Goal: Information Seeking & Learning: Learn about a topic

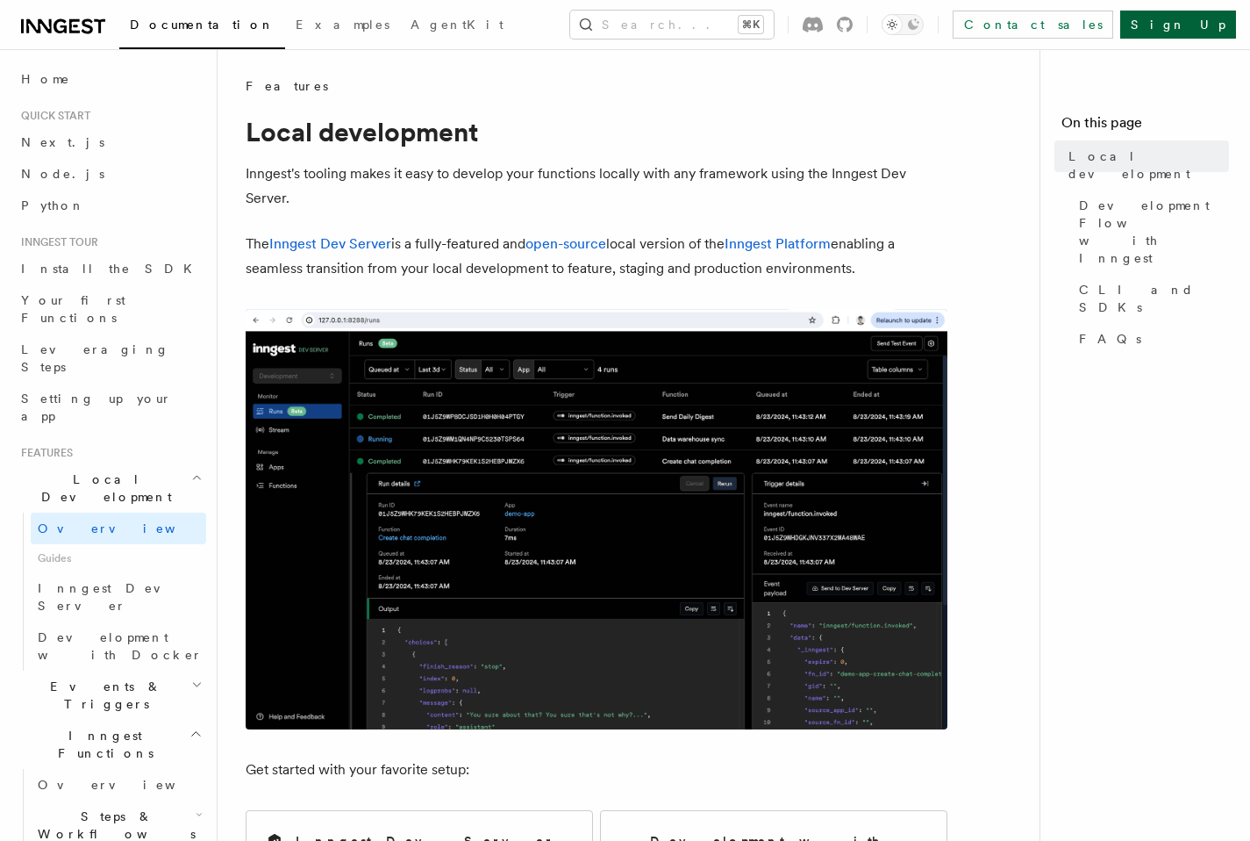
click at [1207, 26] on link "Sign Up" at bounding box center [1179, 25] width 116 height 28
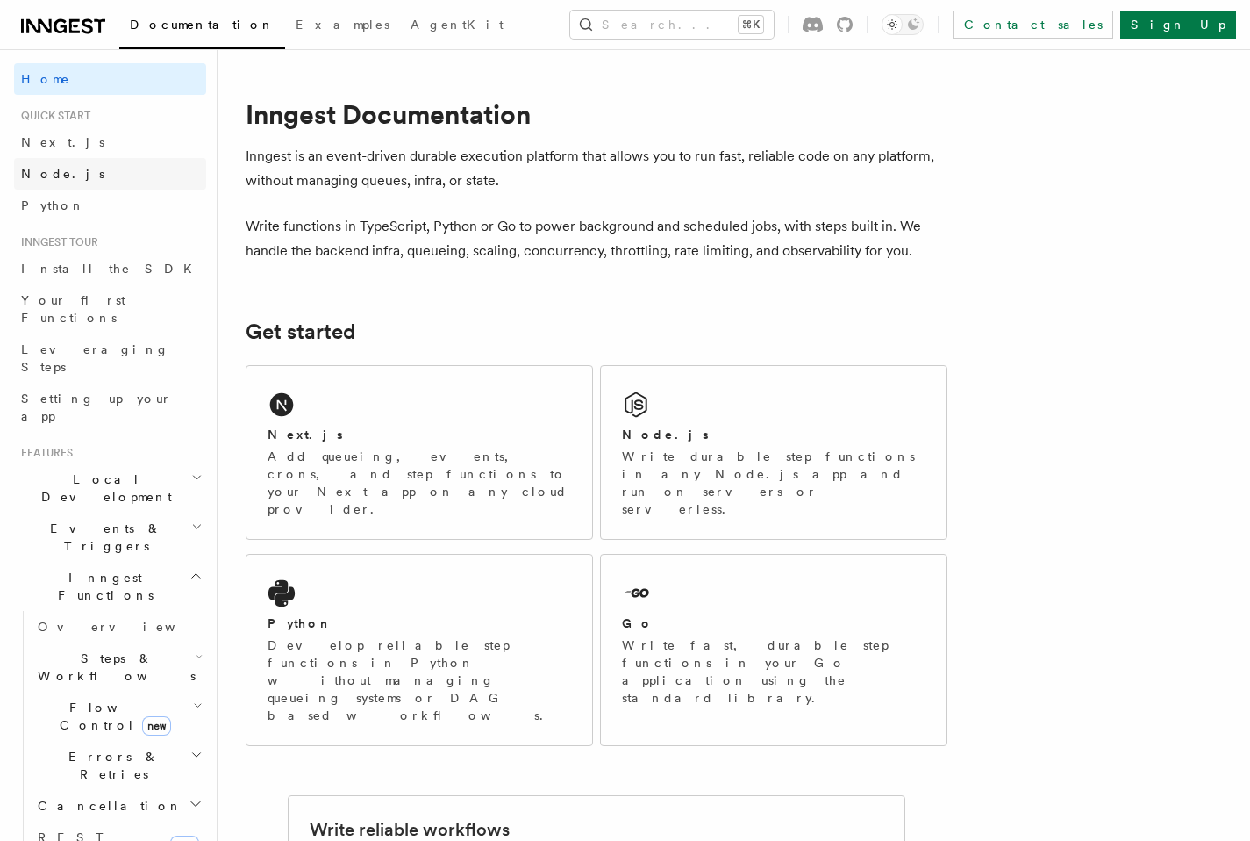
click at [54, 170] on span "Node.js" at bounding box center [62, 174] width 83 height 14
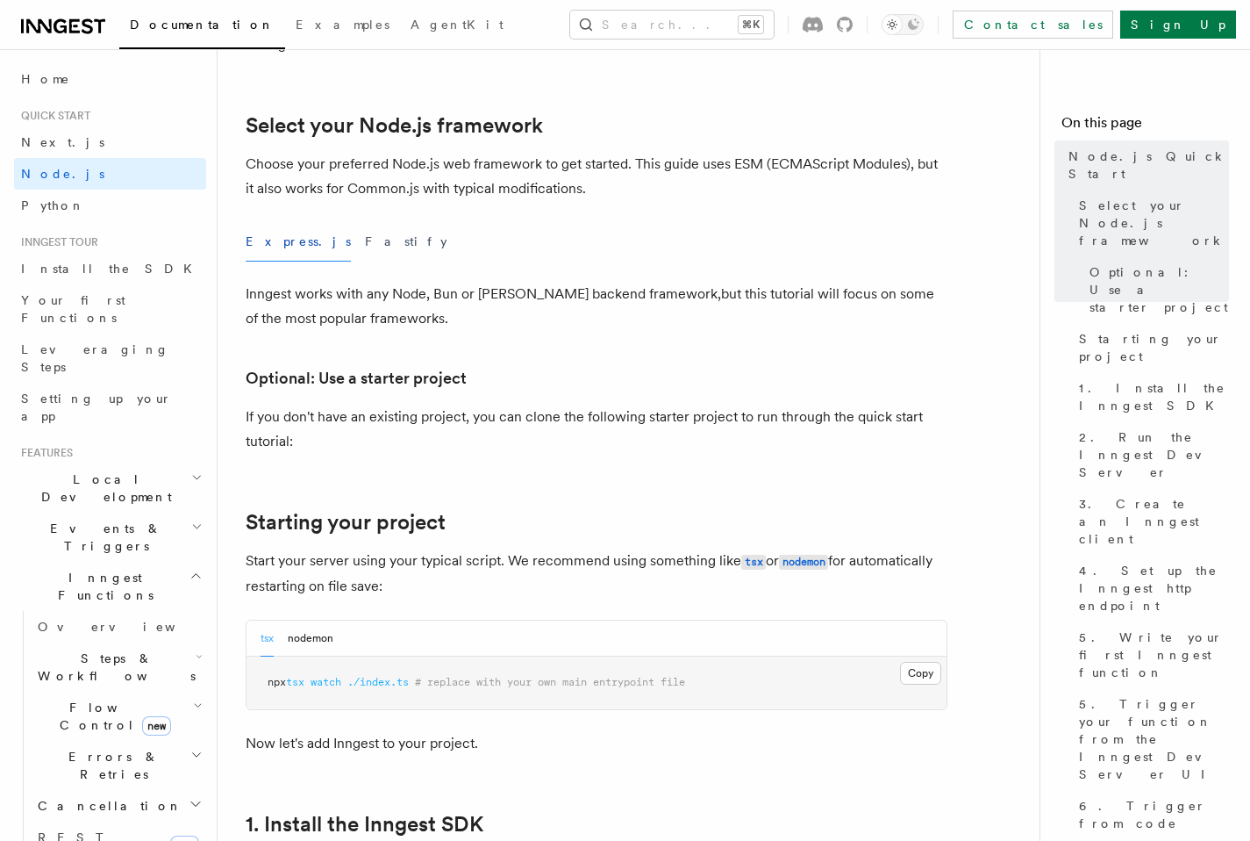
scroll to position [425, 0]
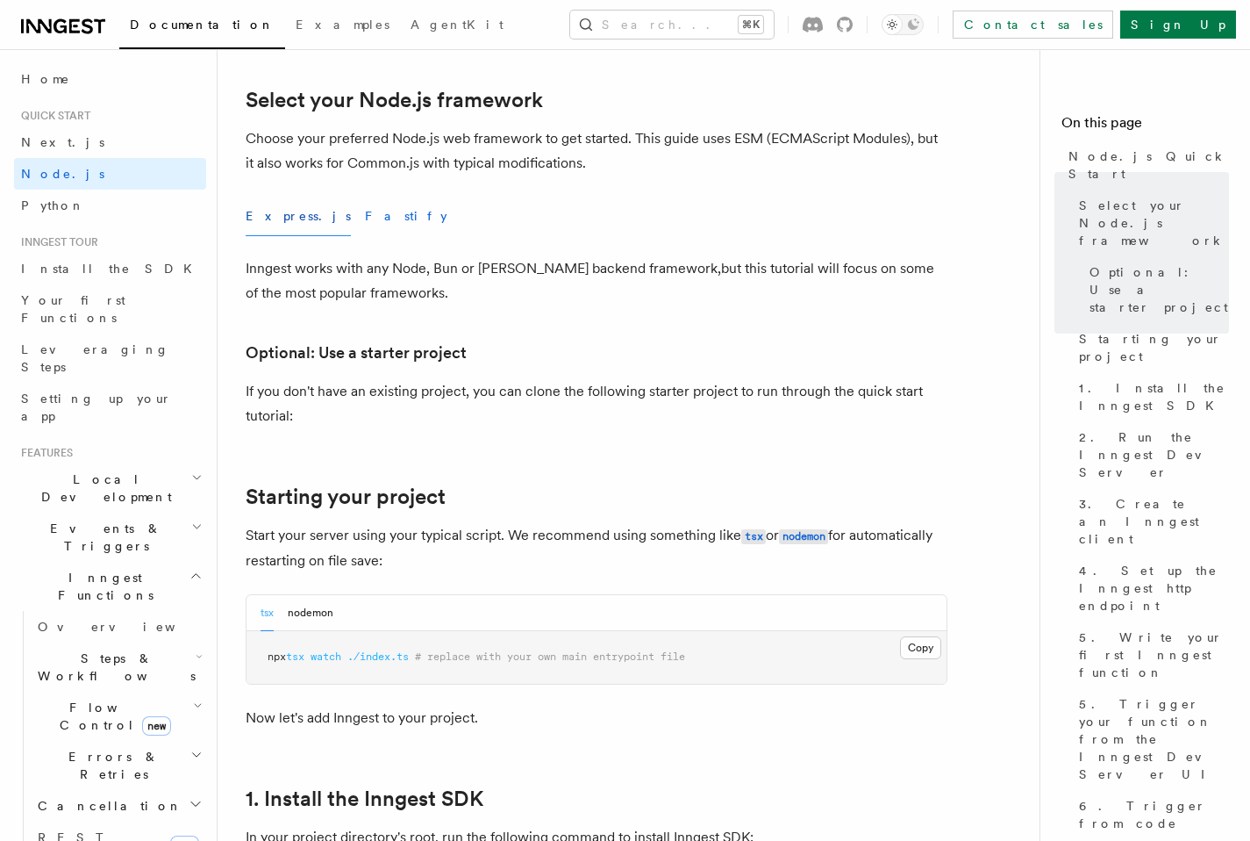
click at [365, 212] on button "Fastify" at bounding box center [406, 216] width 82 height 39
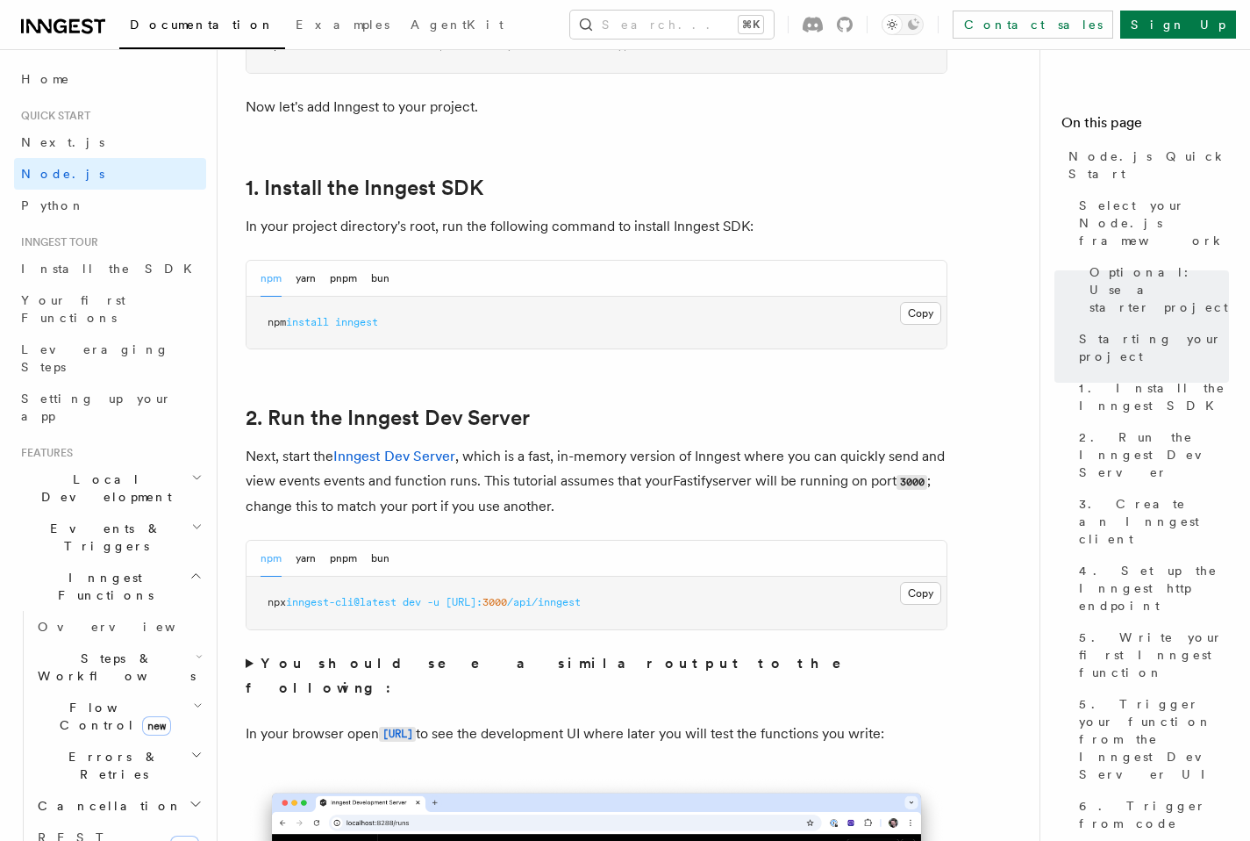
scroll to position [1056, 0]
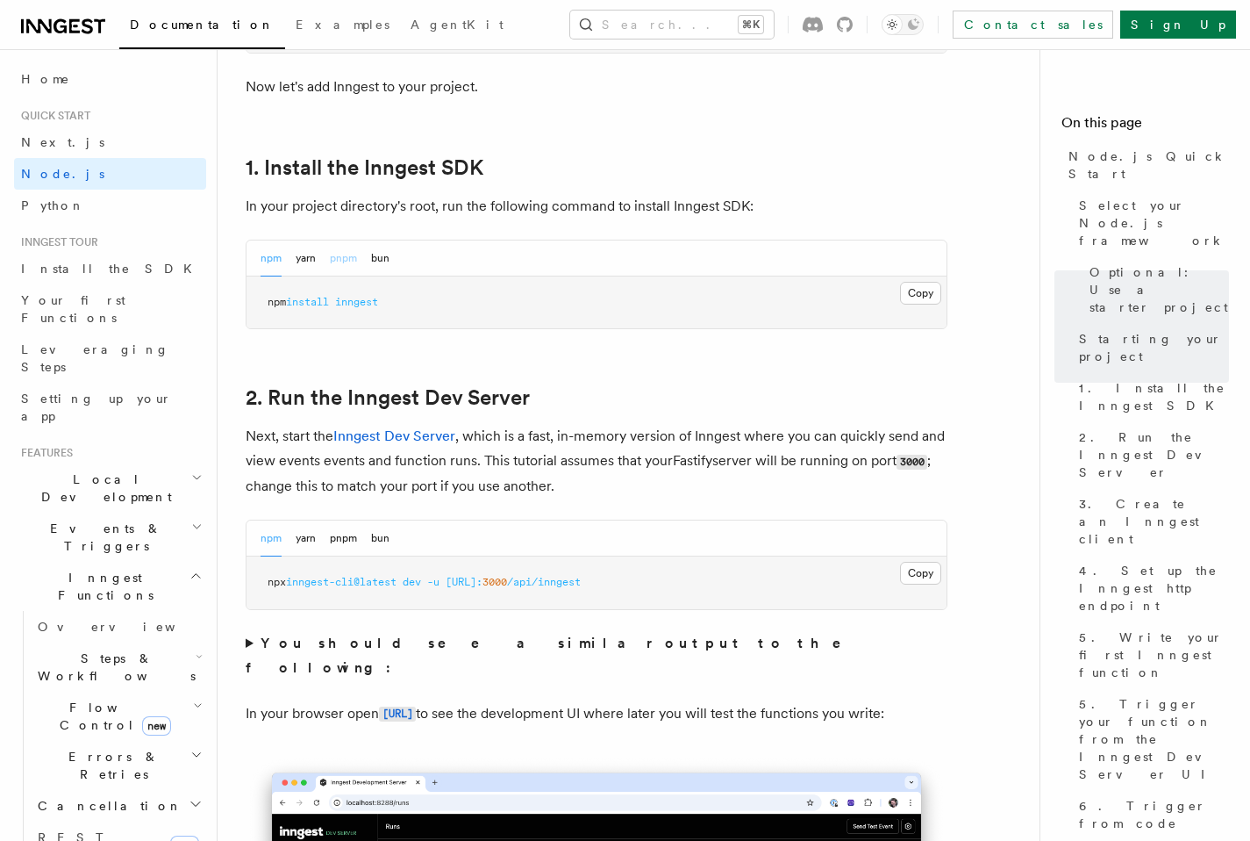
click at [336, 255] on button "pnpm" at bounding box center [343, 258] width 27 height 36
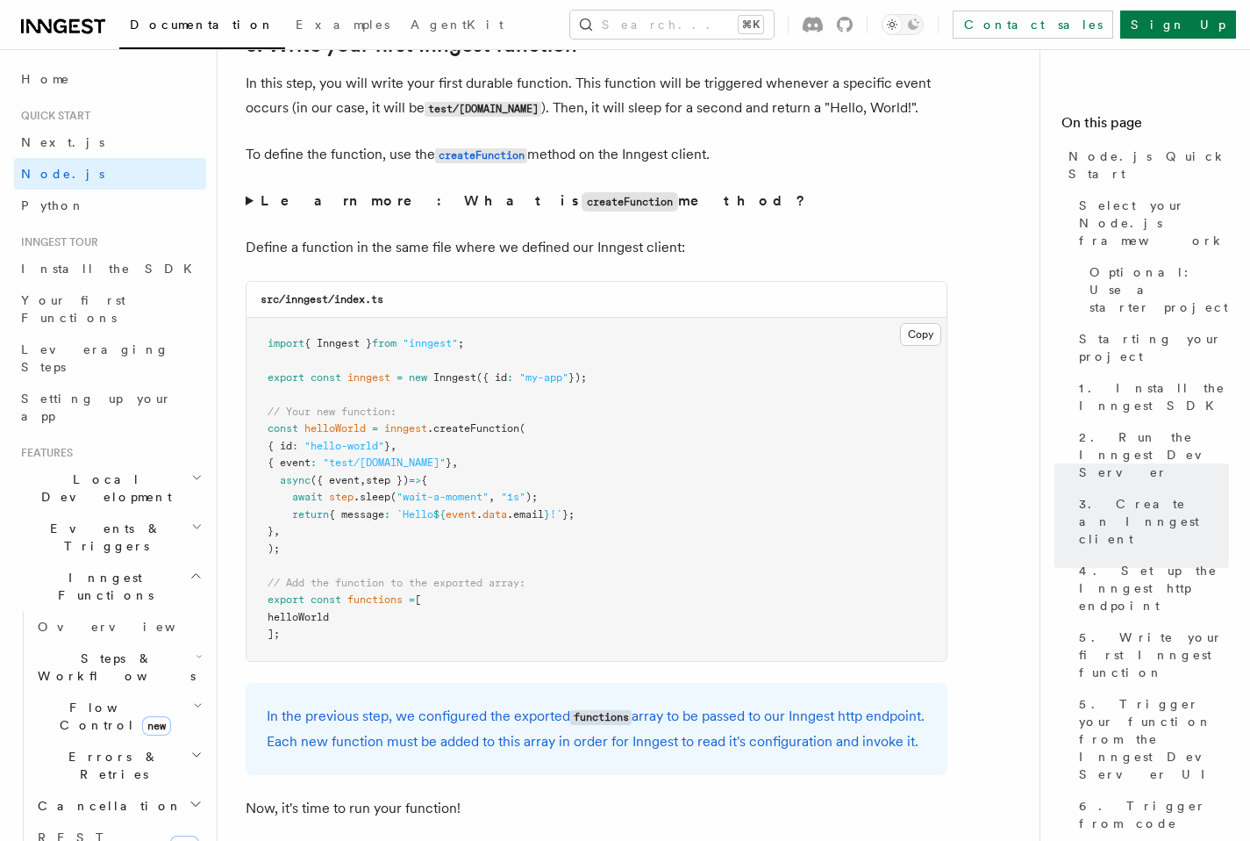
scroll to position [3448, 0]
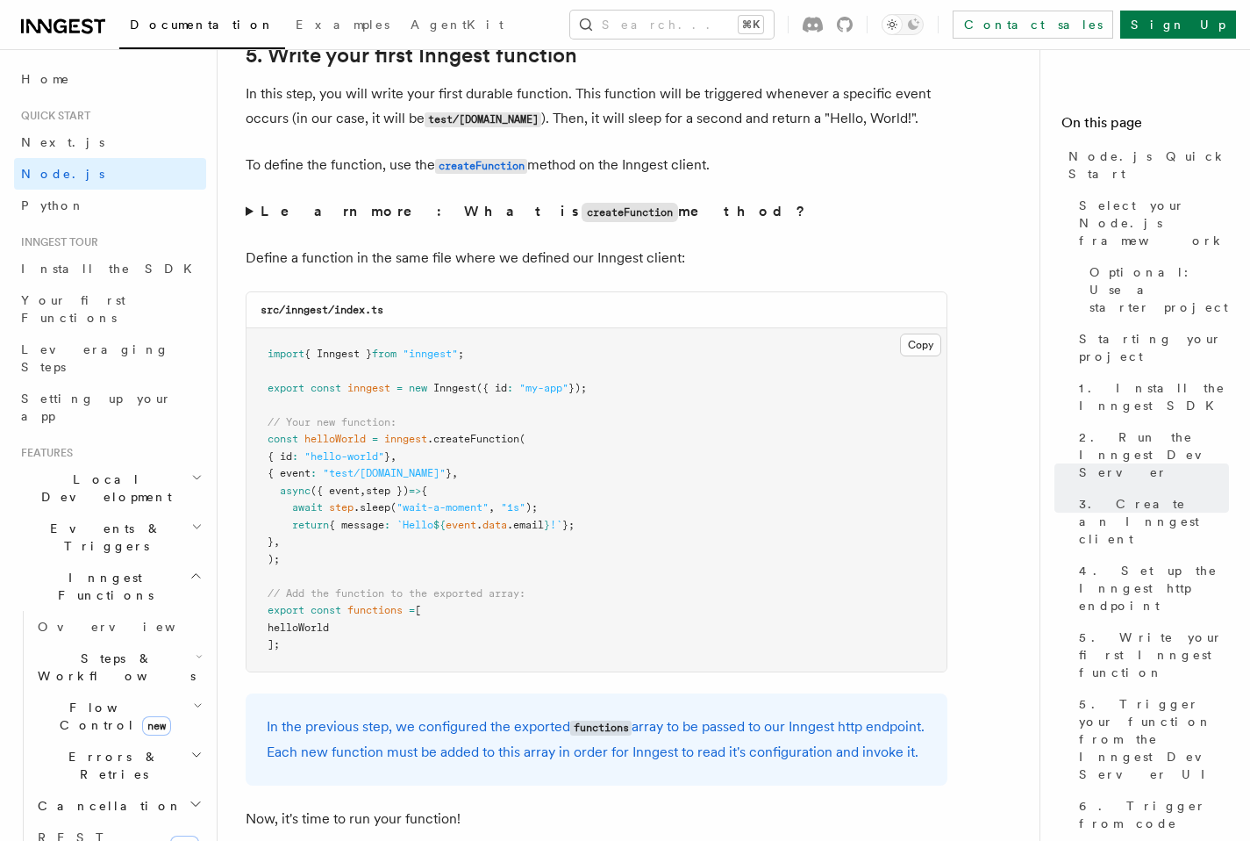
click at [254, 213] on summary "Learn more: What is createFunction method?" at bounding box center [597, 211] width 702 height 25
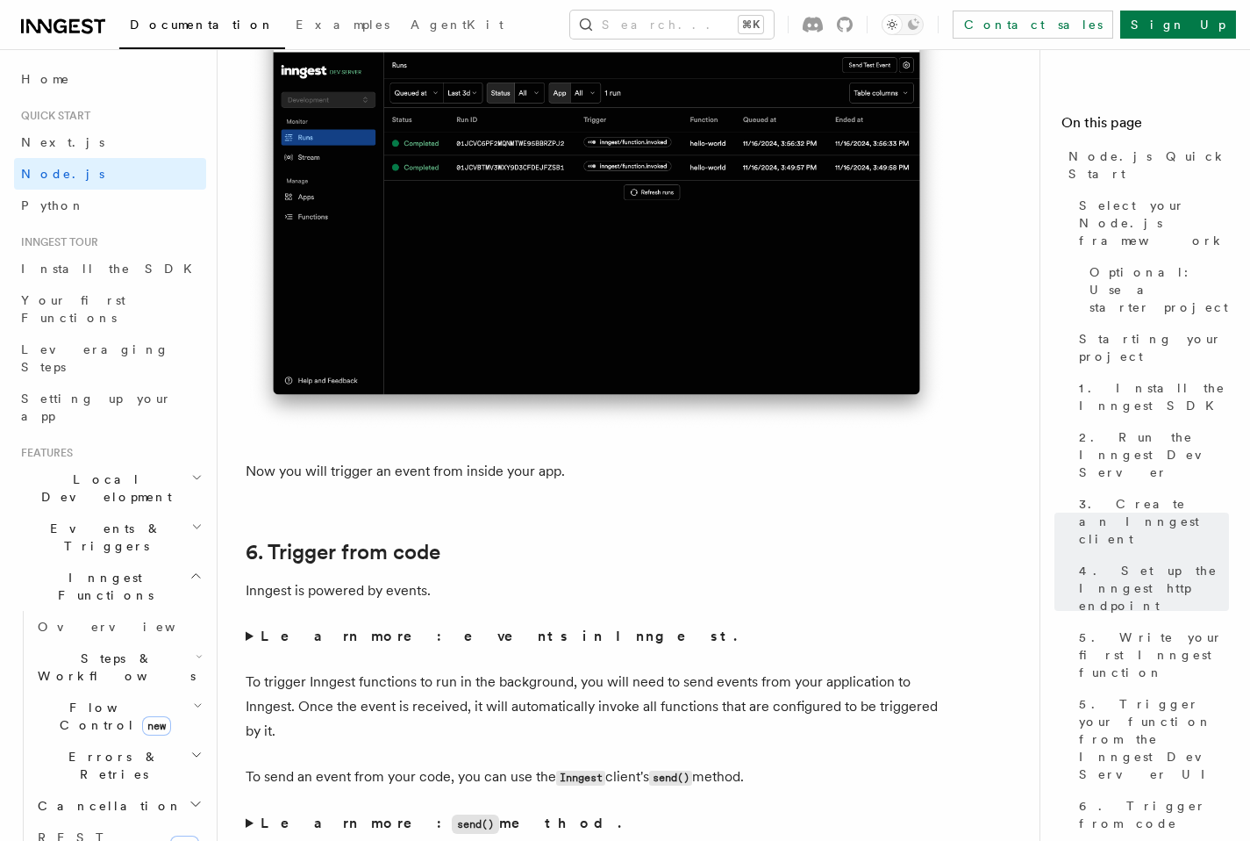
scroll to position [9080, 0]
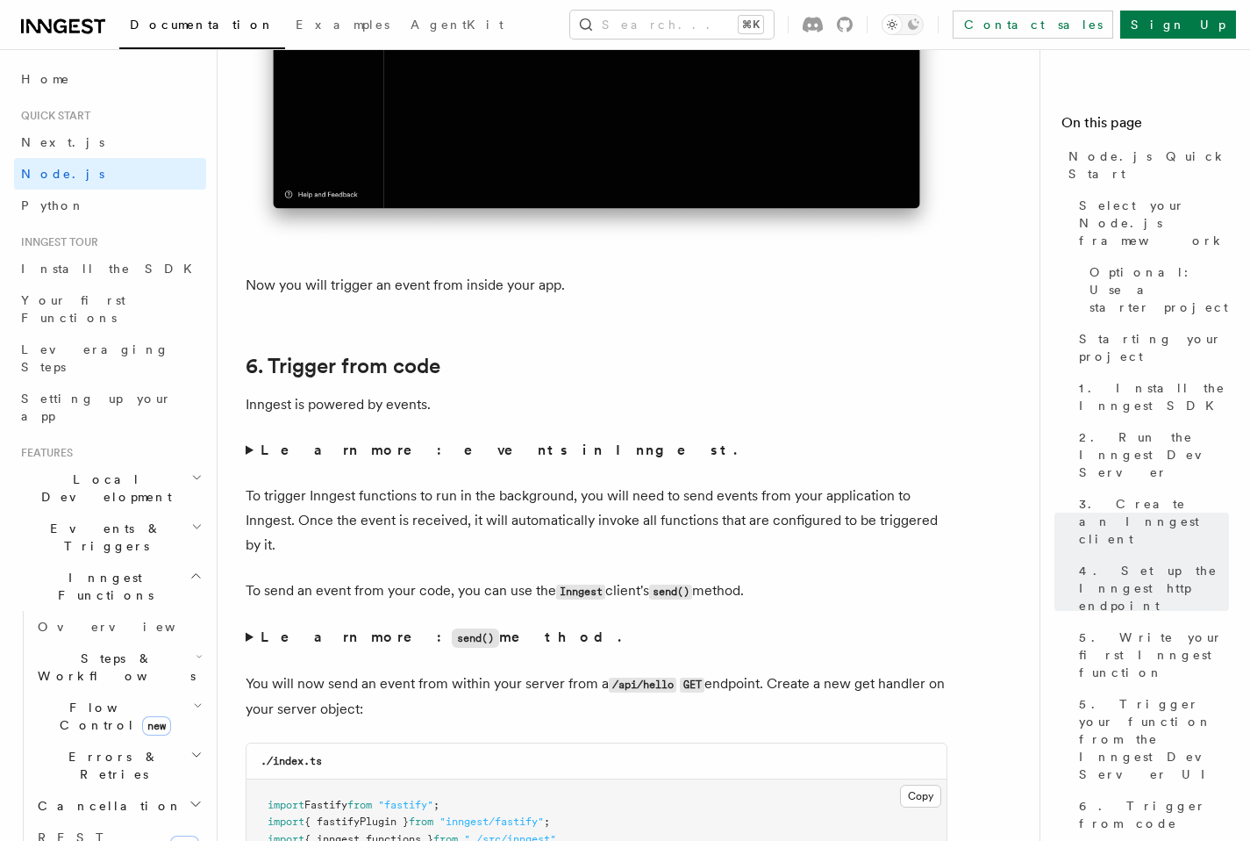
click at [250, 462] on summary "Learn more: events in Inngest." at bounding box center [597, 450] width 702 height 25
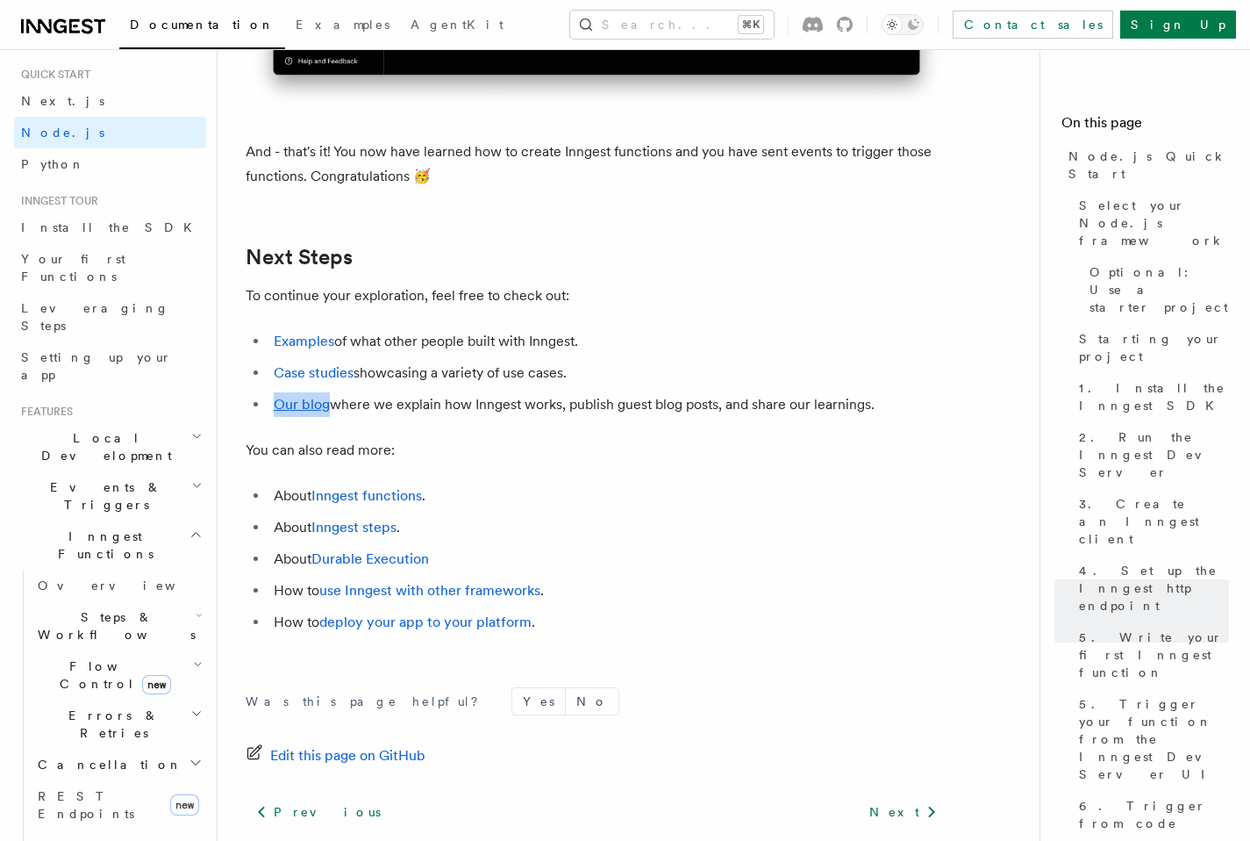
scroll to position [43, 0]
click at [135, 469] on h2 "Events & Triggers" at bounding box center [110, 493] width 192 height 49
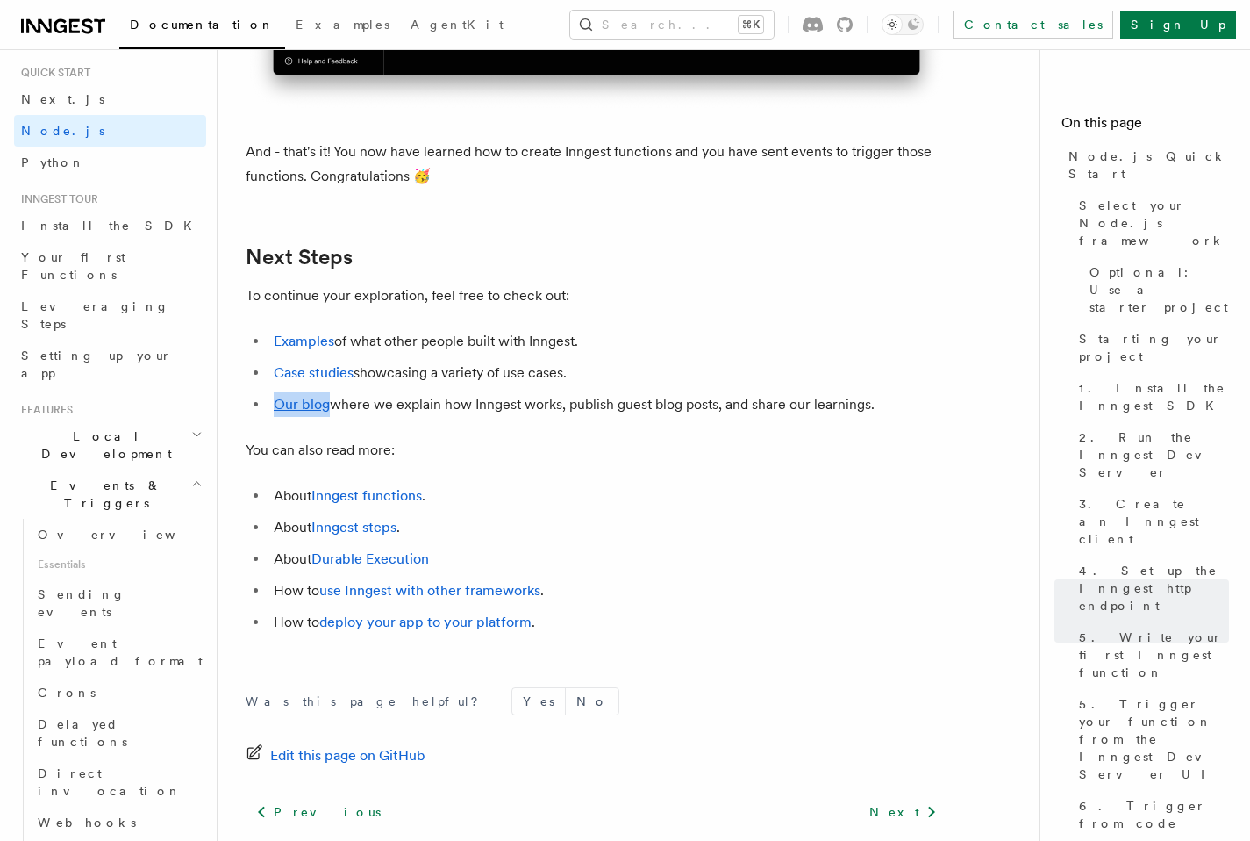
click at [130, 420] on h2 "Local Development" at bounding box center [110, 444] width 192 height 49
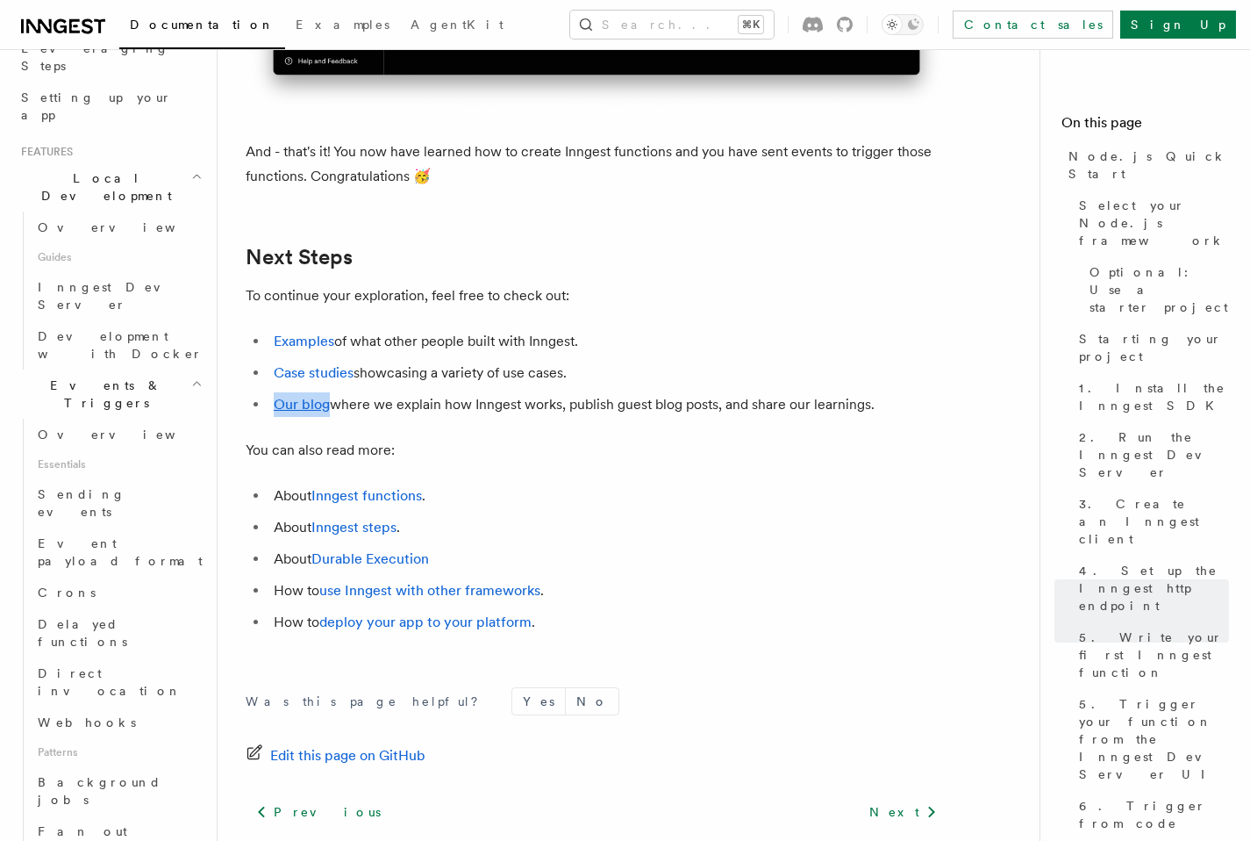
scroll to position [303, 0]
click at [97, 319] on link "Development with Docker" at bounding box center [119, 343] width 176 height 49
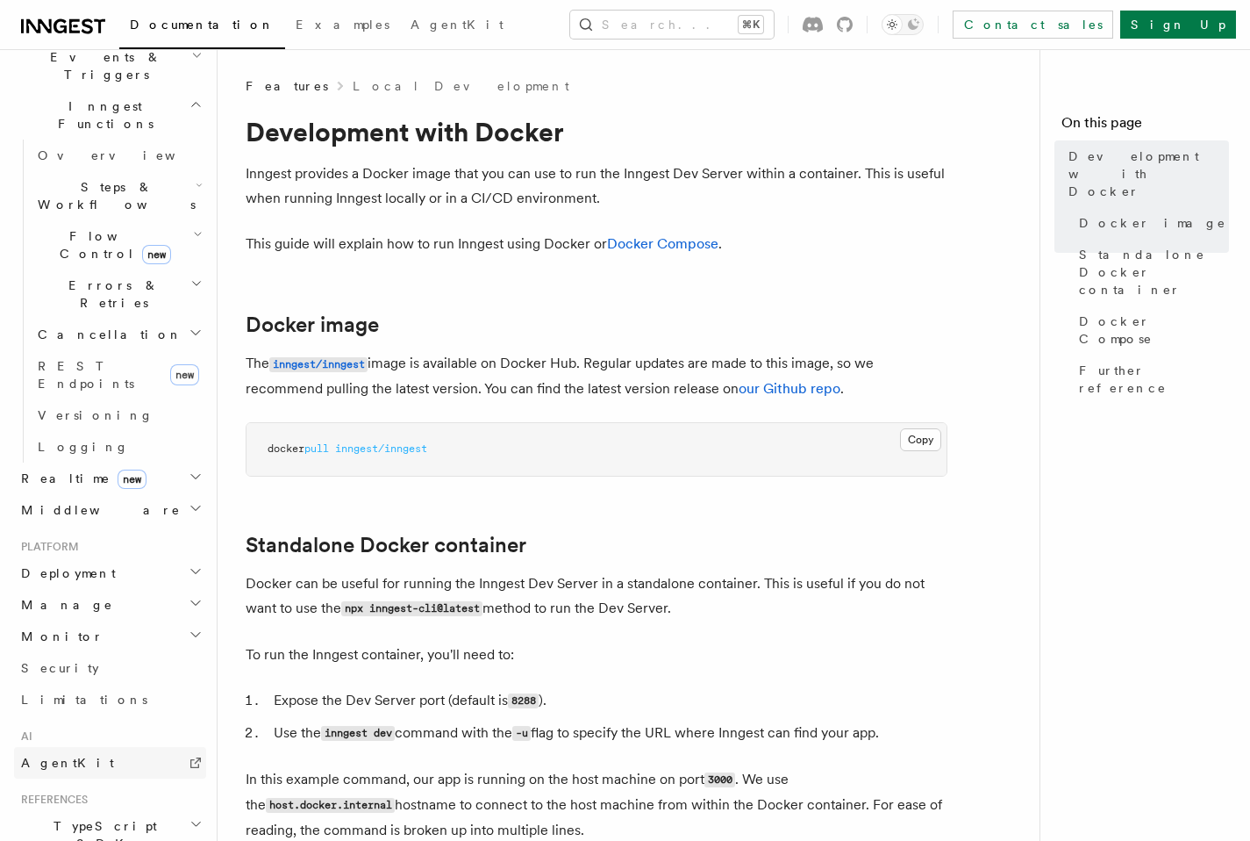
scroll to position [648, 0]
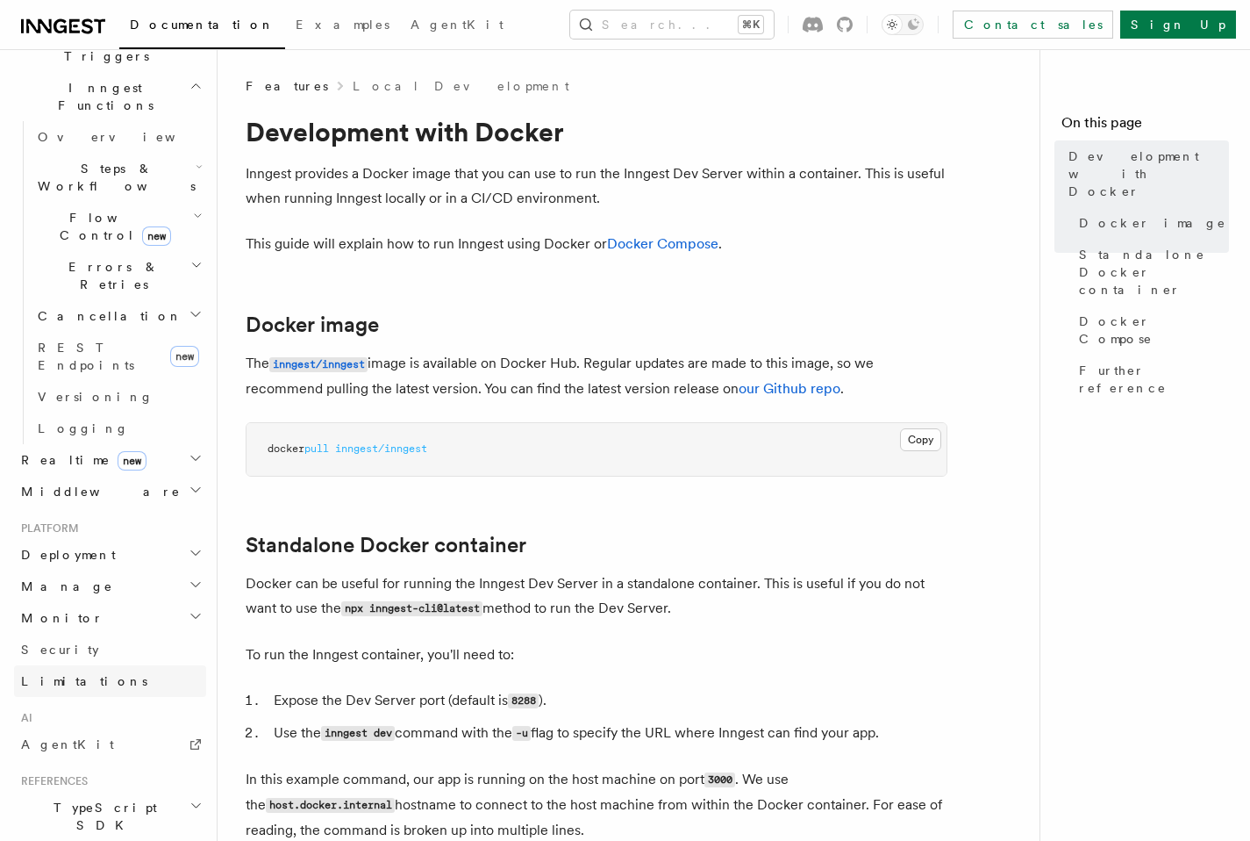
click at [67, 674] on span "Limitations" at bounding box center [84, 681] width 126 height 14
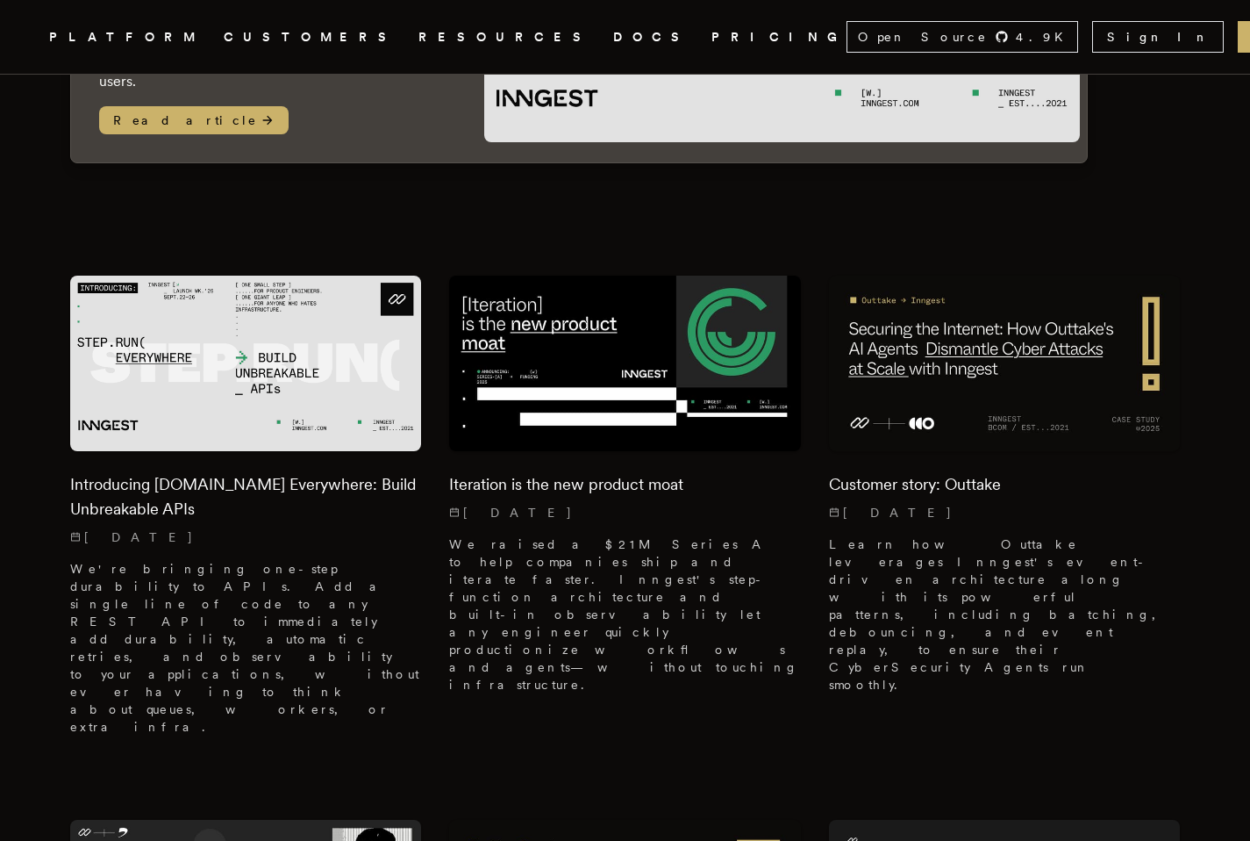
scroll to position [431, 0]
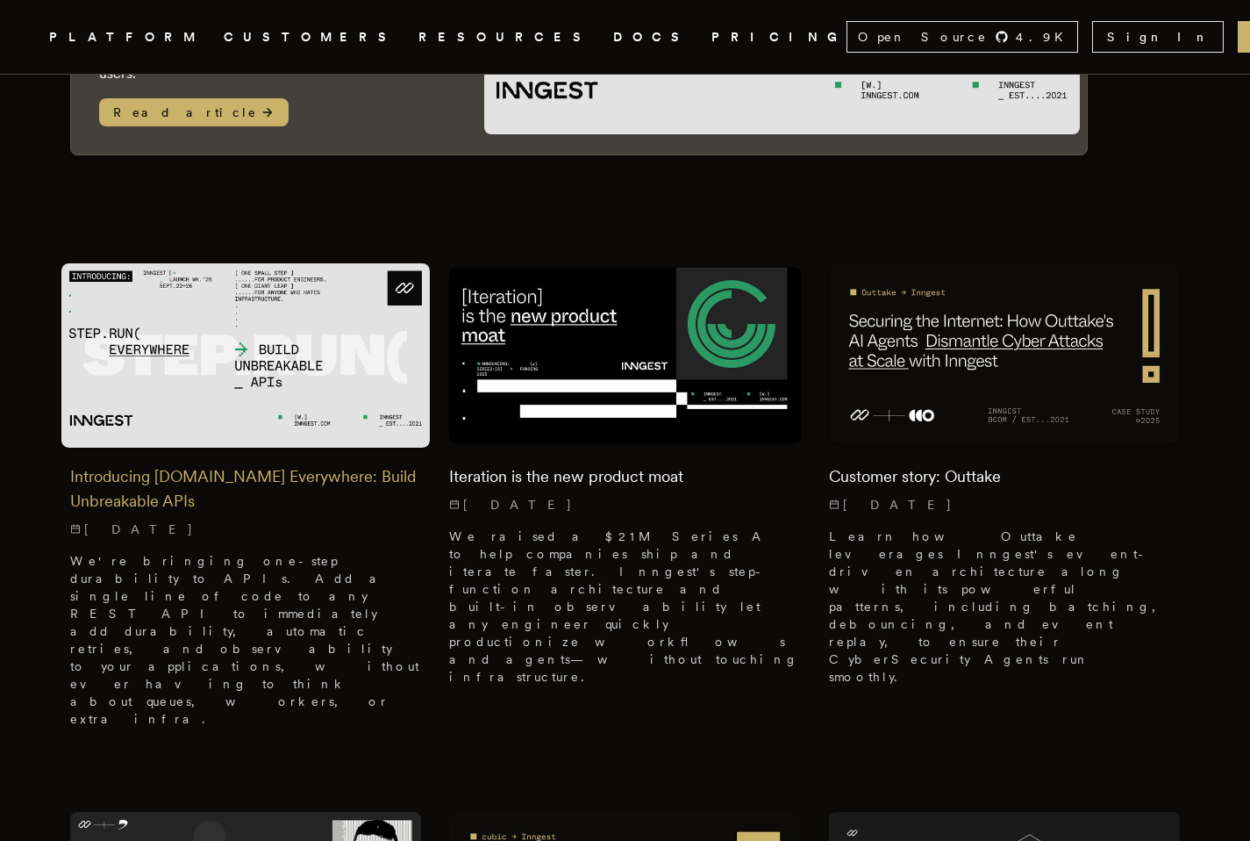
click at [273, 464] on h2 "Introducing Step.Run Everywhere: Build Unbreakable APIs" at bounding box center [245, 488] width 351 height 49
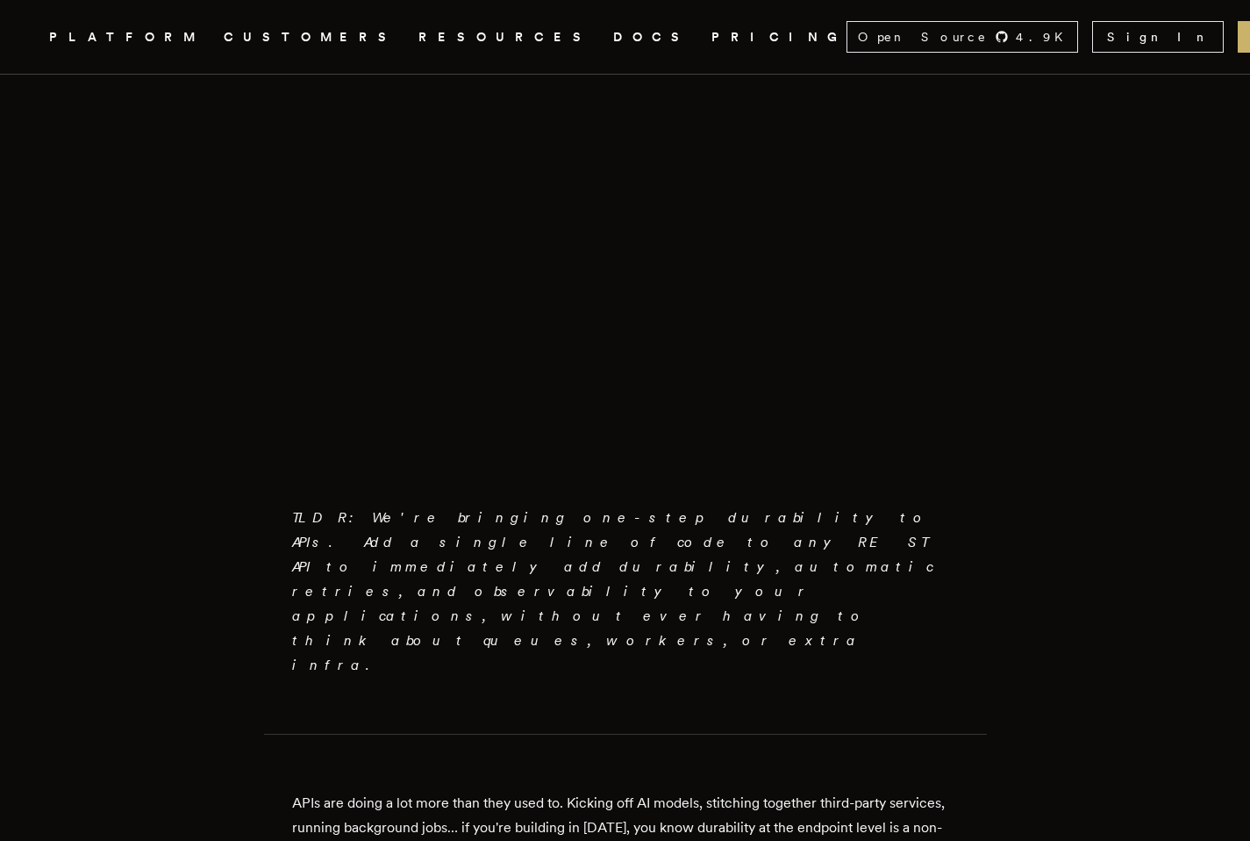
scroll to position [814, 0]
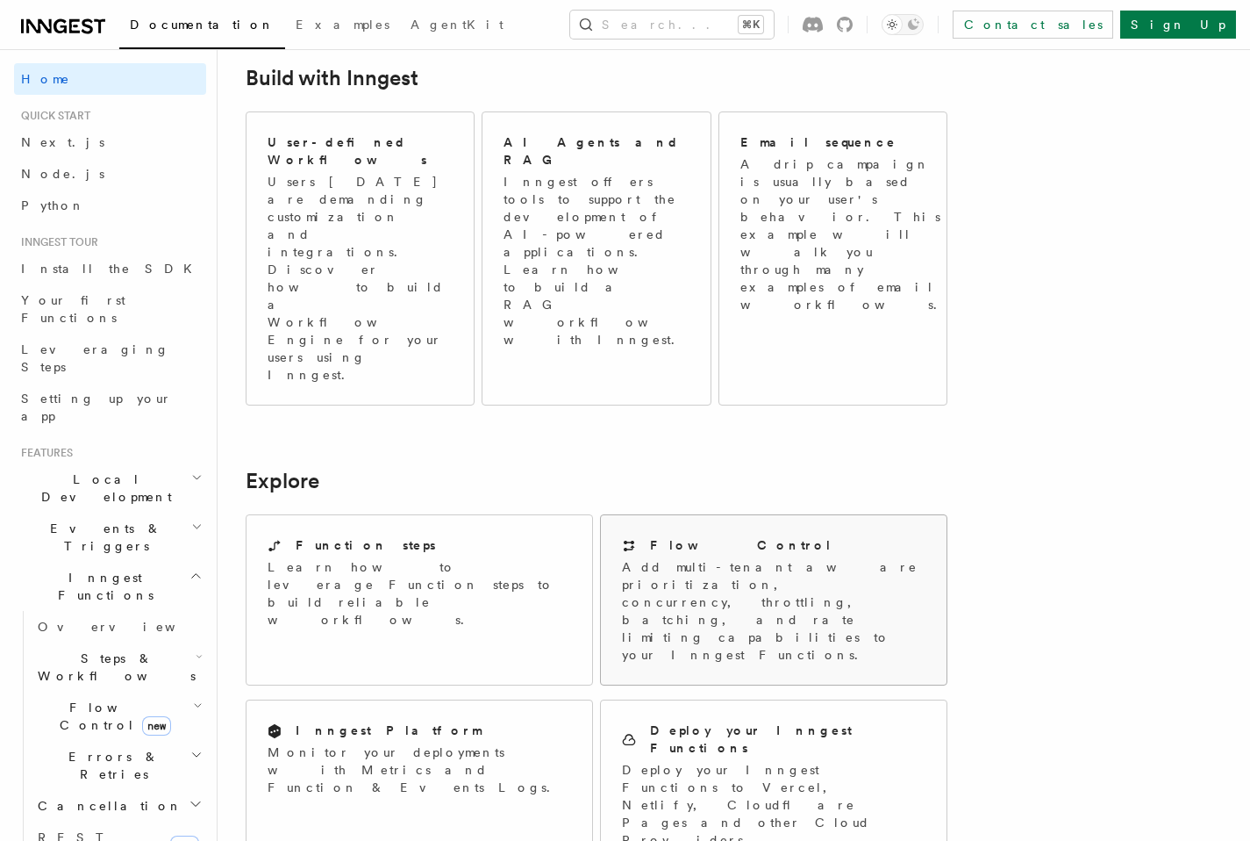
scroll to position [1028, 0]
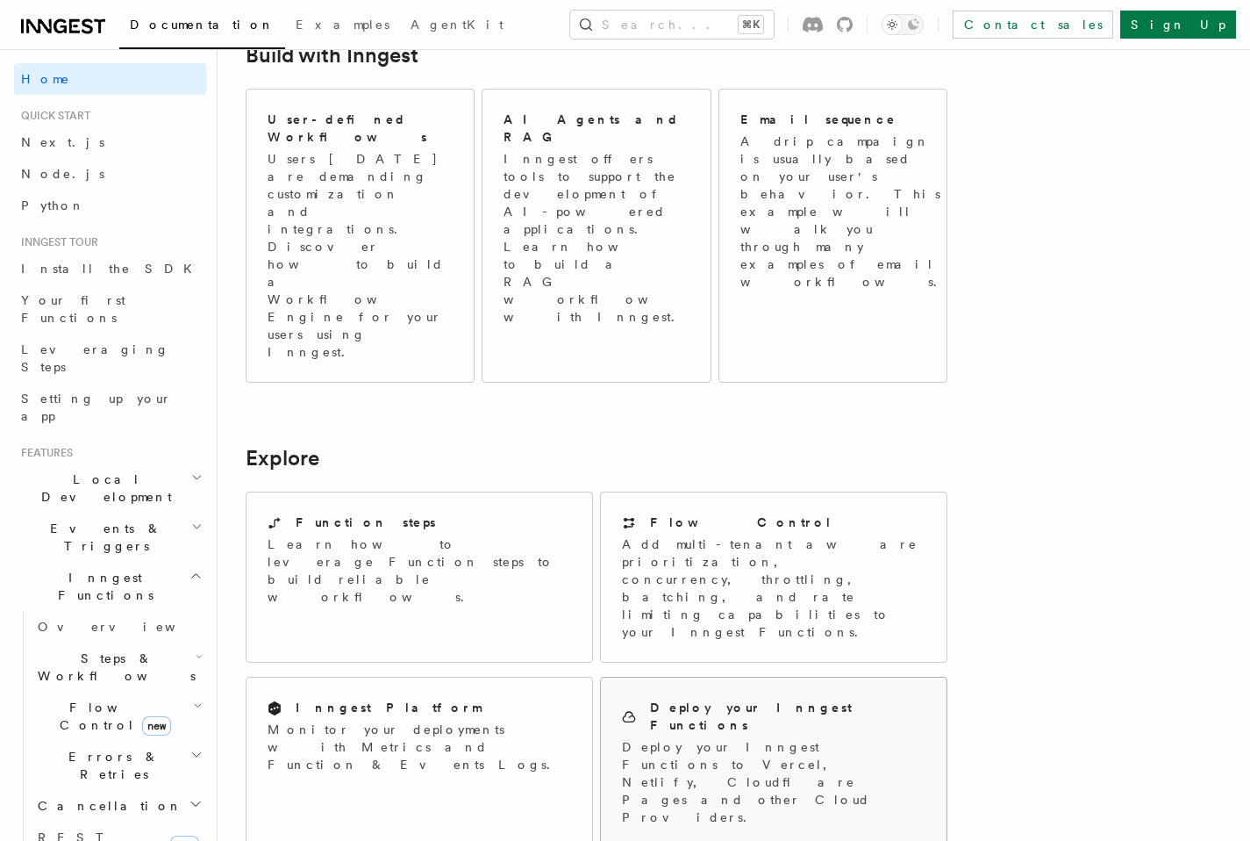
click at [795, 698] on h2 "Deploy your Inngest Functions" at bounding box center [788, 715] width 276 height 35
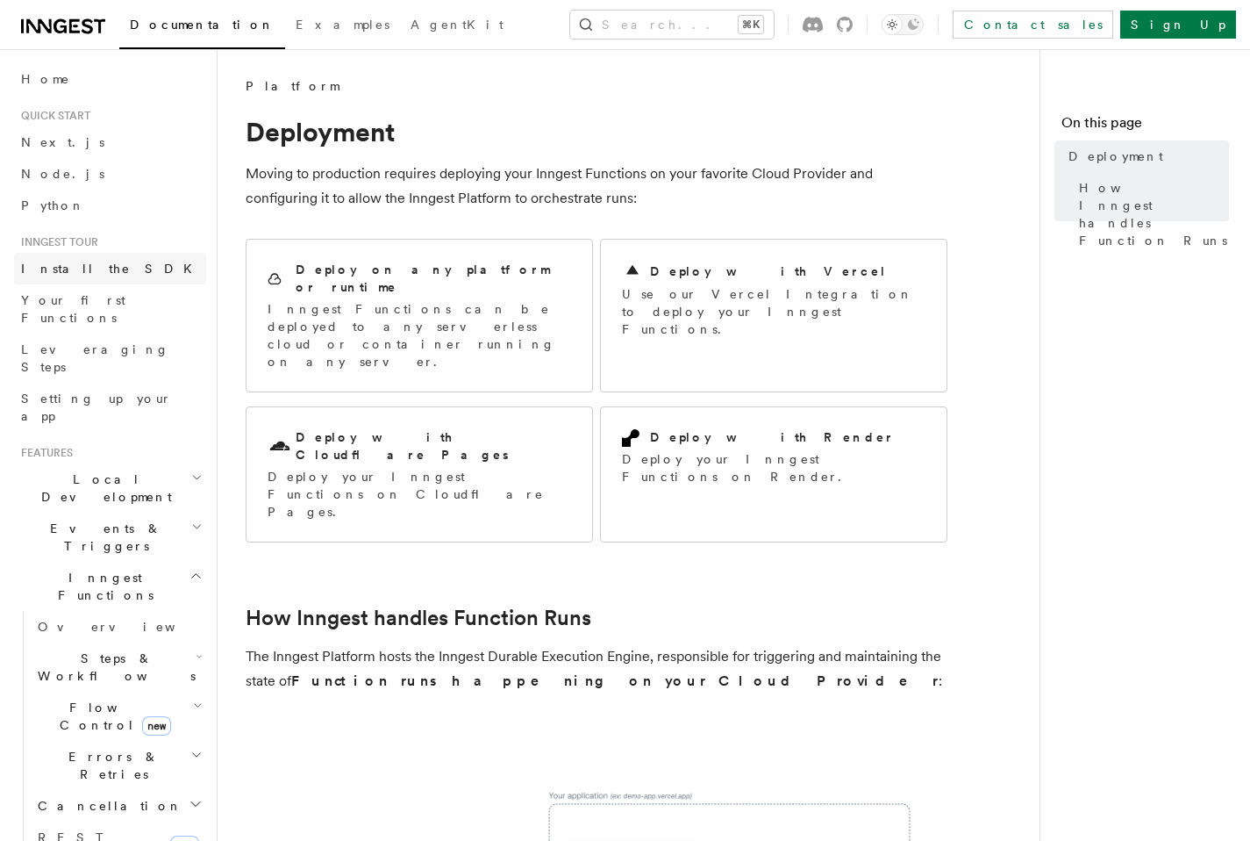
click at [90, 277] on link "Install the SDK" at bounding box center [110, 269] width 192 height 32
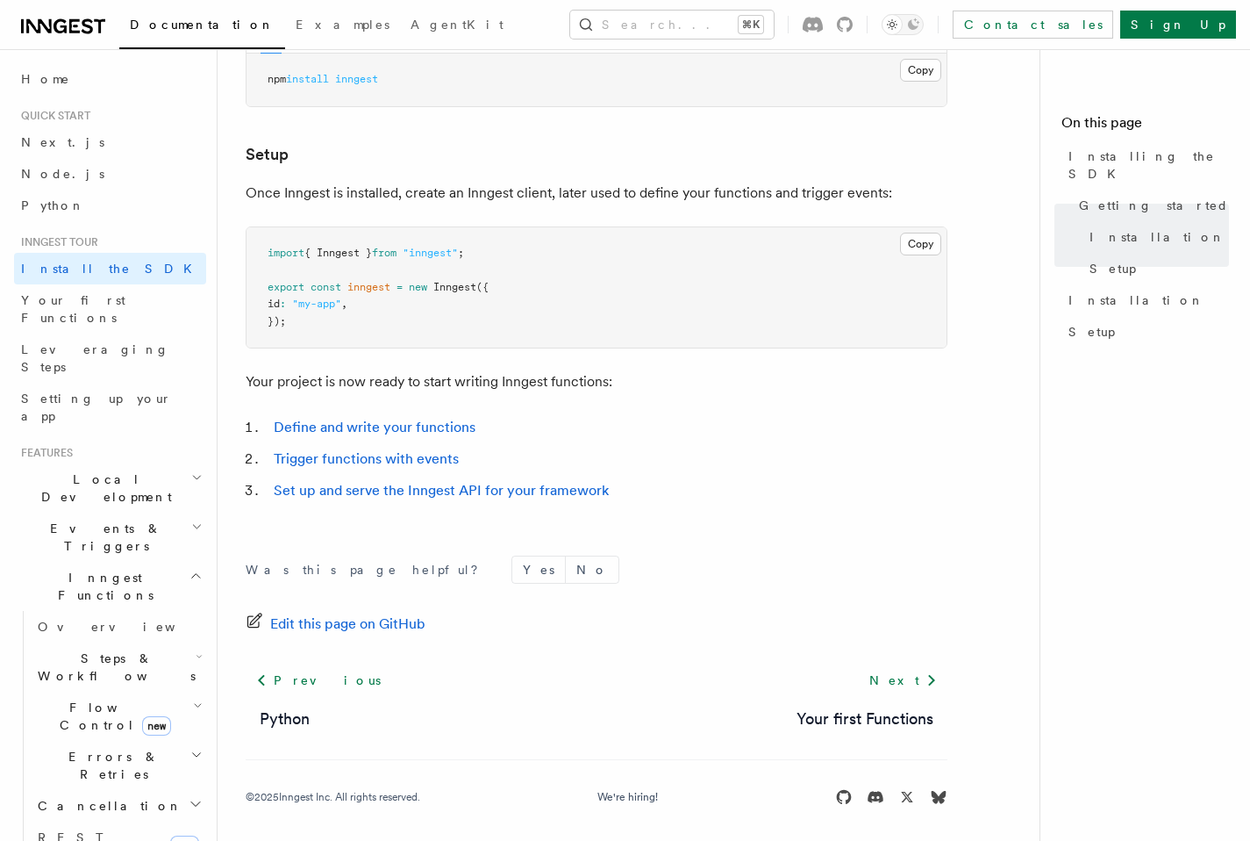
scroll to position [619, 0]
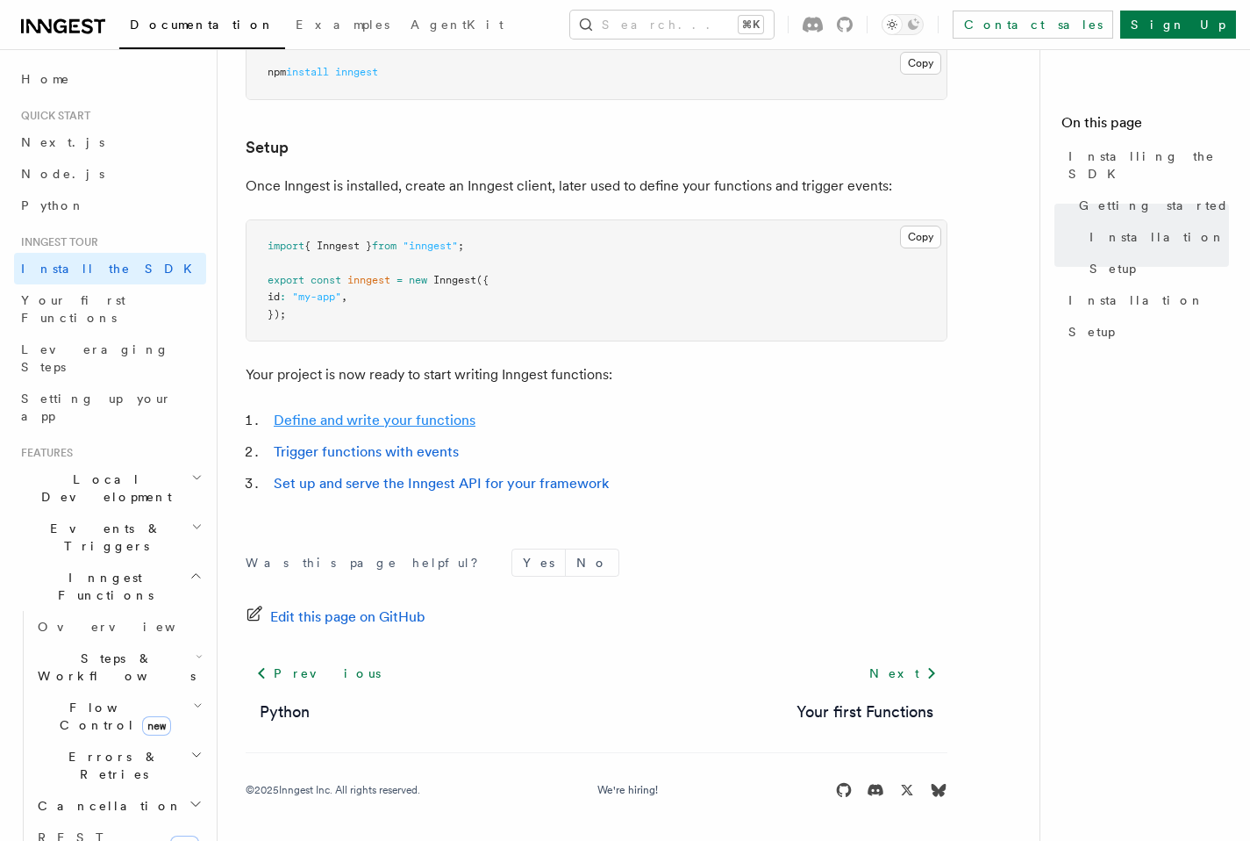
click at [430, 421] on link "Define and write your functions" at bounding box center [375, 420] width 202 height 17
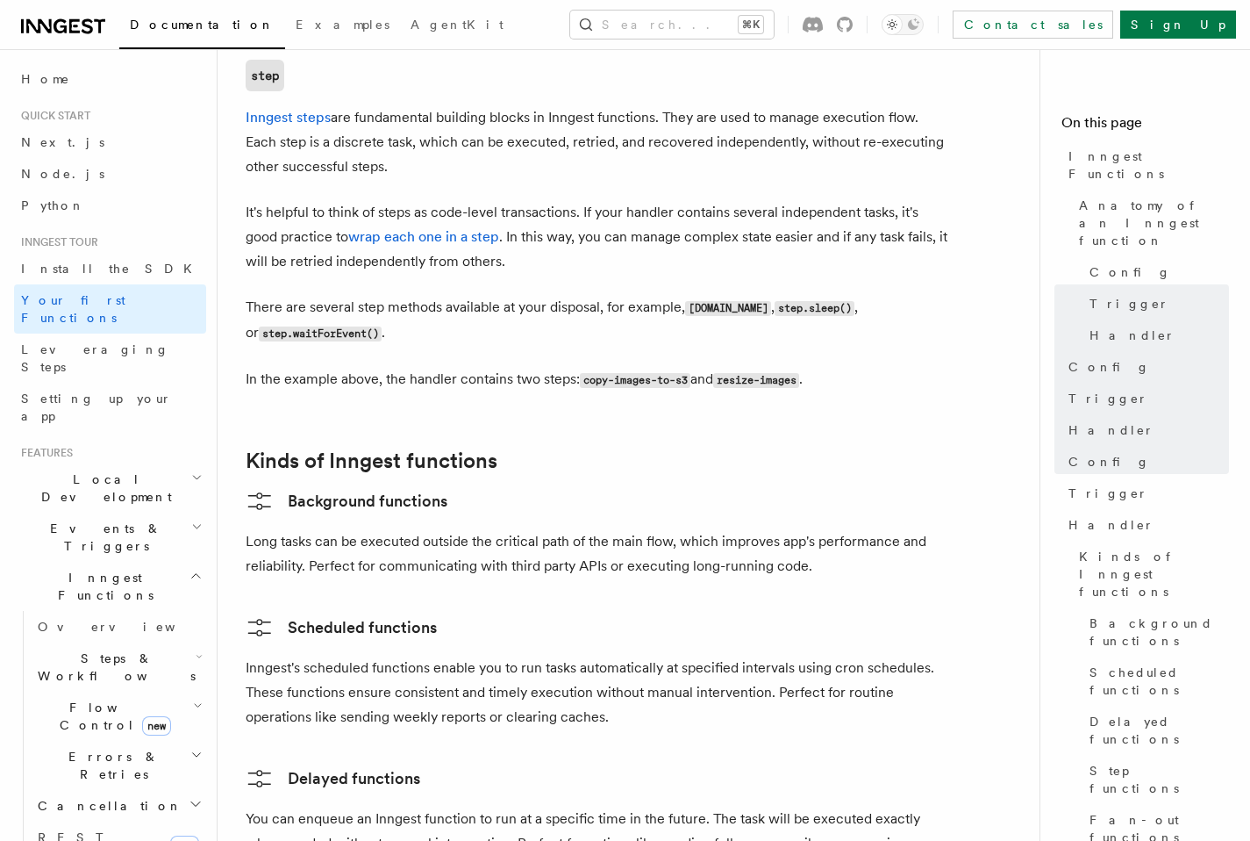
scroll to position [2427, 0]
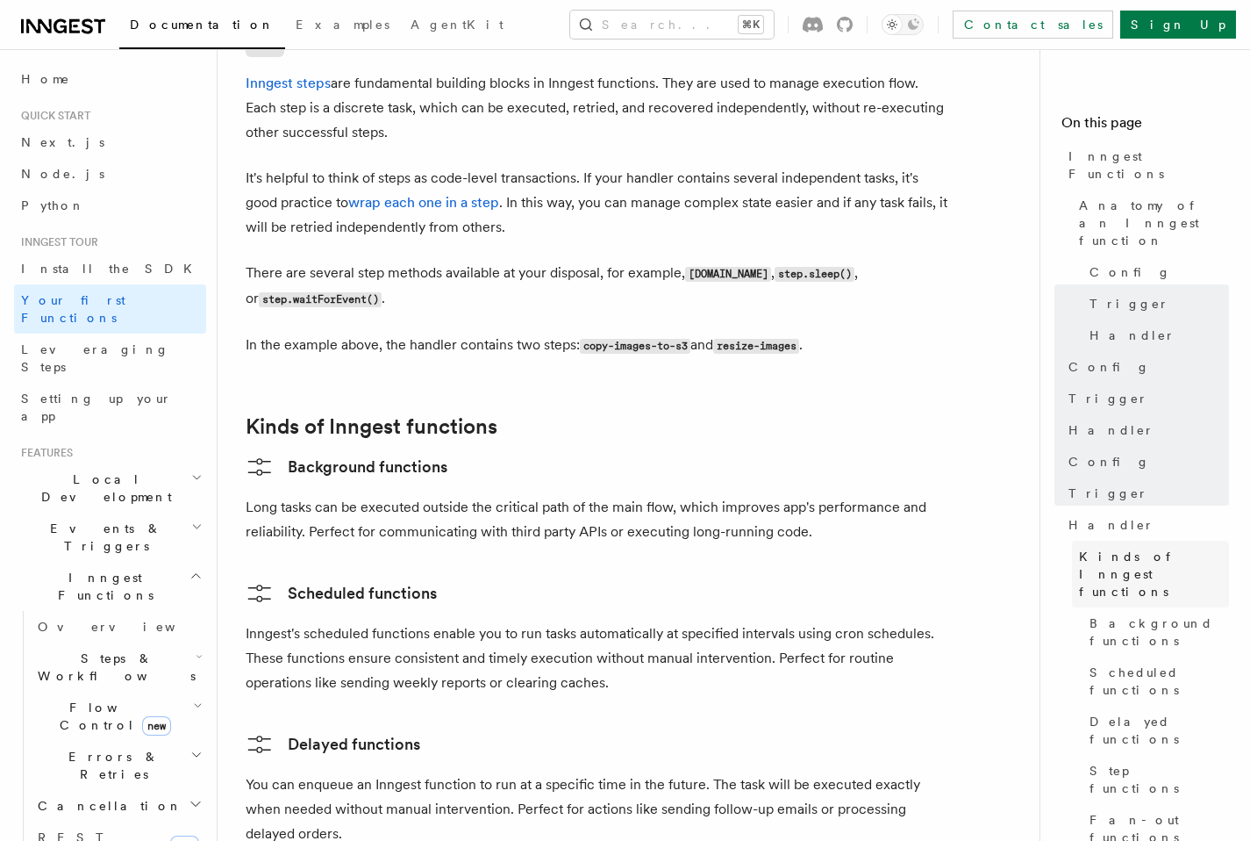
click at [1159, 548] on span "Kinds of Inngest functions" at bounding box center [1154, 574] width 150 height 53
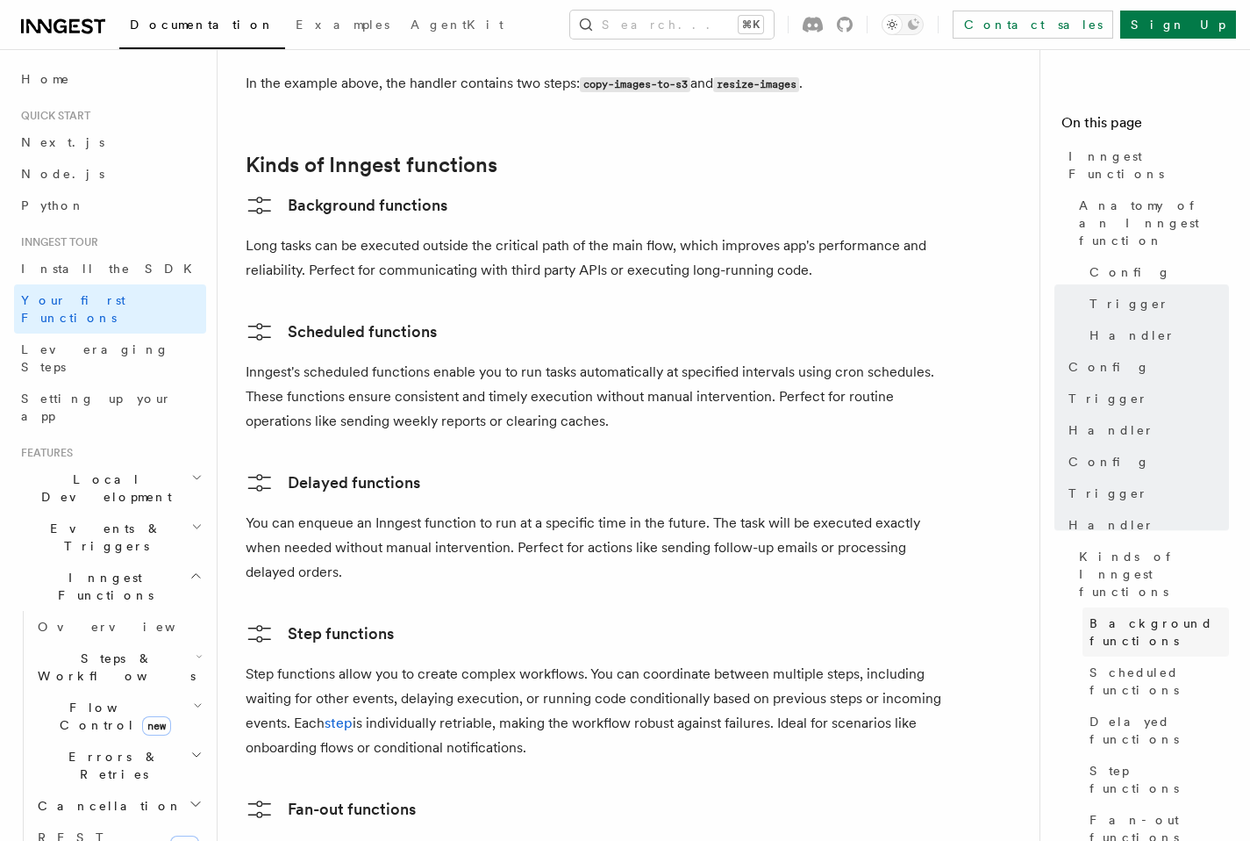
scroll to position [2690, 0]
click at [1162, 614] on span "Background functions" at bounding box center [1160, 631] width 140 height 35
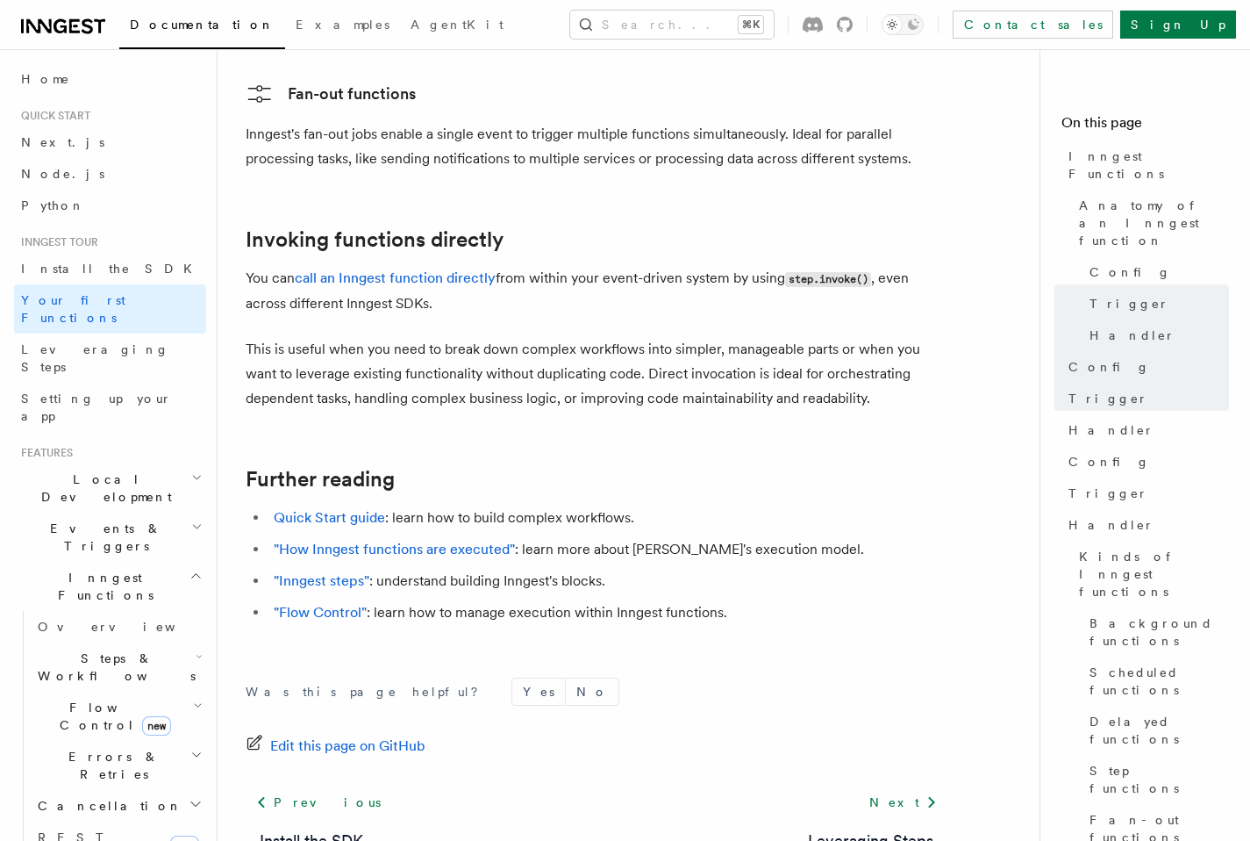
scroll to position [3465, 0]
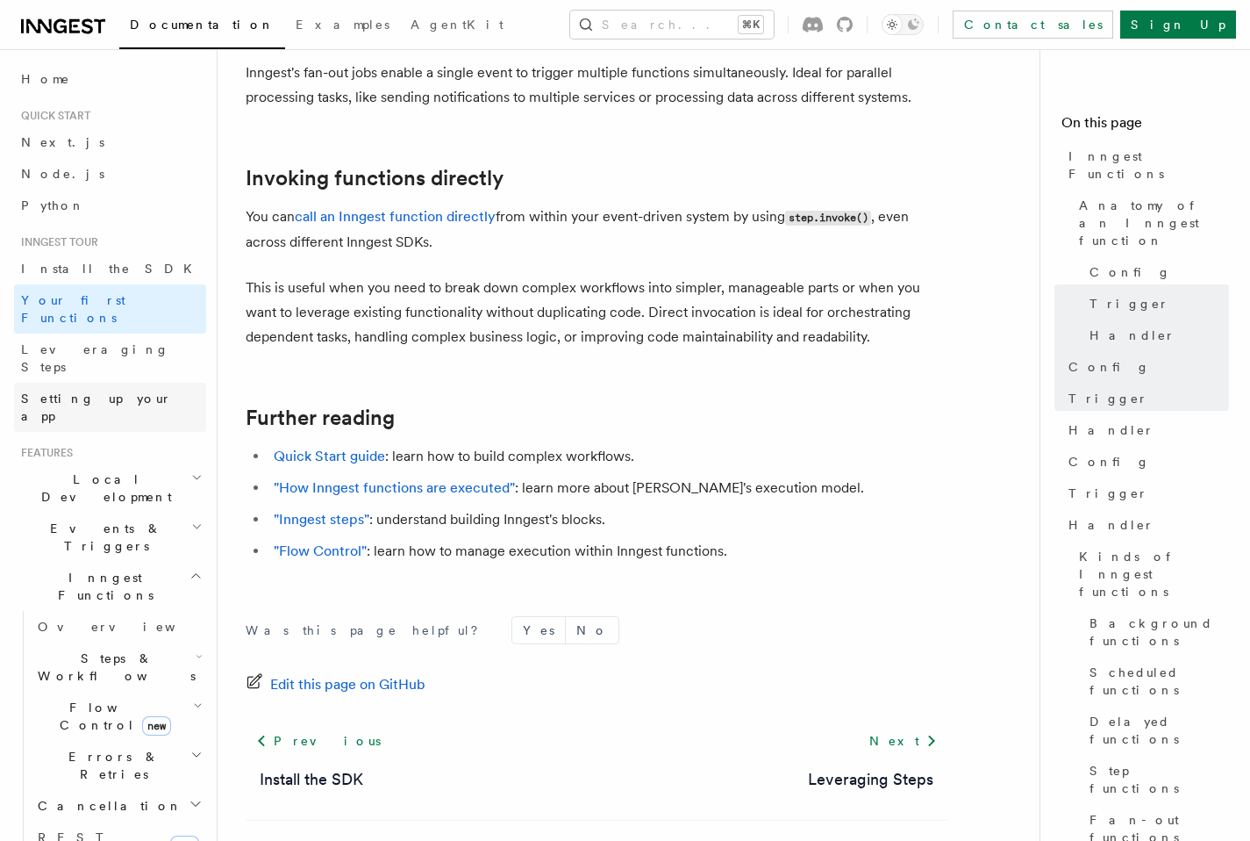
click at [86, 391] on span "Setting up your app" at bounding box center [96, 407] width 151 height 32
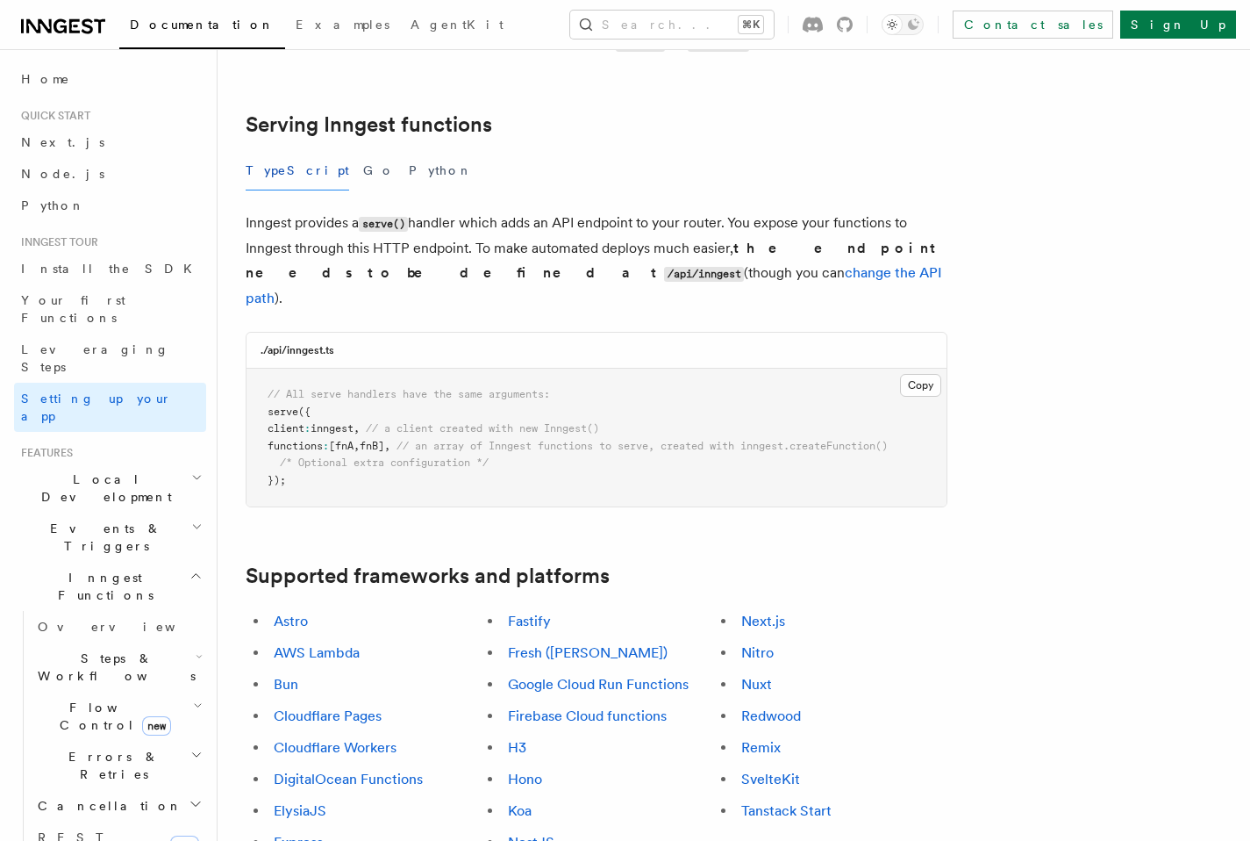
scroll to position [598, 0]
click at [535, 832] on link "NestJS" at bounding box center [531, 840] width 47 height 17
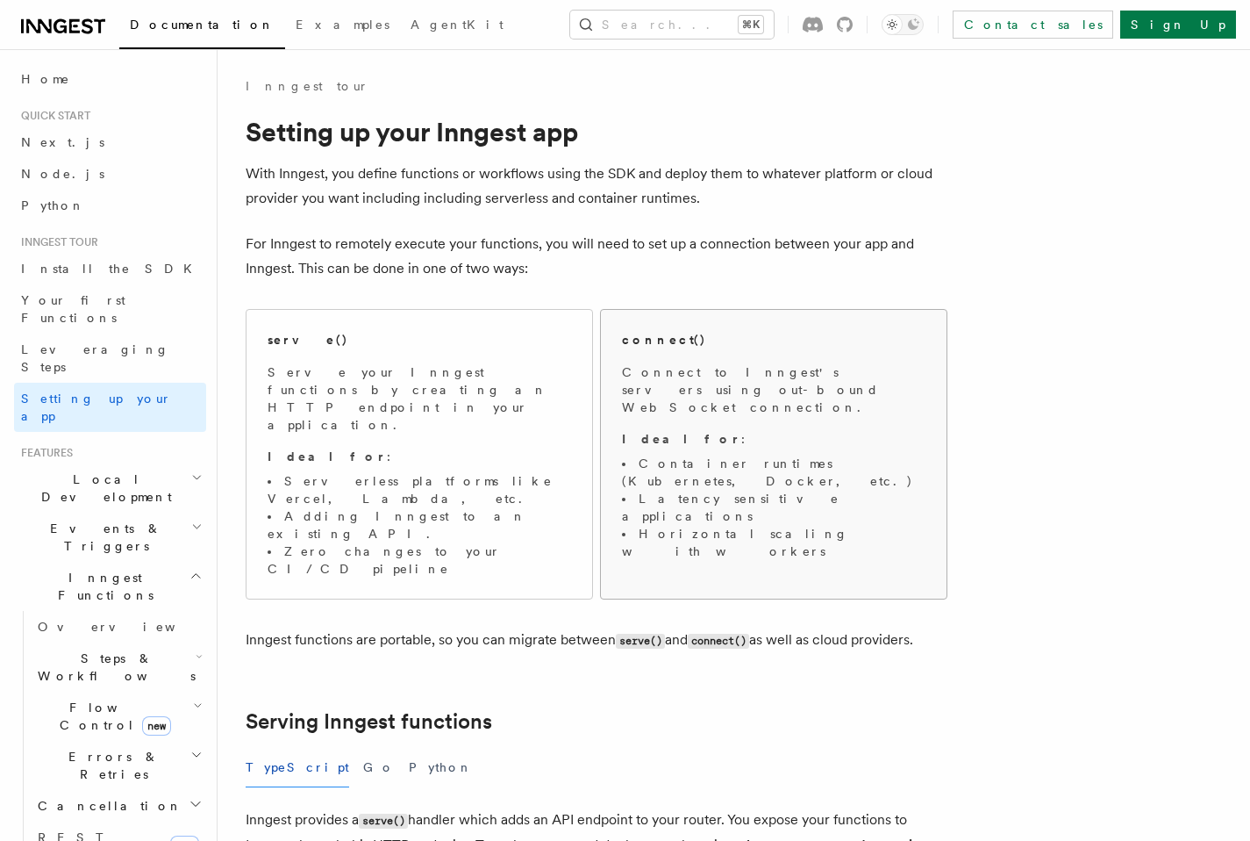
click at [671, 337] on h2 "connect()" at bounding box center [664, 340] width 84 height 18
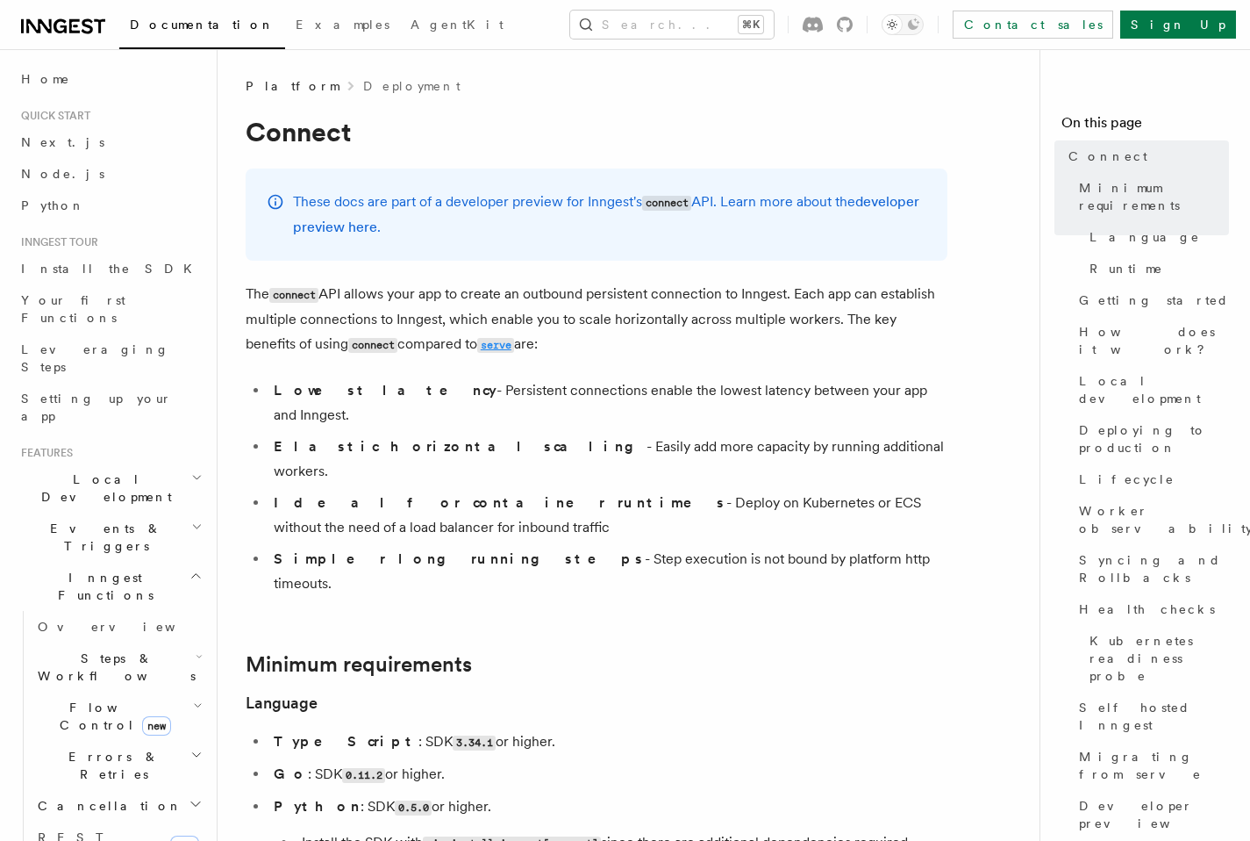
click at [477, 345] on code "serve" at bounding box center [495, 345] width 37 height 15
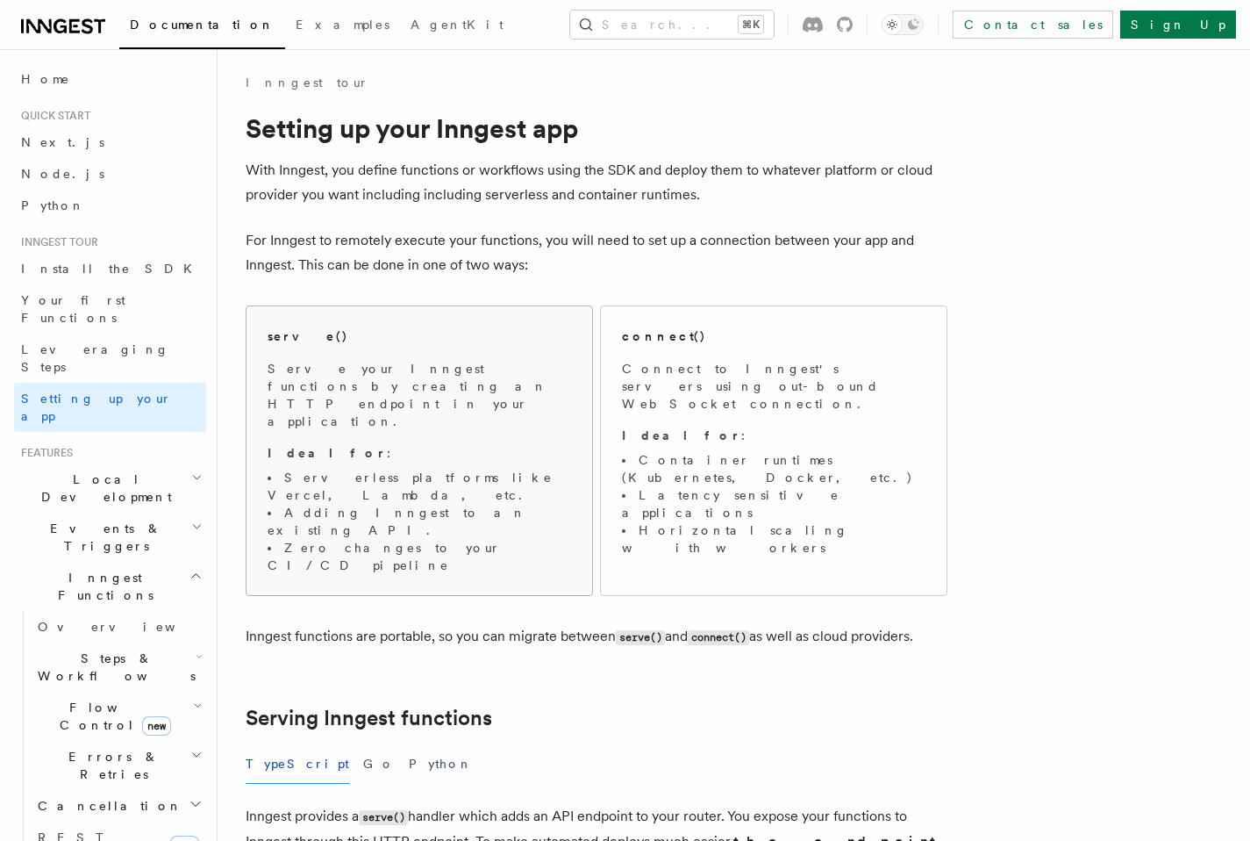
click at [536, 403] on span "Serve your Inngest functions by creating an HTTP endpoint in your application. …" at bounding box center [420, 467] width 304 height 214
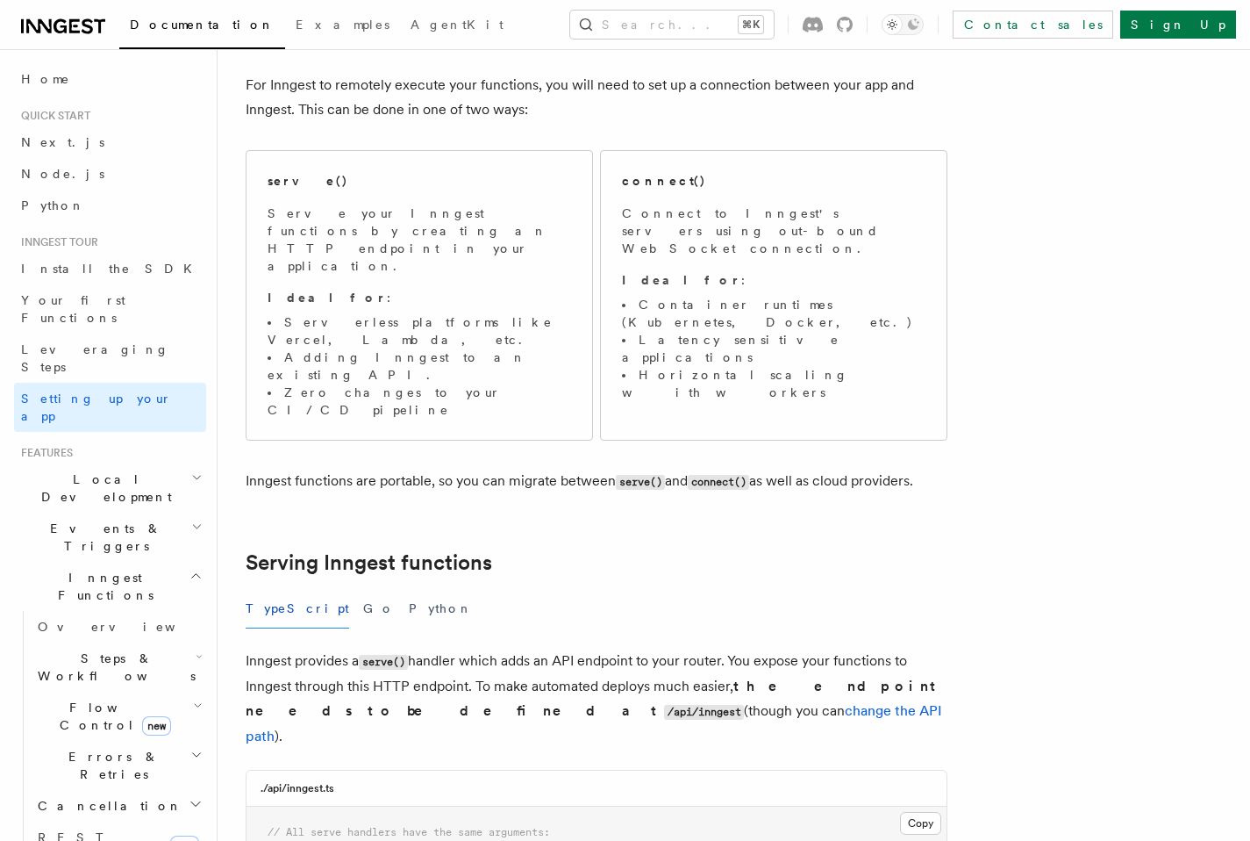
scroll to position [154, 0]
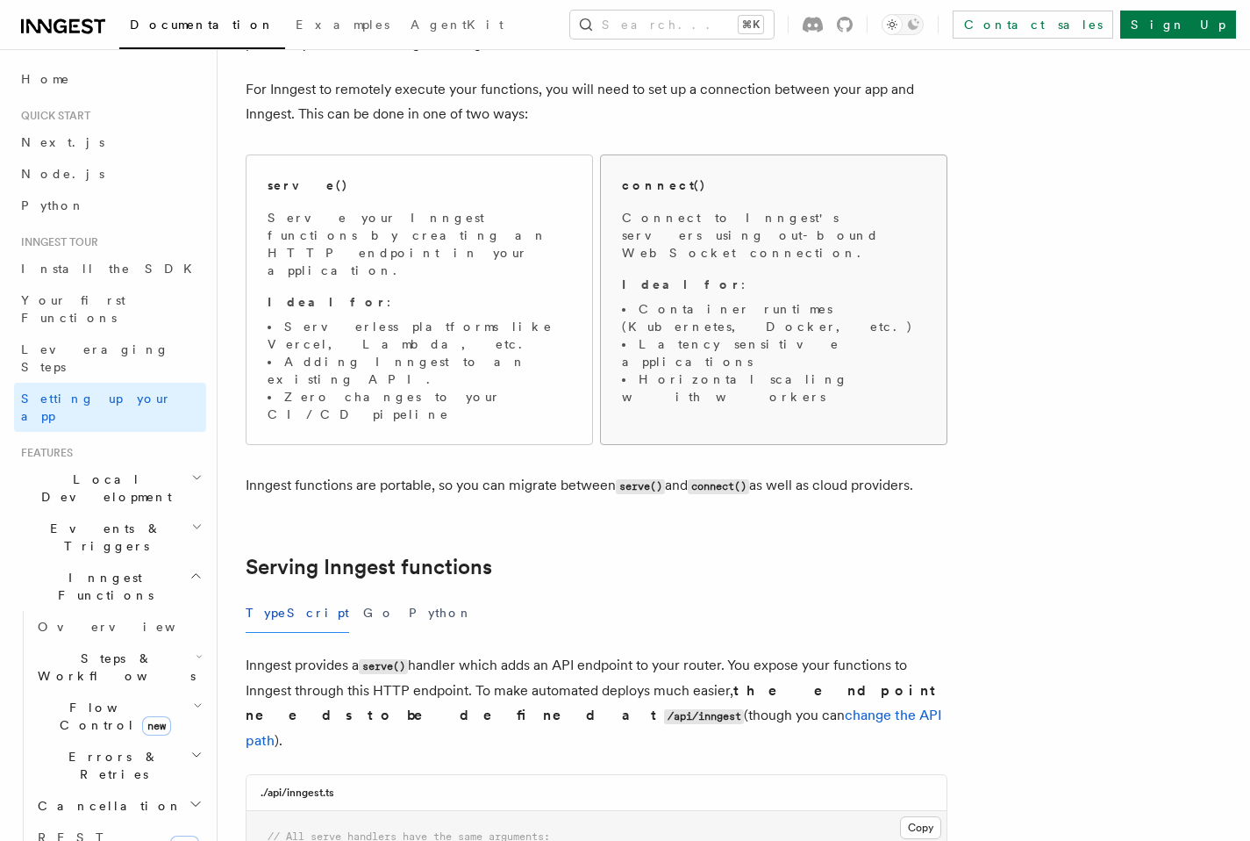
click at [729, 370] on li "Horizontal scaling with workers" at bounding box center [774, 387] width 304 height 35
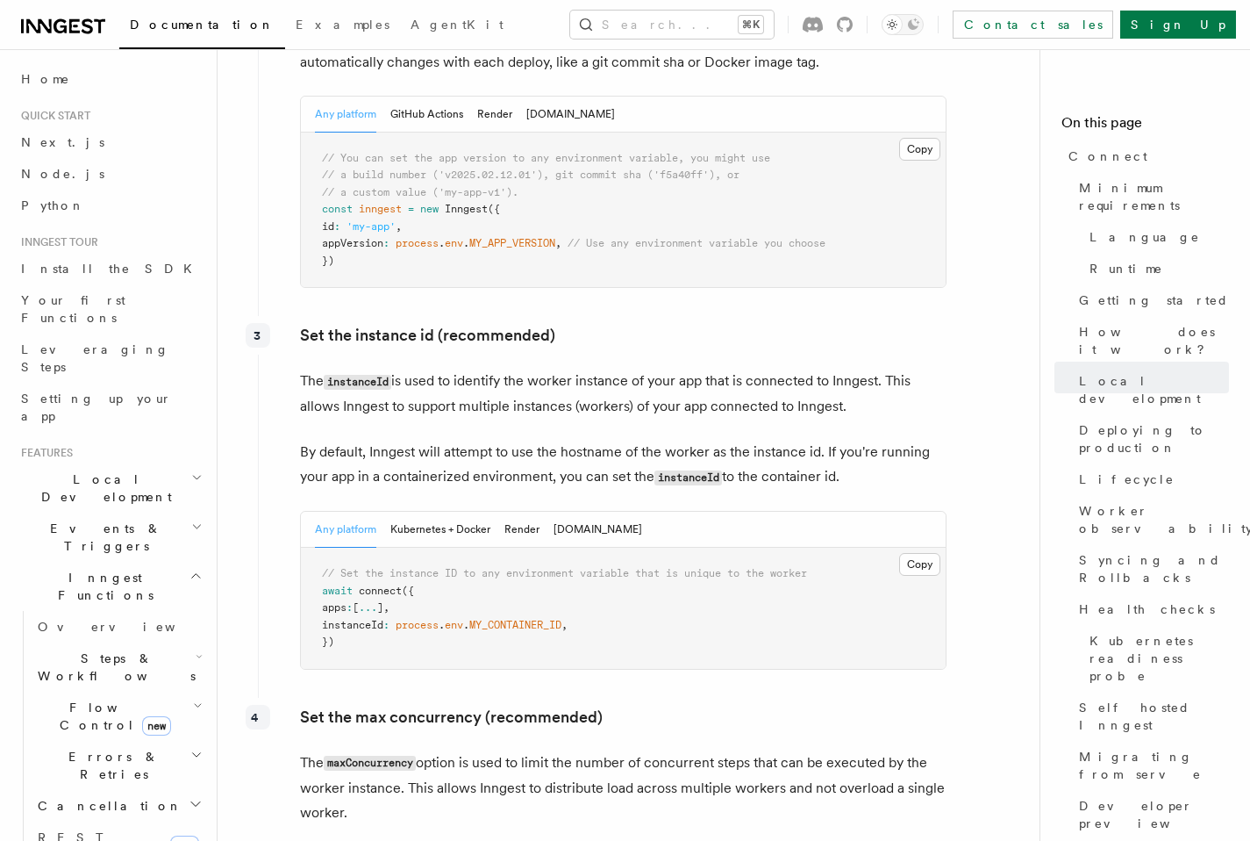
scroll to position [3038, 0]
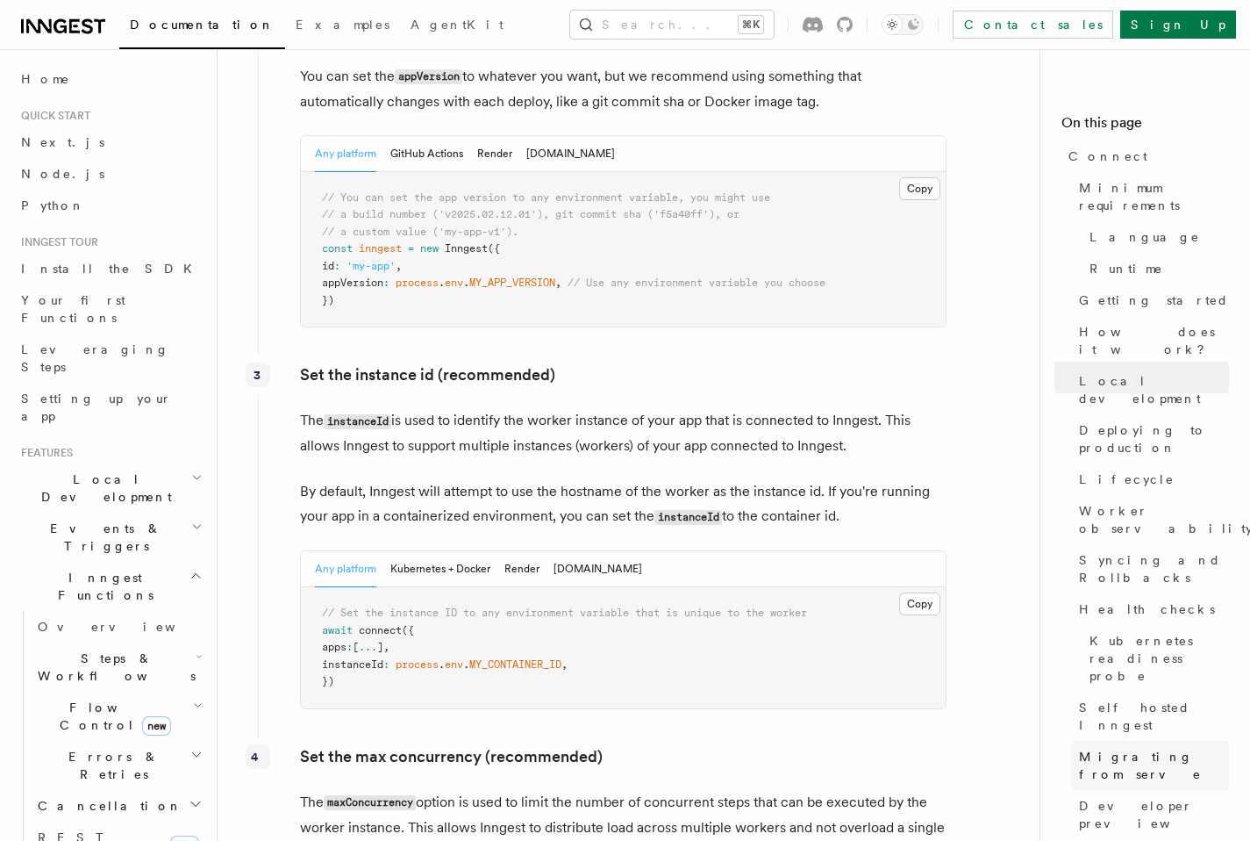
click at [1145, 748] on span "Migrating from serve" at bounding box center [1154, 765] width 150 height 35
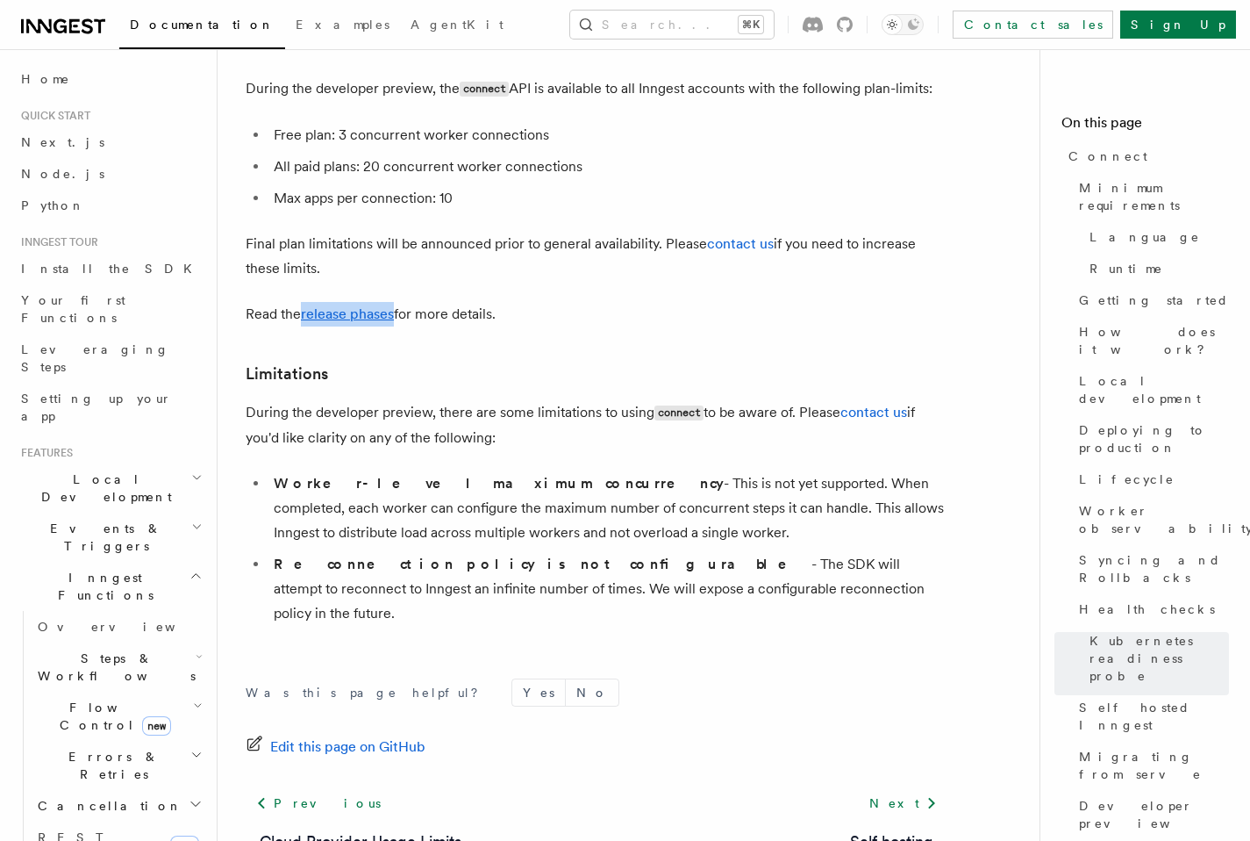
scroll to position [9689, 0]
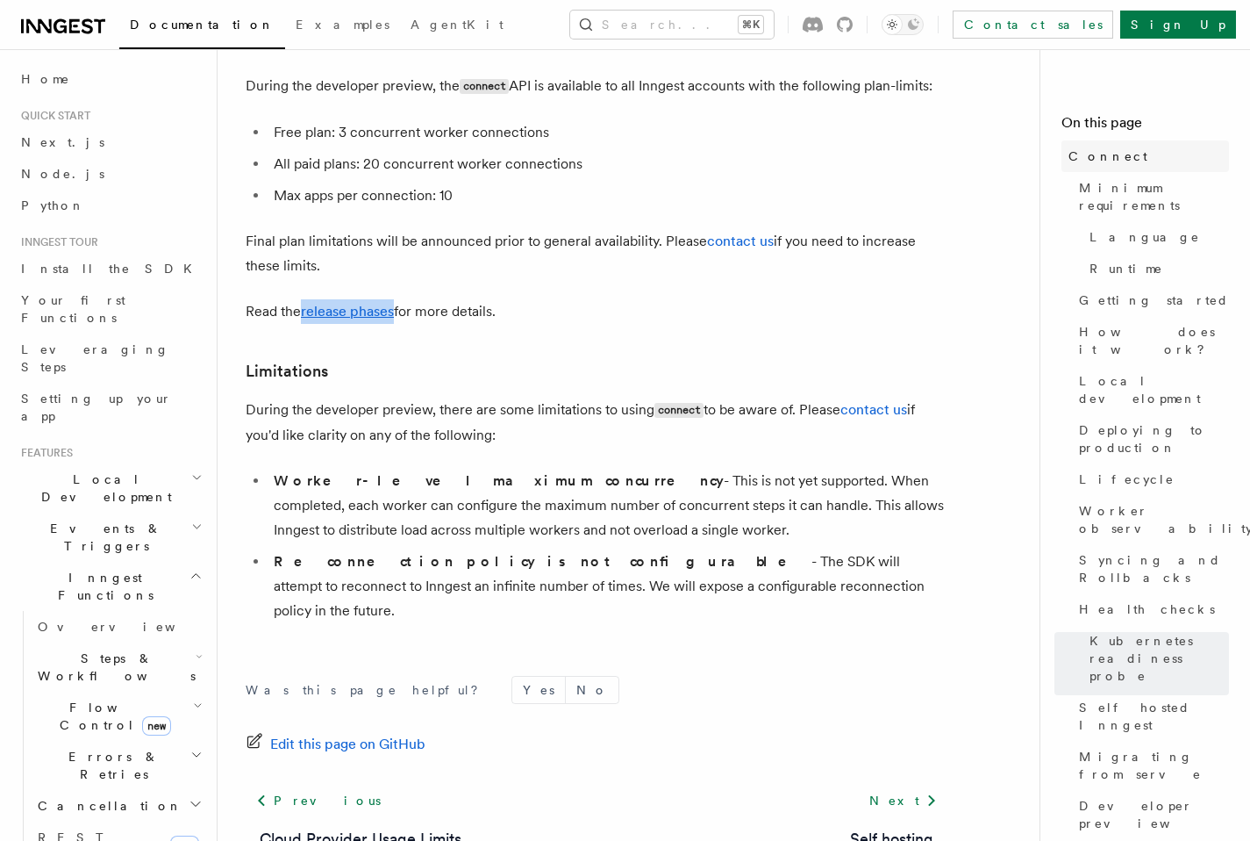
click at [1114, 153] on span "Connect" at bounding box center [1108, 156] width 79 height 18
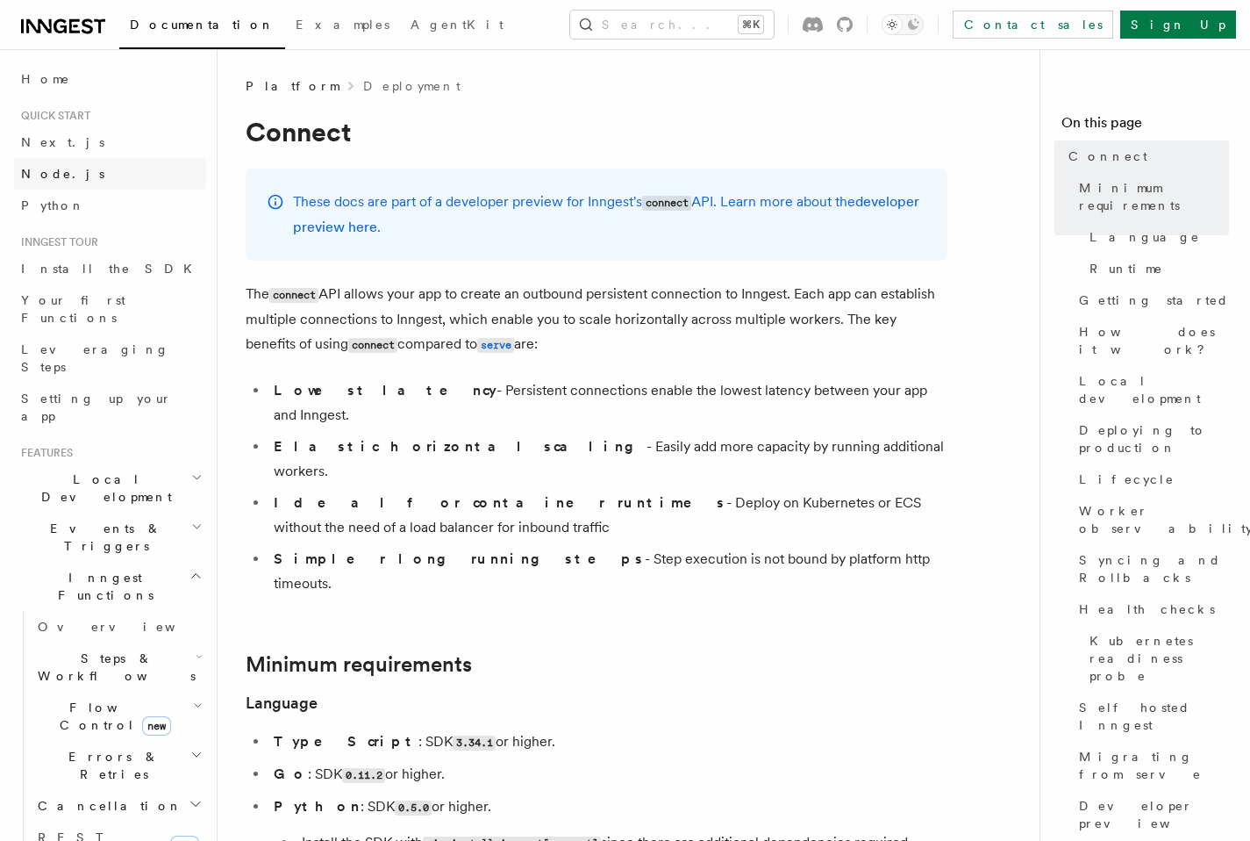
click at [85, 174] on link "Node.js" at bounding box center [110, 174] width 192 height 32
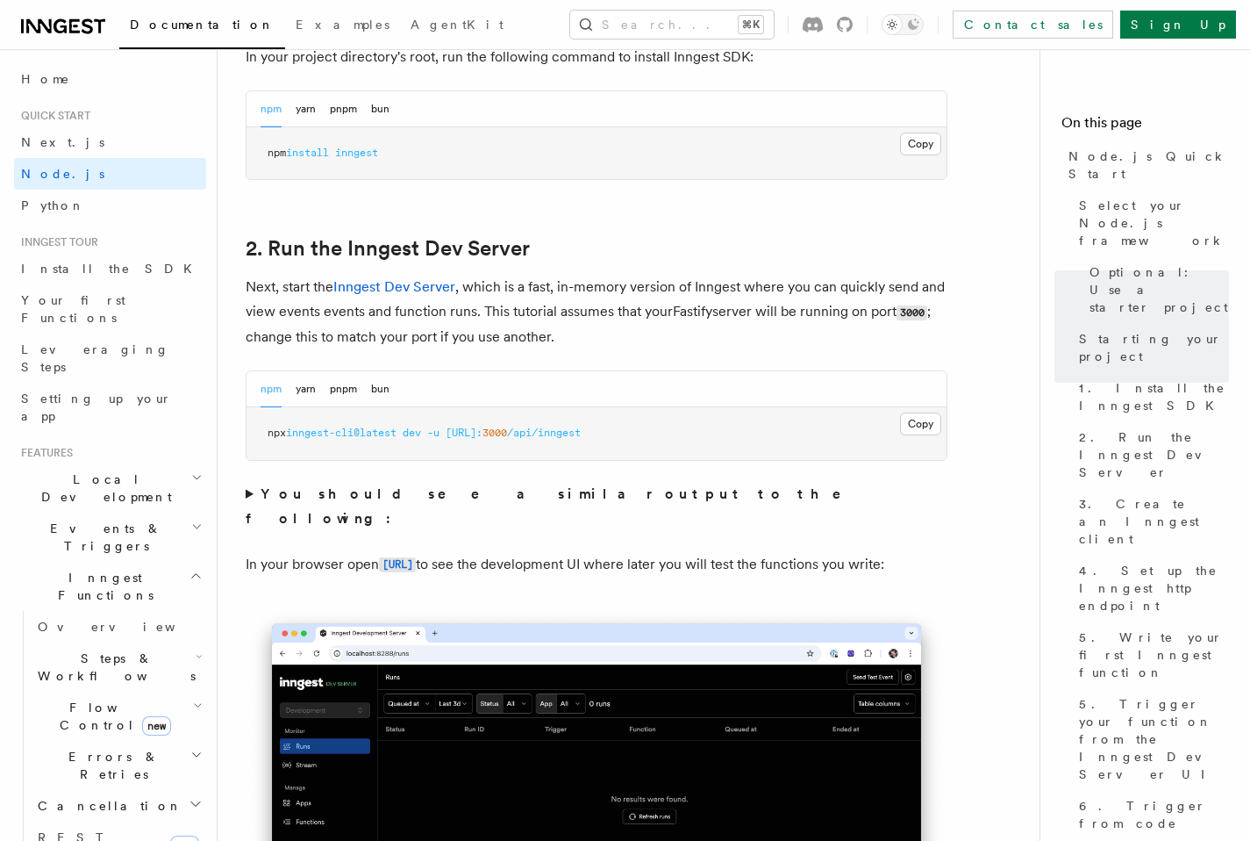
scroll to position [1292, 0]
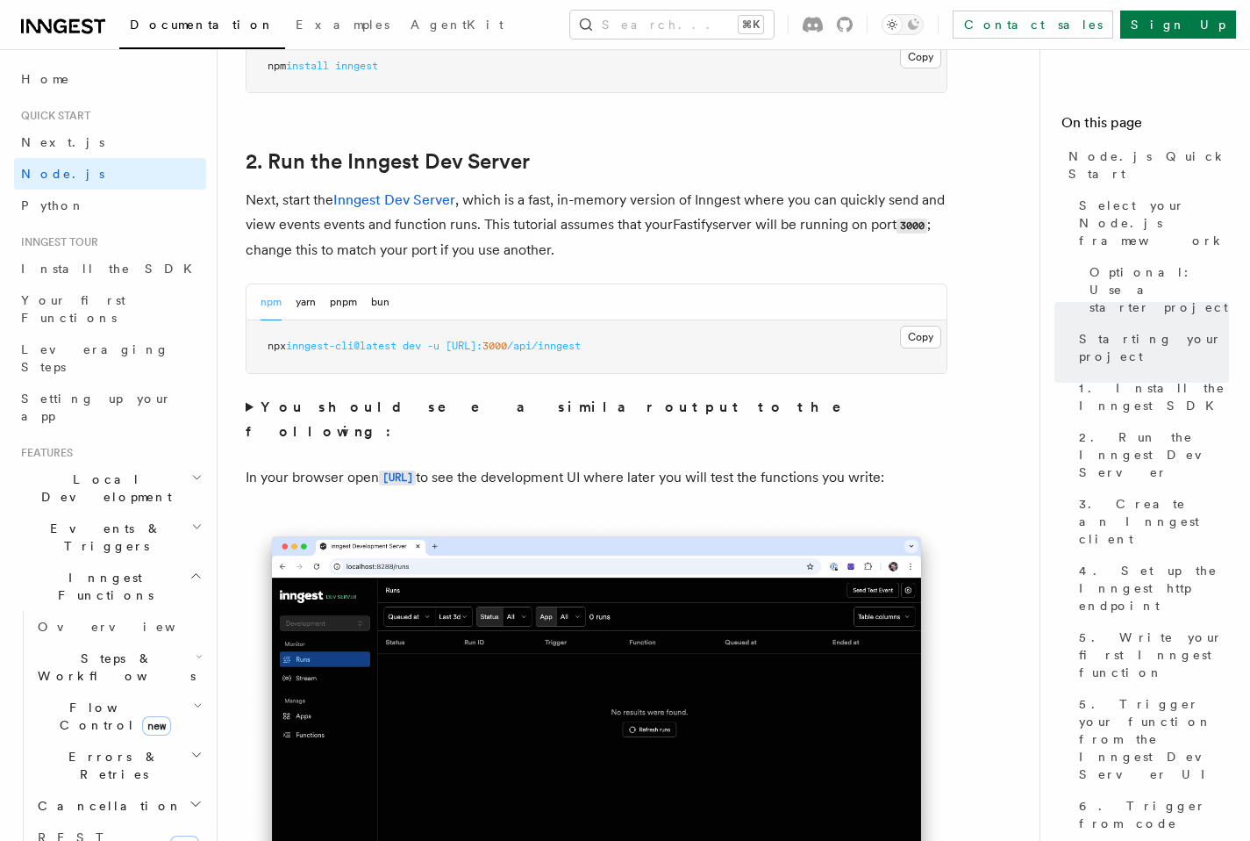
click at [501, 403] on strong "You should see a similar output to the following:" at bounding box center [556, 418] width 620 height 41
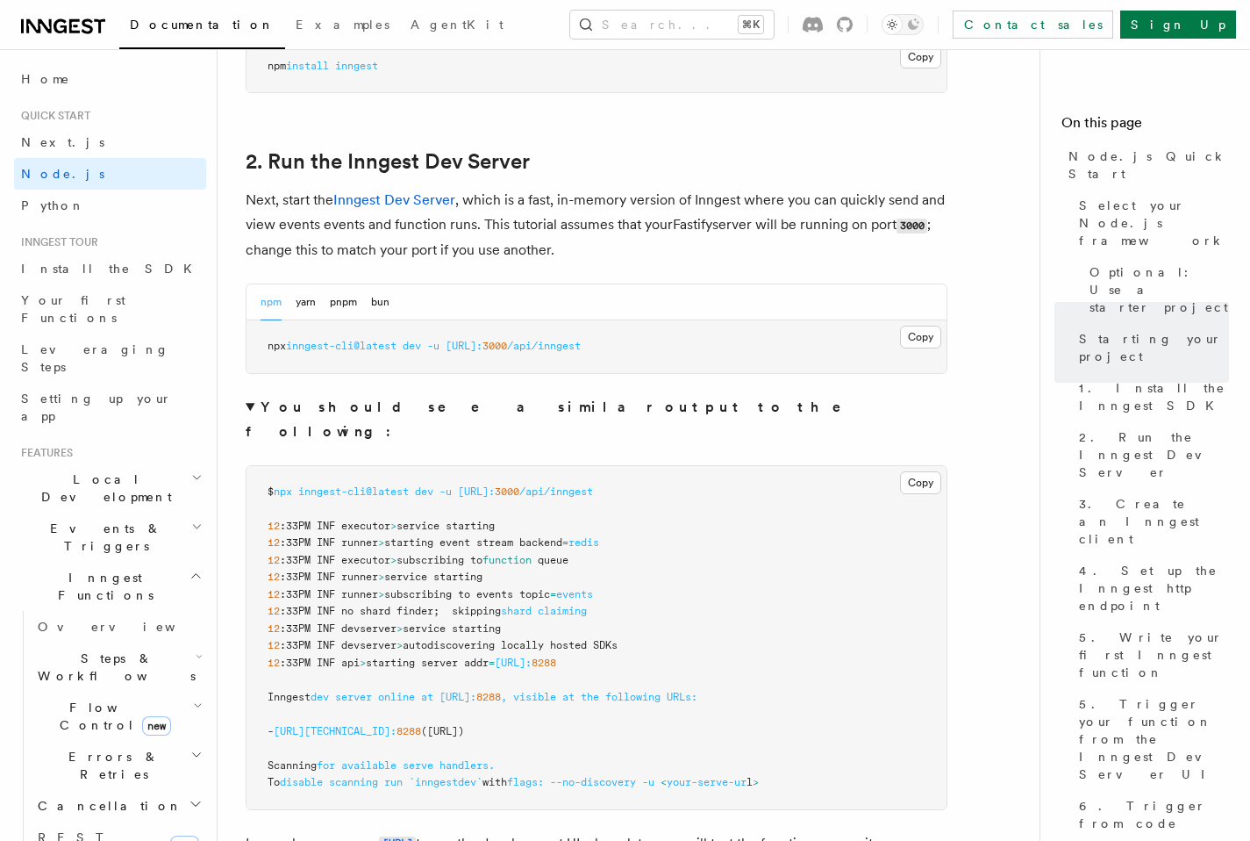
click at [501, 403] on strong "You should see a similar output to the following:" at bounding box center [556, 418] width 620 height 41
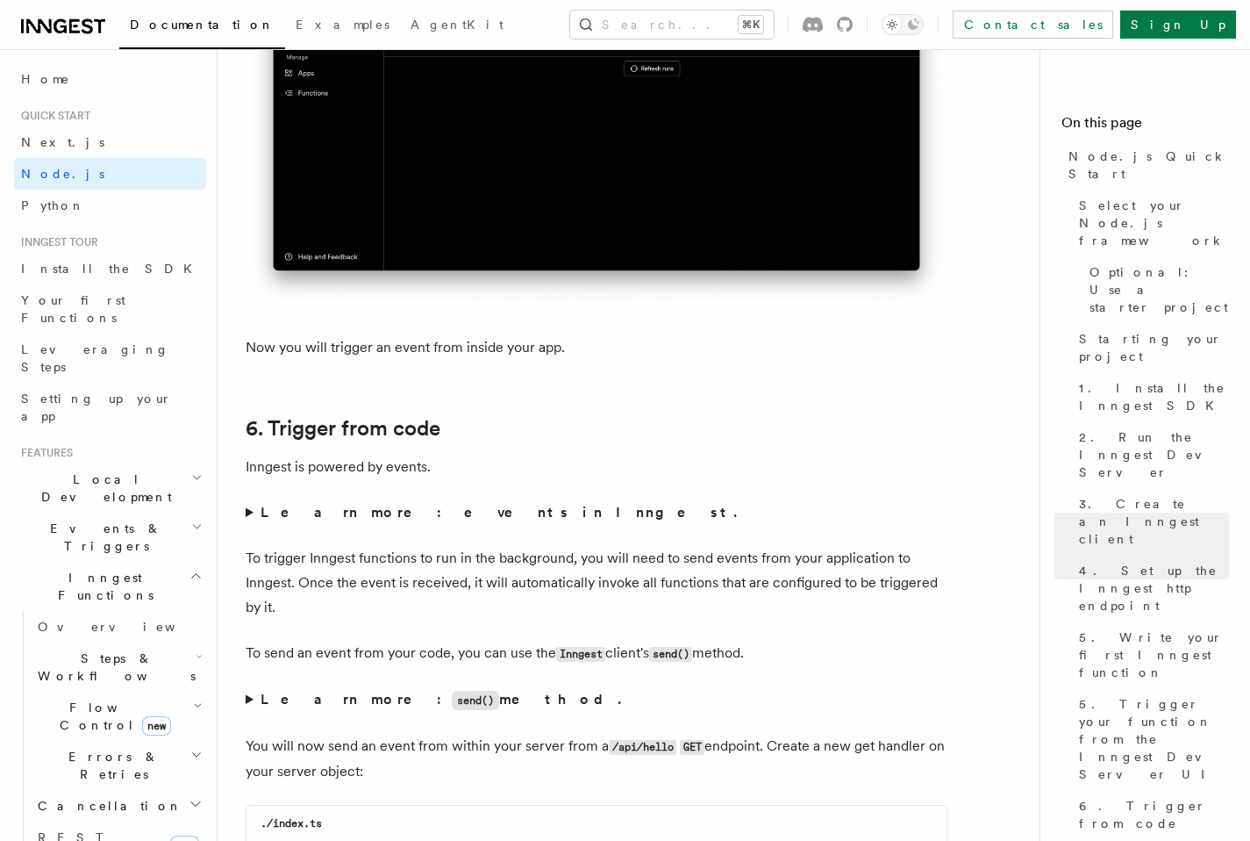
scroll to position [8853, 0]
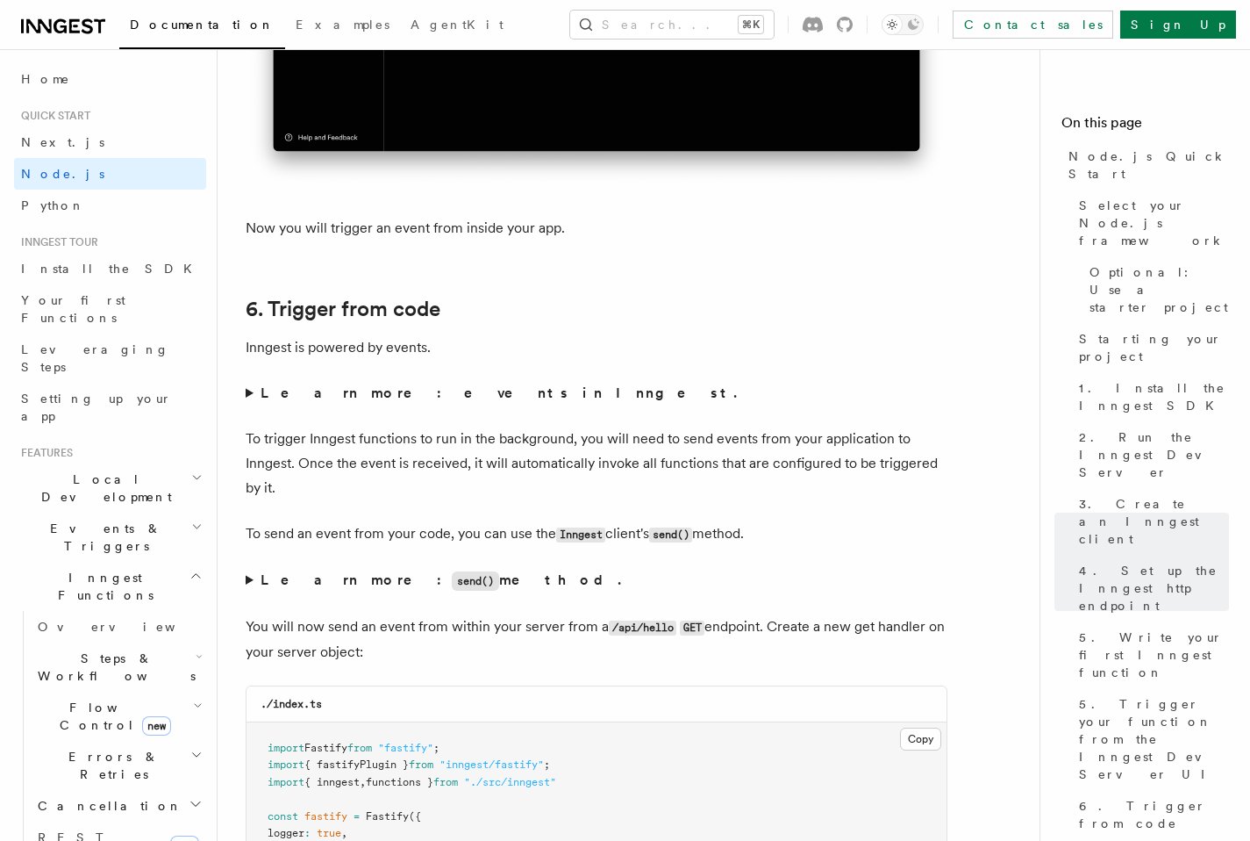
click at [395, 401] on strong "Learn more: events in Inngest." at bounding box center [501, 392] width 480 height 17
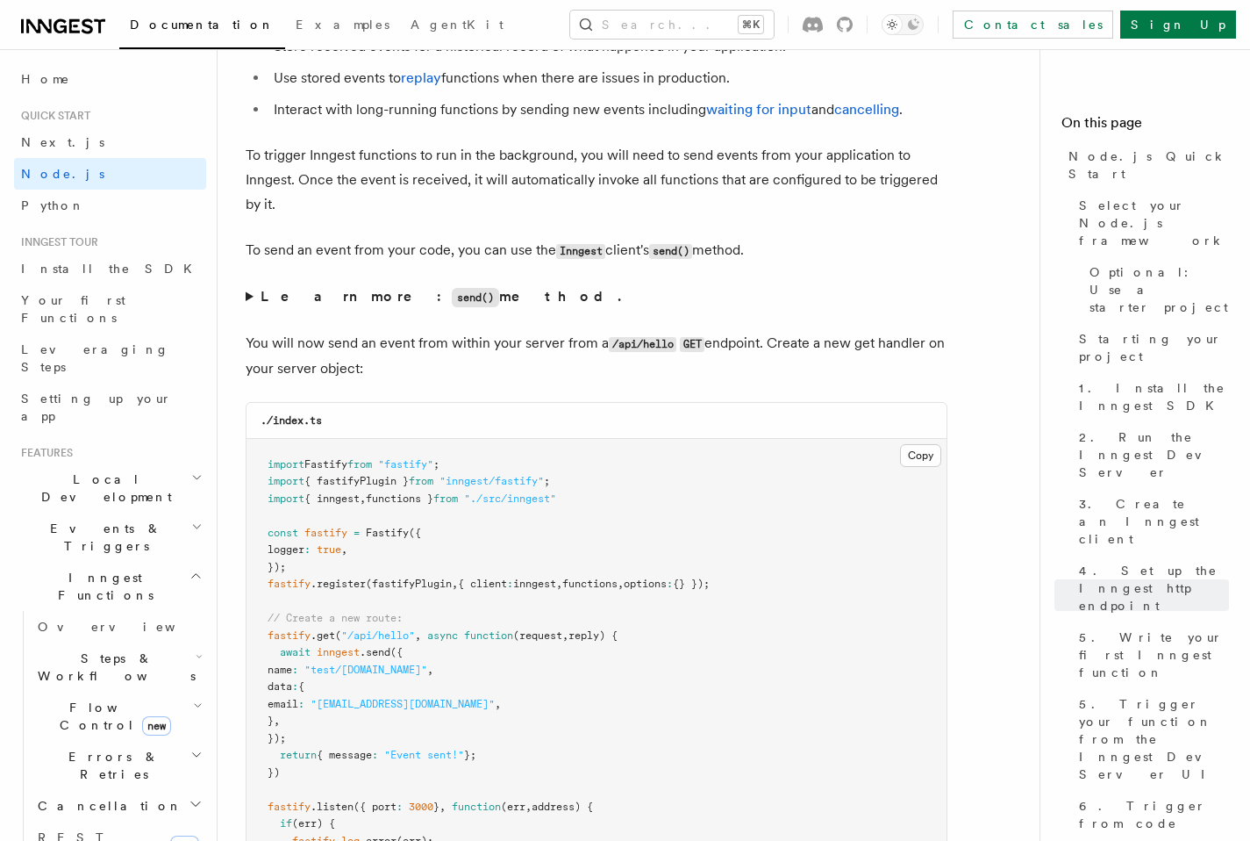
scroll to position [9372, 0]
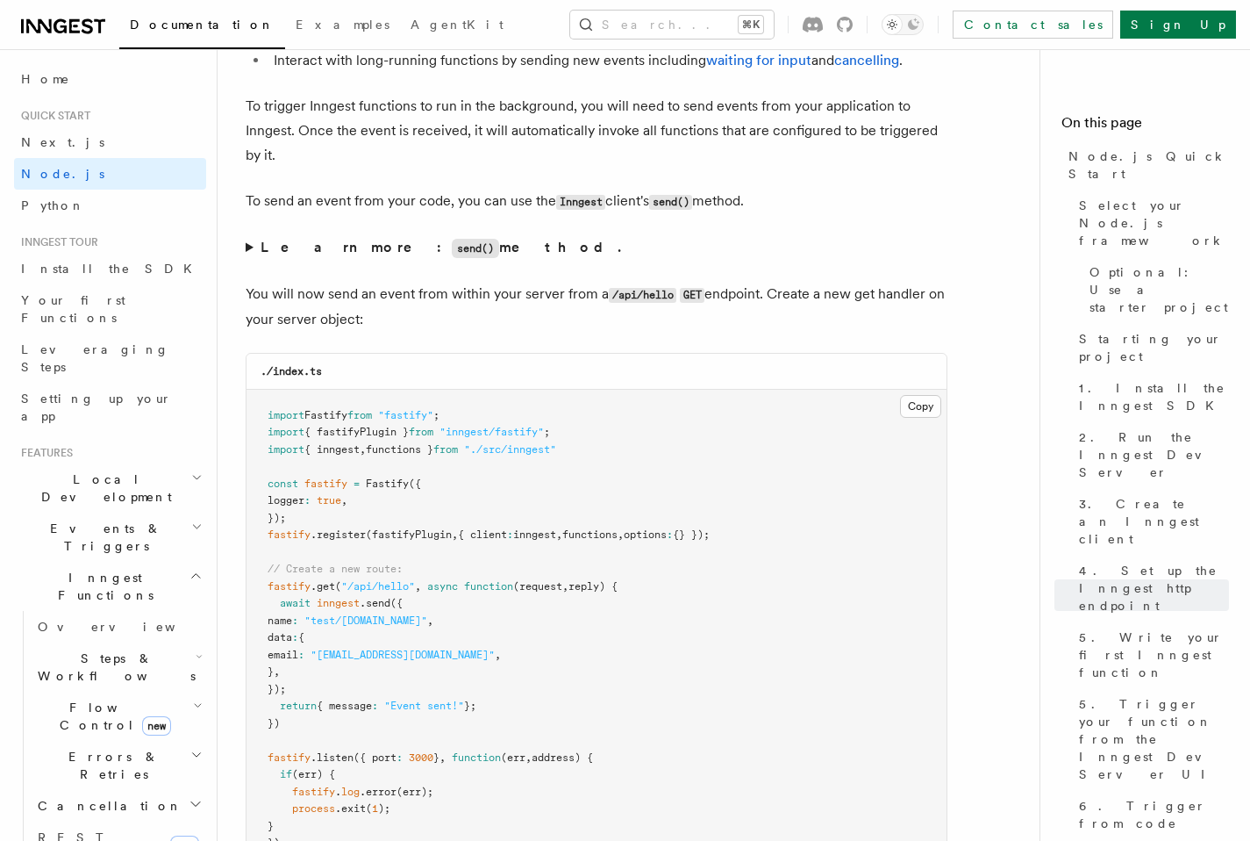
click at [297, 255] on strong "Learn more: send() method." at bounding box center [443, 247] width 364 height 17
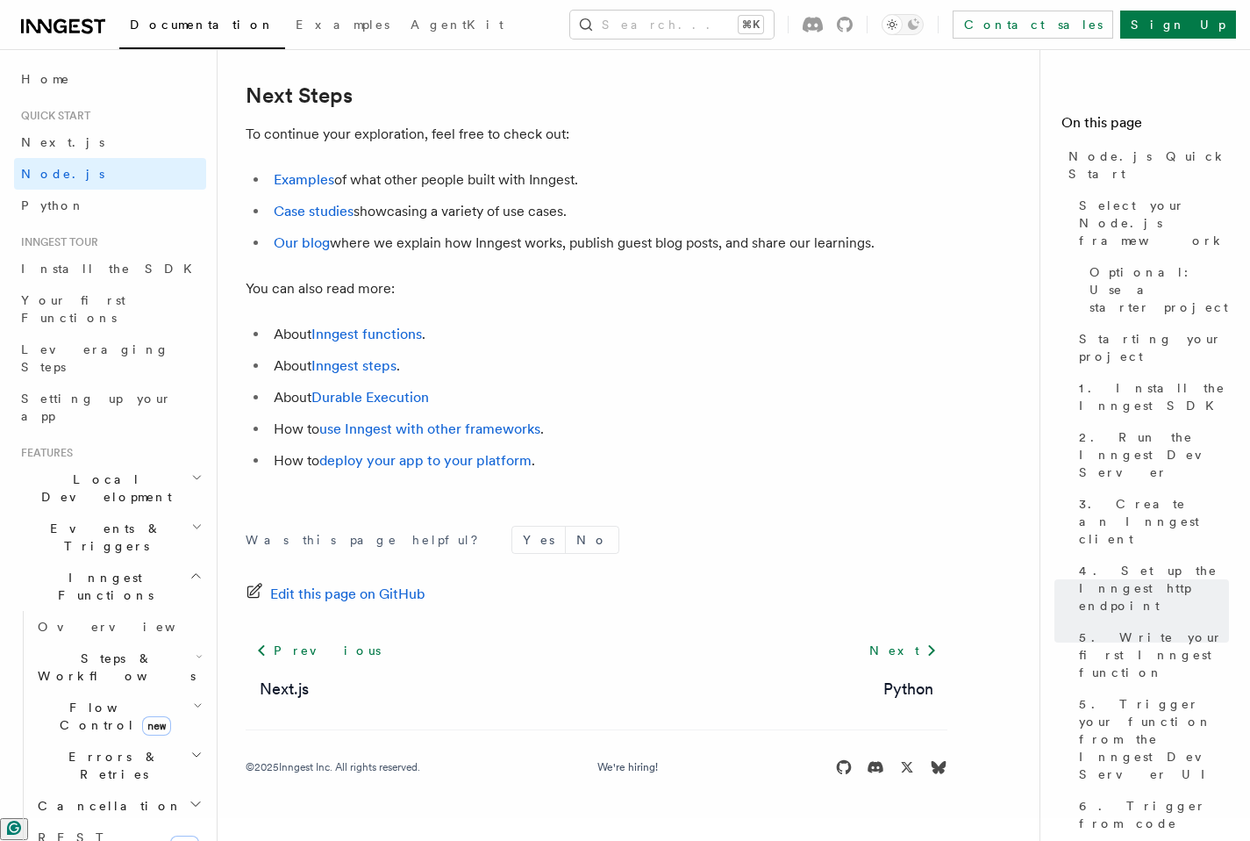
scroll to position [11591, 0]
click at [108, 297] on span "Your first Functions" at bounding box center [73, 309] width 104 height 32
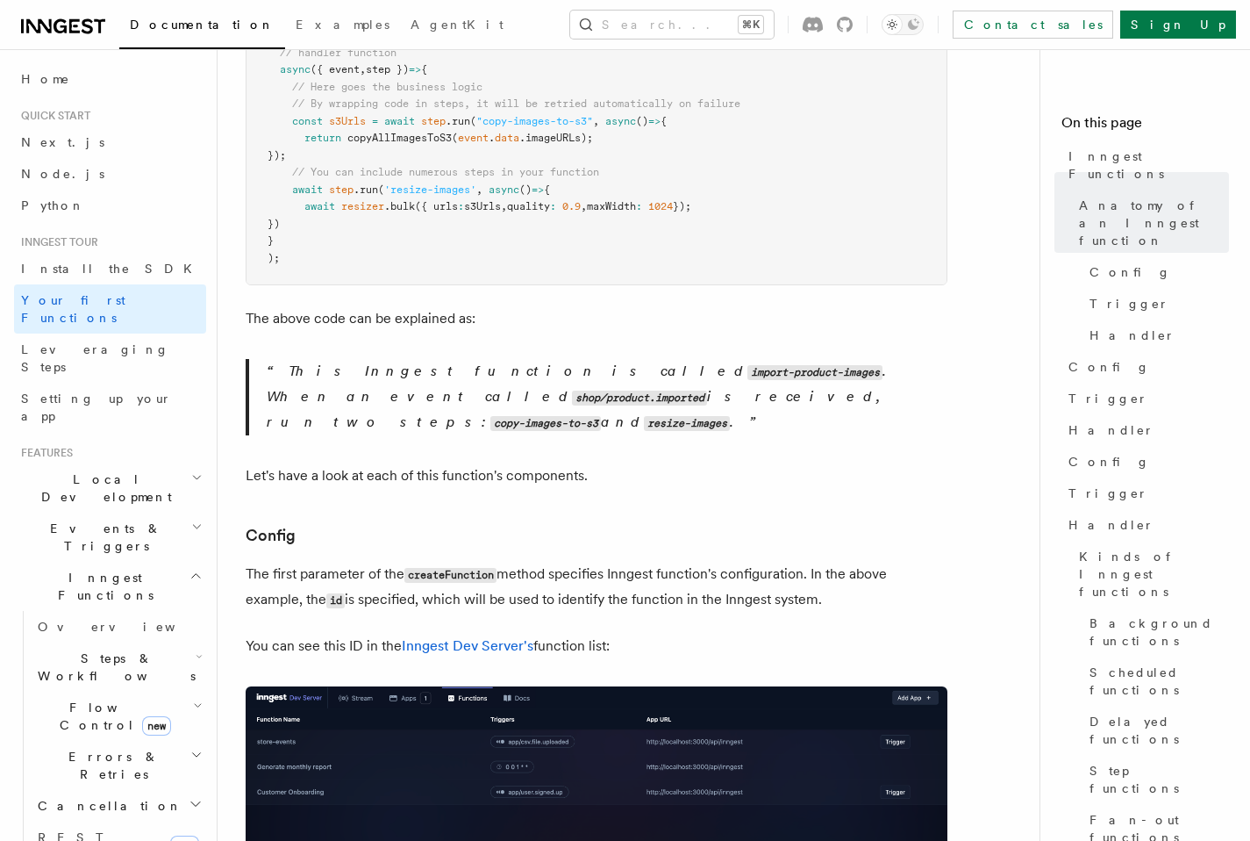
scroll to position [622, 0]
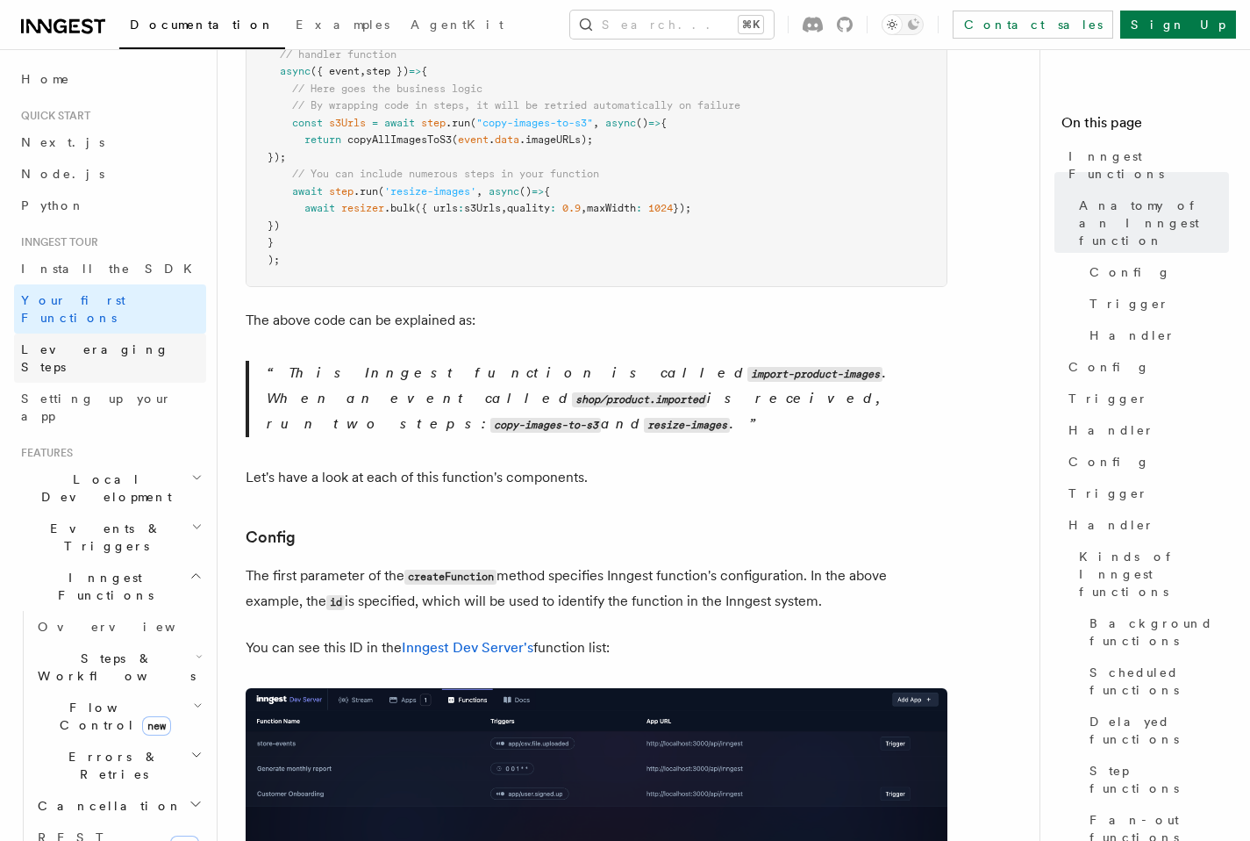
click at [114, 342] on span "Leveraging Steps" at bounding box center [95, 358] width 148 height 32
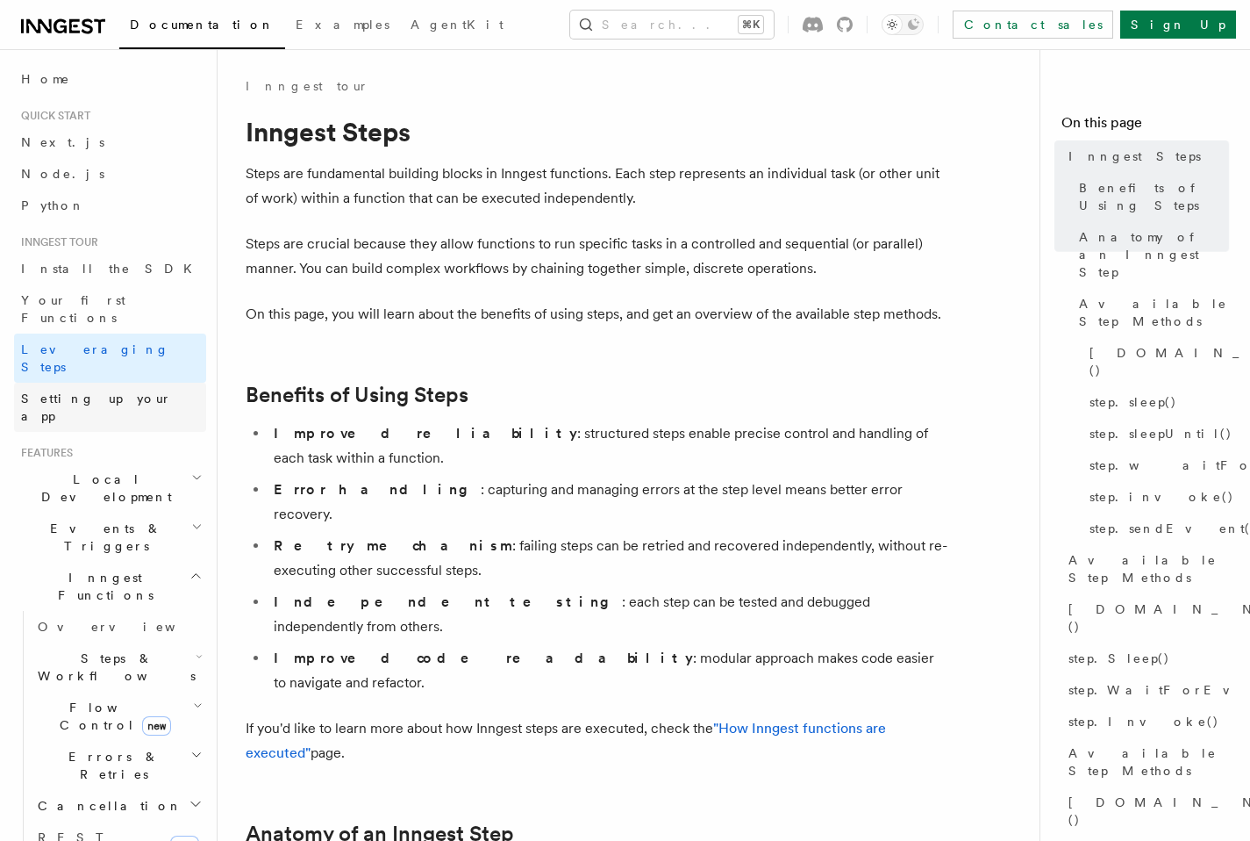
click at [105, 383] on link "Setting up your app" at bounding box center [110, 407] width 192 height 49
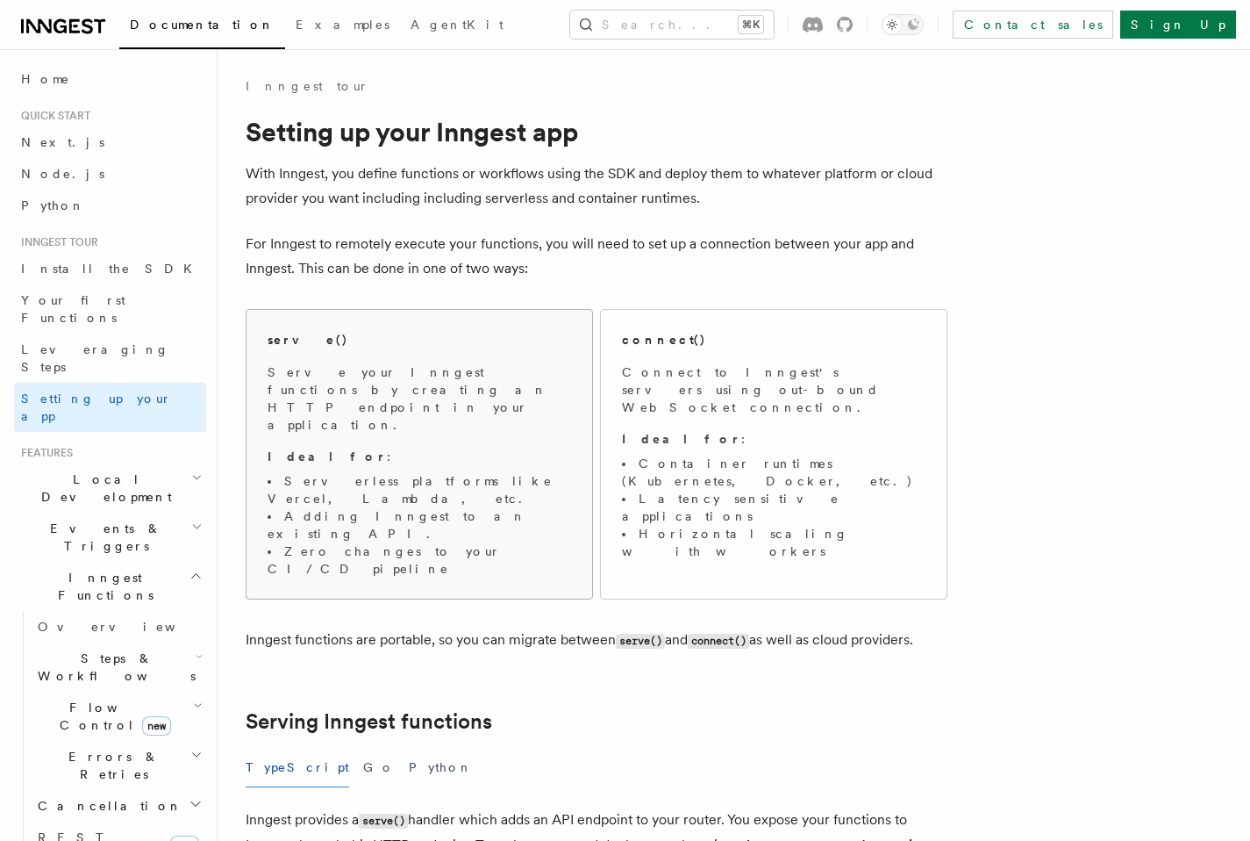
click at [467, 472] on li "Serverless platforms like Vercel, Lambda, etc." at bounding box center [420, 489] width 304 height 35
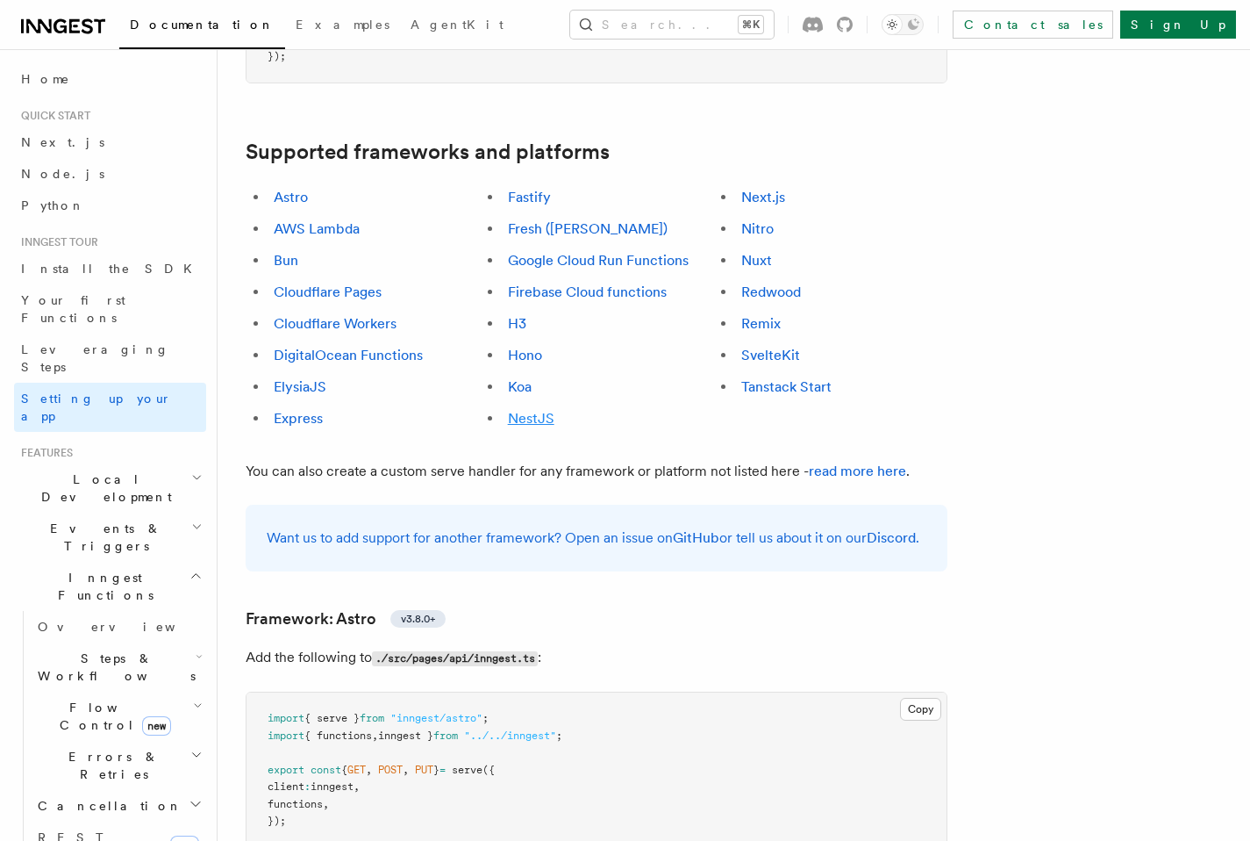
click at [544, 410] on link "NestJS" at bounding box center [531, 418] width 47 height 17
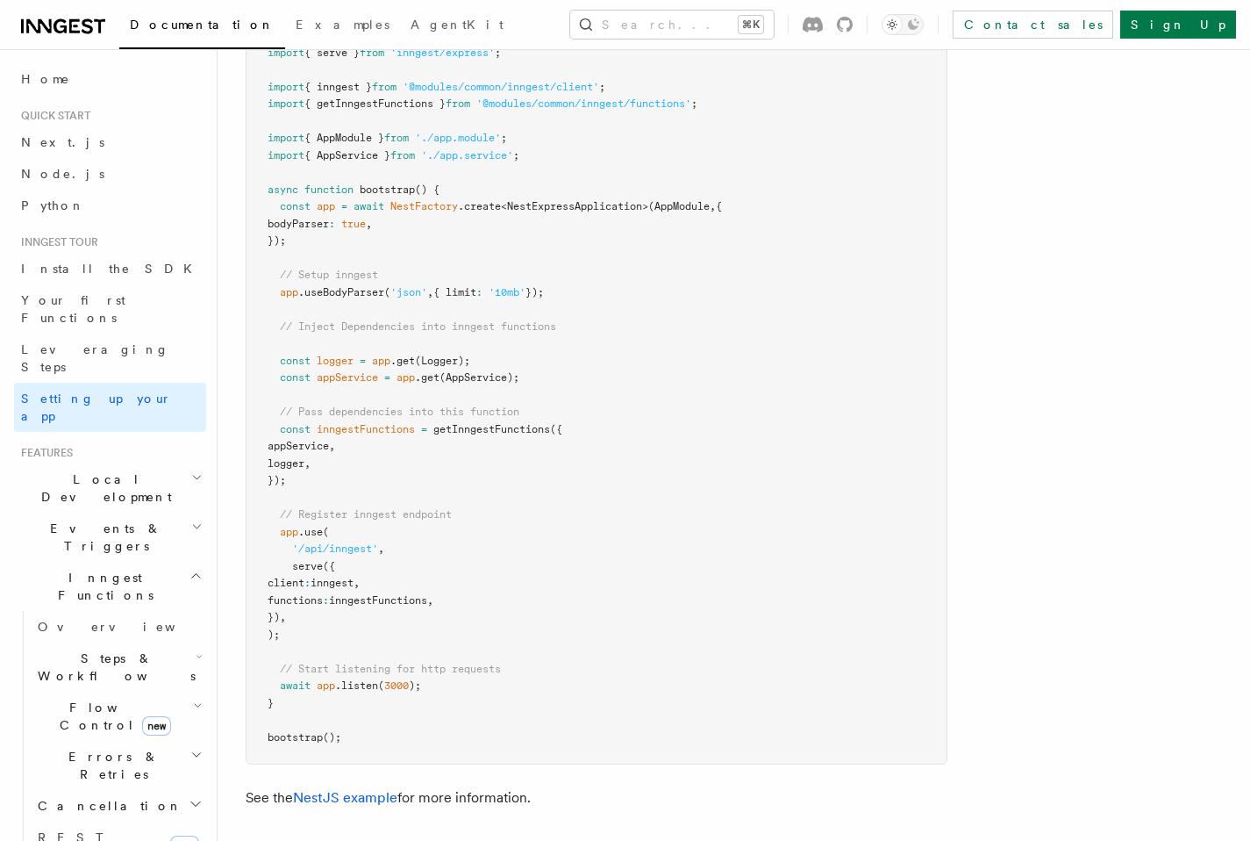
scroll to position [10988, 0]
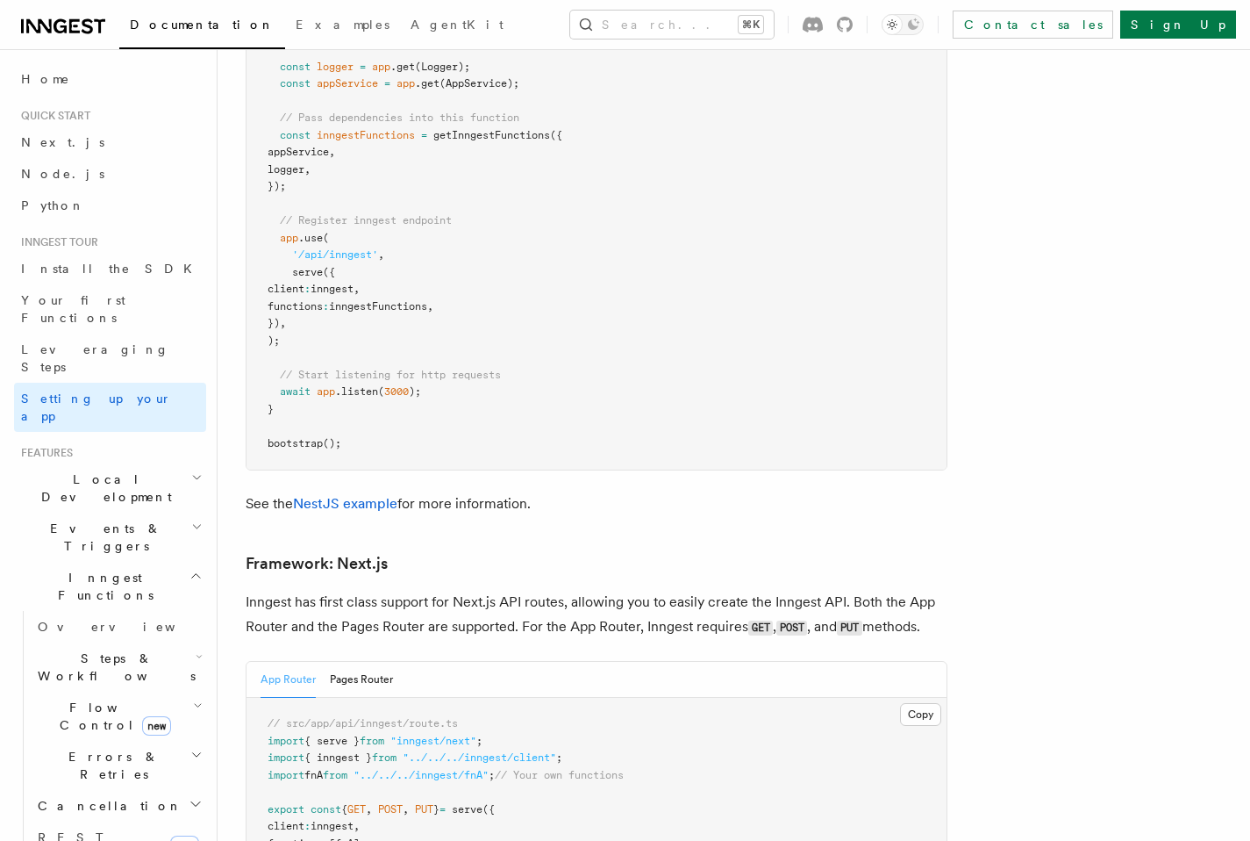
click at [48, 70] on span "Home" at bounding box center [45, 79] width 49 height 18
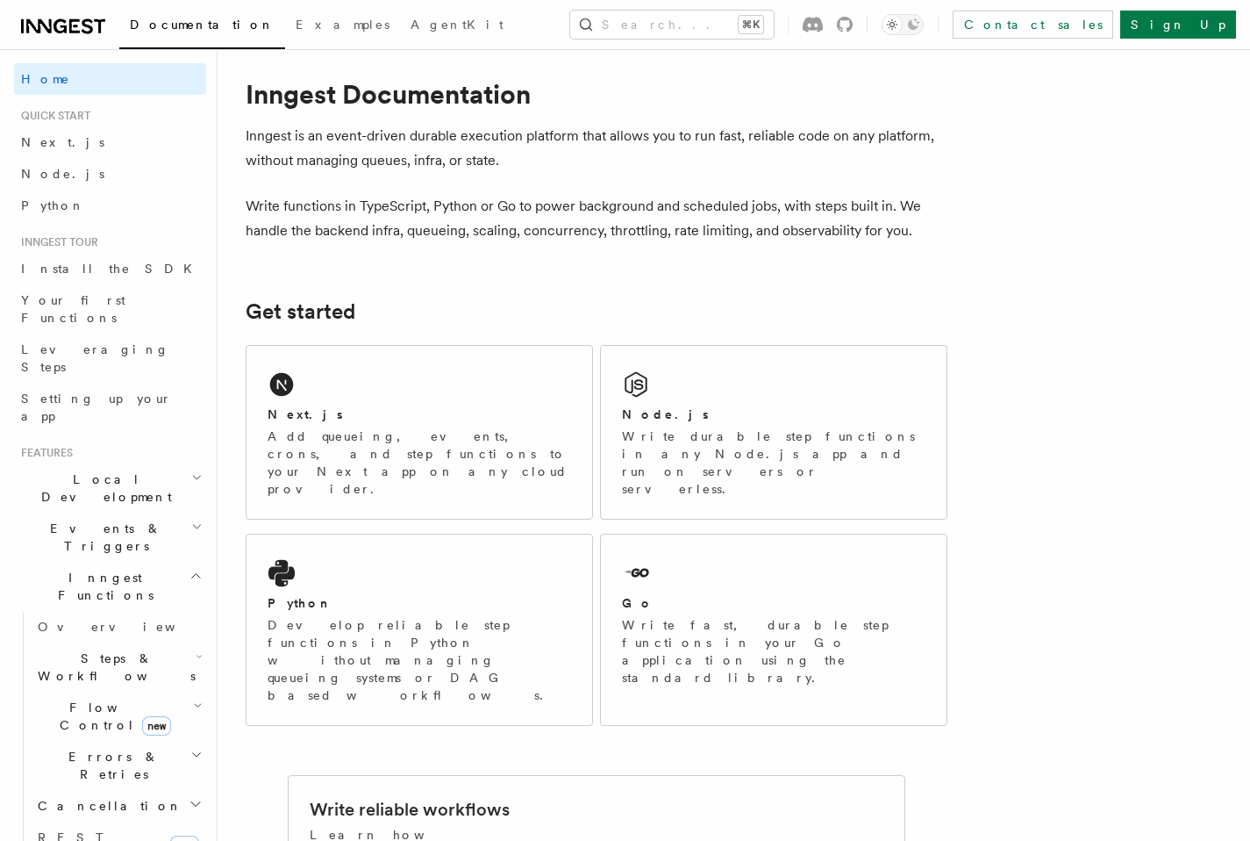
scroll to position [444, 0]
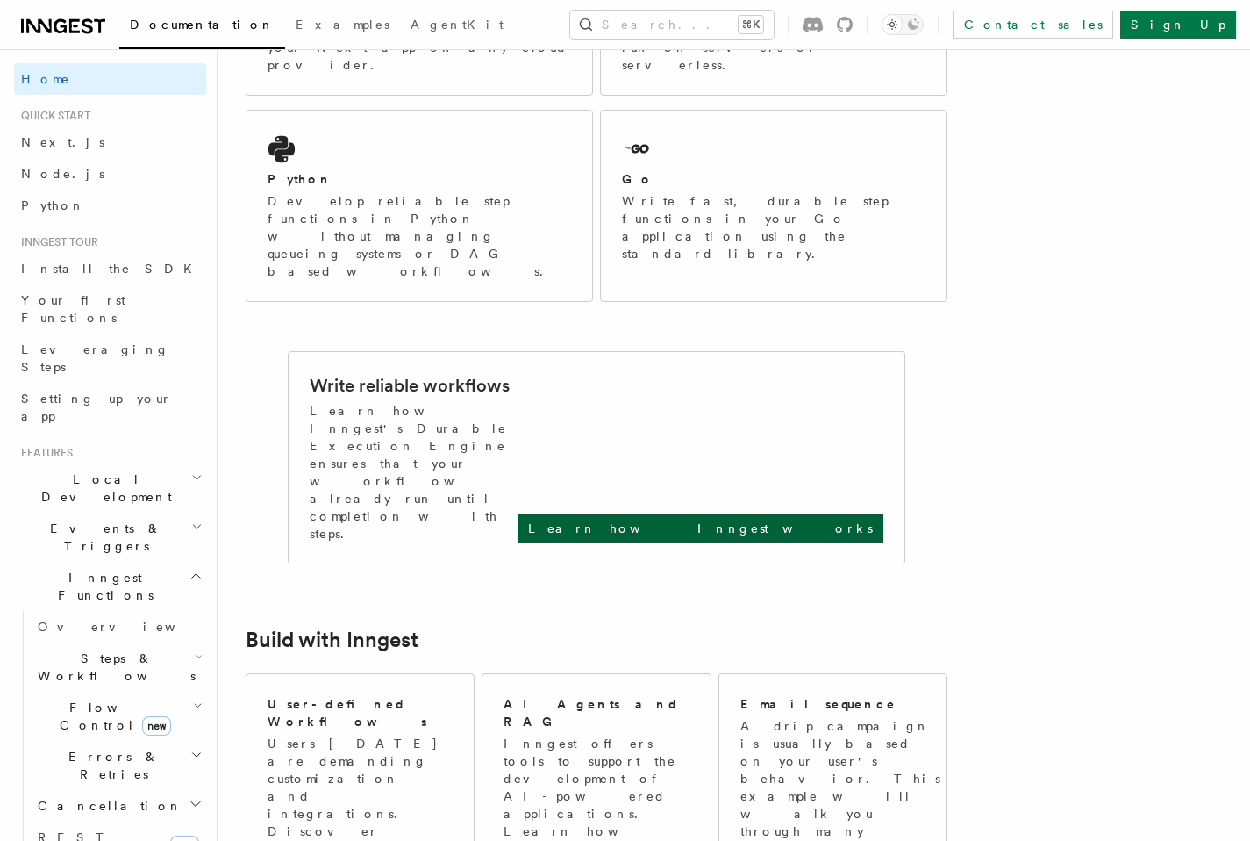
click at [823, 514] on link "Learn how Inngest works" at bounding box center [701, 528] width 366 height 28
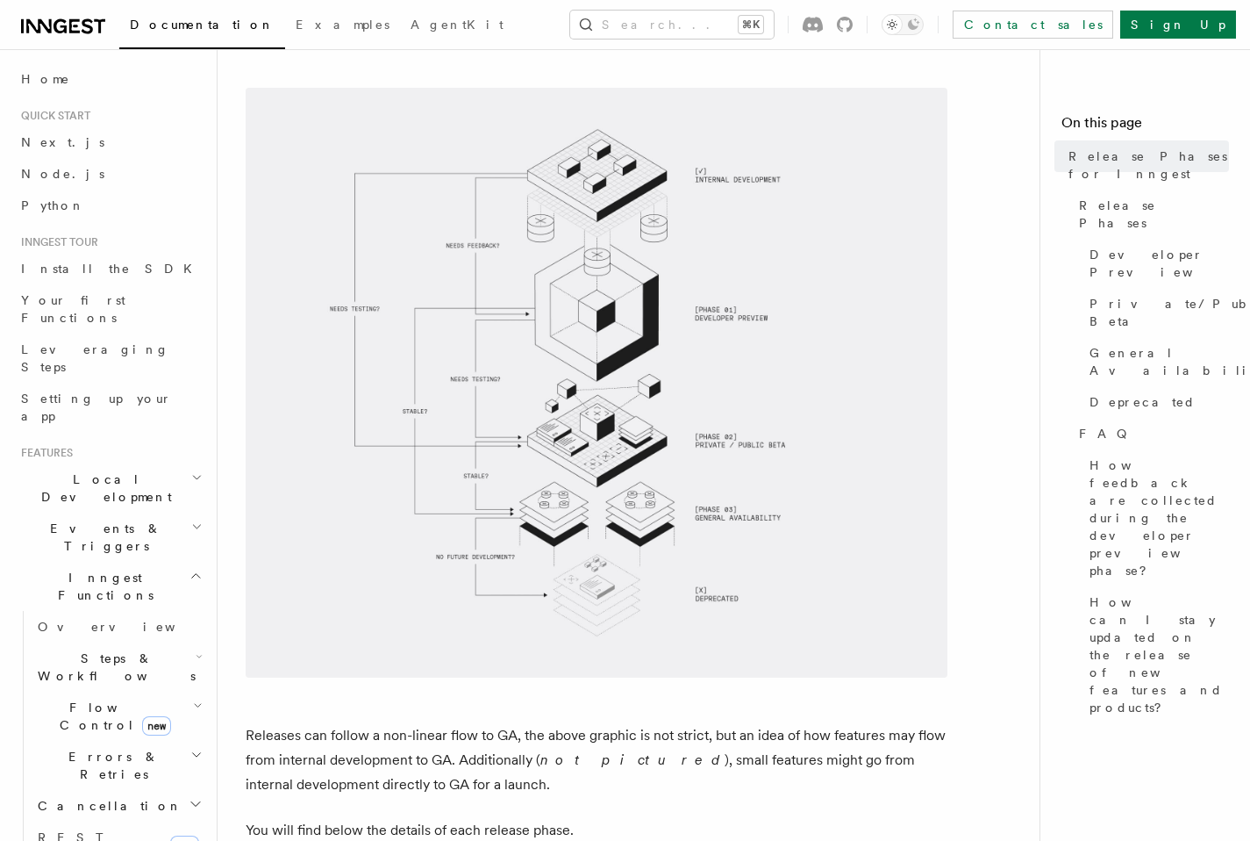
scroll to position [248, 0]
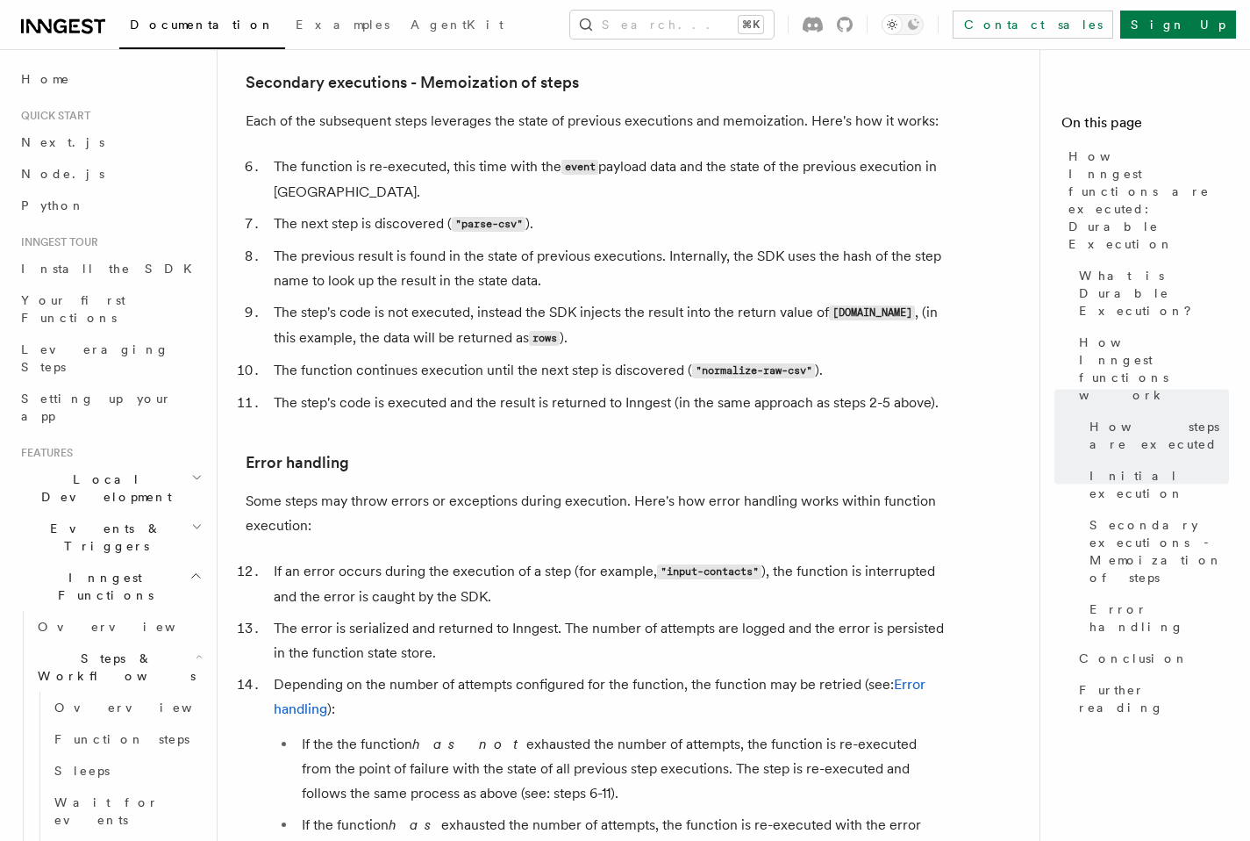
scroll to position [2387, 0]
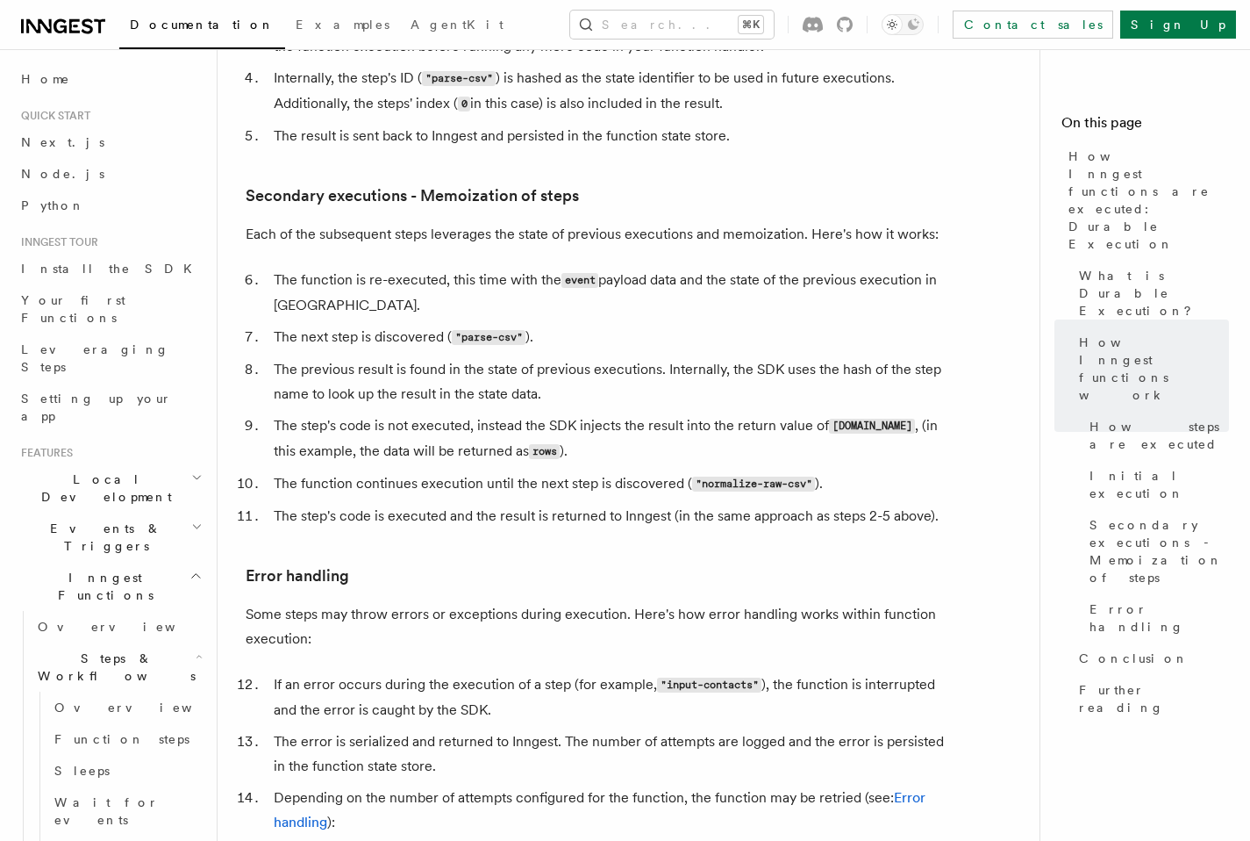
click at [148, 642] on h2 "Steps & Workflows" at bounding box center [119, 666] width 176 height 49
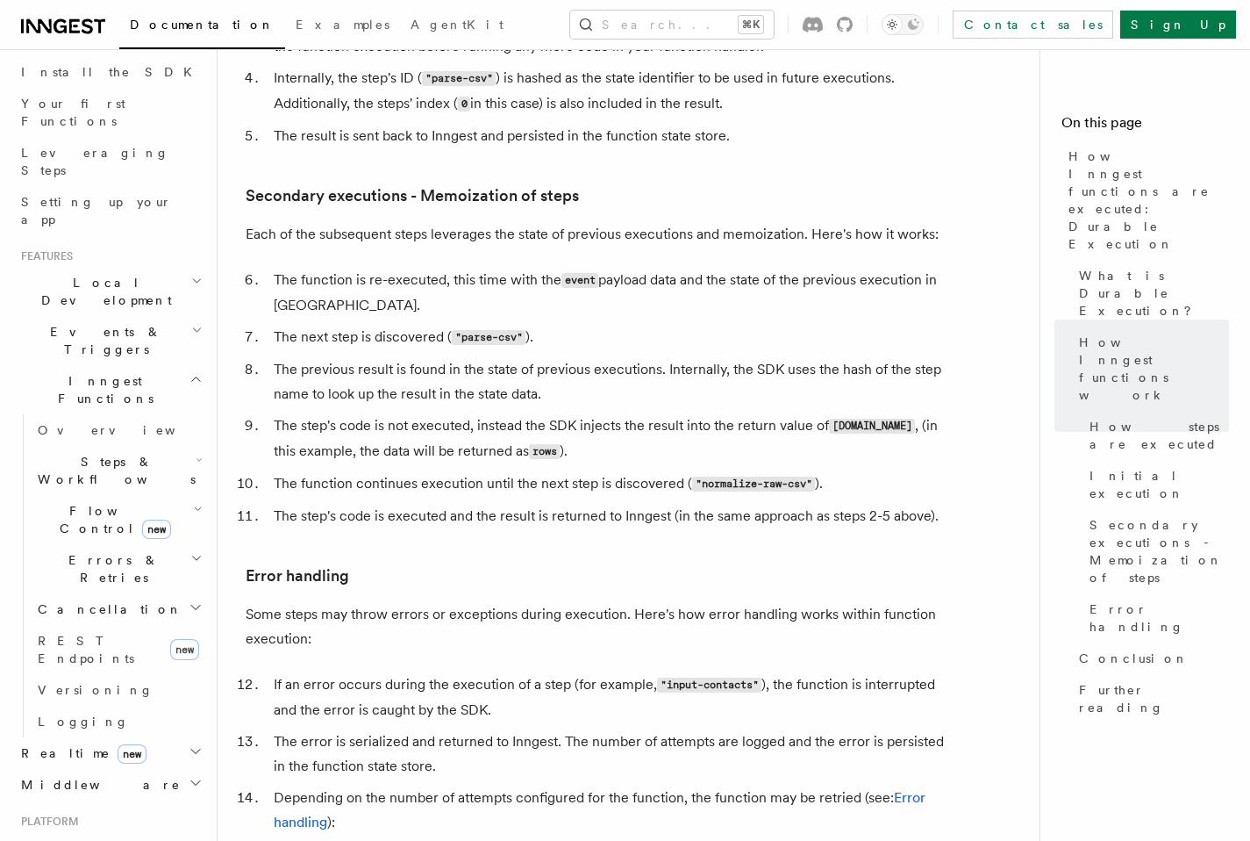
scroll to position [237, 0]
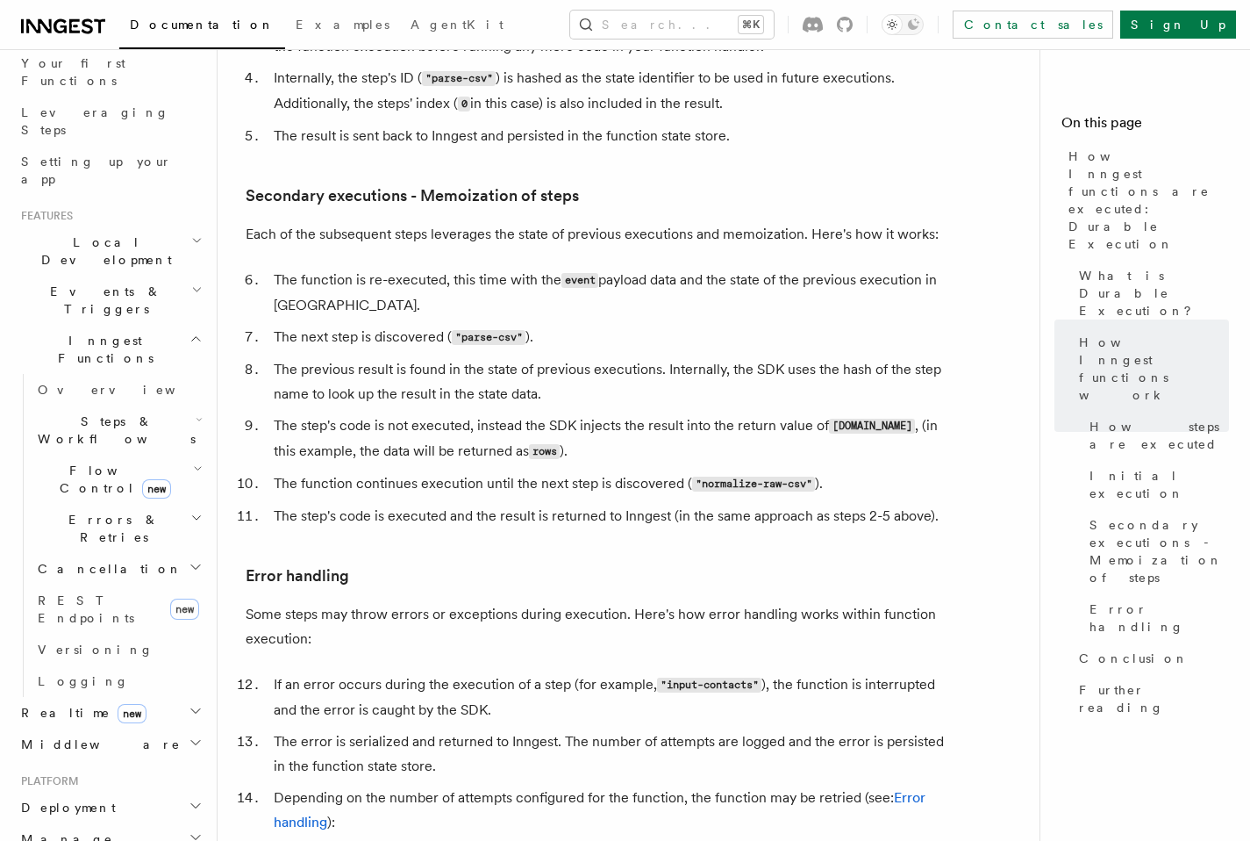
click at [162, 455] on h2 "Flow Control new" at bounding box center [119, 479] width 176 height 49
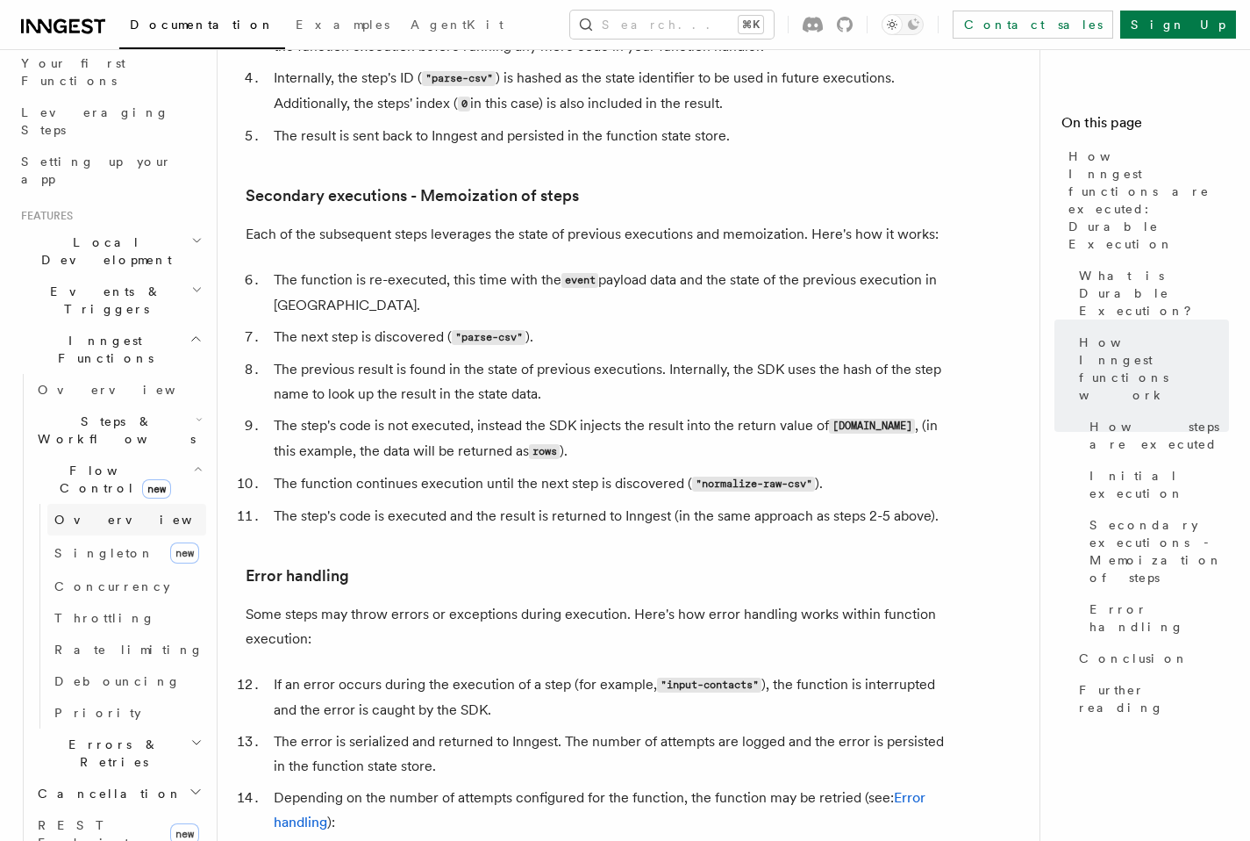
click at [93, 512] on span "Overview" at bounding box center [144, 519] width 181 height 14
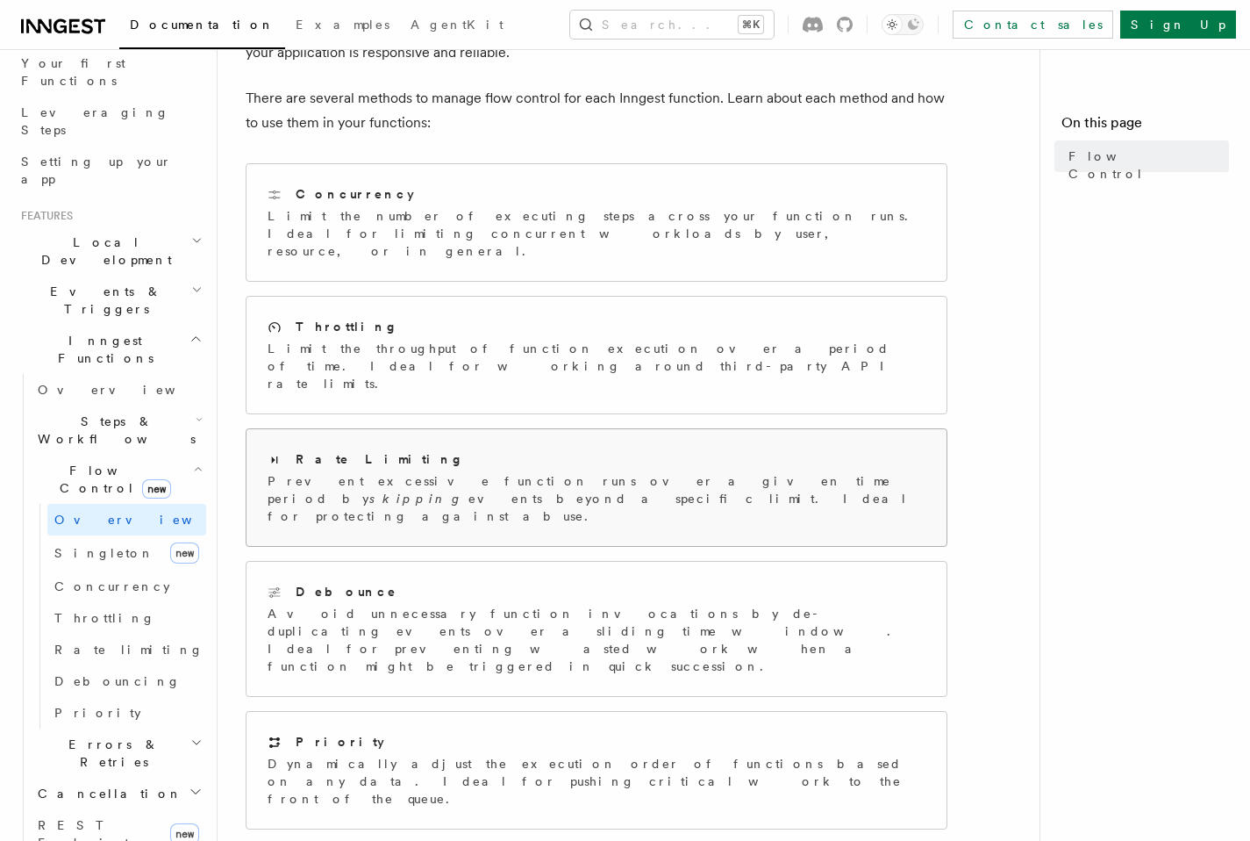
scroll to position [206, 0]
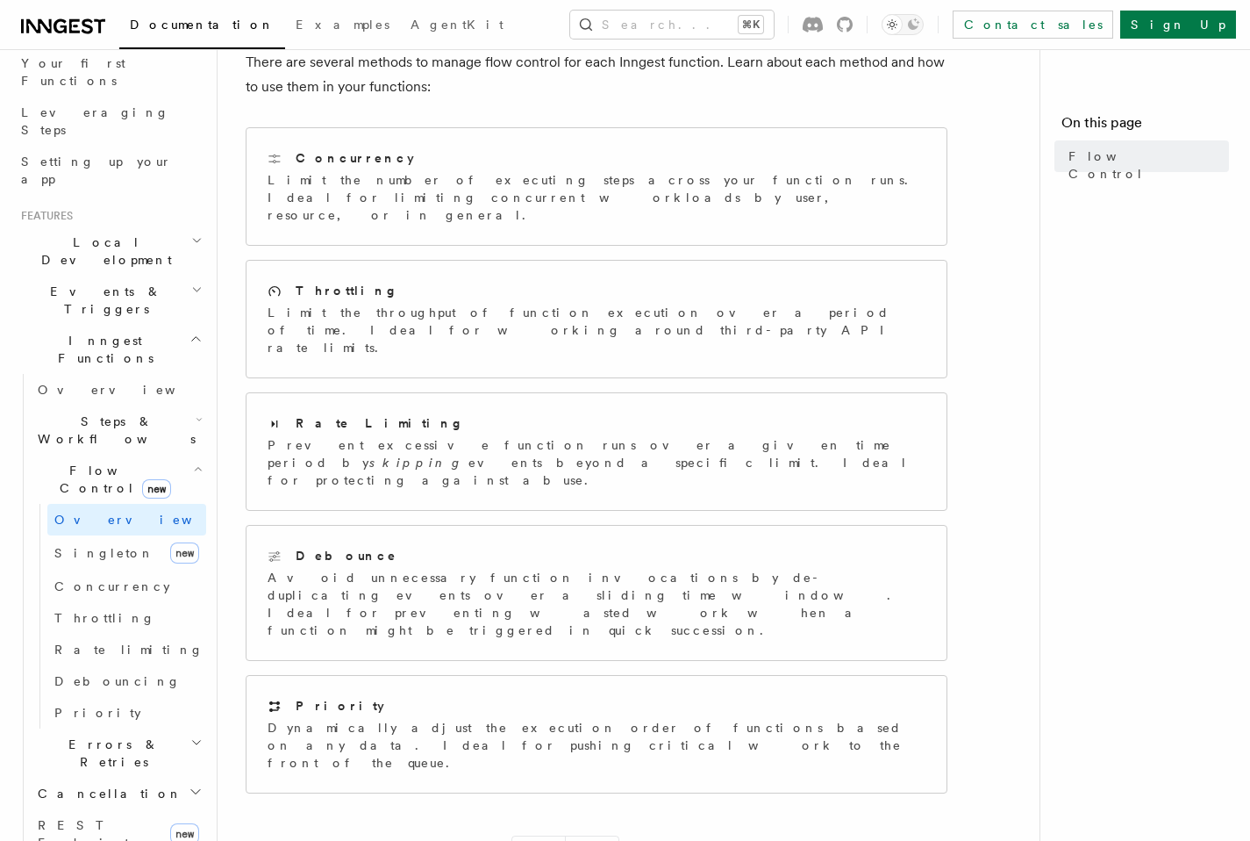
click at [87, 462] on span "Flow Control new" at bounding box center [112, 479] width 162 height 35
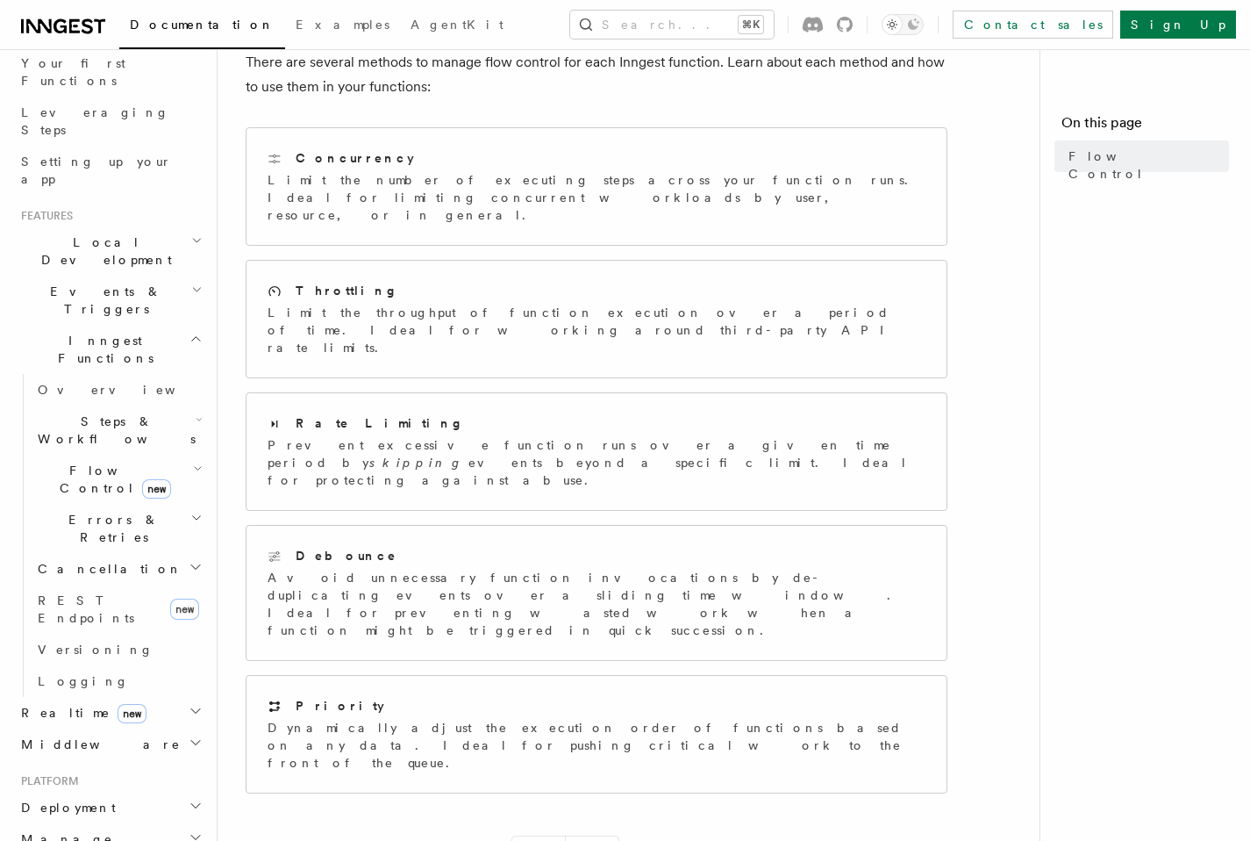
click at [97, 511] on span "Errors & Retries" at bounding box center [111, 528] width 160 height 35
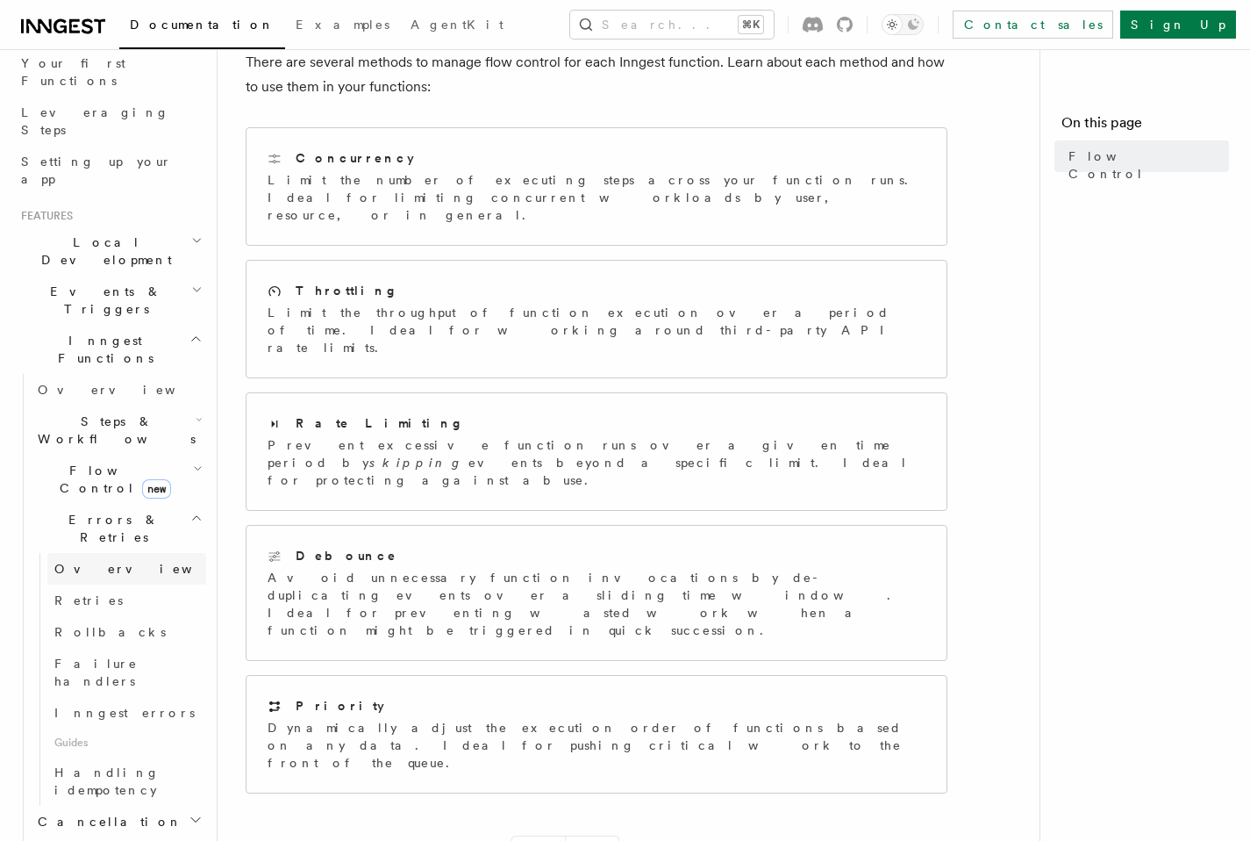
click at [99, 562] on span "Overview" at bounding box center [144, 569] width 181 height 14
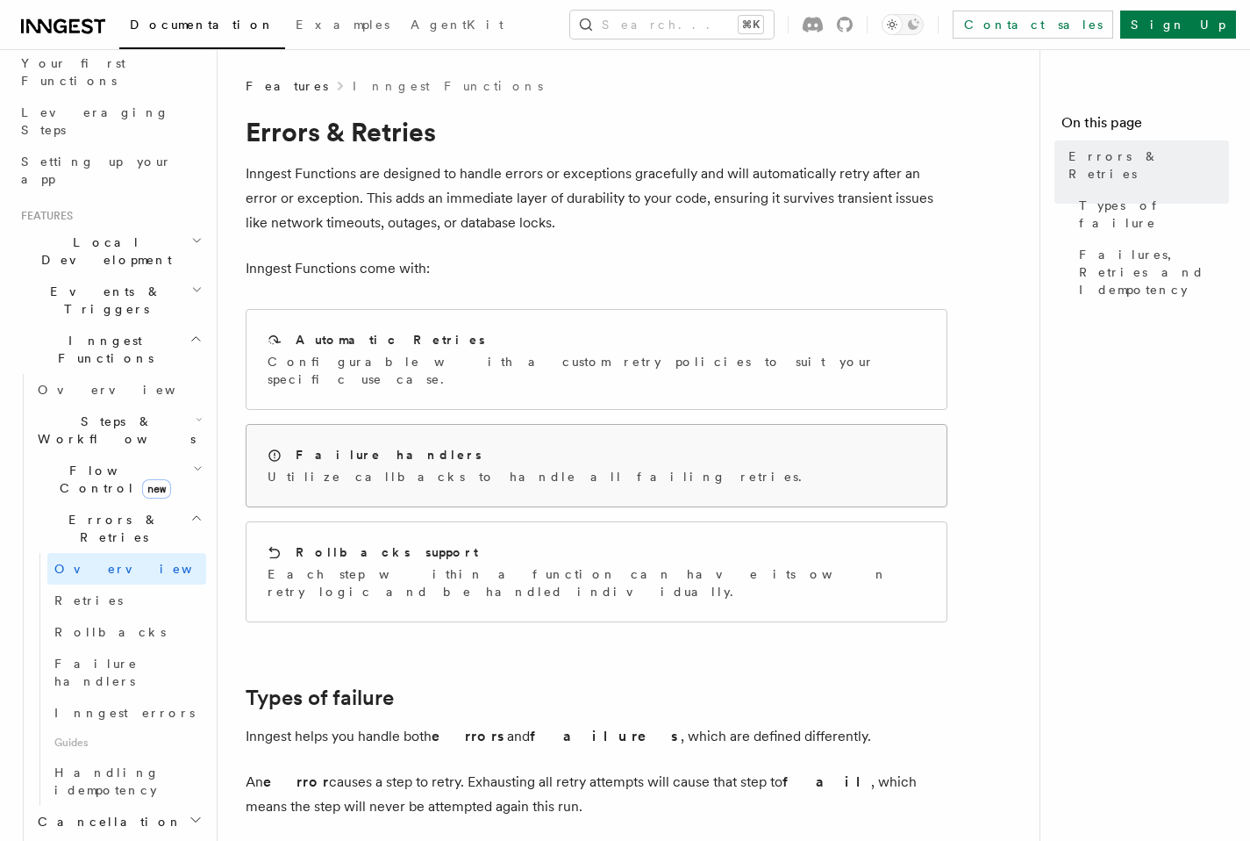
click at [620, 471] on div "Failure handlers Utilize callbacks to handle all failing retries." at bounding box center [597, 466] width 700 height 82
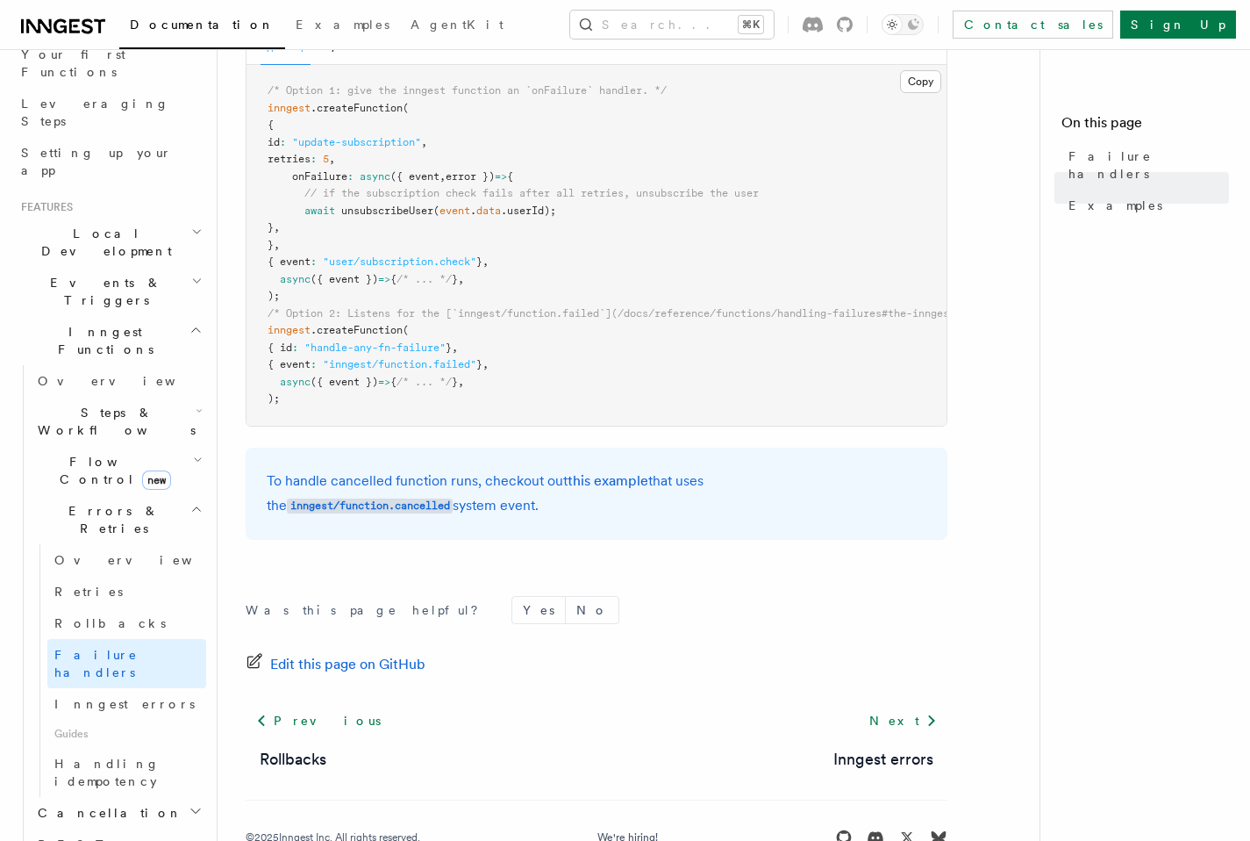
scroll to position [427, 0]
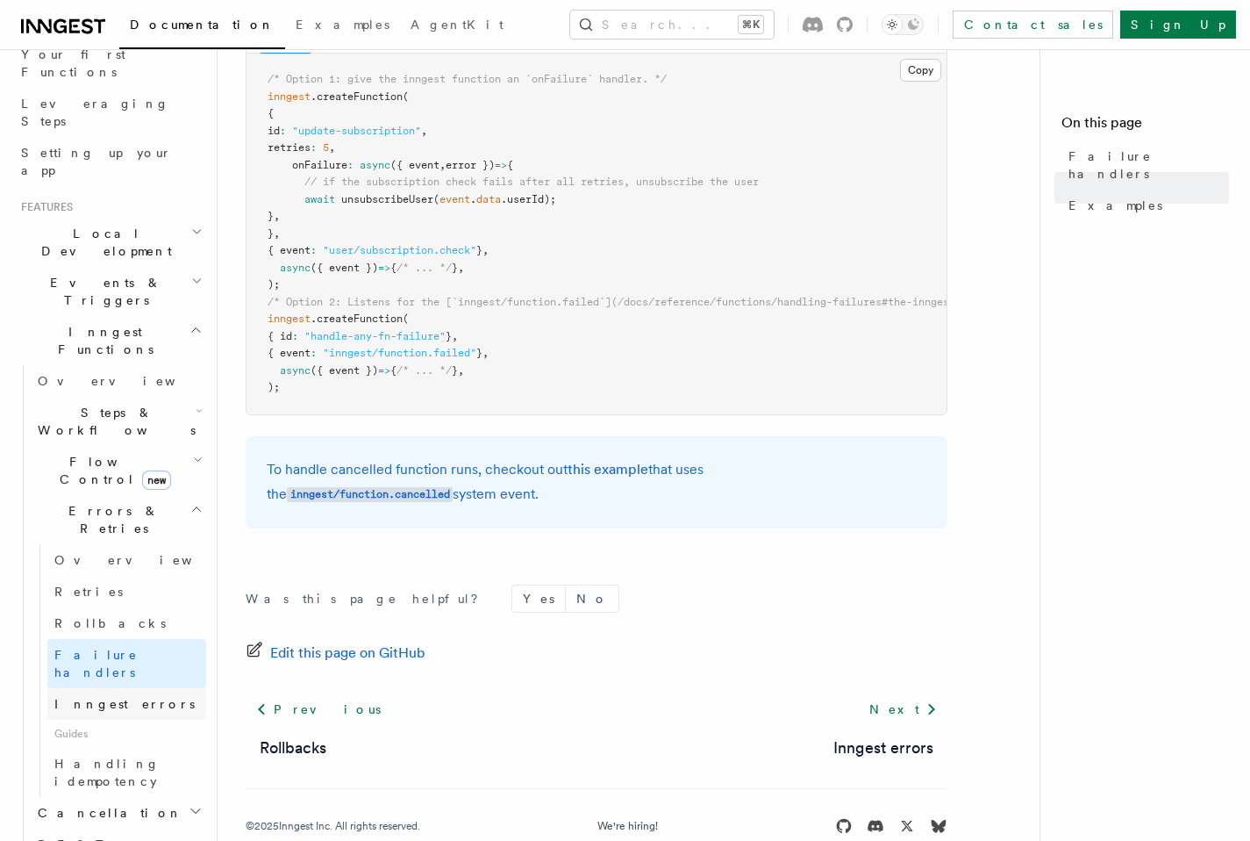
click at [107, 697] on span "Inngest errors" at bounding box center [124, 704] width 140 height 14
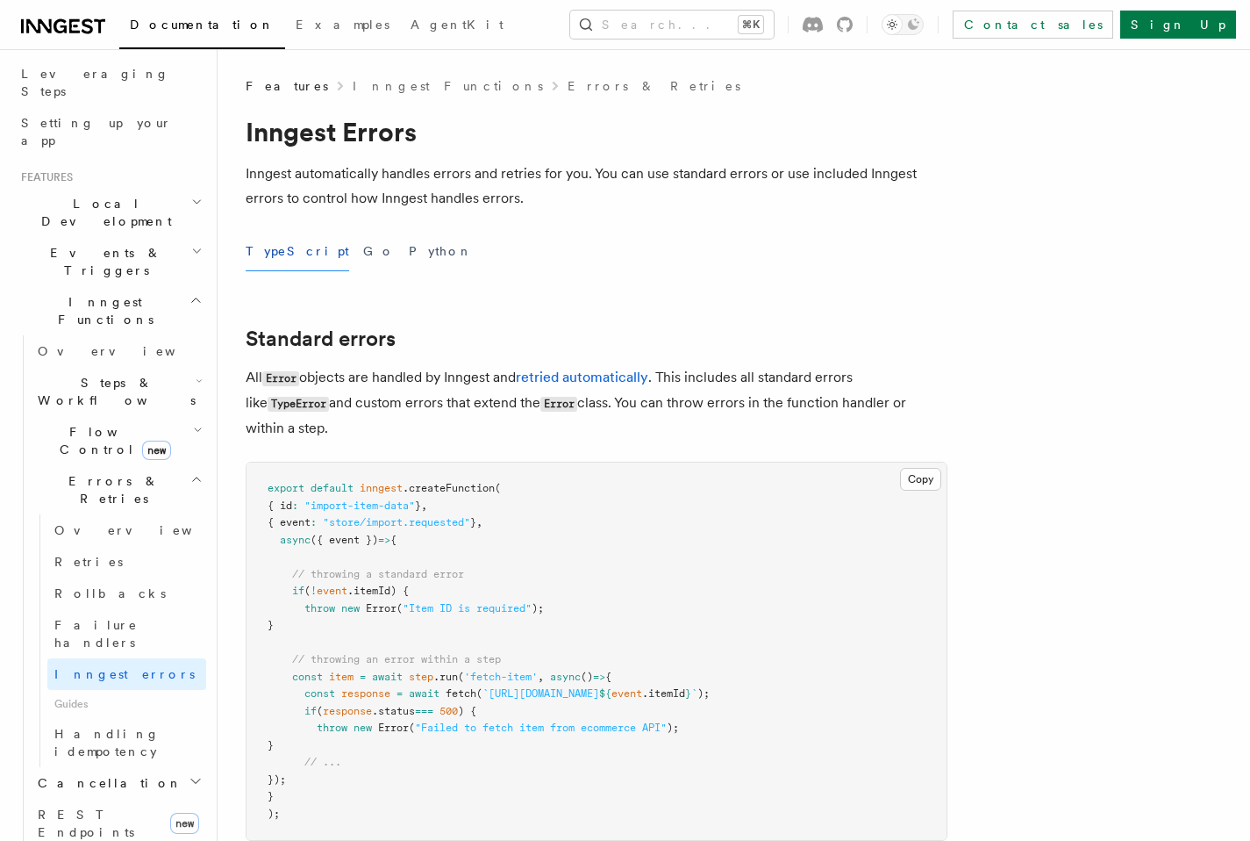
scroll to position [277, 0]
click at [108, 765] on h2 "Cancellation" at bounding box center [119, 781] width 176 height 32
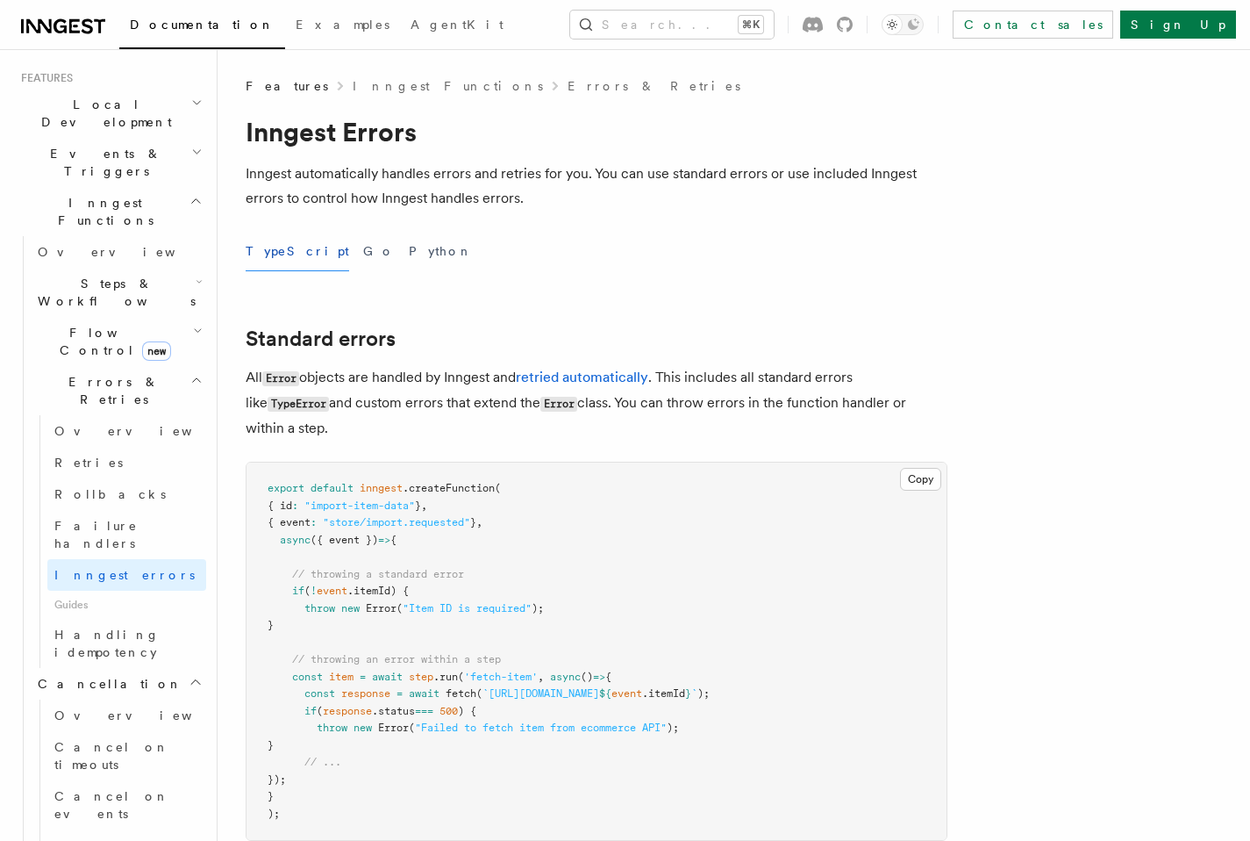
scroll to position [377, 0]
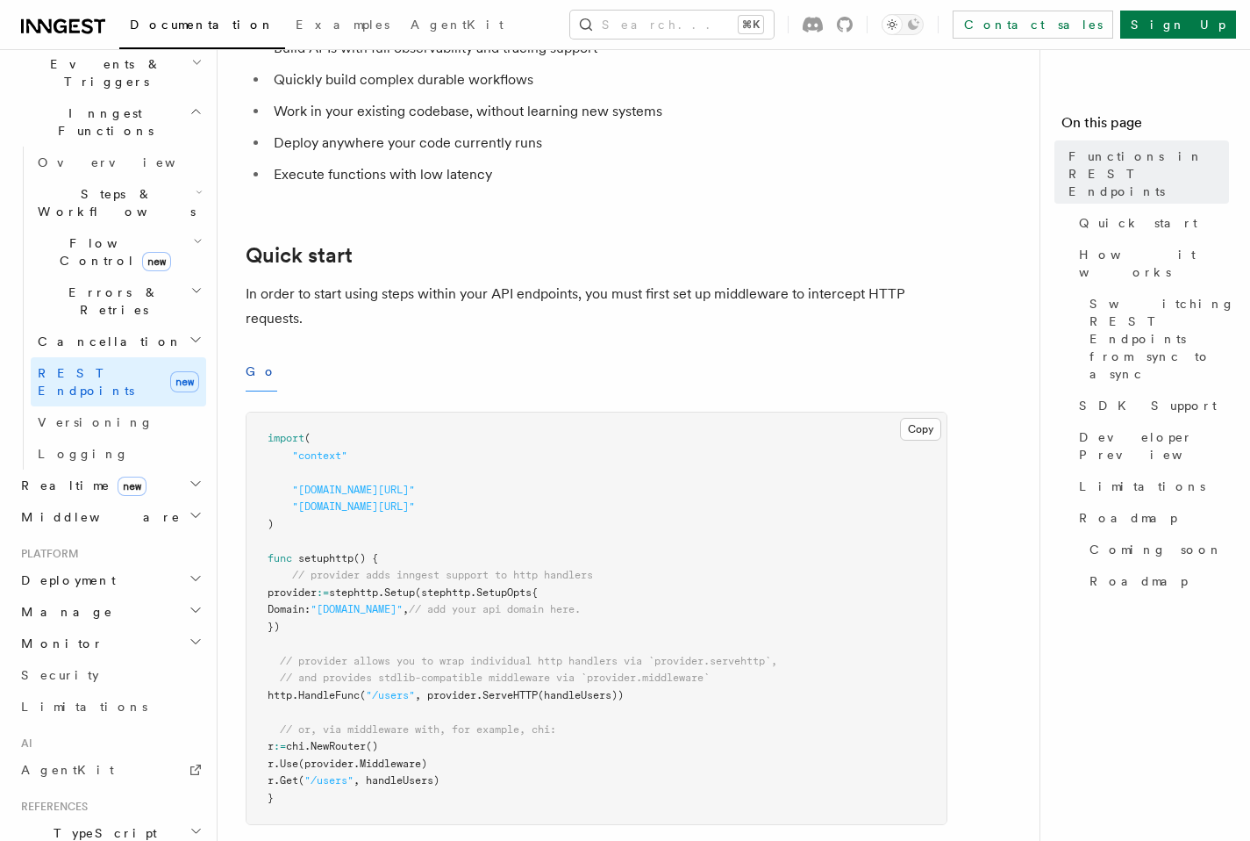
scroll to position [486, 0]
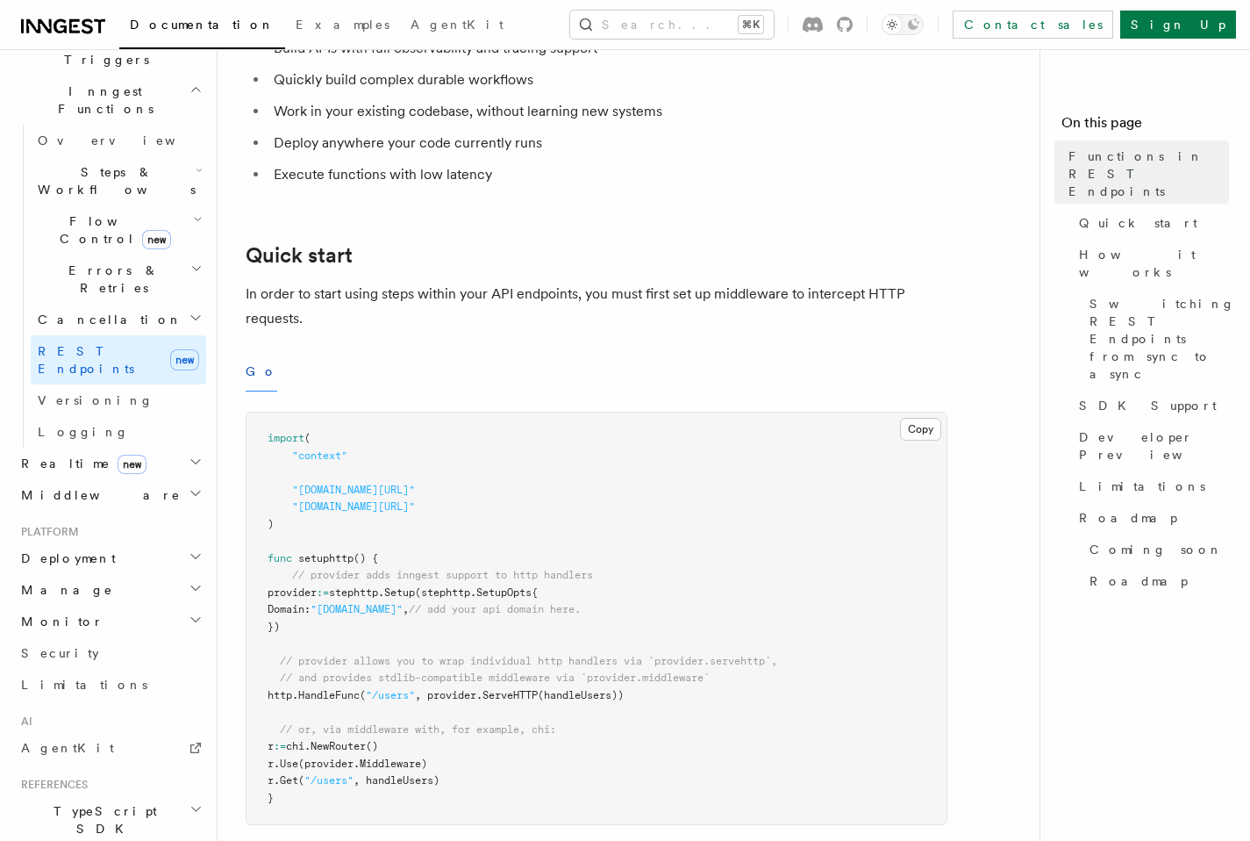
click at [189, 581] on icon "button" at bounding box center [196, 588] width 14 height 14
click at [58, 637] on link "Apps" at bounding box center [119, 653] width 176 height 32
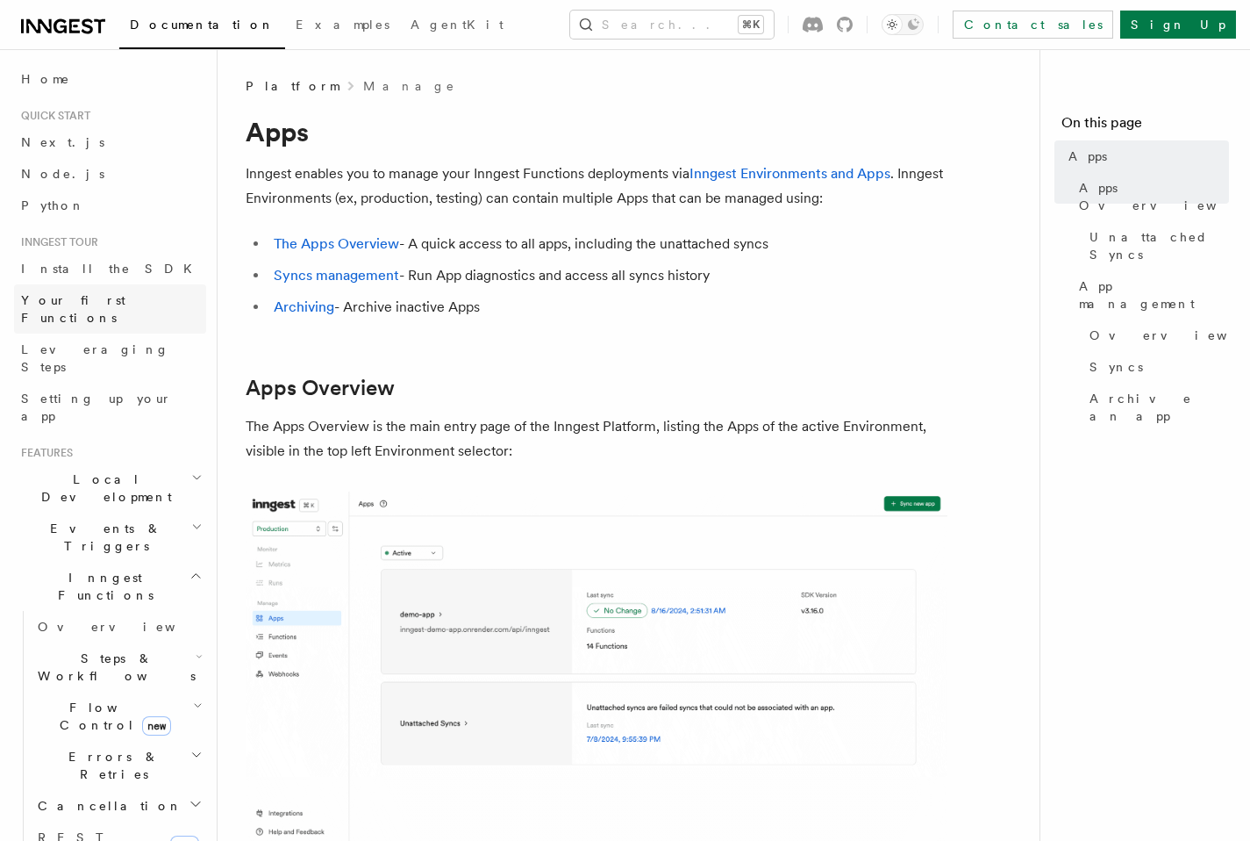
click at [110, 304] on span "Your first Functions" at bounding box center [73, 309] width 104 height 32
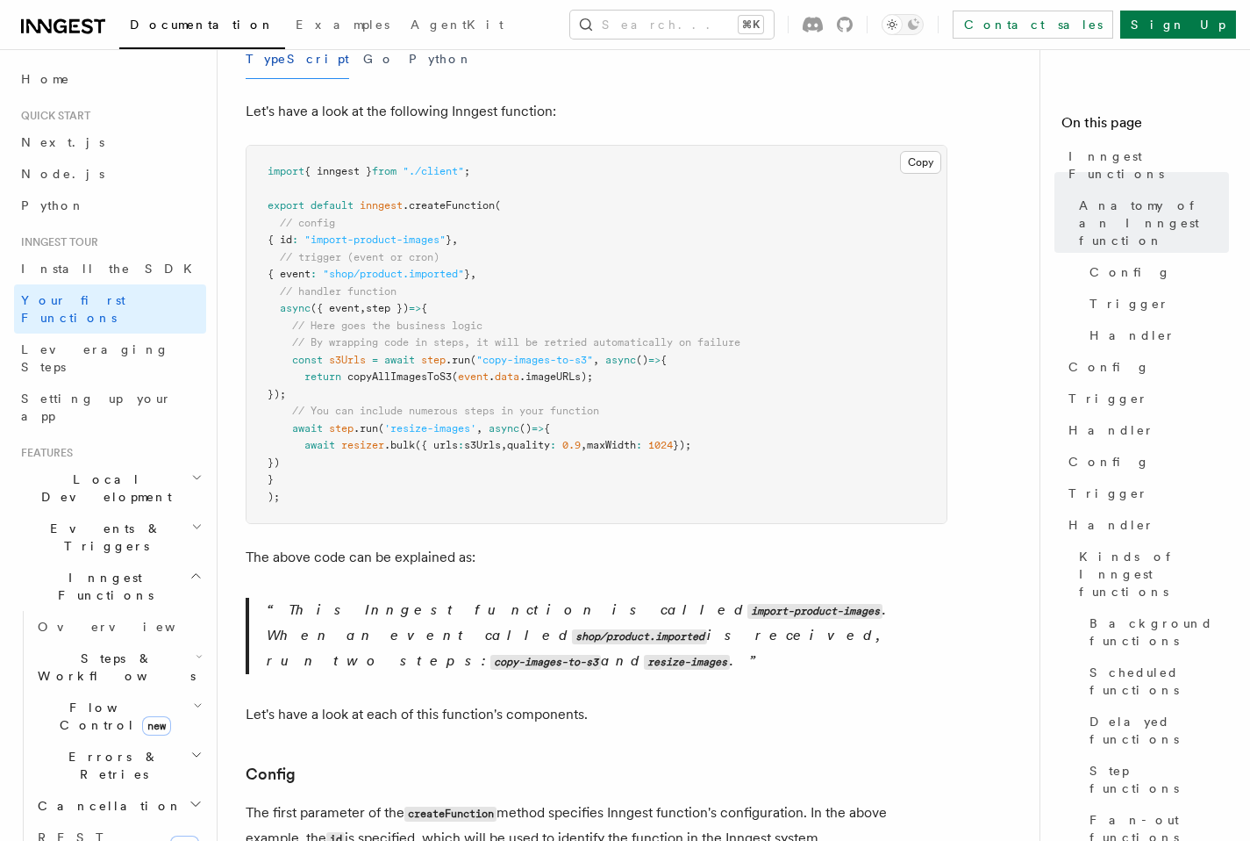
scroll to position [473, 0]
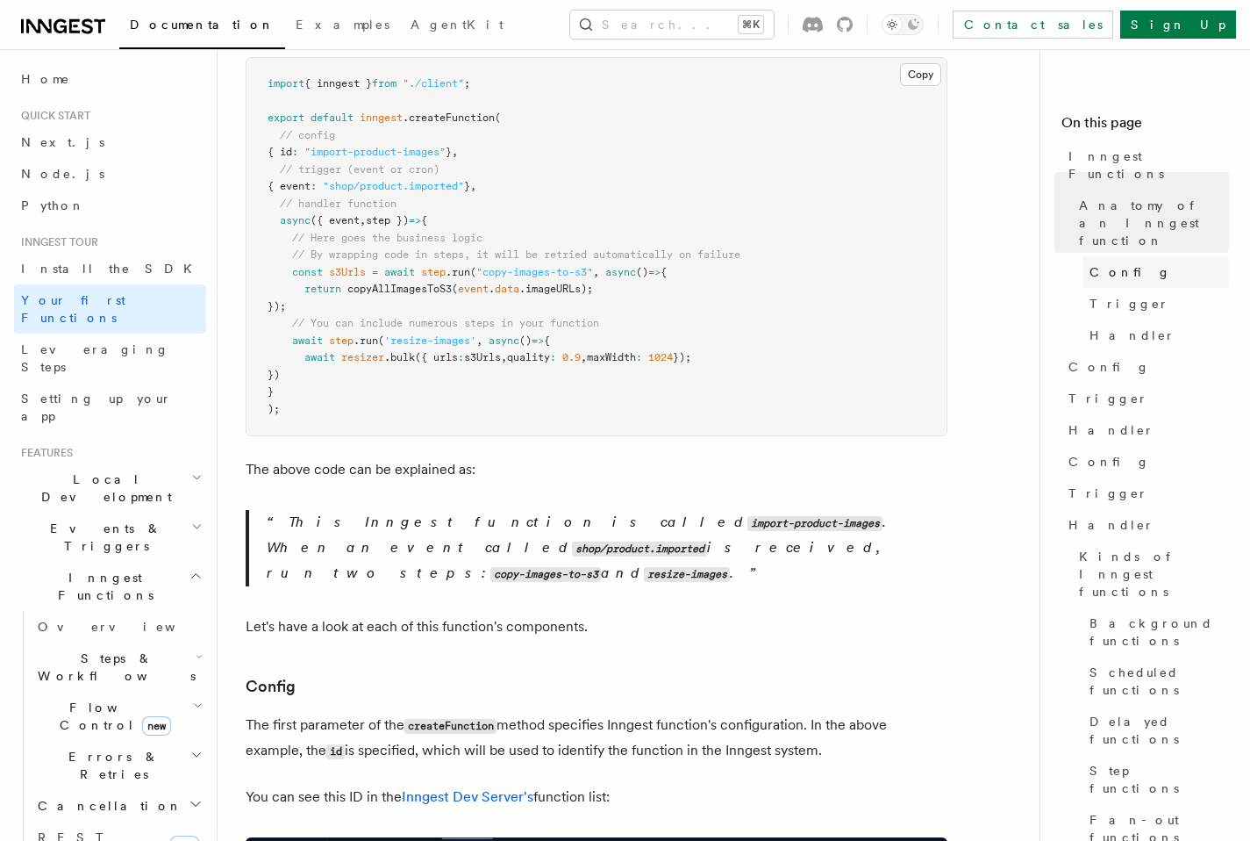
click at [1108, 263] on span "Config" at bounding box center [1131, 272] width 82 height 18
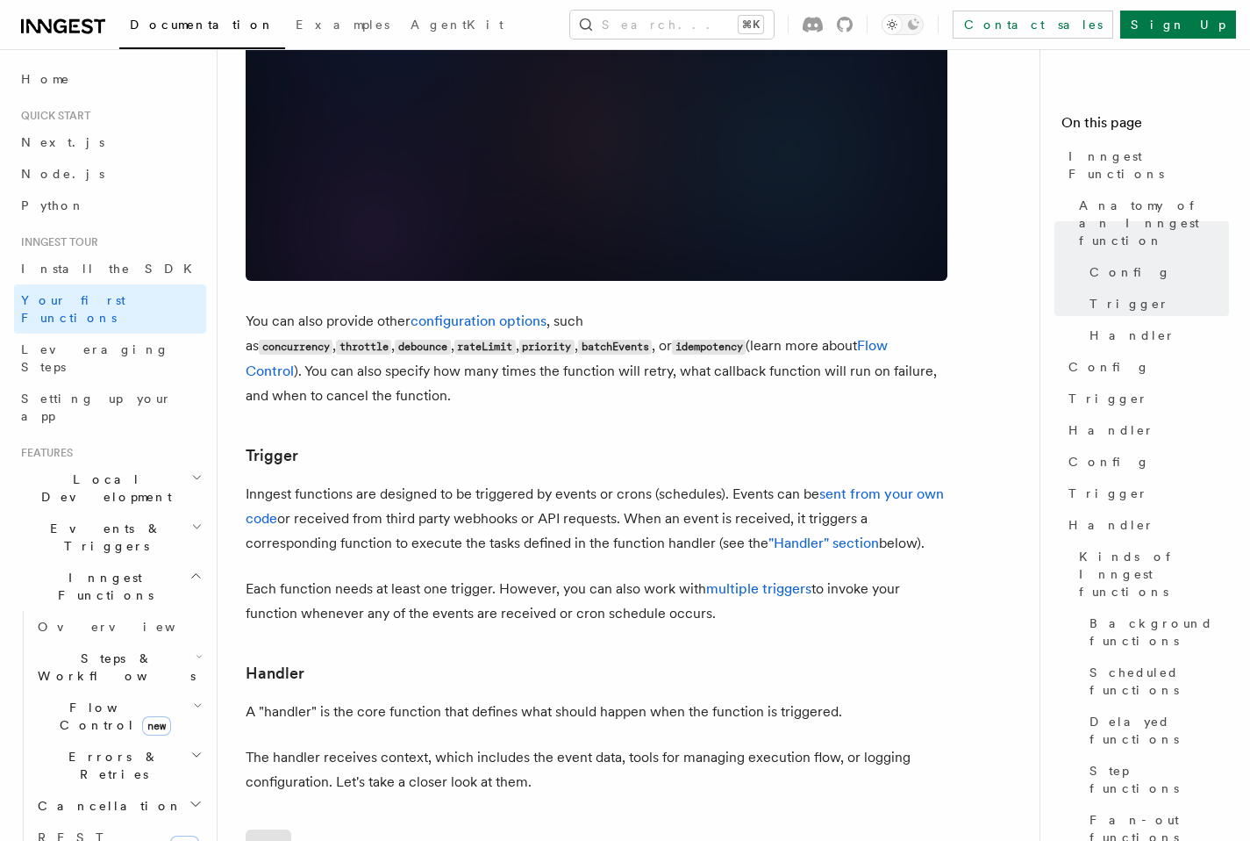
scroll to position [1466, 0]
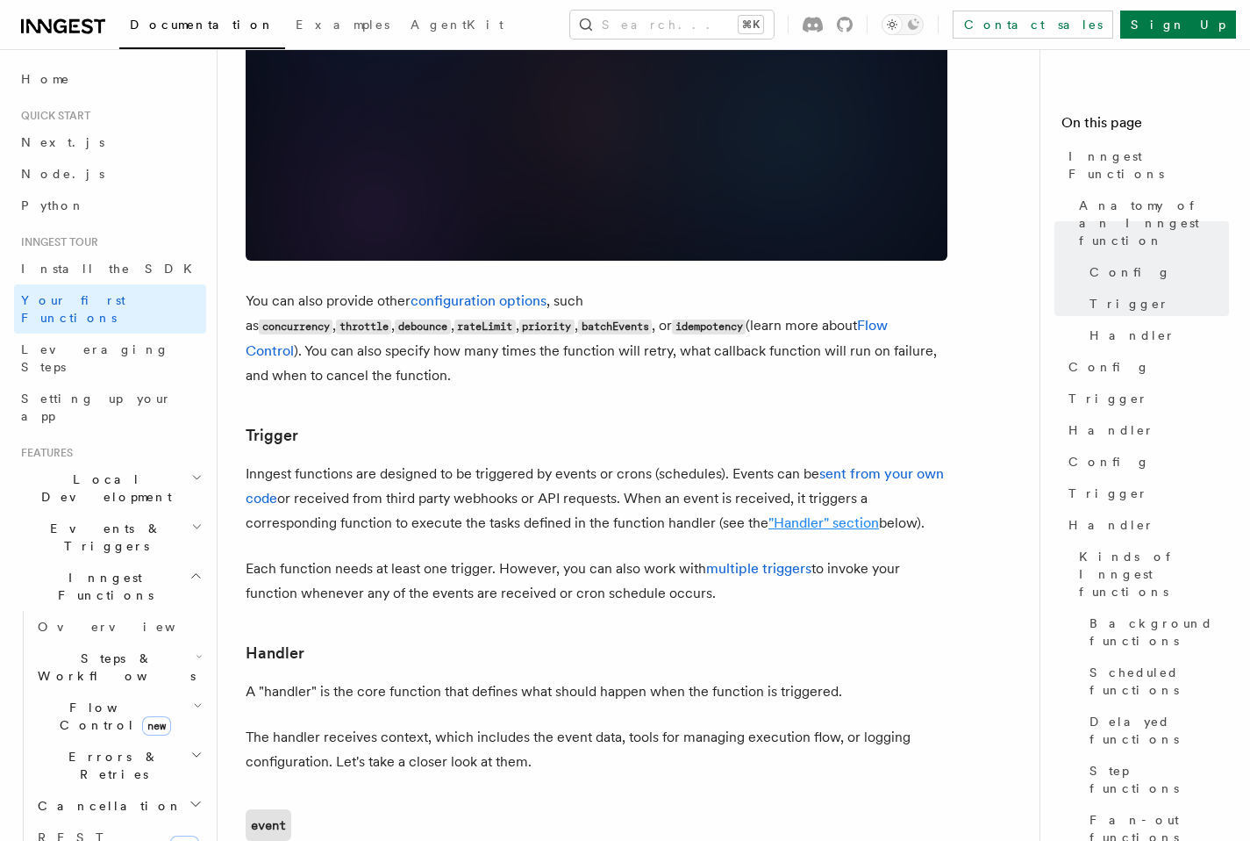
click at [806, 514] on link ""Handler" section" at bounding box center [824, 522] width 111 height 17
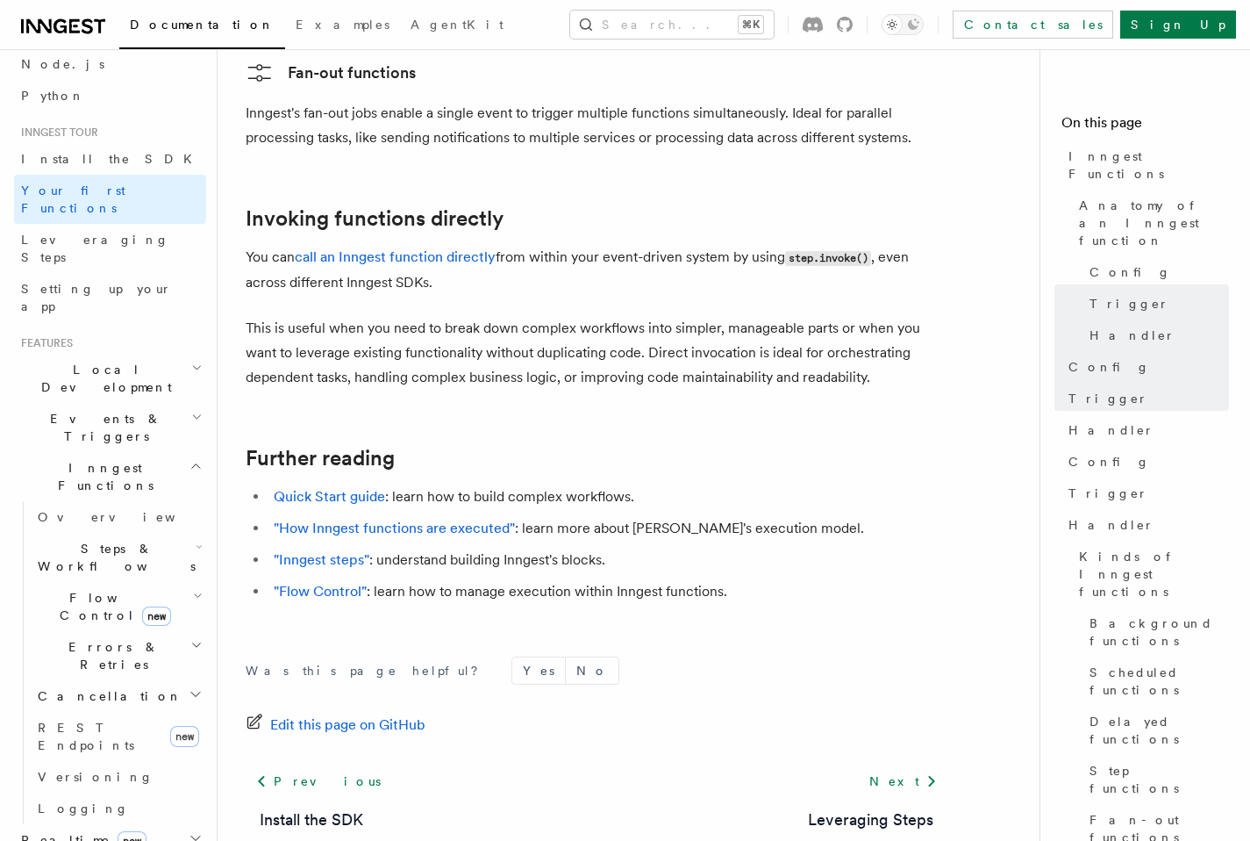
scroll to position [121, 0]
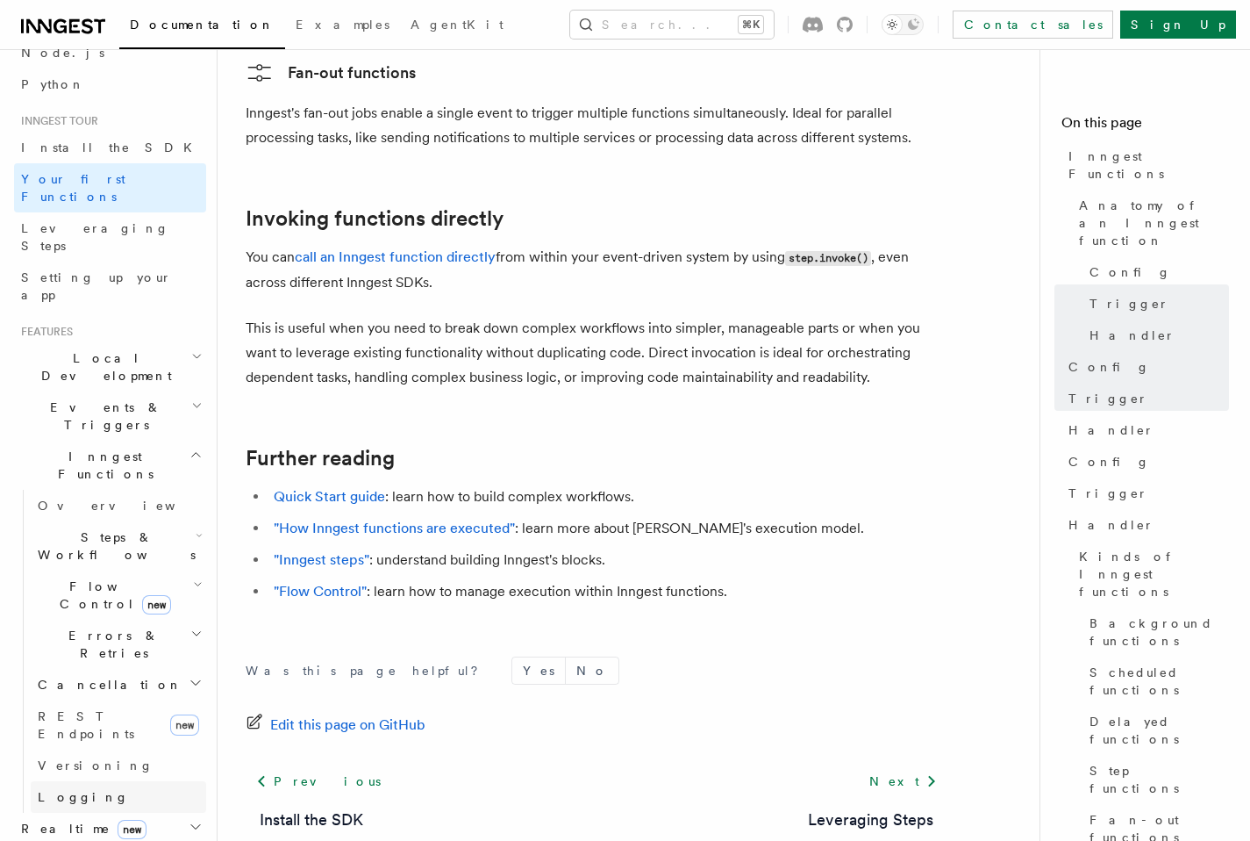
click at [143, 781] on link "Logging" at bounding box center [119, 797] width 176 height 32
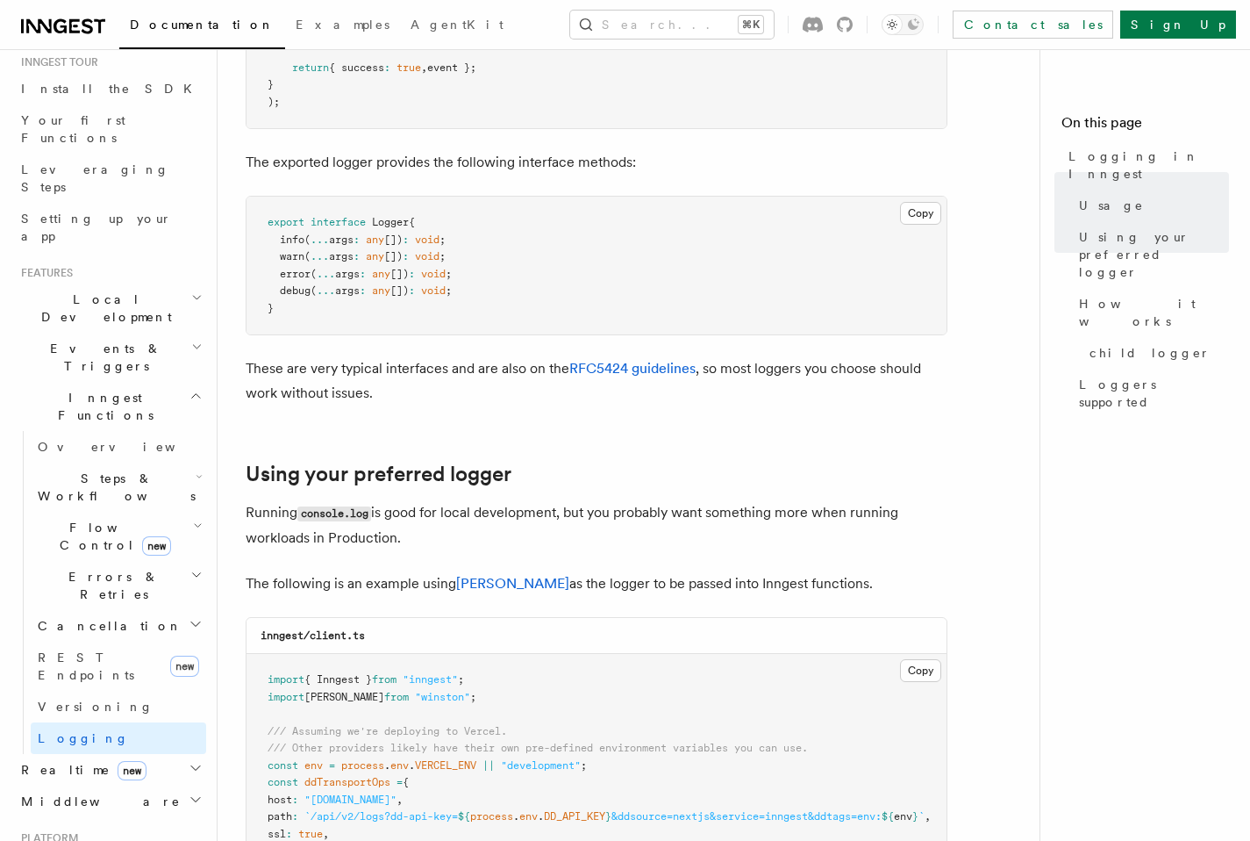
scroll to position [202, 0]
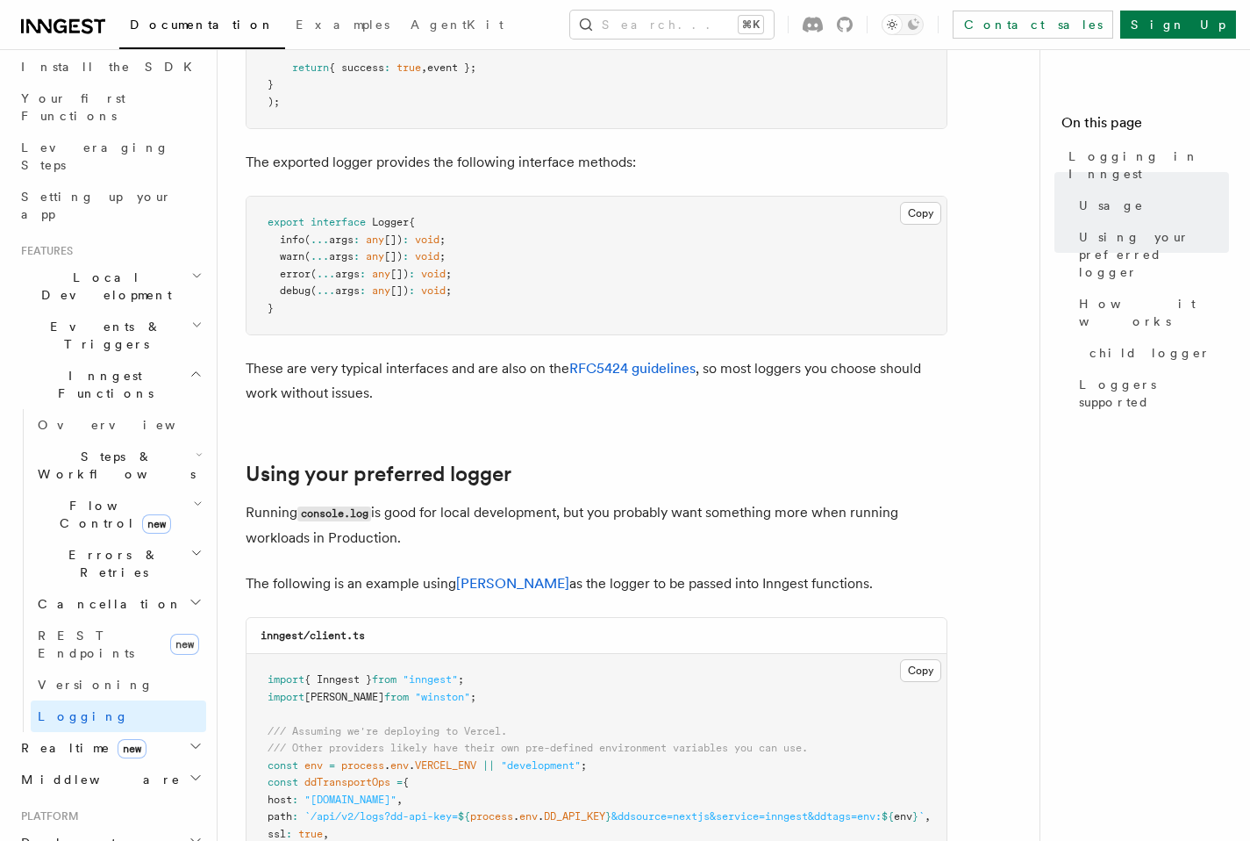
click at [136, 827] on h2 "Deployment" at bounding box center [110, 843] width 192 height 32
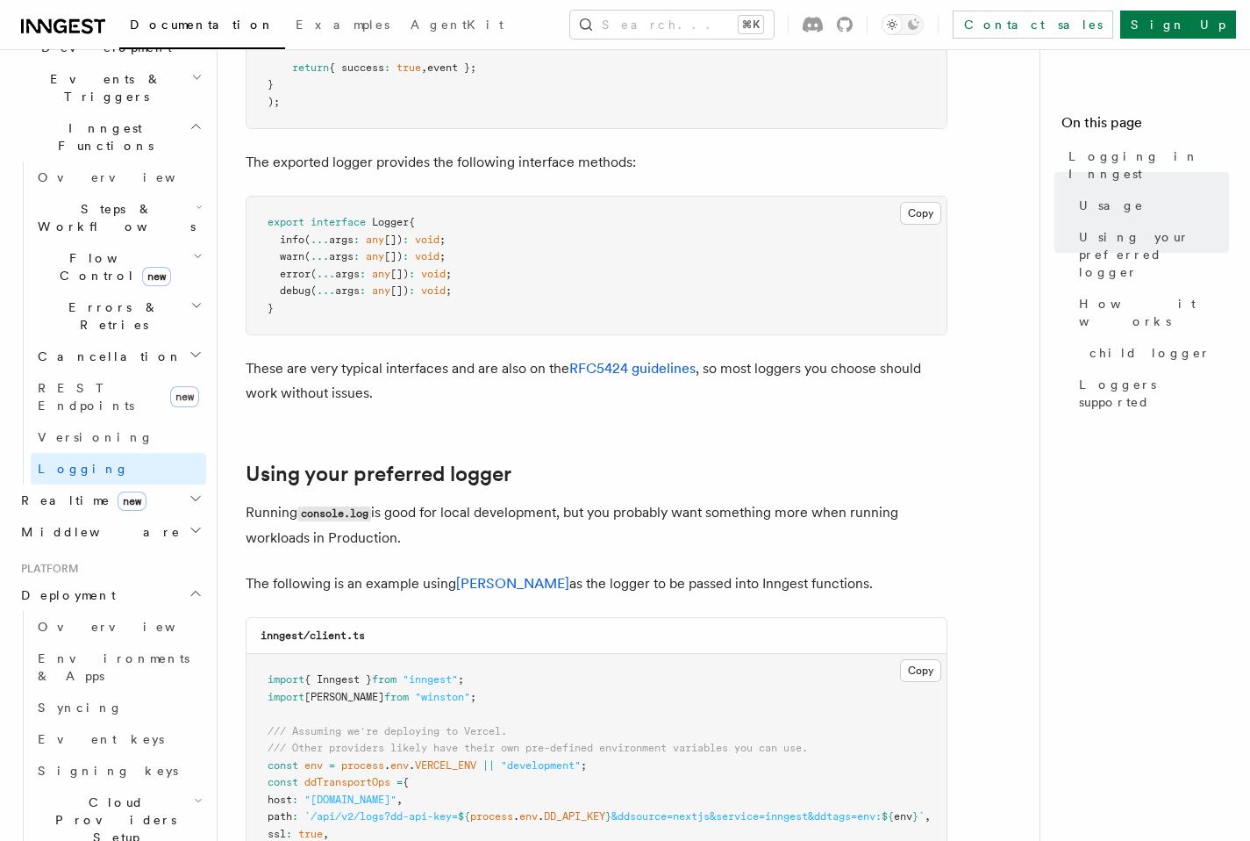
scroll to position [461, 0]
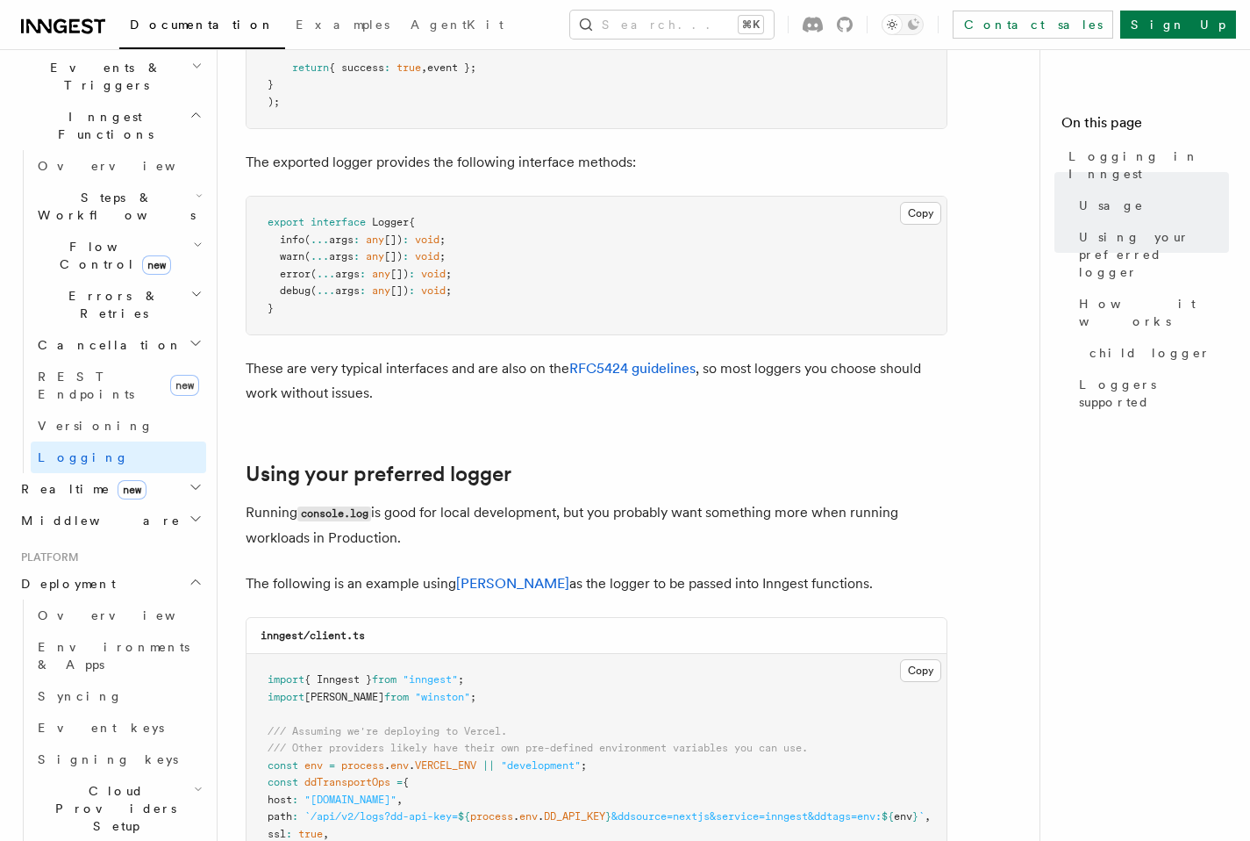
click at [140, 782] on span "Cloud Providers Setup" at bounding box center [112, 808] width 163 height 53
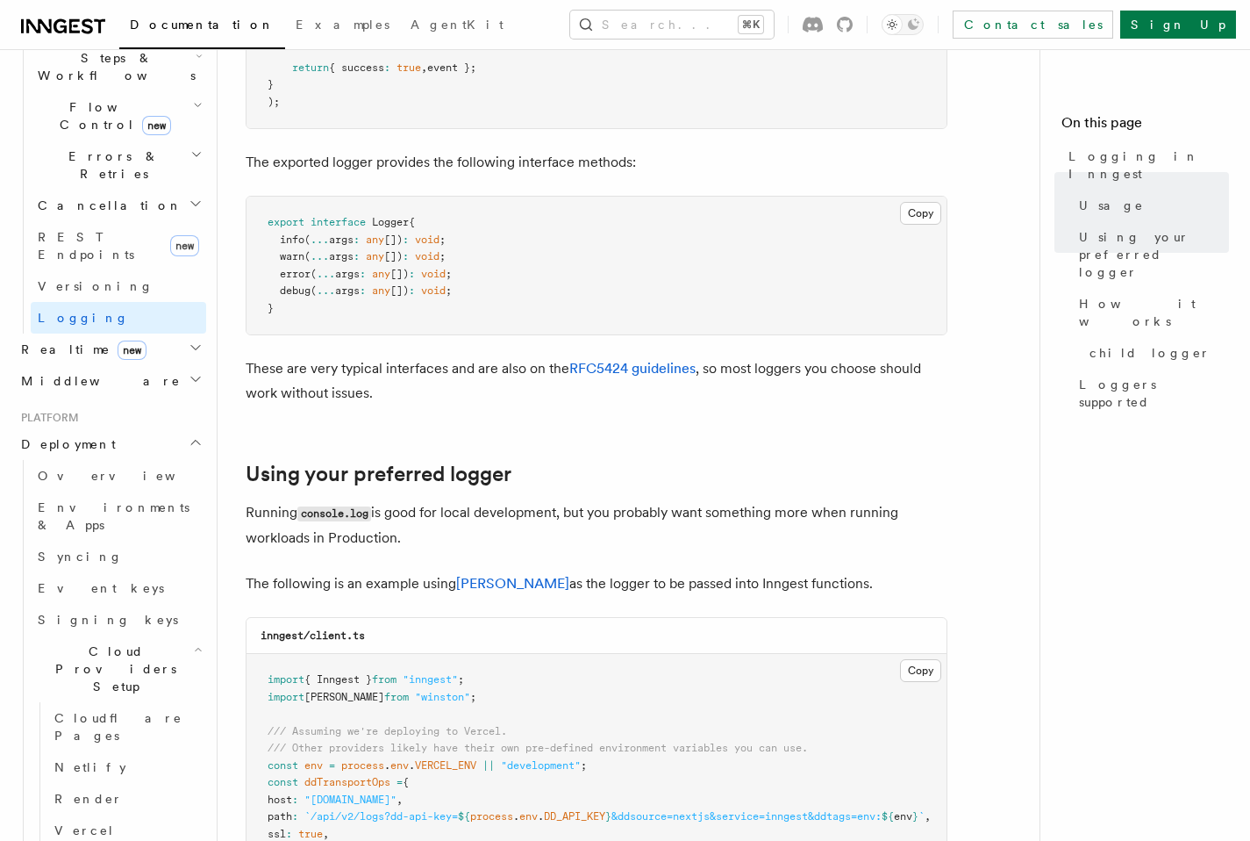
scroll to position [678, 0]
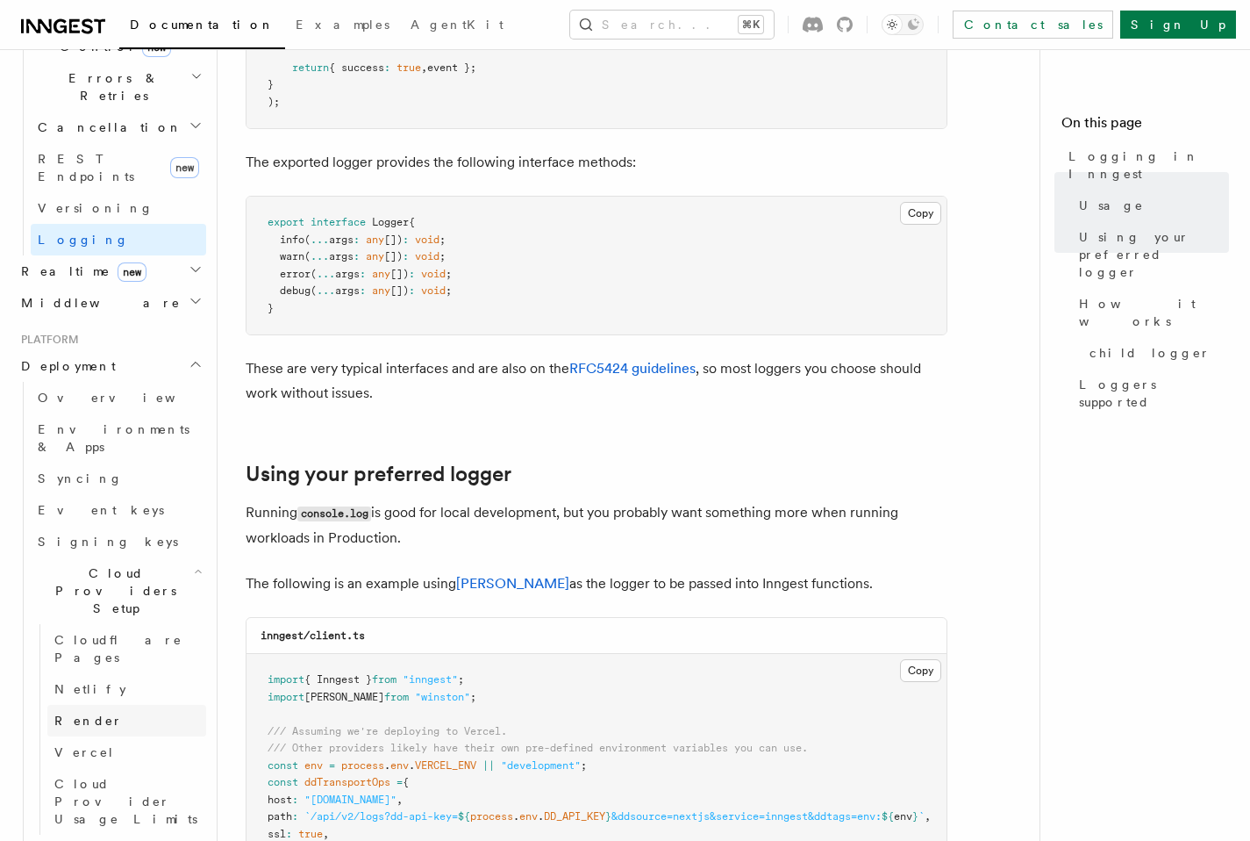
click at [69, 713] on span "Render" at bounding box center [88, 720] width 68 height 14
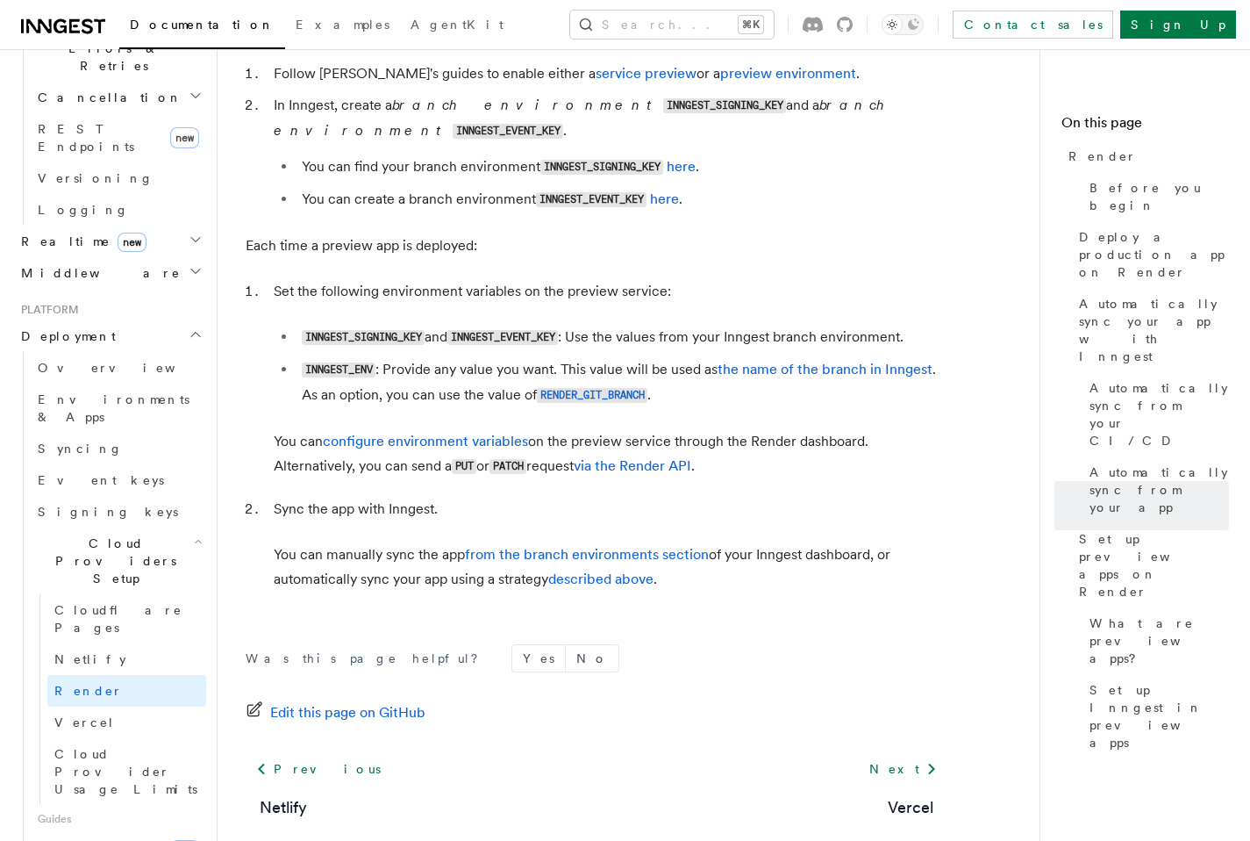
scroll to position [712, 0]
click at [90, 829] on link "Connect new" at bounding box center [119, 846] width 176 height 35
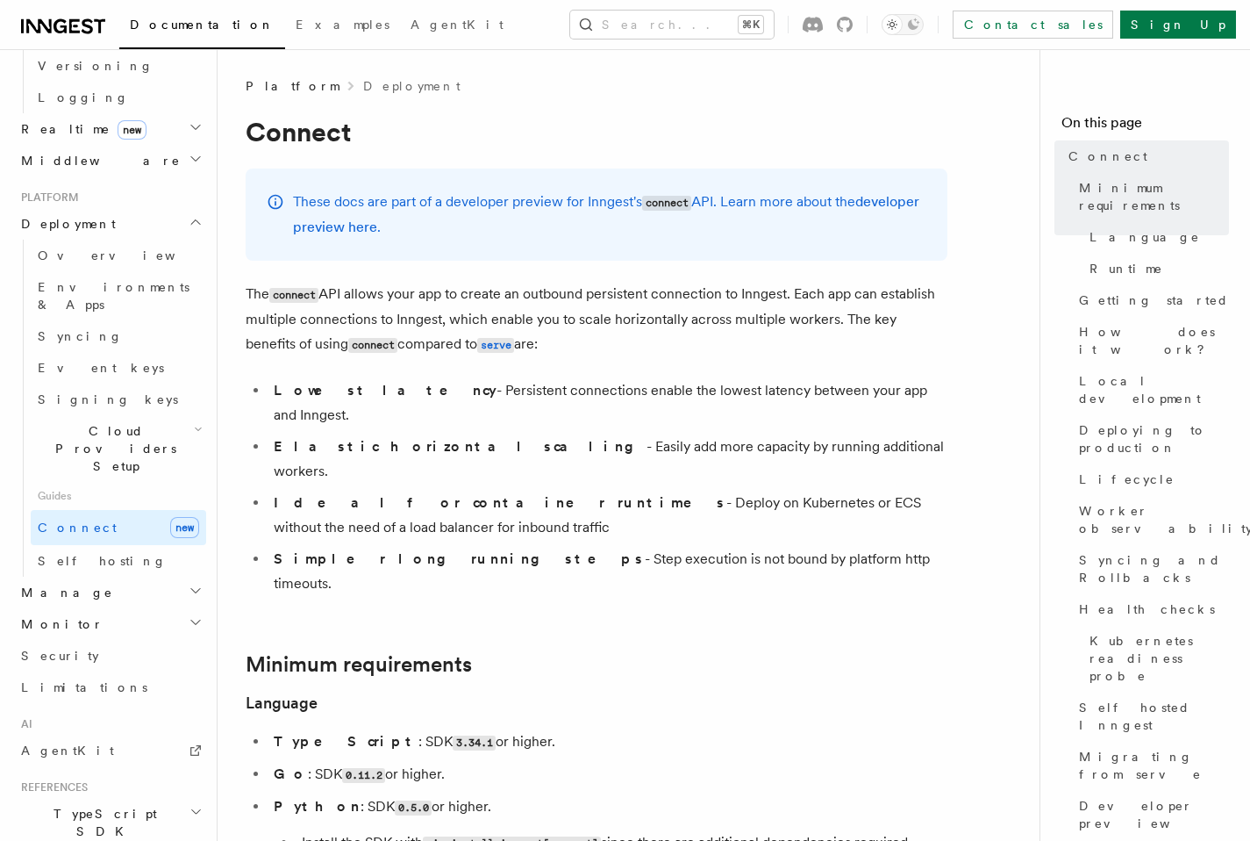
scroll to position [883, 0]
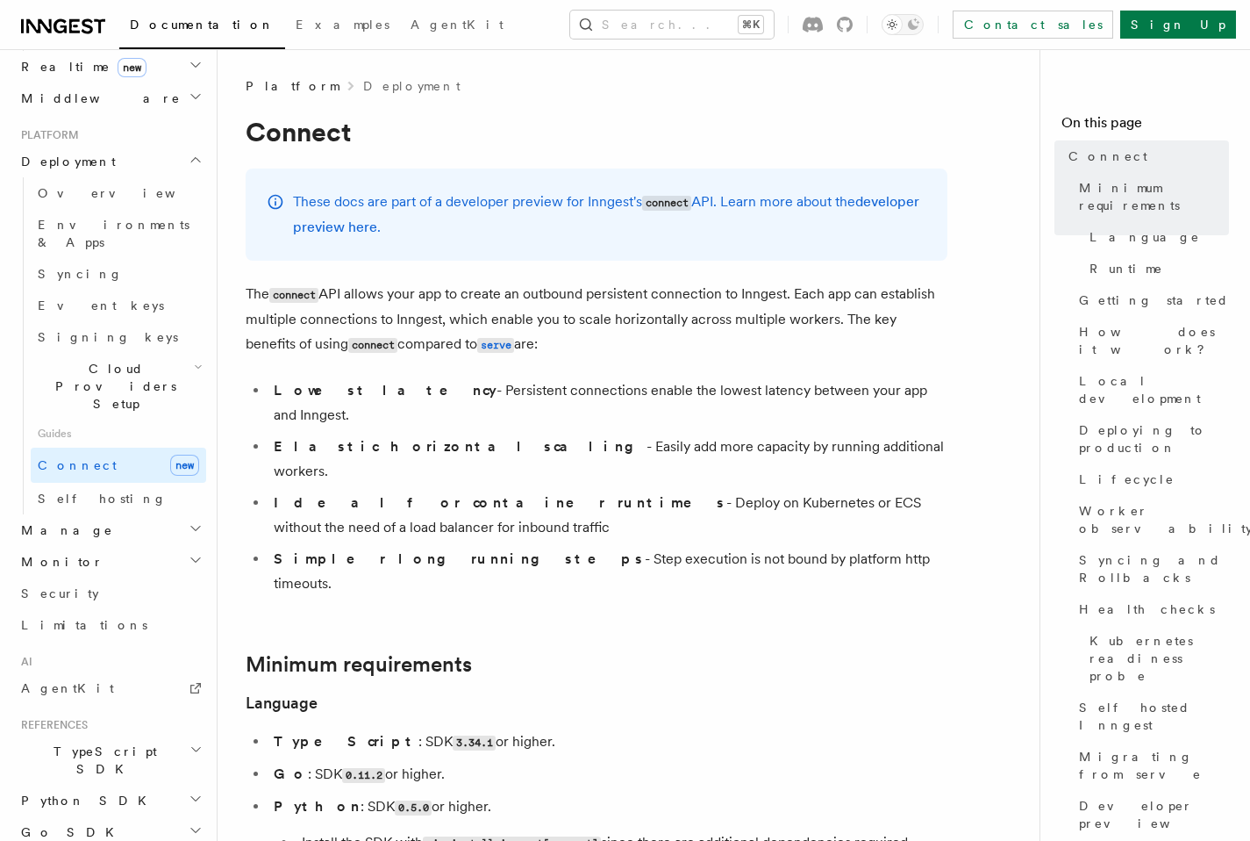
click at [114, 735] on h2 "TypeScript SDK" at bounding box center [110, 759] width 192 height 49
click at [102, 793] on span "Introduction" at bounding box center [101, 800] width 126 height 14
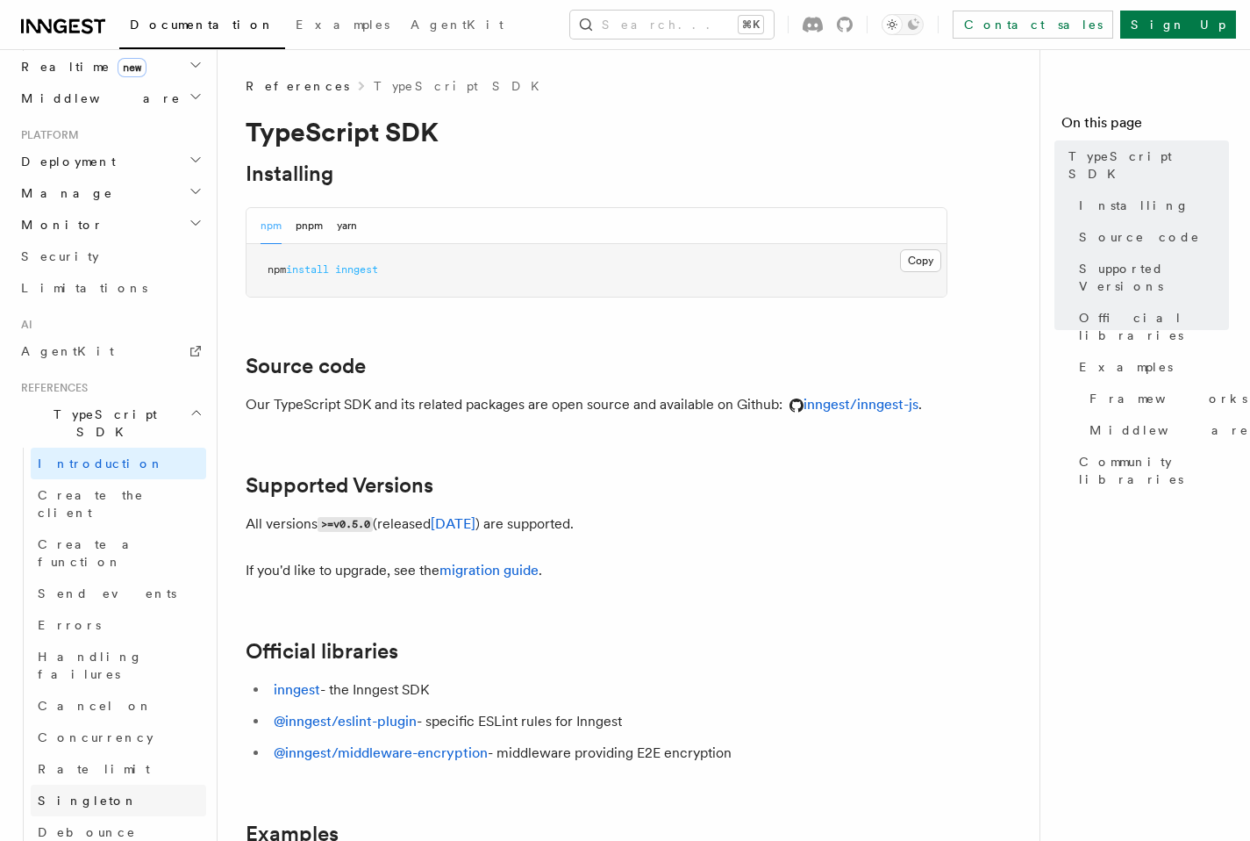
click at [86, 793] on span "Singleton" at bounding box center [88, 800] width 100 height 14
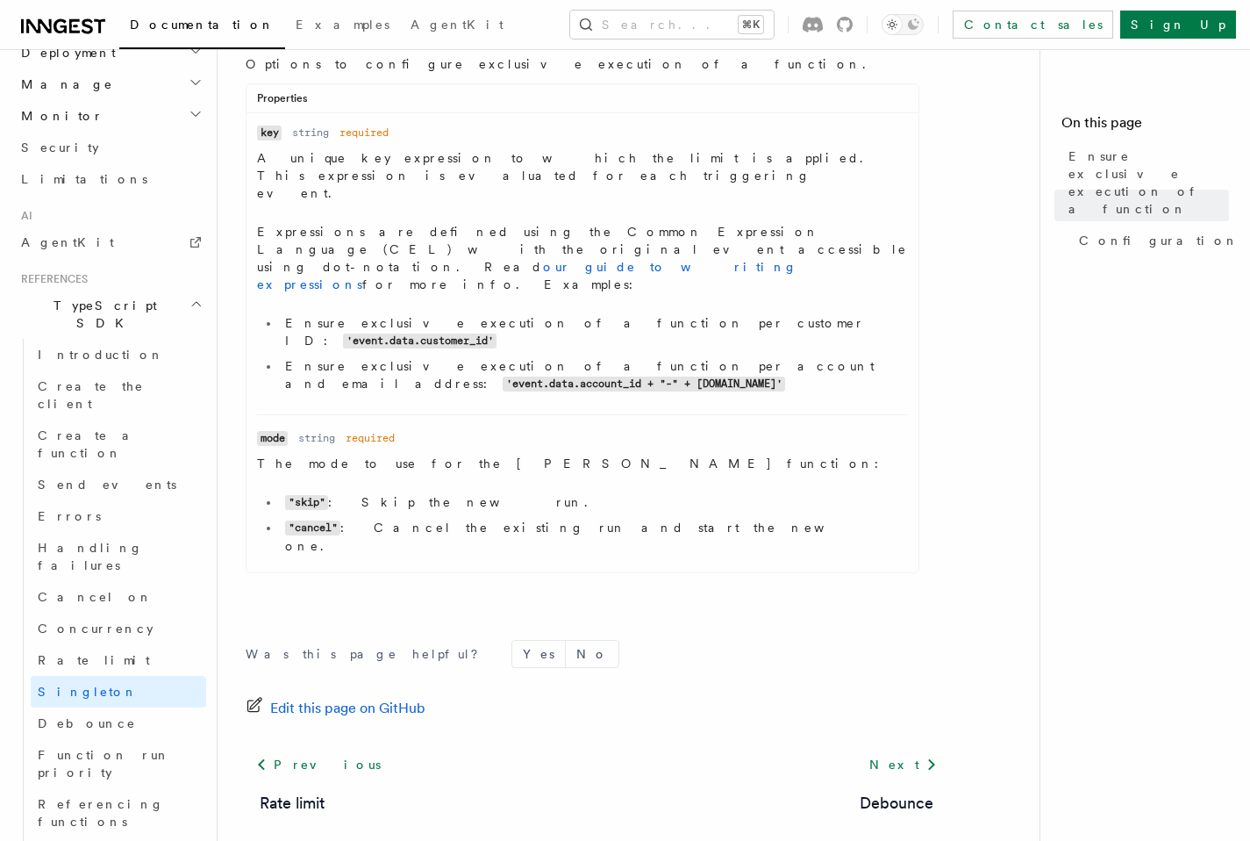
scroll to position [1167, 0]
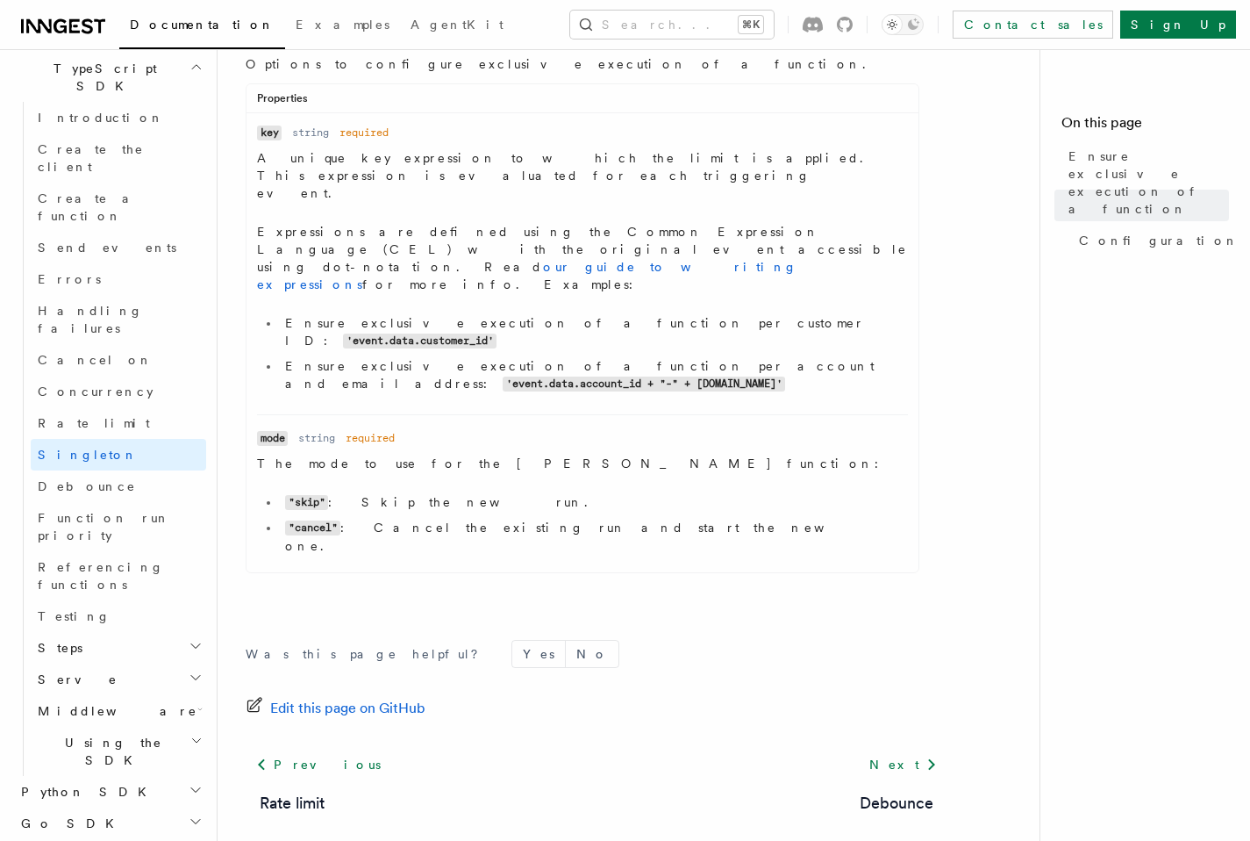
scroll to position [1230, 0]
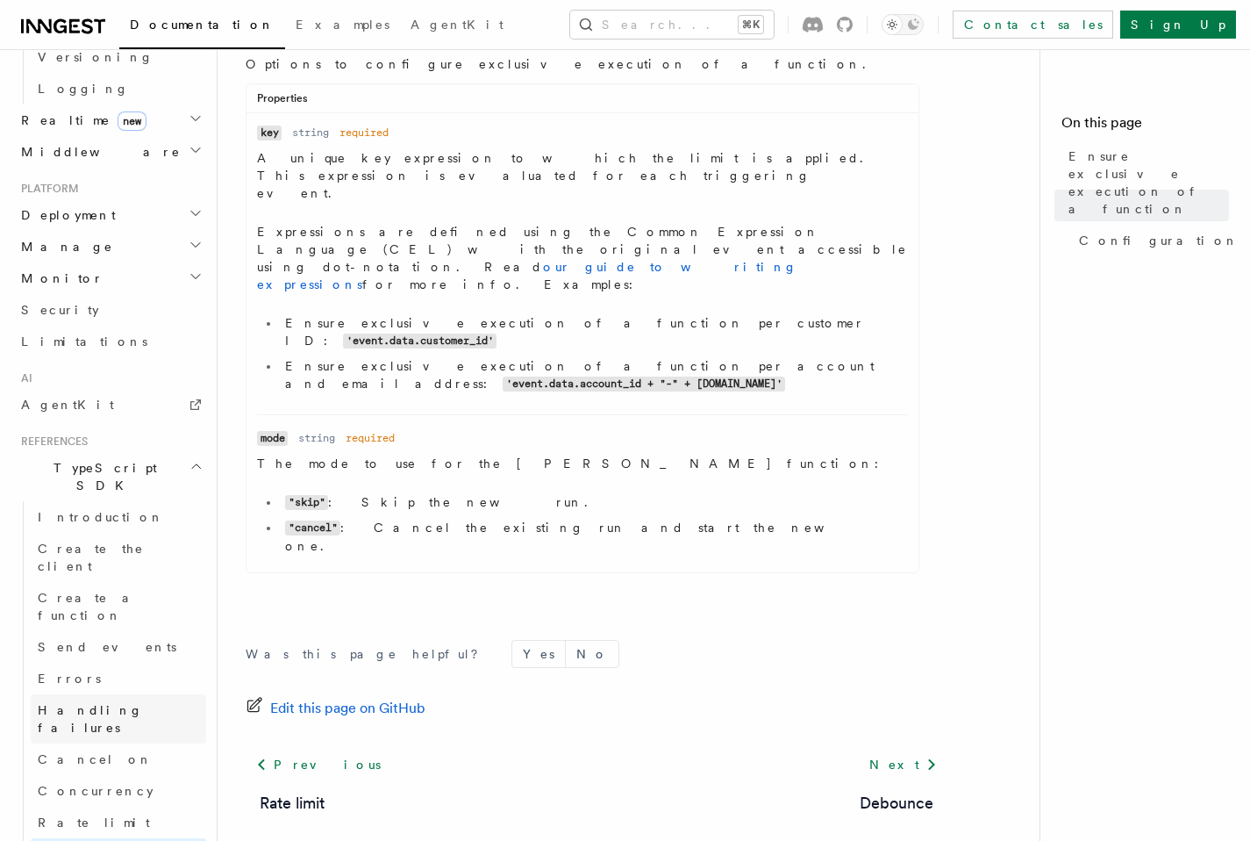
scroll to position [807, 0]
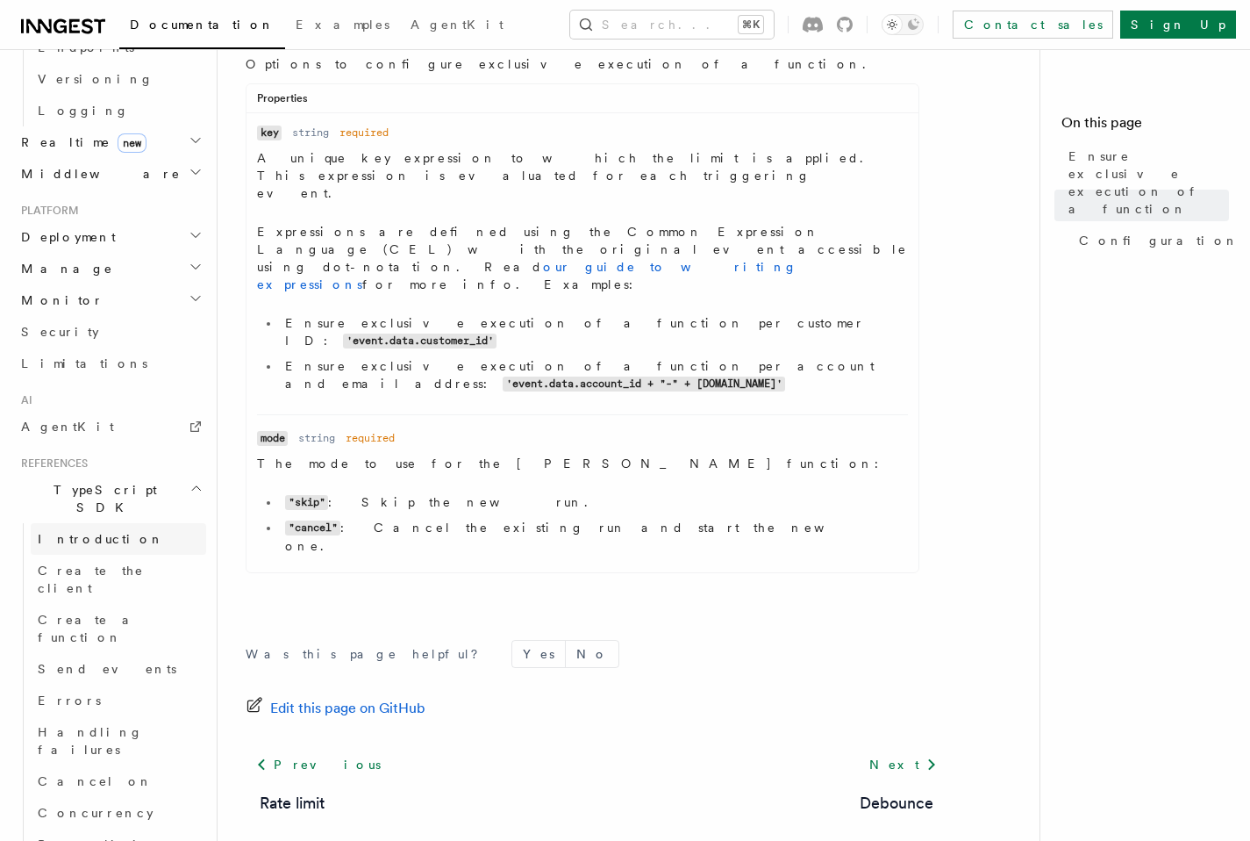
click at [106, 523] on link "Introduction" at bounding box center [119, 539] width 176 height 32
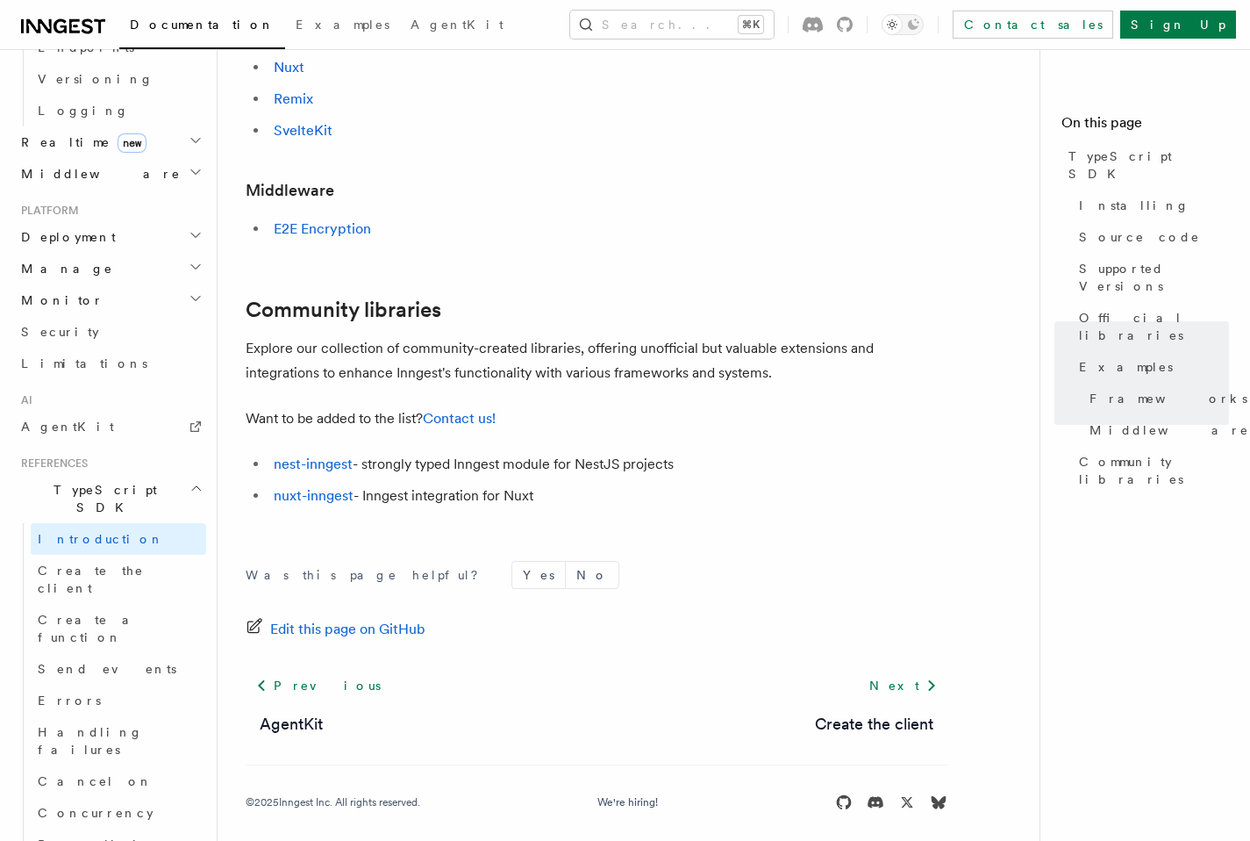
scroll to position [1077, 0]
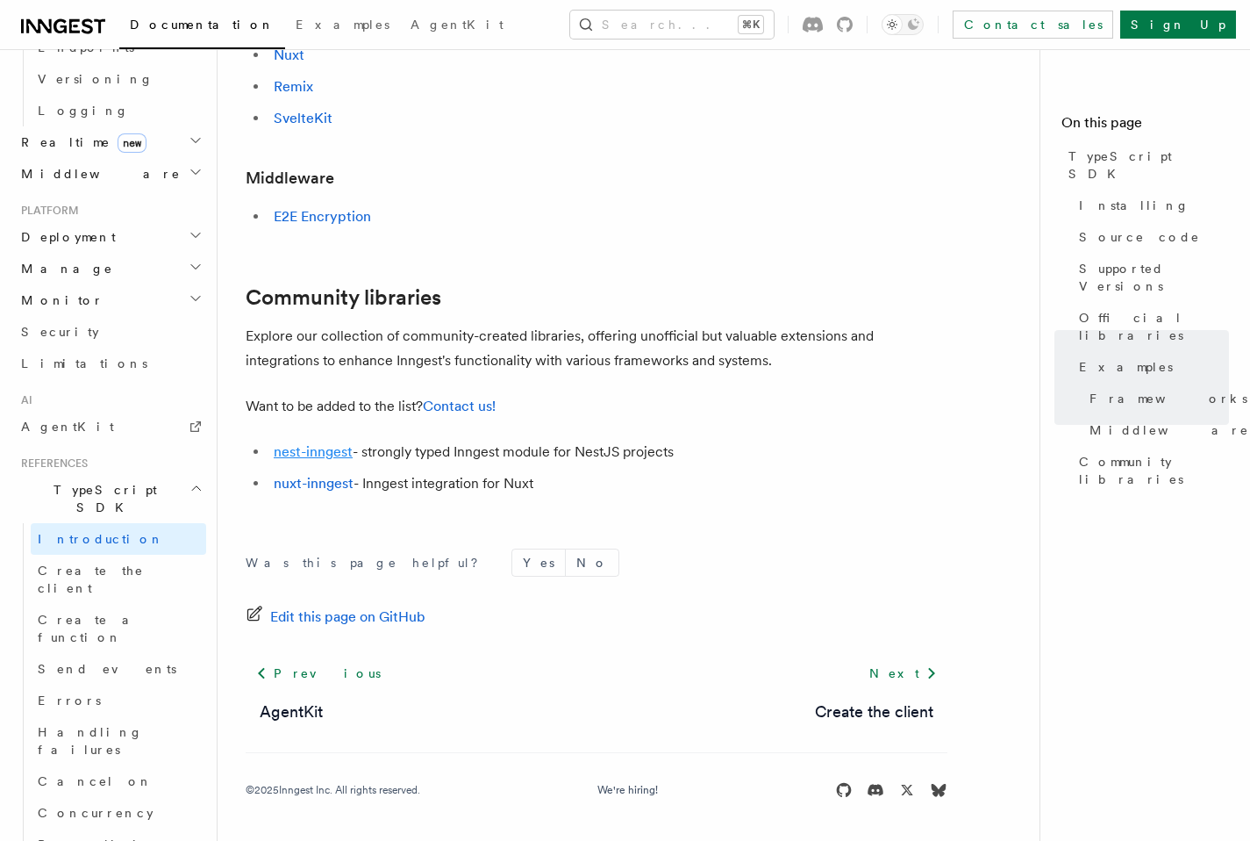
click at [332, 452] on link "nest-inngest" at bounding box center [313, 451] width 79 height 17
click at [326, 486] on link "nuxt-inngest" at bounding box center [314, 483] width 80 height 17
click at [130, 474] on h2 "TypeScript SDK" at bounding box center [110, 498] width 192 height 49
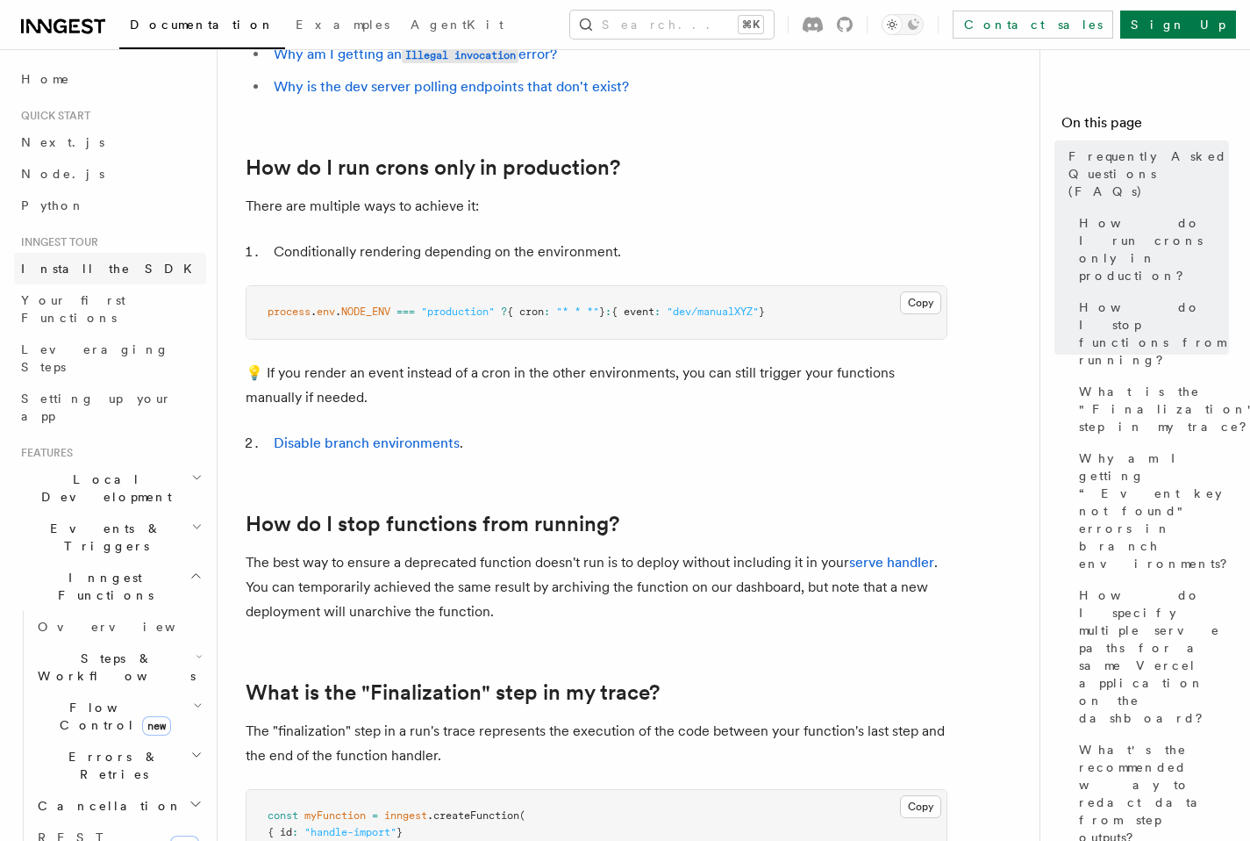
click at [85, 276] on span "Install the SDK" at bounding box center [112, 269] width 182 height 18
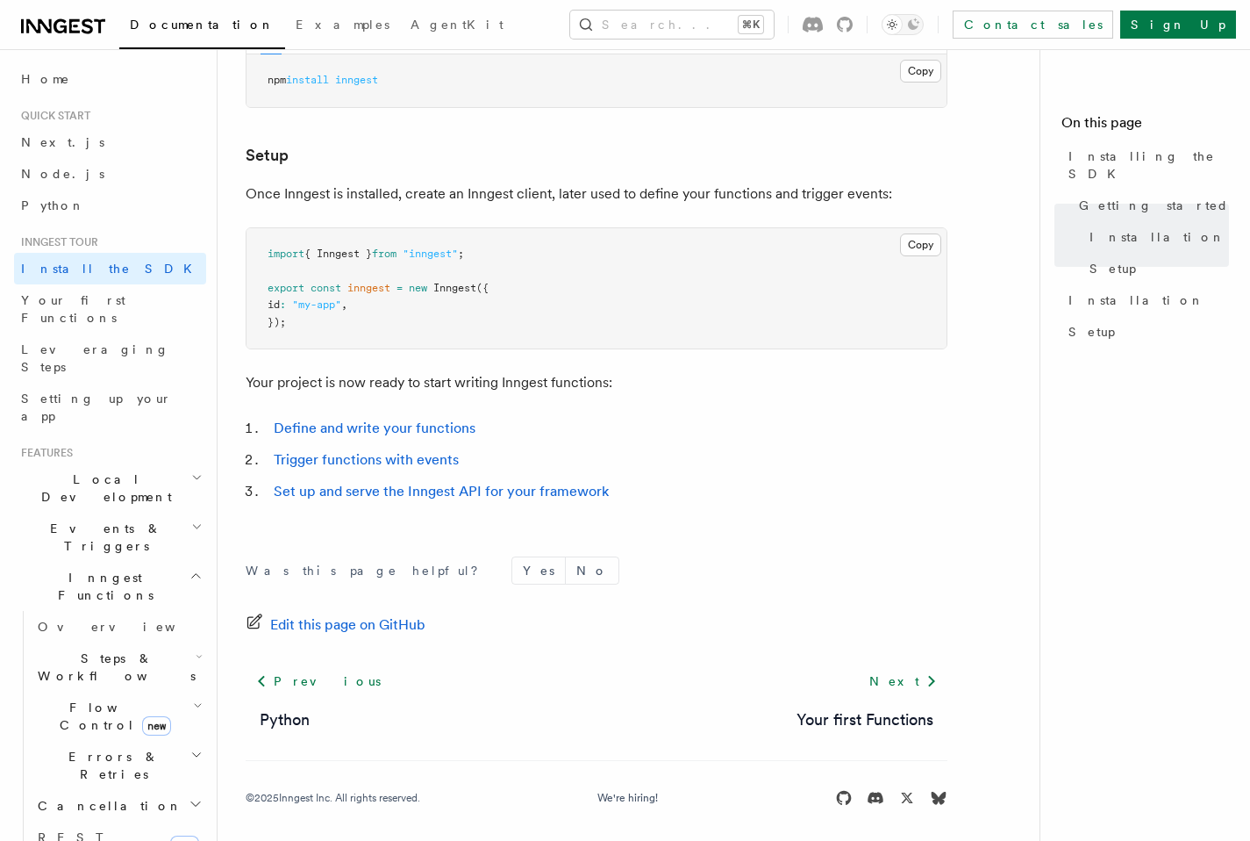
scroll to position [619, 0]
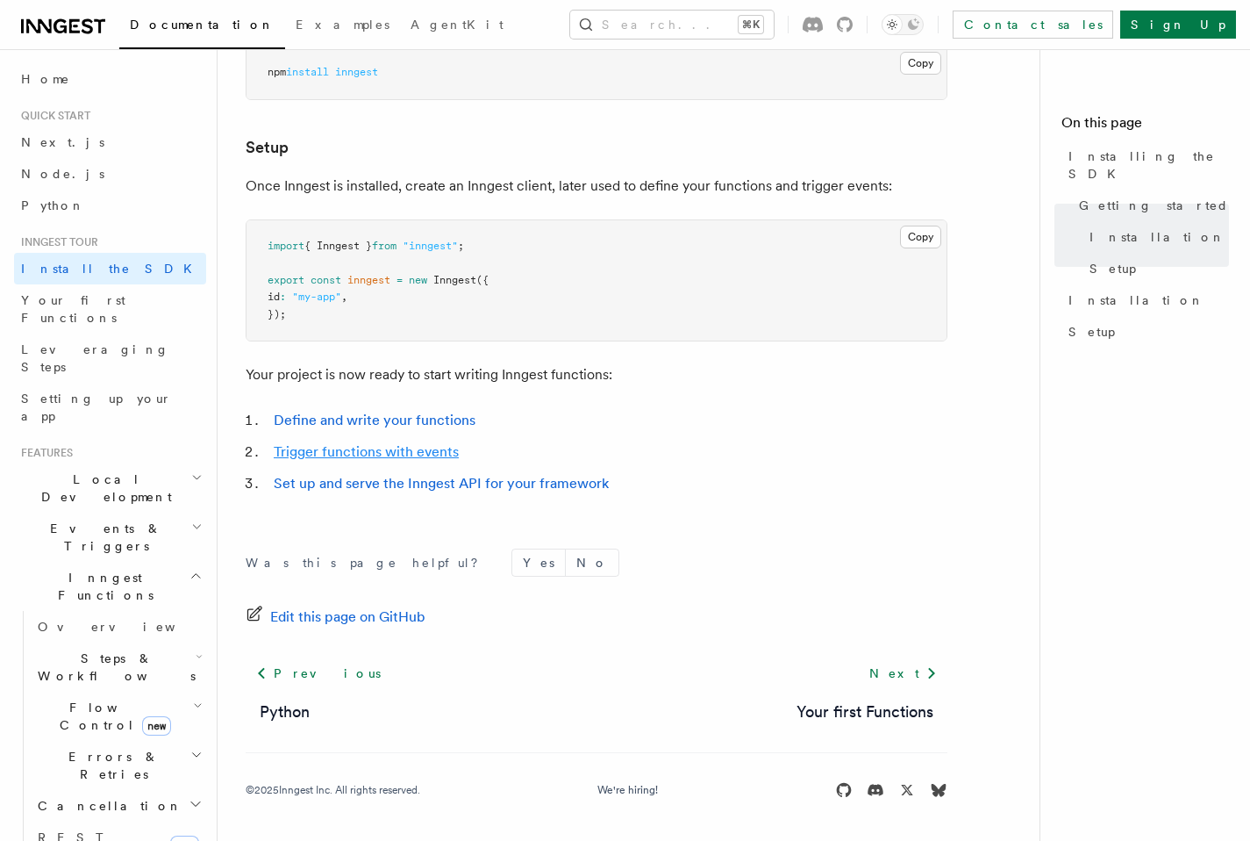
click at [424, 452] on link "Trigger functions with events" at bounding box center [366, 451] width 185 height 17
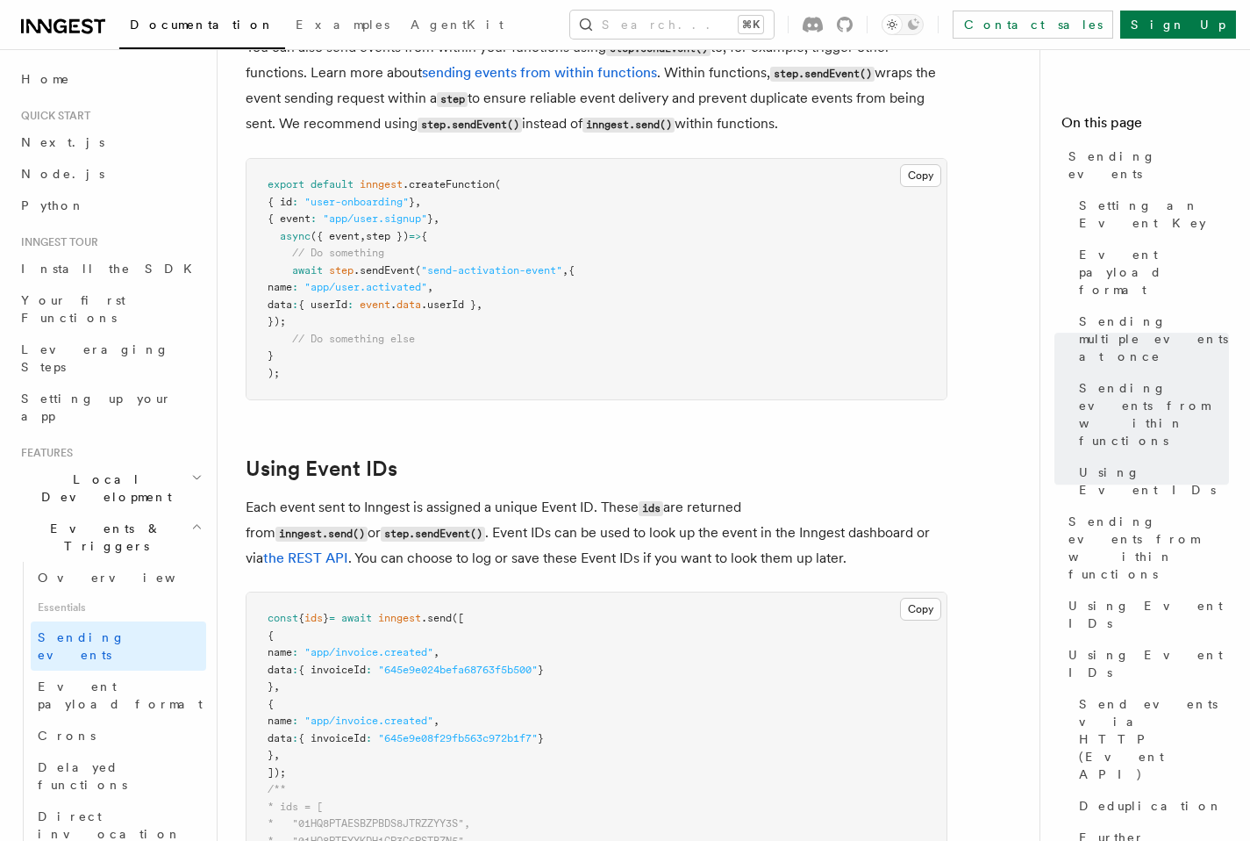
scroll to position [2027, 0]
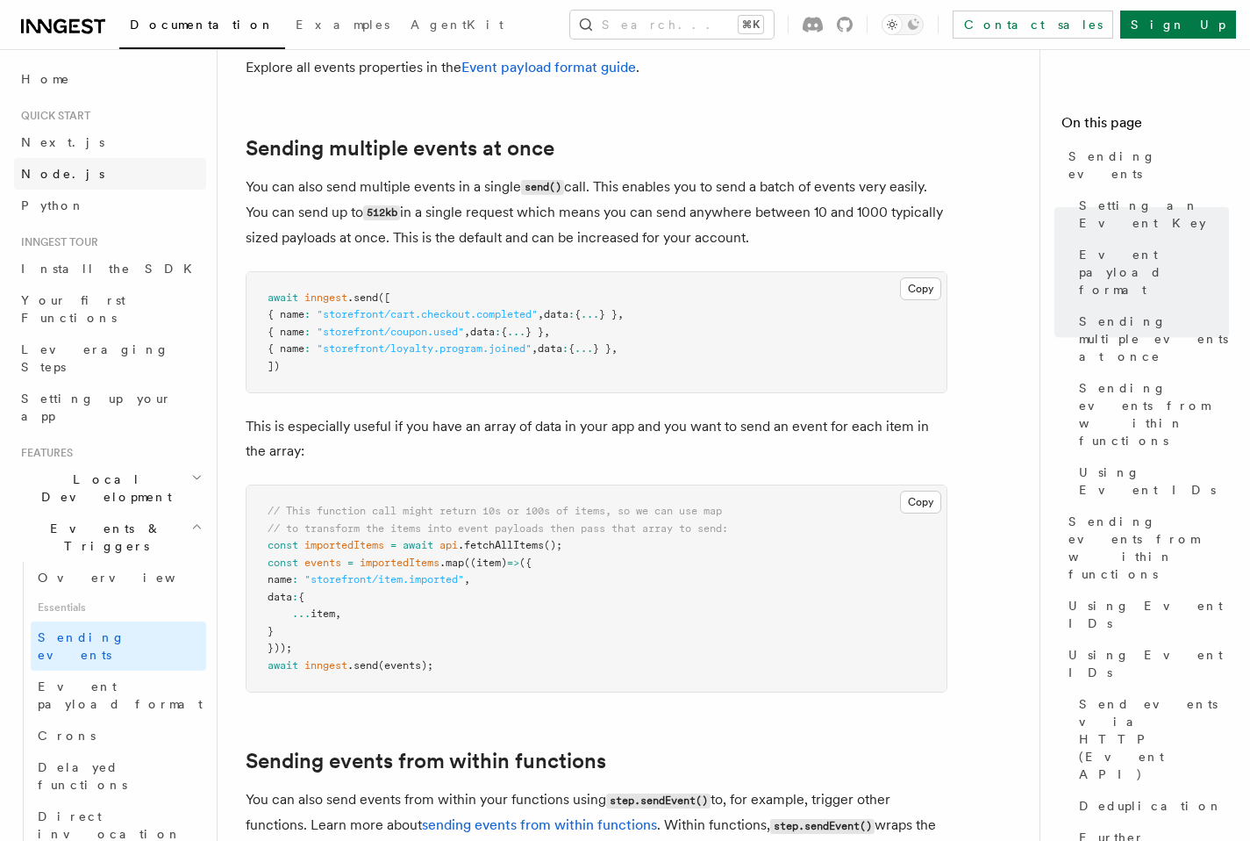
click at [58, 168] on span "Node.js" at bounding box center [62, 174] width 83 height 14
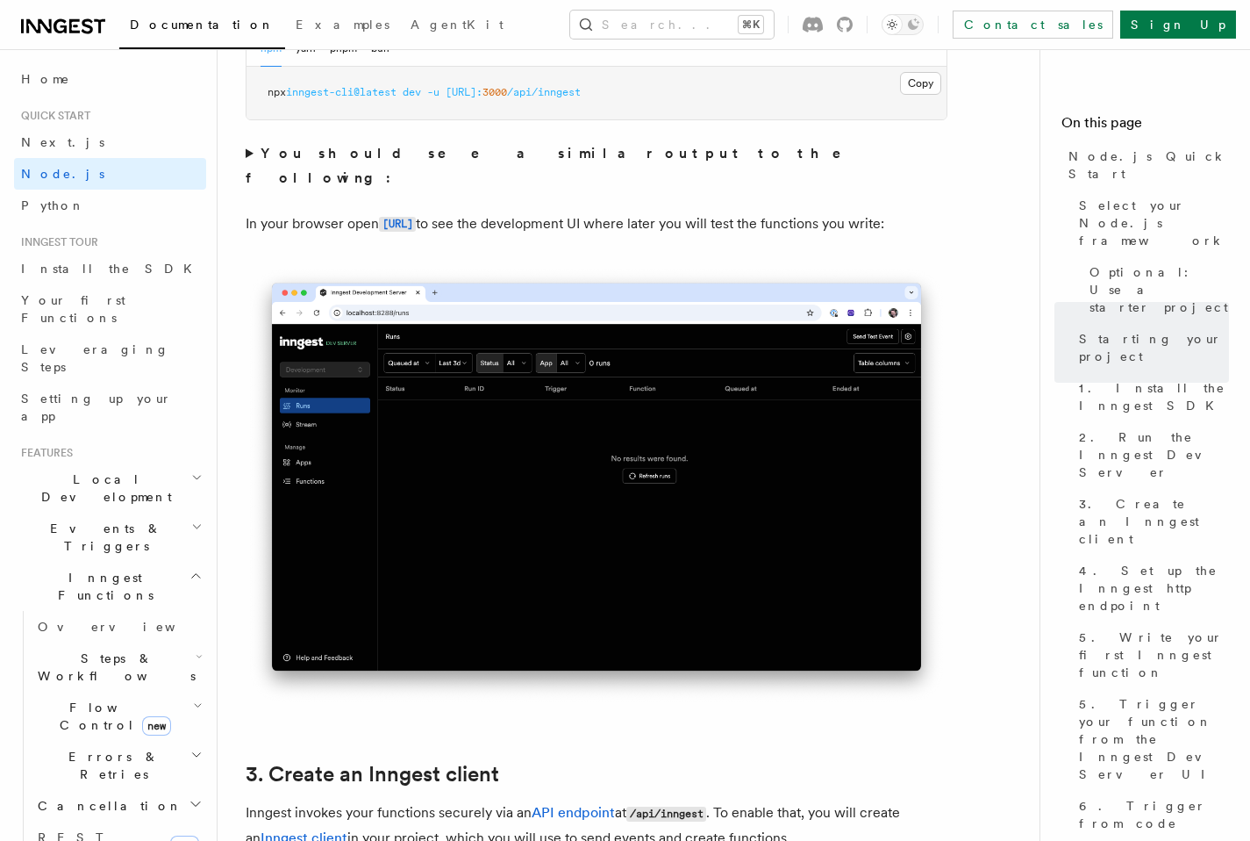
scroll to position [1547, 0]
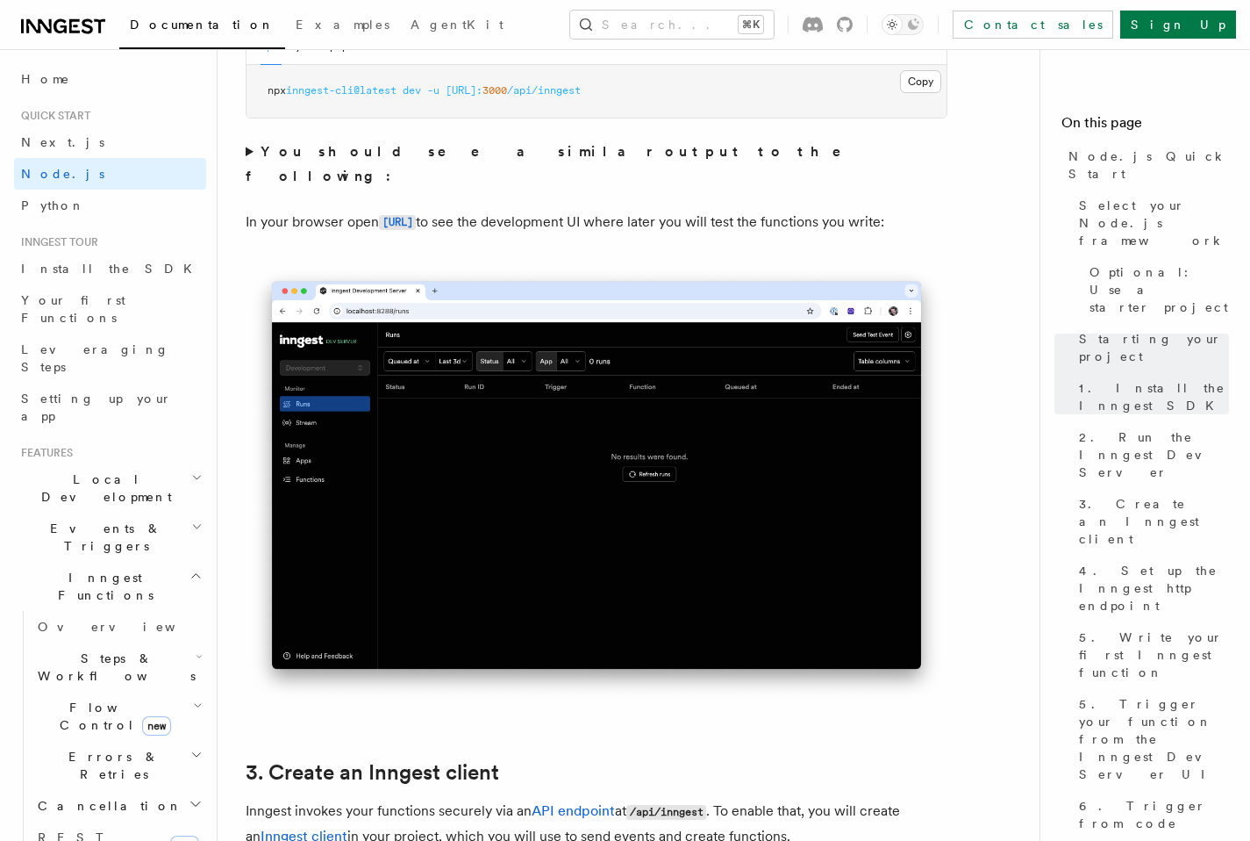
click at [498, 147] on strong "You should see a similar output to the following:" at bounding box center [556, 163] width 620 height 41
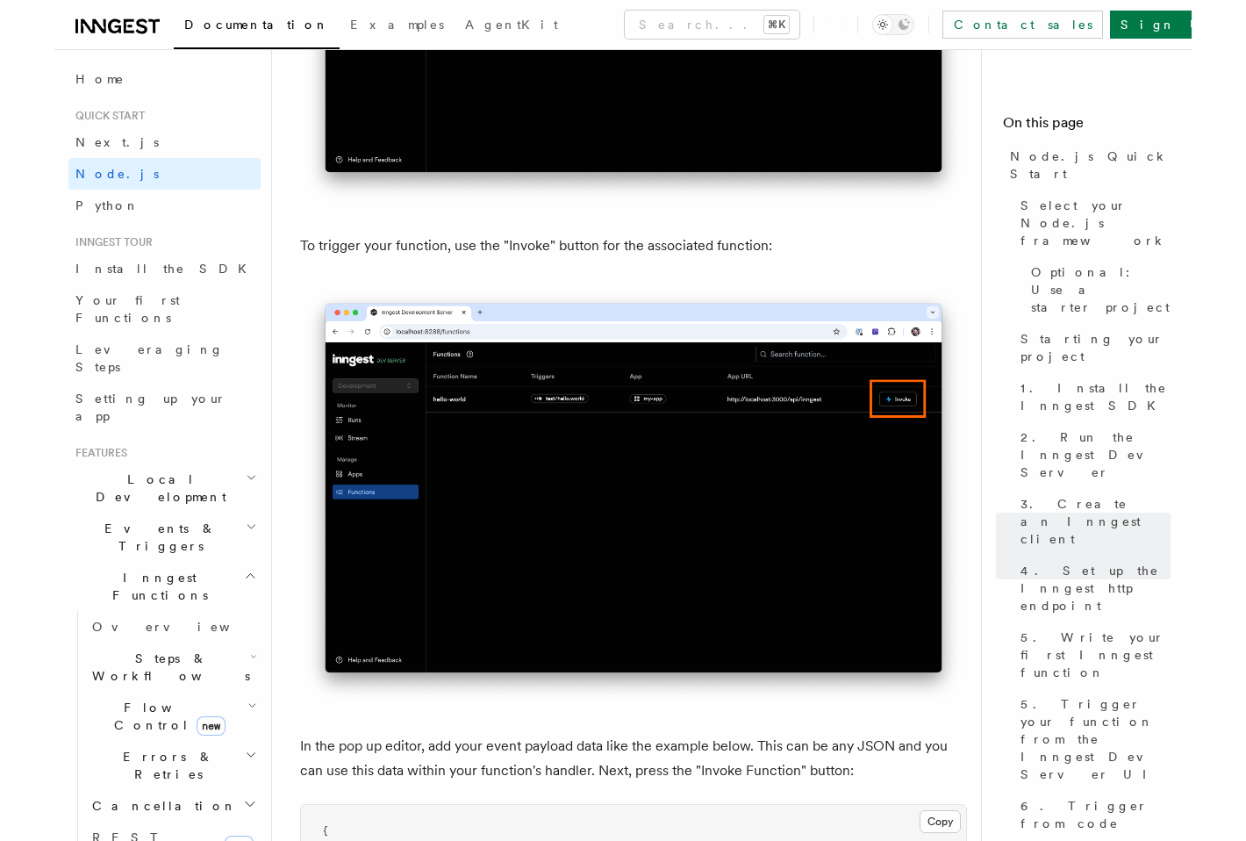
scroll to position [5151, 0]
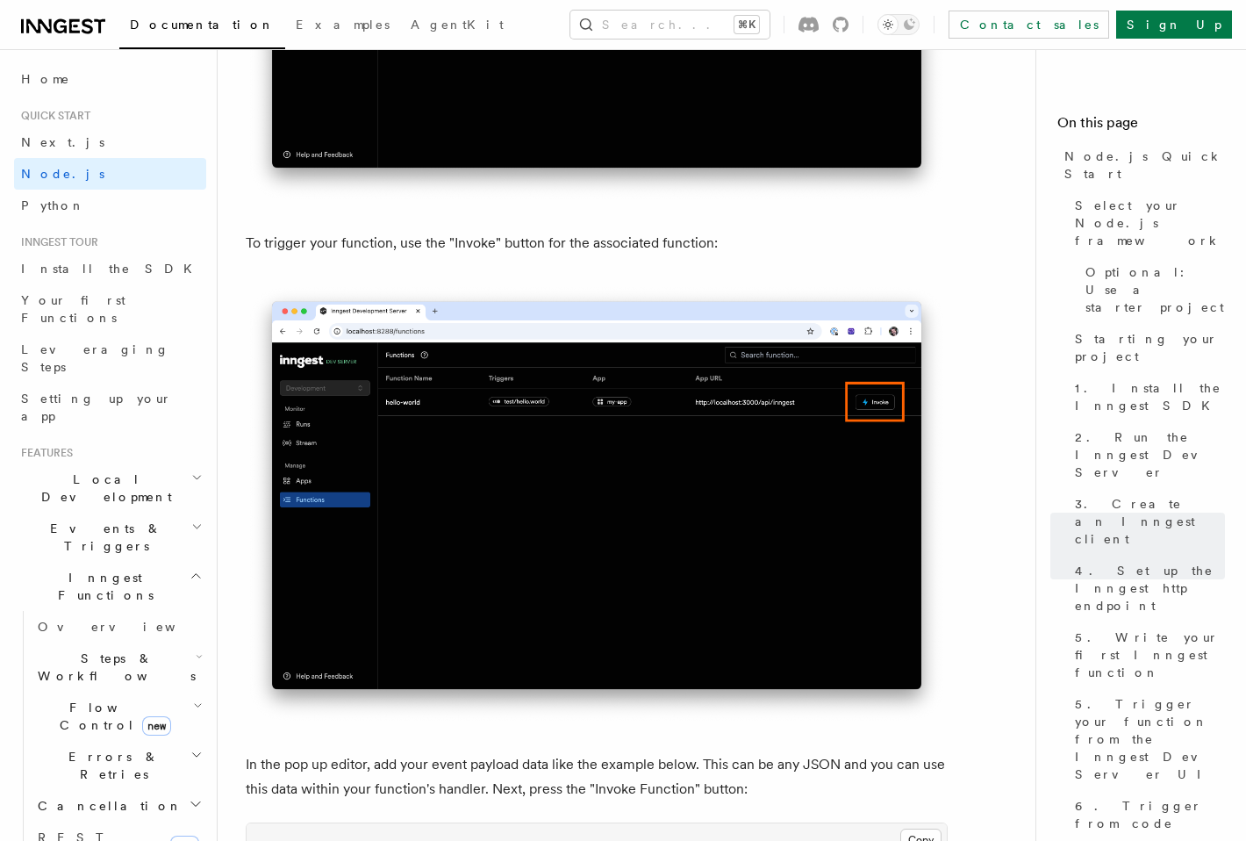
click at [97, 24] on icon at bounding box center [63, 26] width 84 height 21
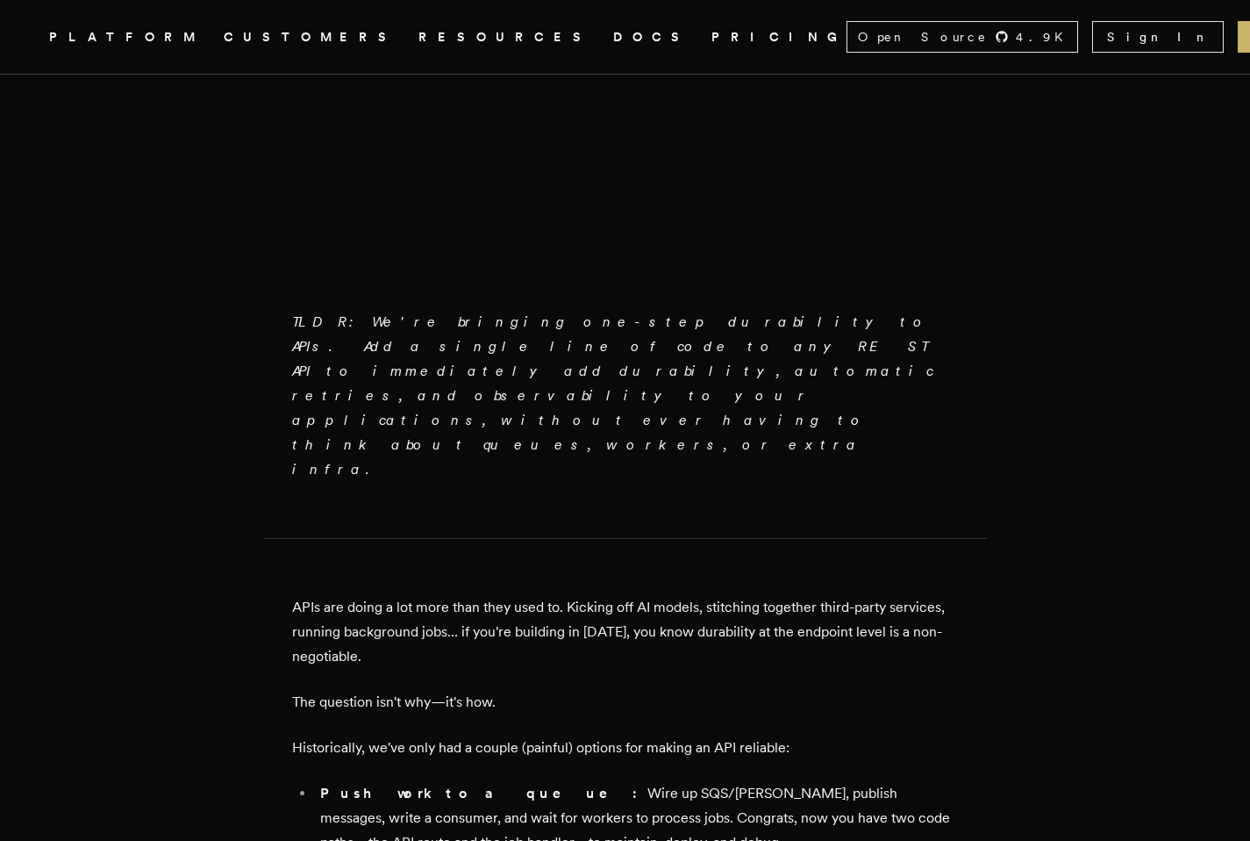
click at [453, 32] on div "PLATFORM CUSTOMERS RESOURCES DOCS PRICING" at bounding box center [448, 37] width 798 height 22
click at [613, 32] on link "DOCS" at bounding box center [651, 37] width 77 height 22
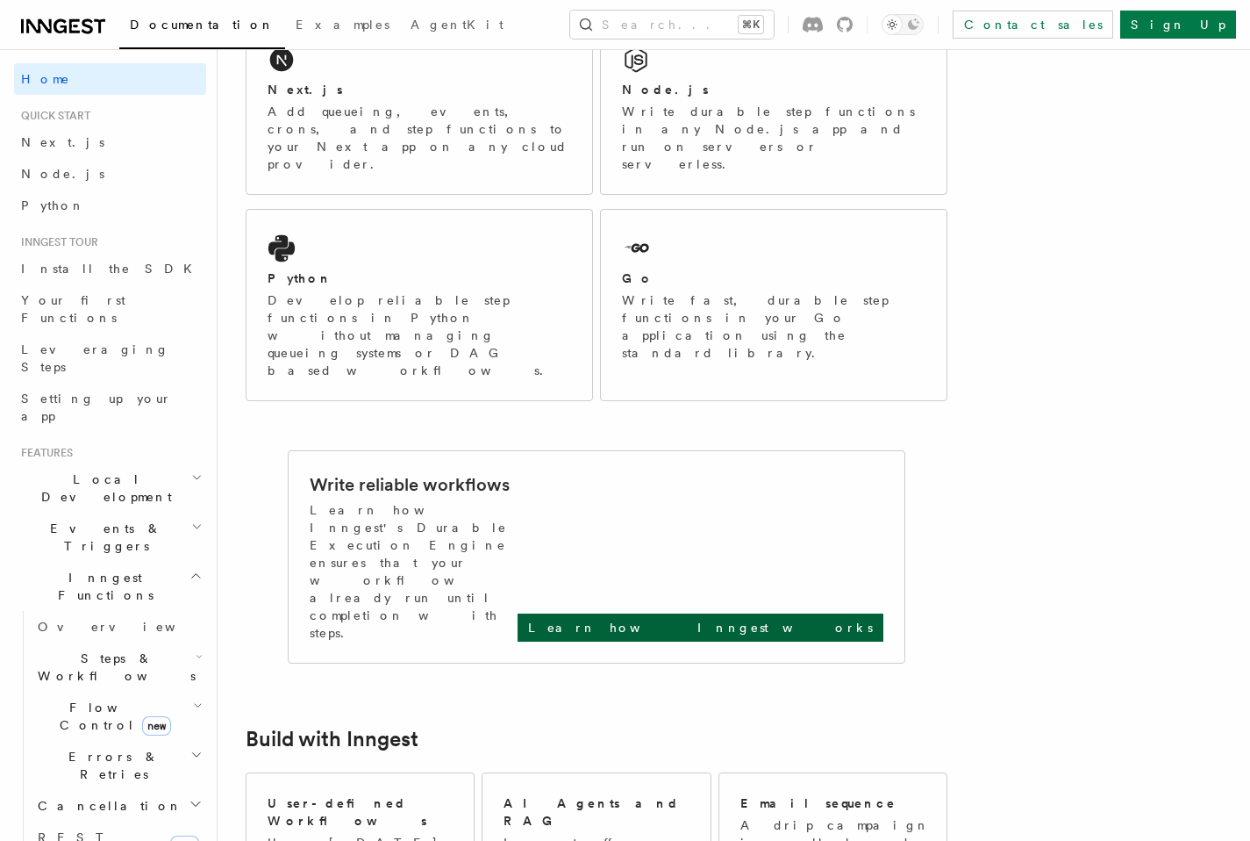
scroll to position [346, 0]
click at [801, 618] on p "Learn how Inngest works" at bounding box center [700, 627] width 345 height 18
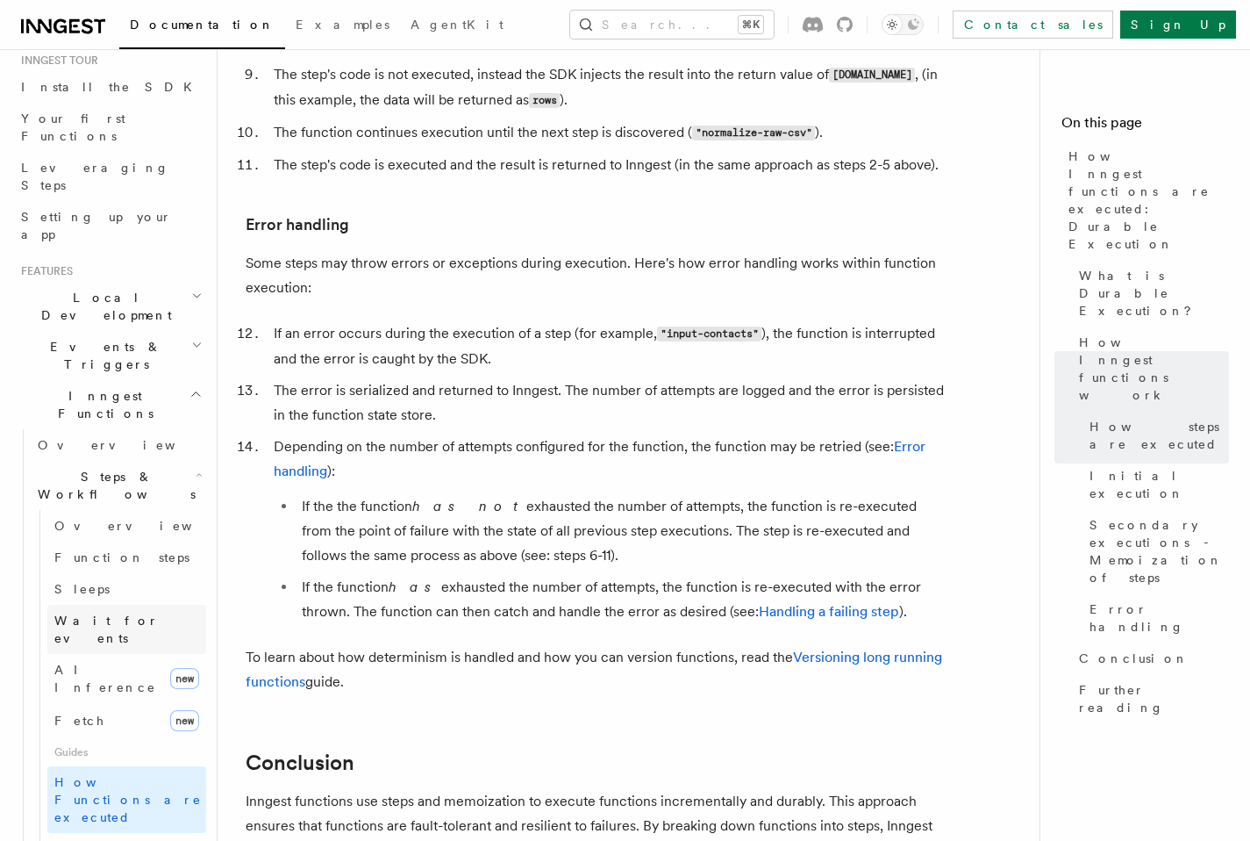
scroll to position [184, 0]
click at [123, 651] on link "AI Inference new" at bounding box center [126, 675] width 159 height 49
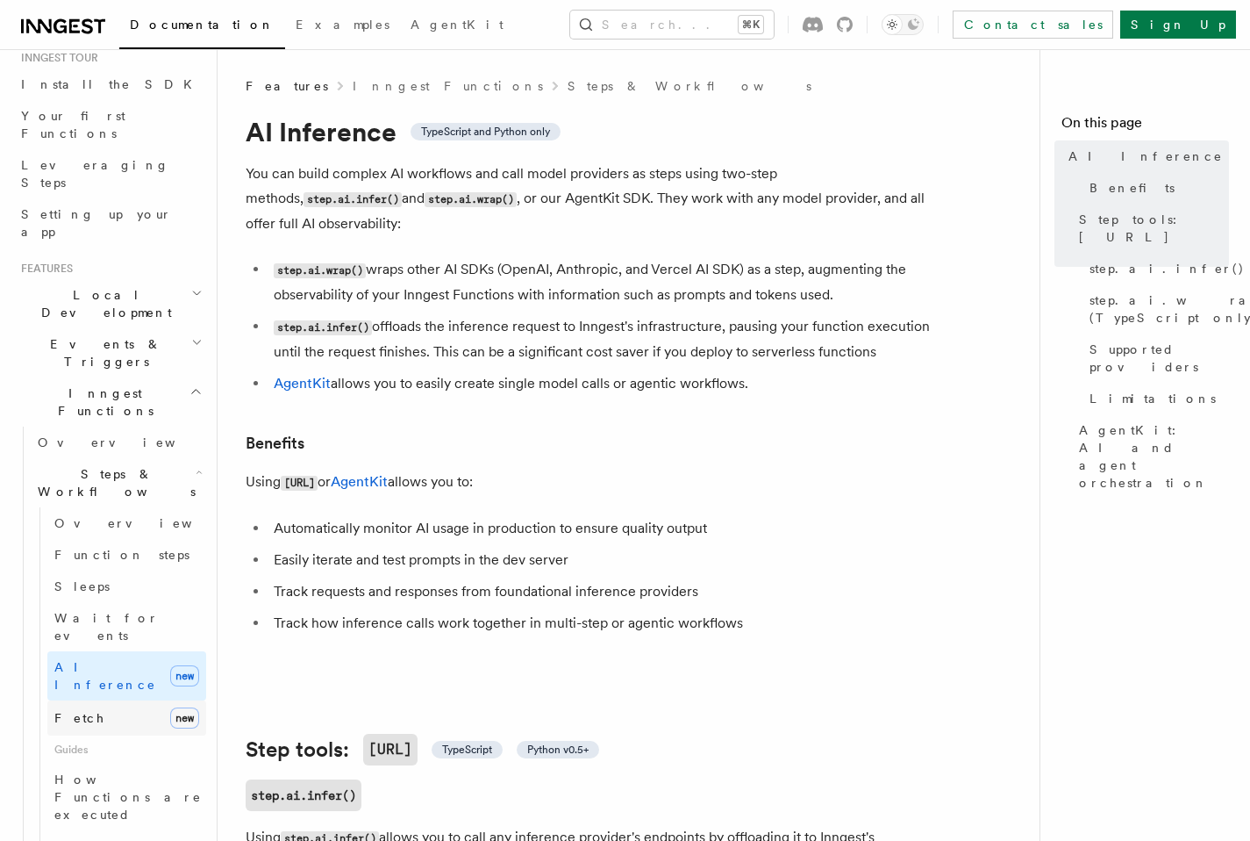
click at [101, 700] on link "Fetch new" at bounding box center [126, 717] width 159 height 35
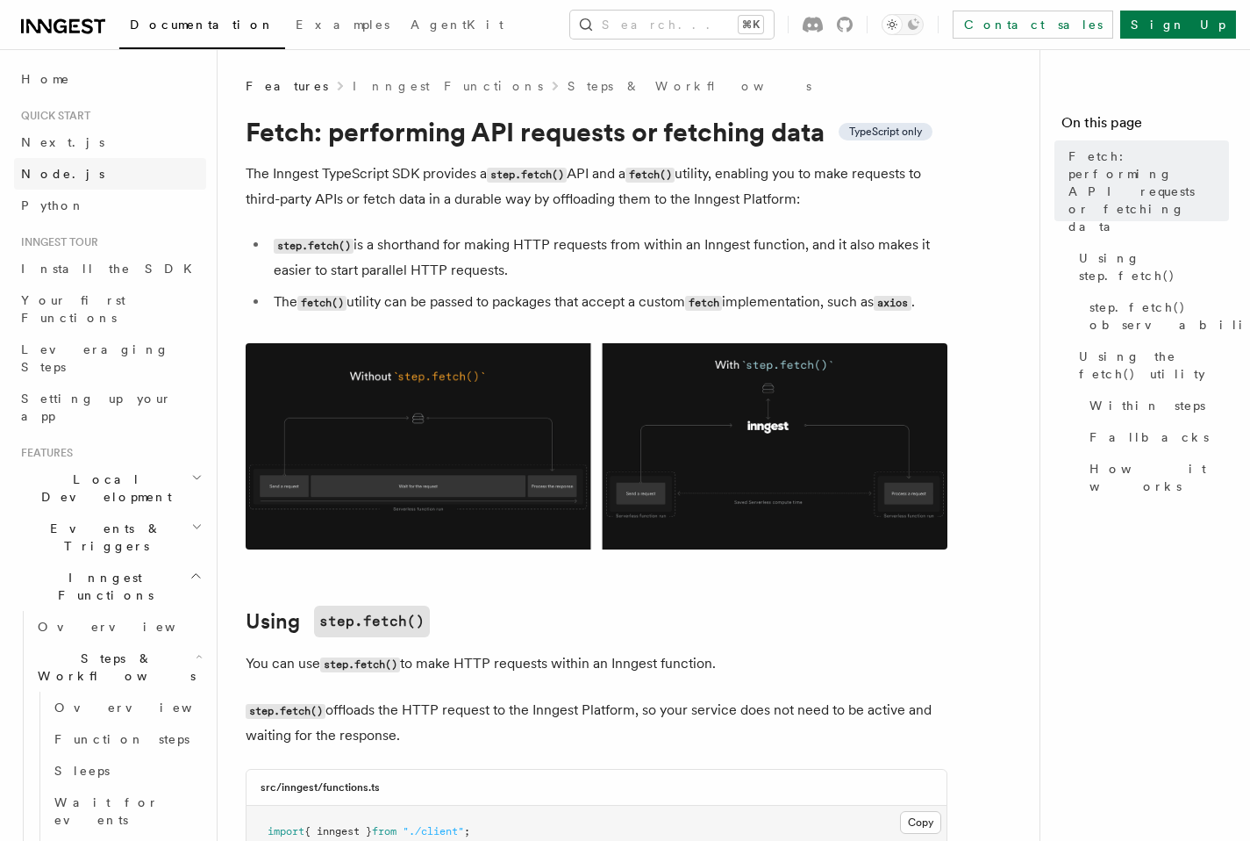
click at [77, 176] on link "Node.js" at bounding box center [110, 174] width 192 height 32
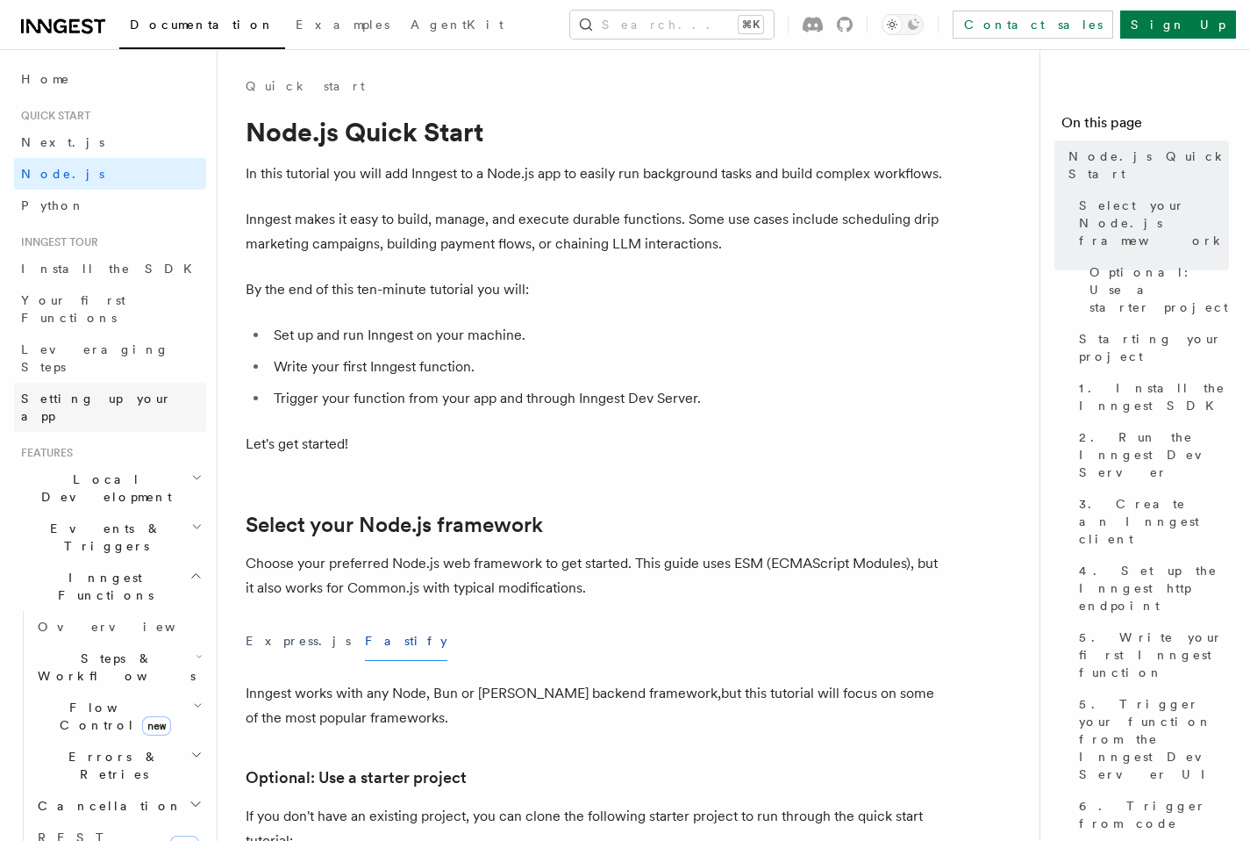
click at [118, 391] on span "Setting up your app" at bounding box center [96, 407] width 151 height 32
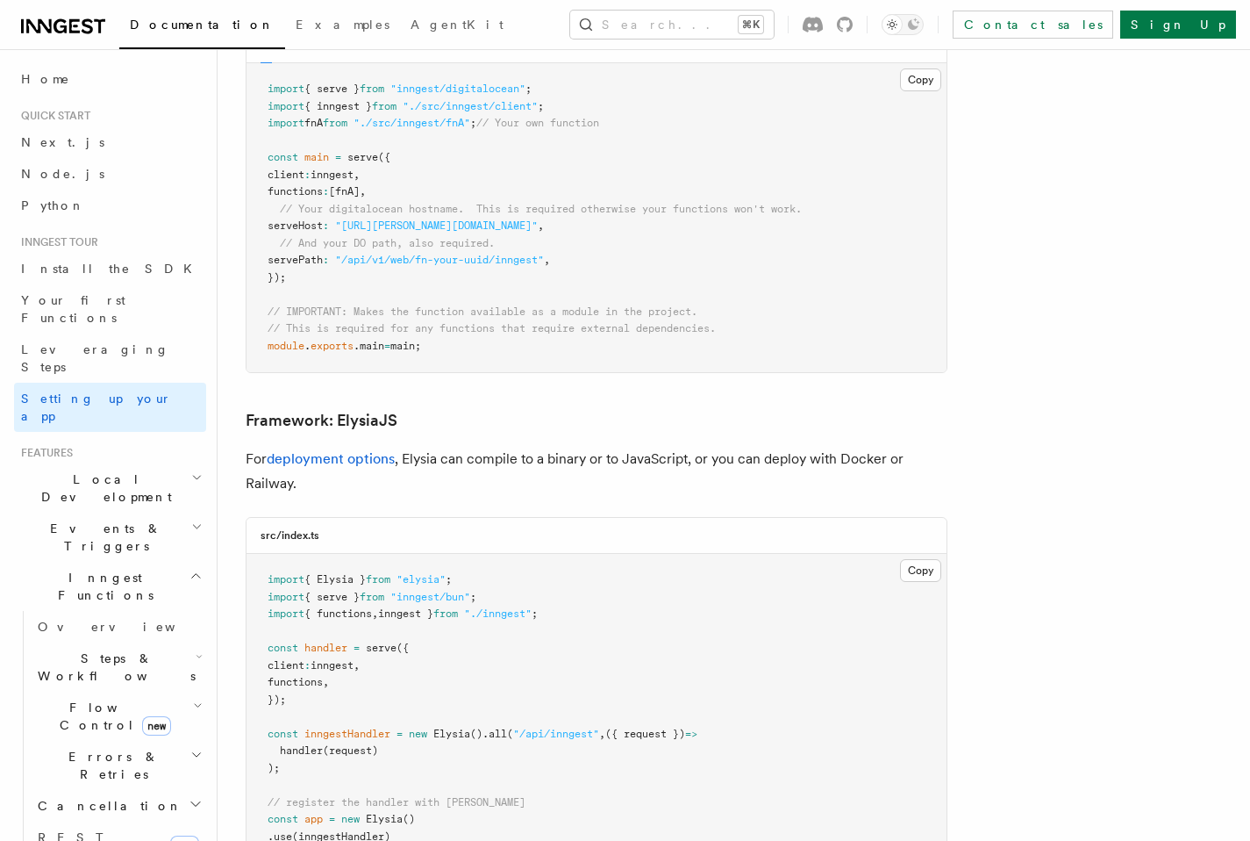
scroll to position [4562, 0]
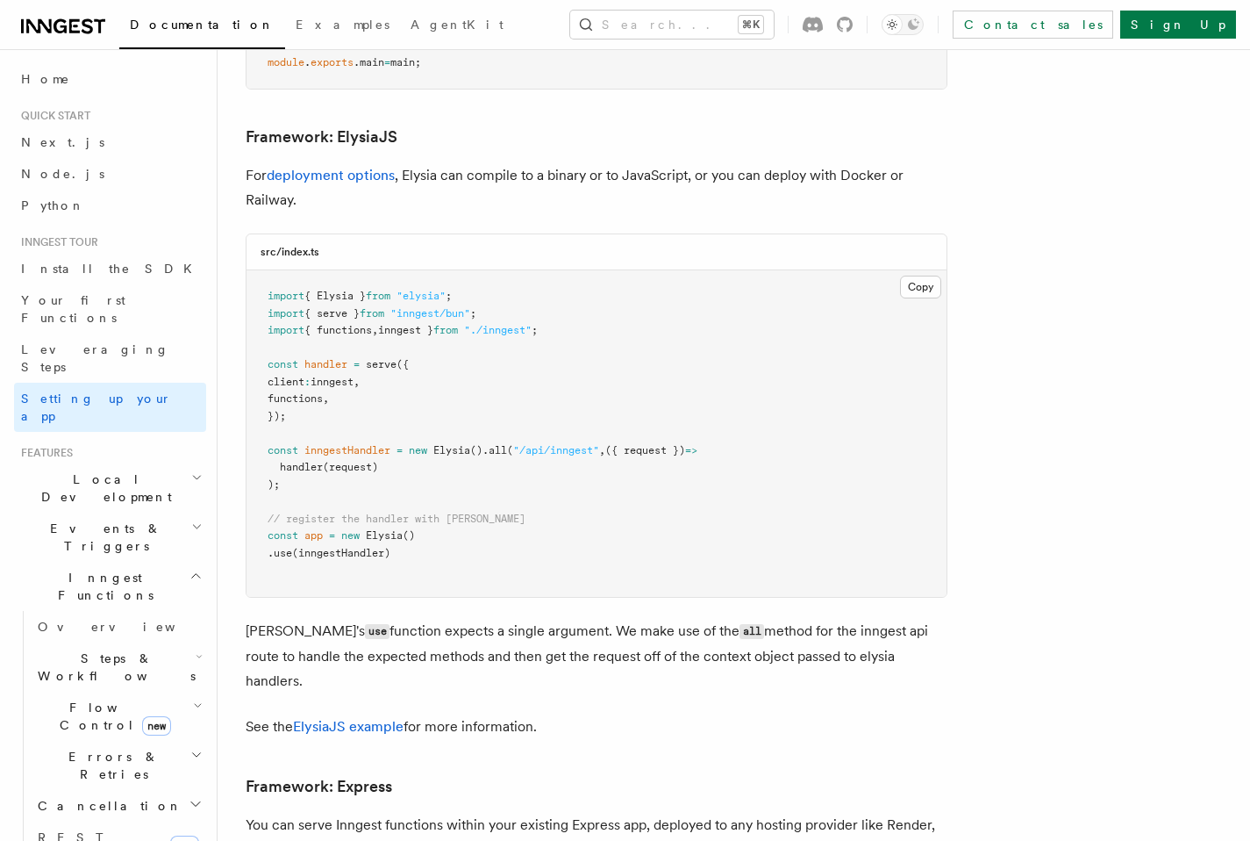
click at [135, 463] on h2 "Local Development" at bounding box center [110, 487] width 192 height 49
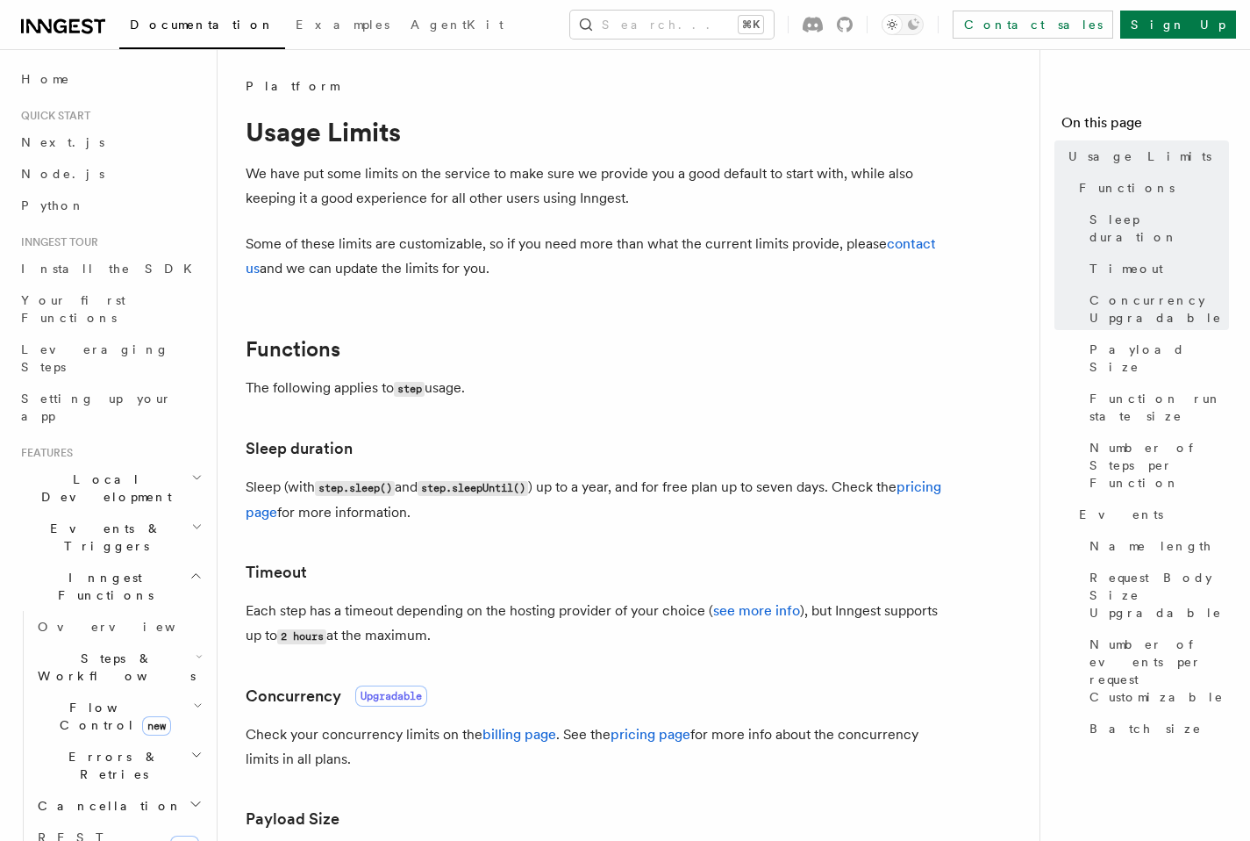
click at [50, 14] on link at bounding box center [63, 24] width 84 height 25
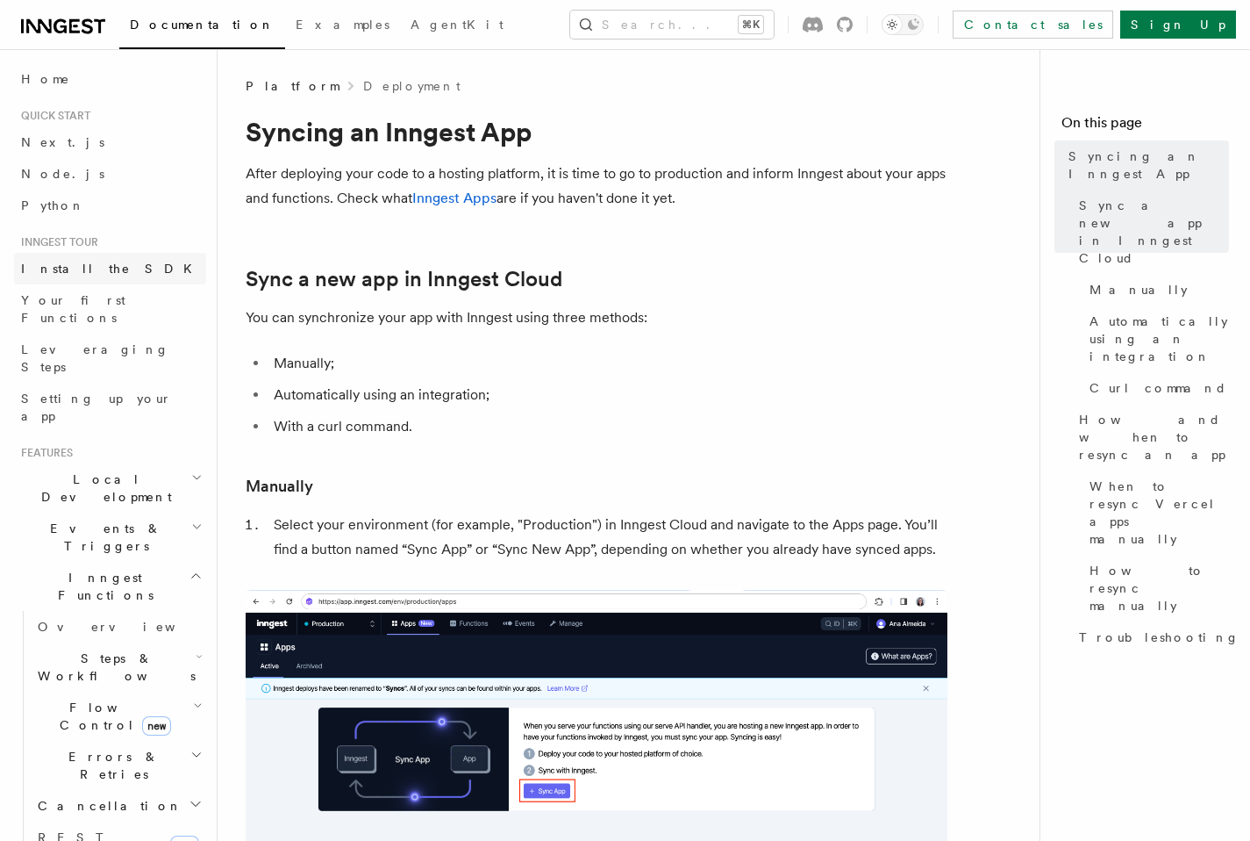
click at [83, 275] on span "Install the SDK" at bounding box center [112, 268] width 182 height 14
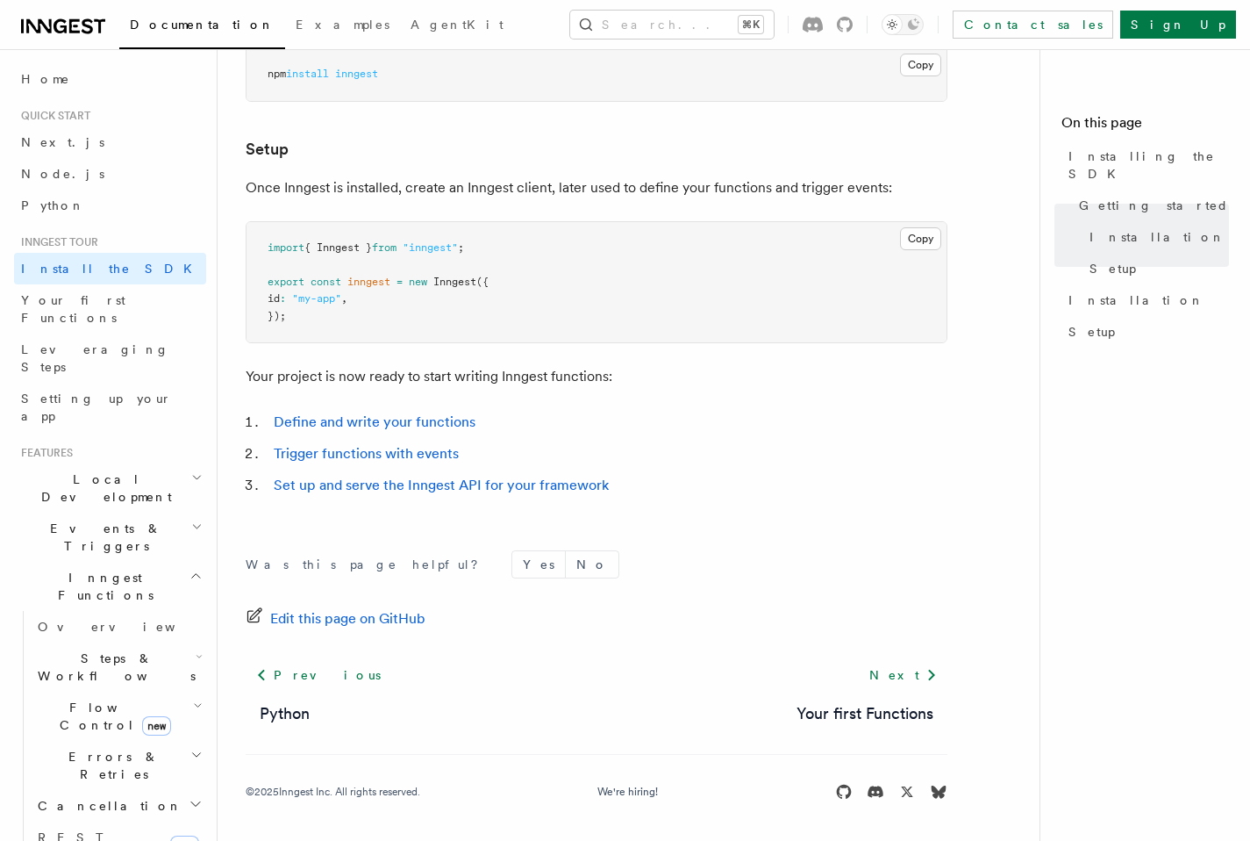
scroll to position [619, 0]
click at [126, 562] on h2 "Inngest Functions" at bounding box center [110, 586] width 192 height 49
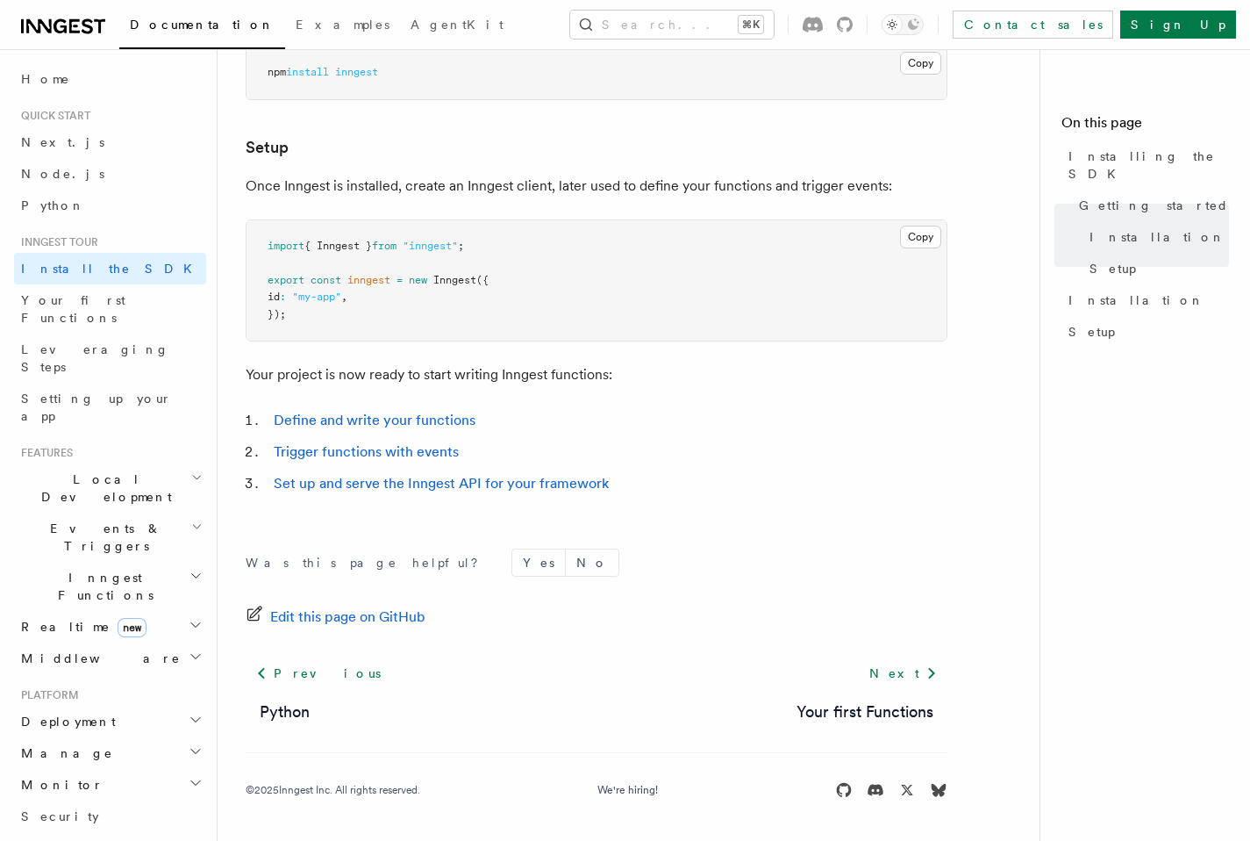
click at [130, 512] on h2 "Events & Triggers" at bounding box center [110, 536] width 192 height 49
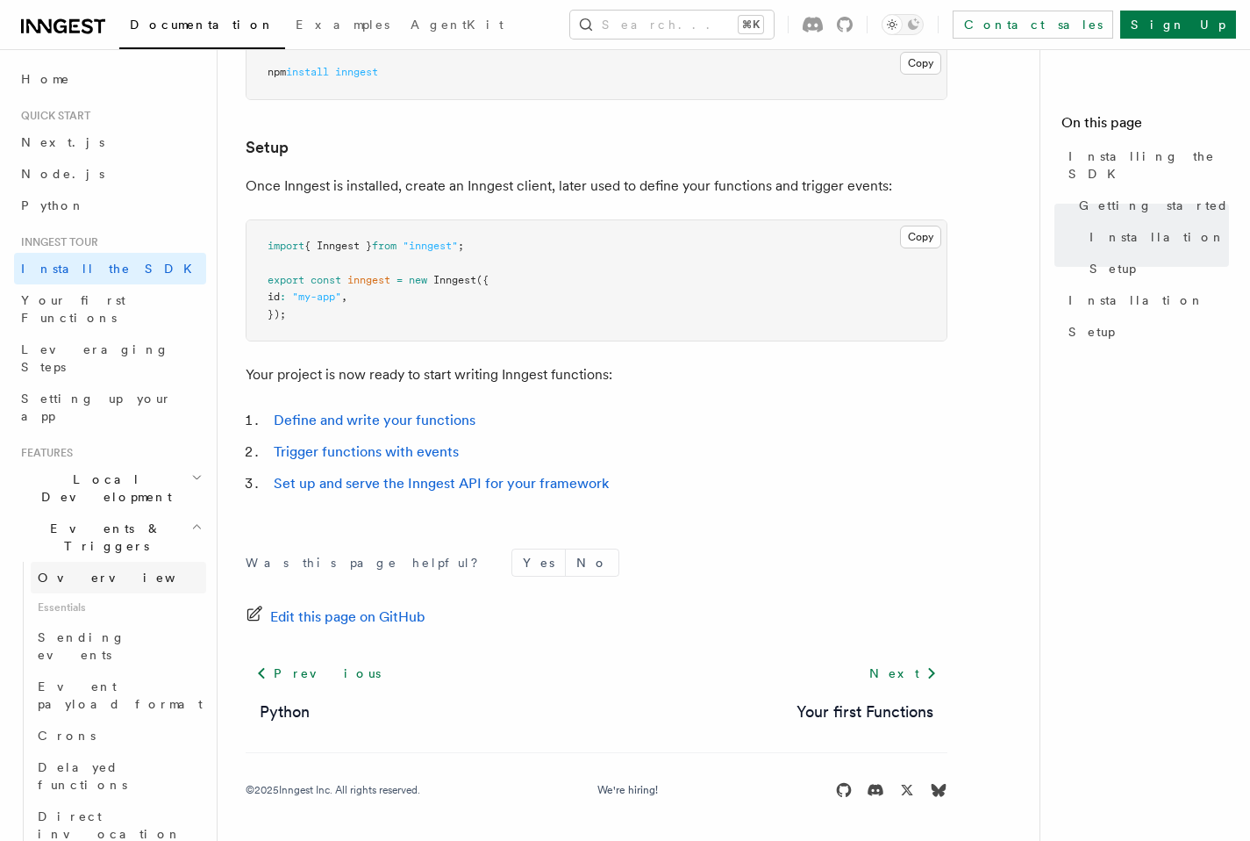
click at [82, 570] on span "Overview" at bounding box center [128, 577] width 181 height 14
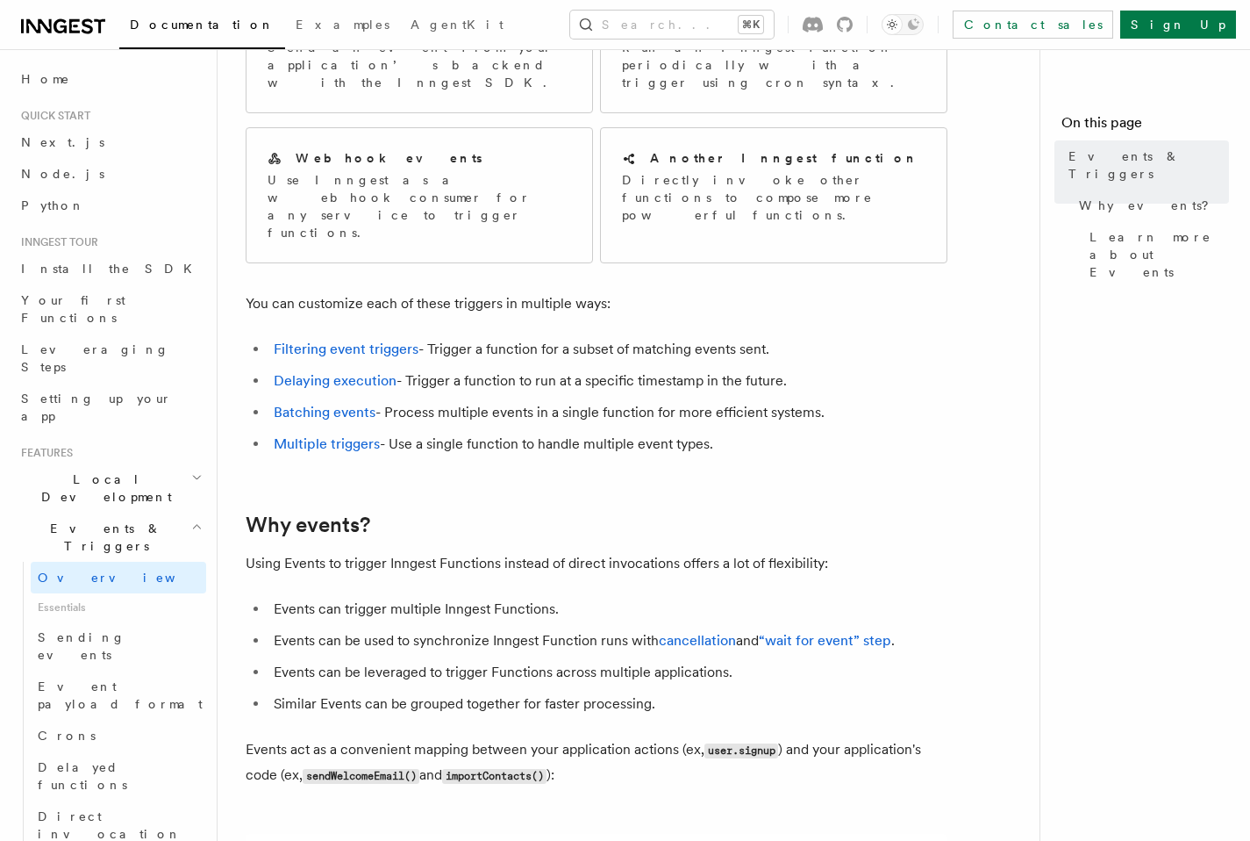
scroll to position [359, 0]
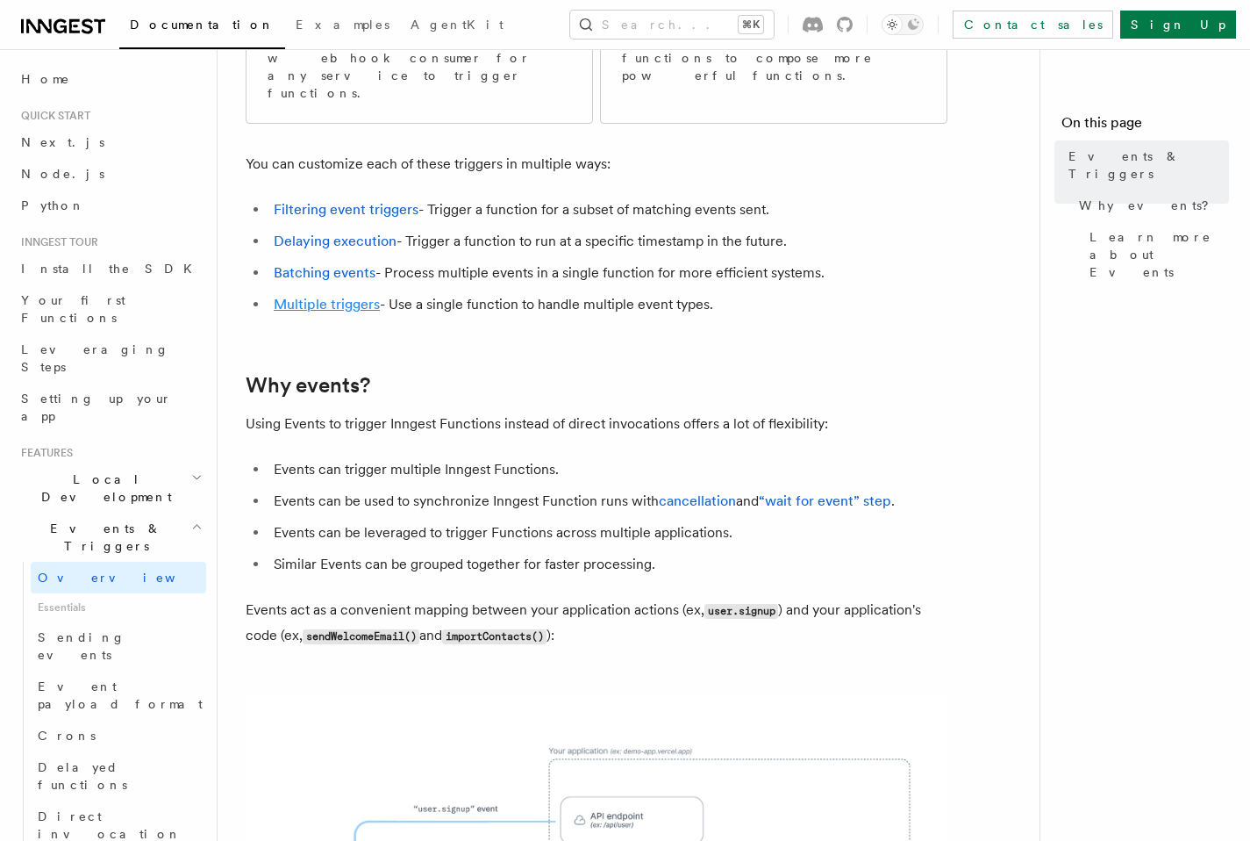
click at [312, 296] on link "Multiple triggers" at bounding box center [327, 304] width 106 height 17
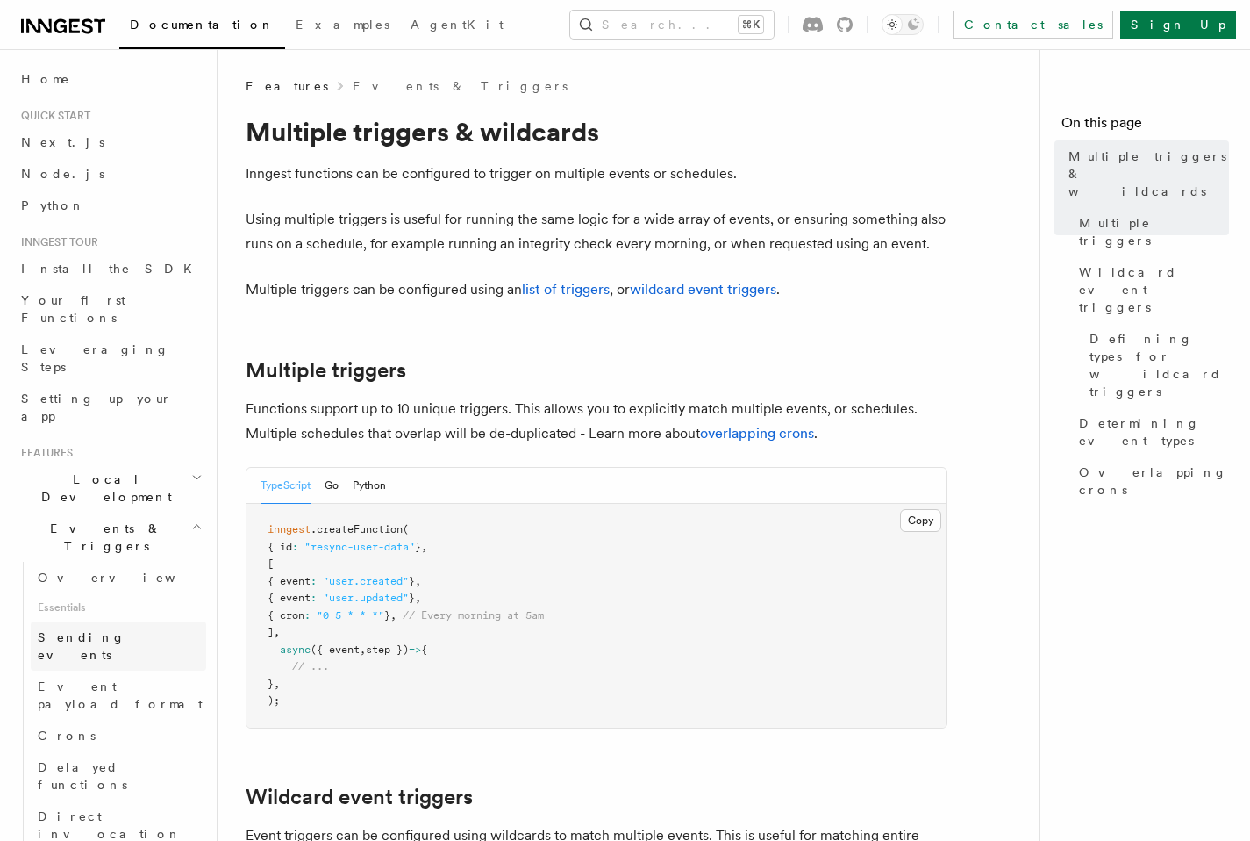
click at [106, 630] on span "Sending events" at bounding box center [82, 646] width 88 height 32
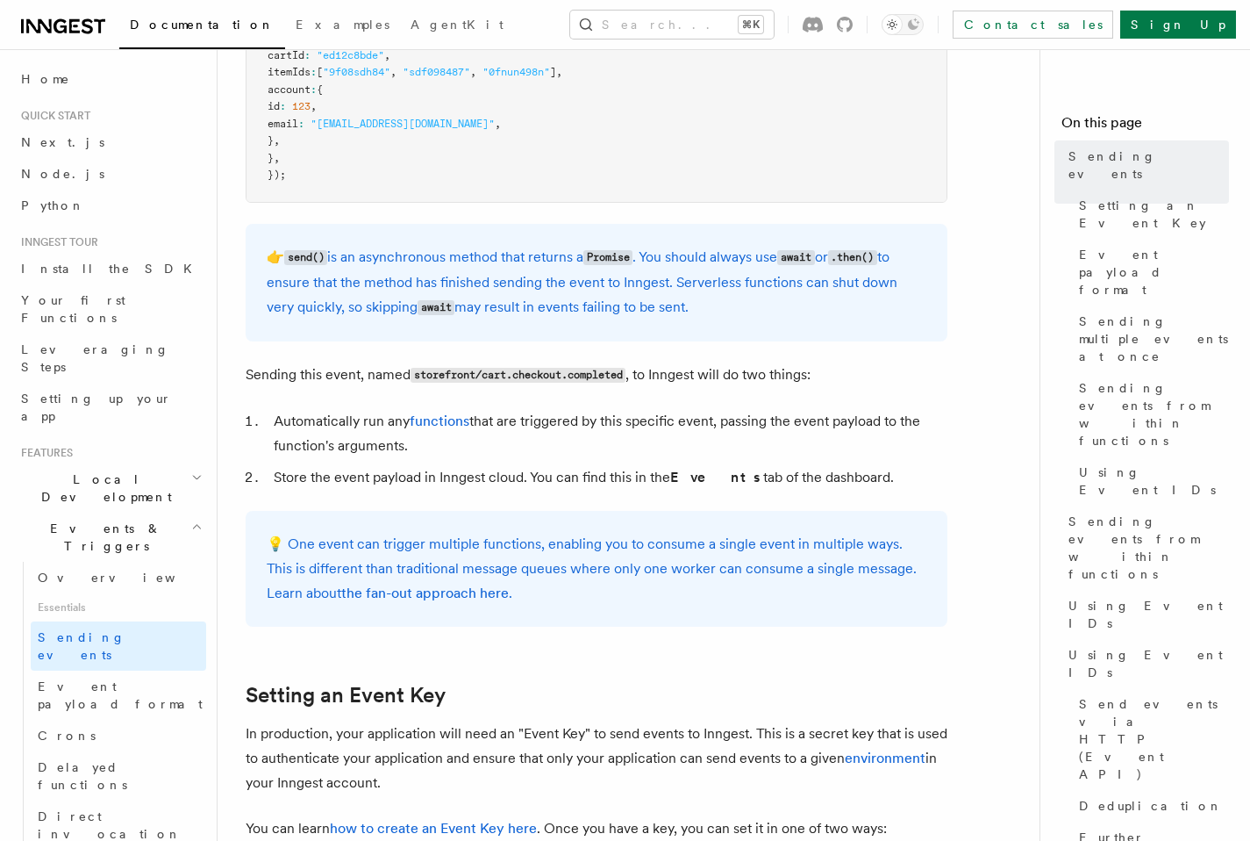
scroll to position [104, 0]
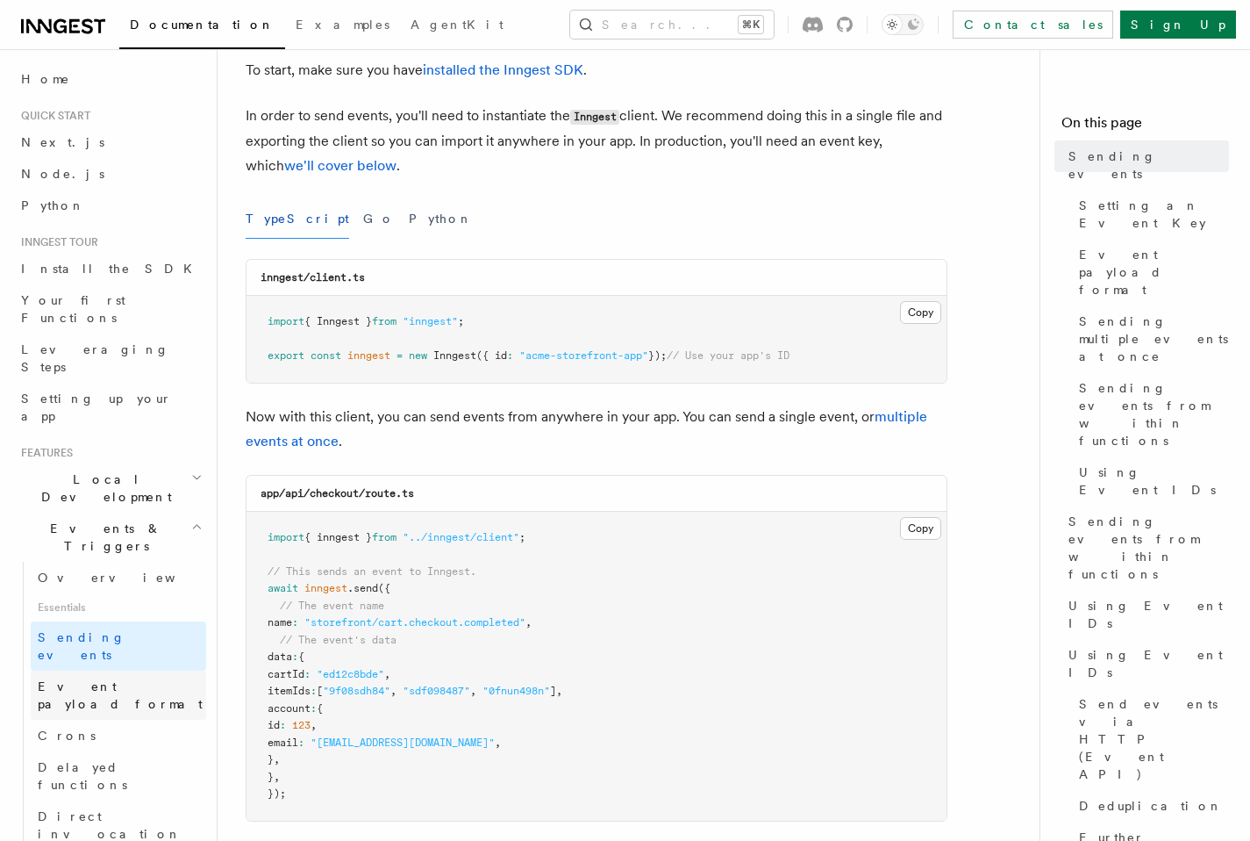
click at [112, 679] on span "Event payload format" at bounding box center [120, 695] width 165 height 32
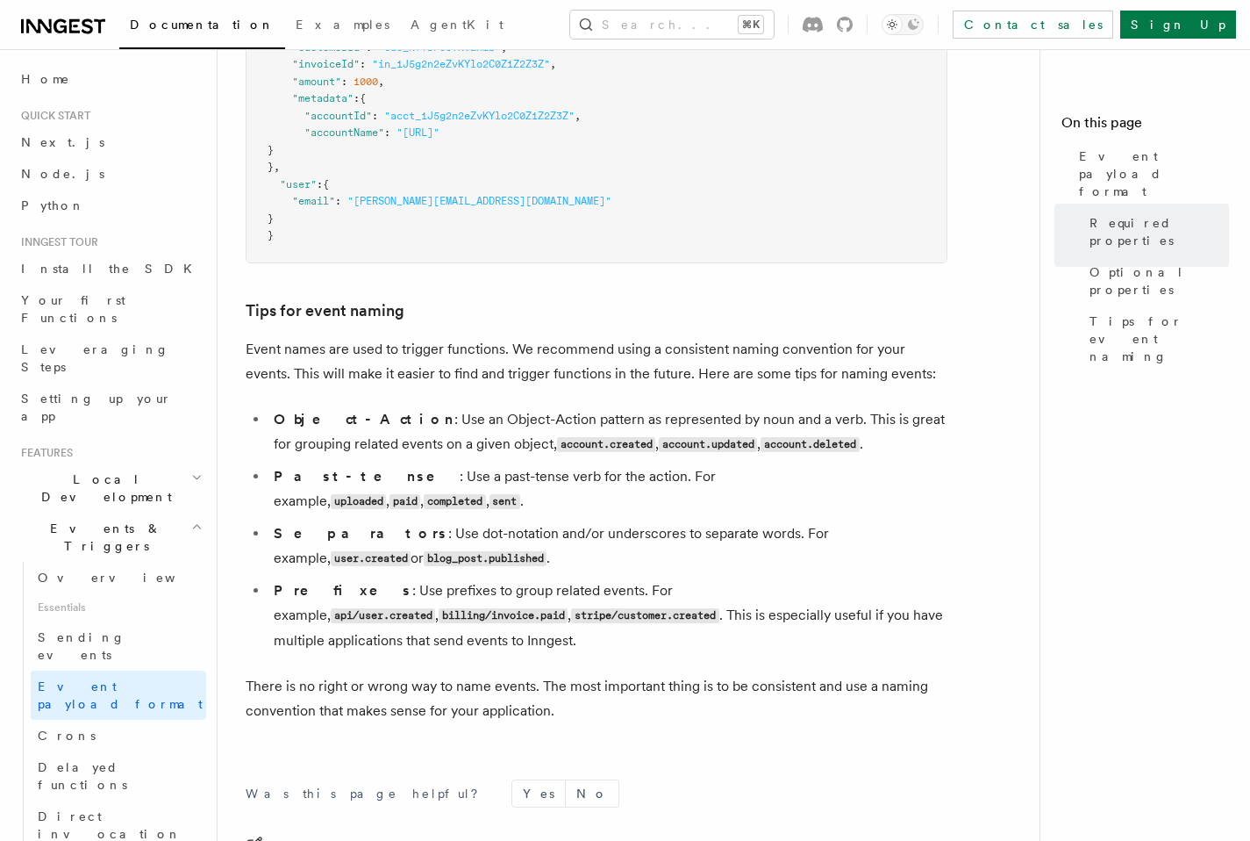
scroll to position [960, 0]
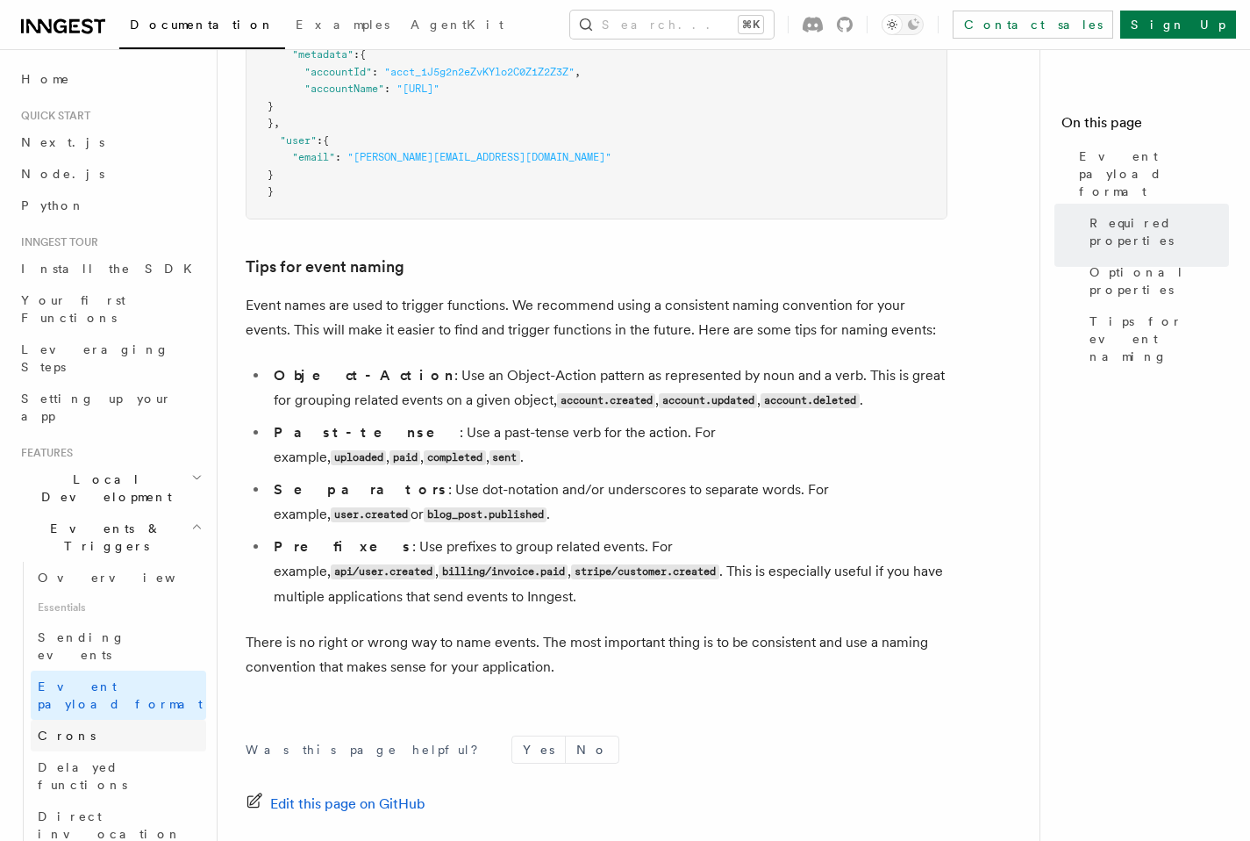
click at [109, 720] on link "Crons" at bounding box center [119, 736] width 176 height 32
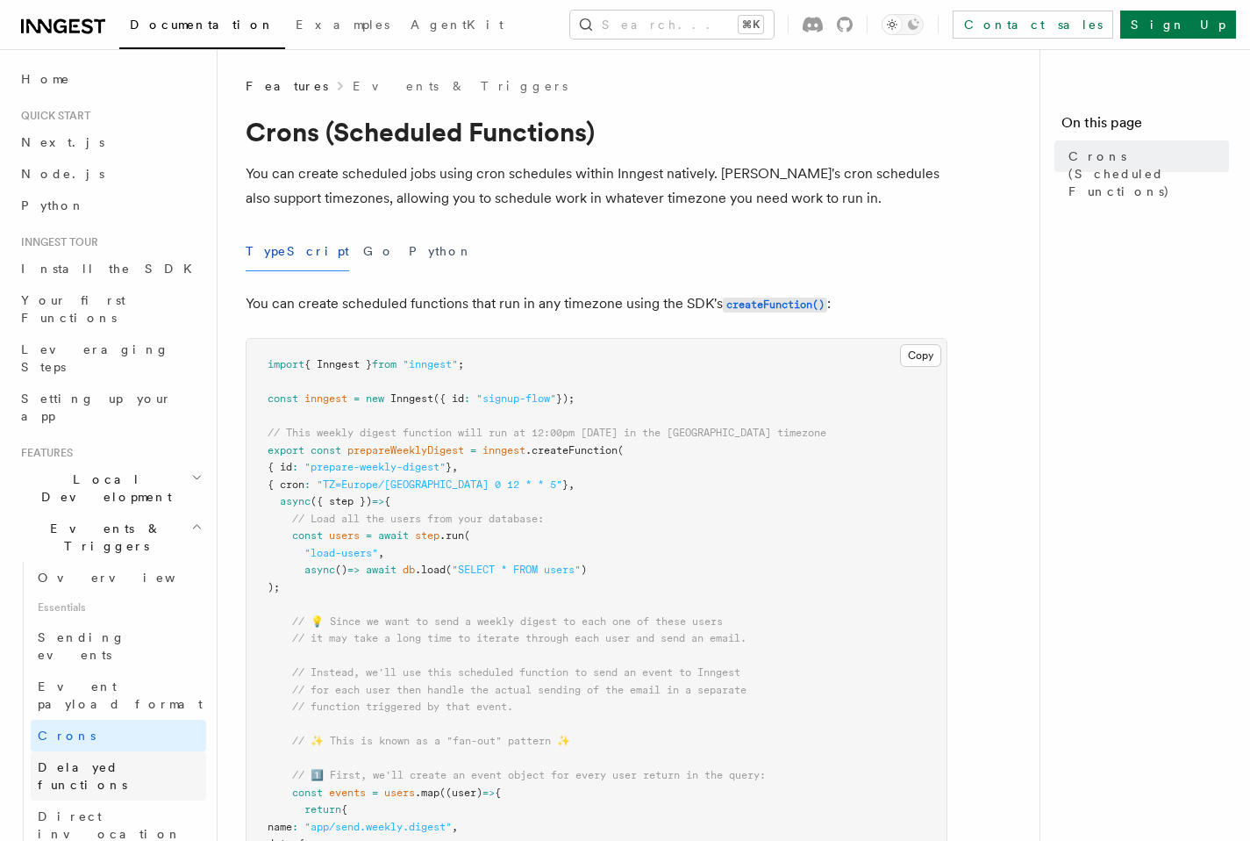
click at [105, 760] on span "Delayed functions" at bounding box center [83, 776] width 90 height 32
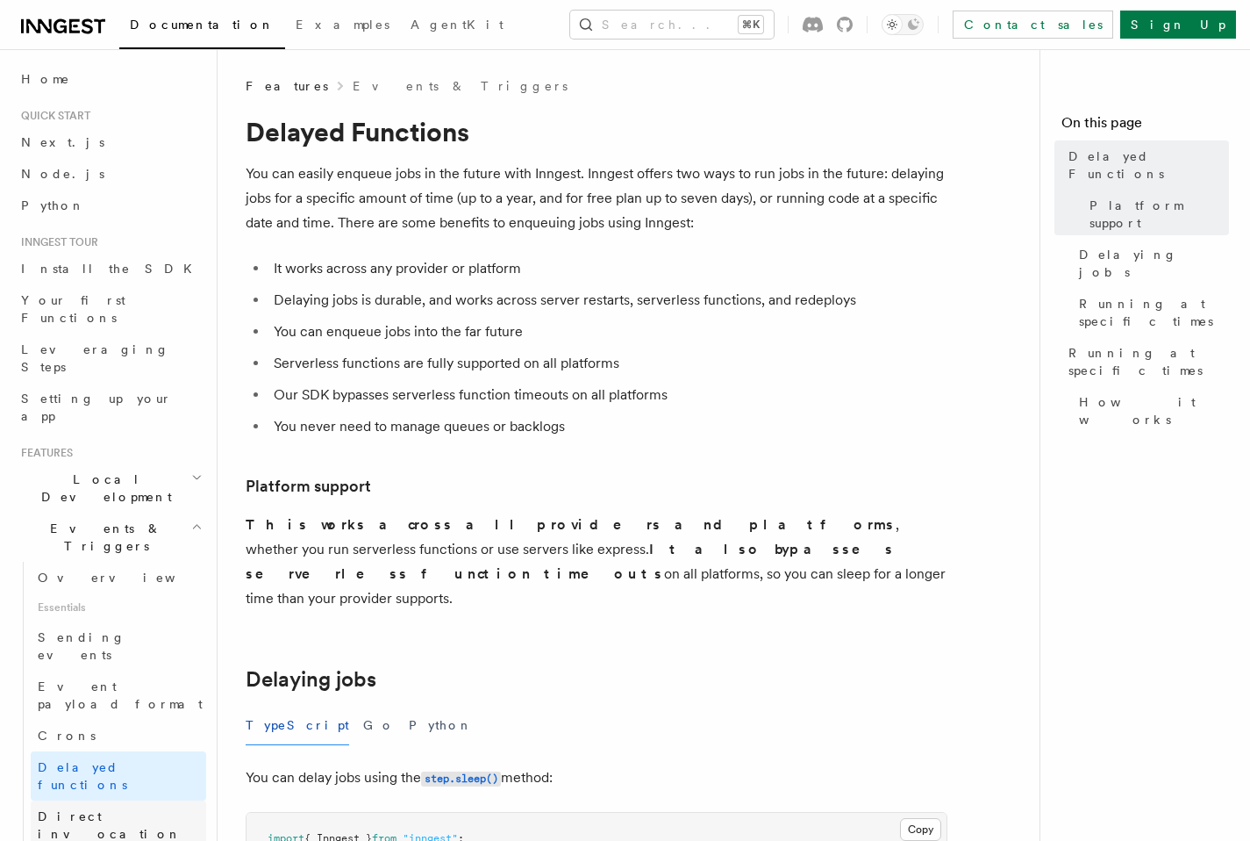
click at [82, 809] on span "Direct invocation" at bounding box center [110, 825] width 144 height 32
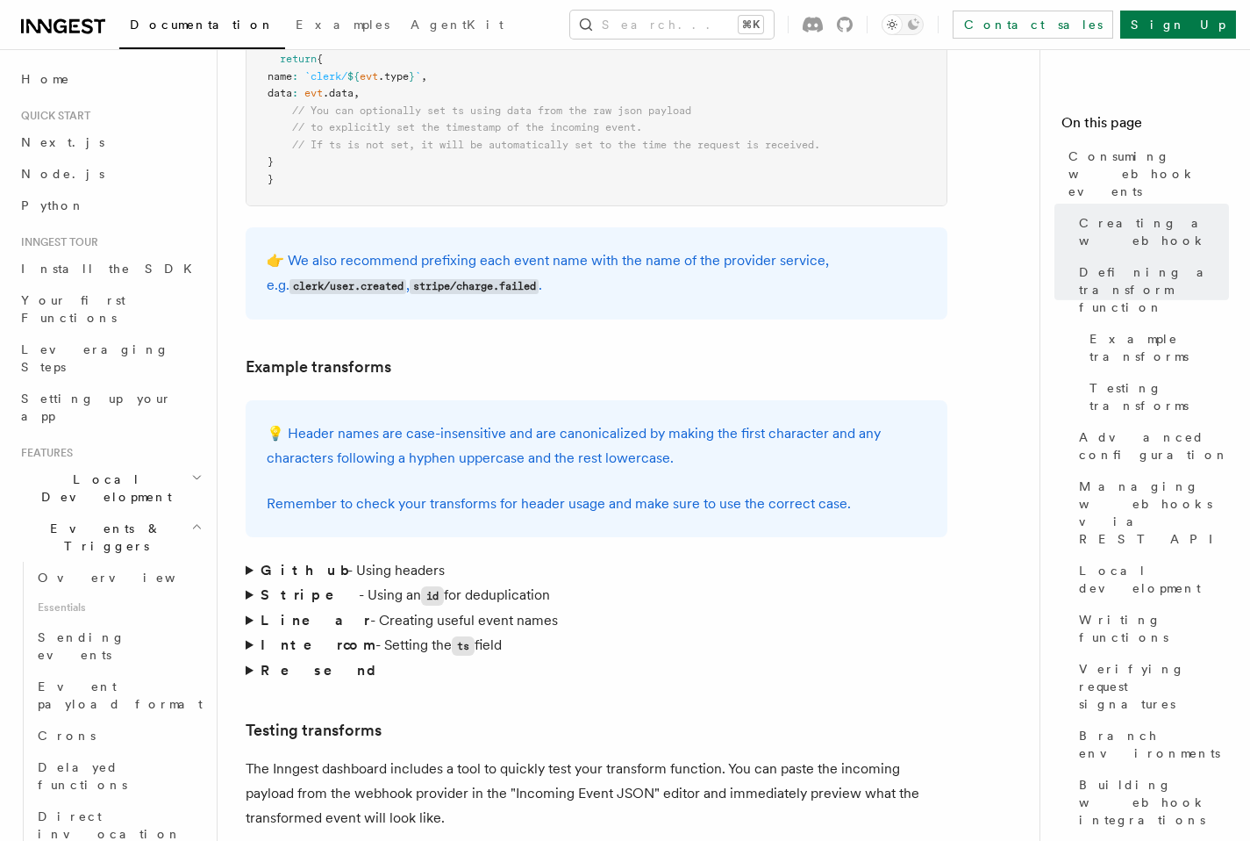
scroll to position [2393, 0]
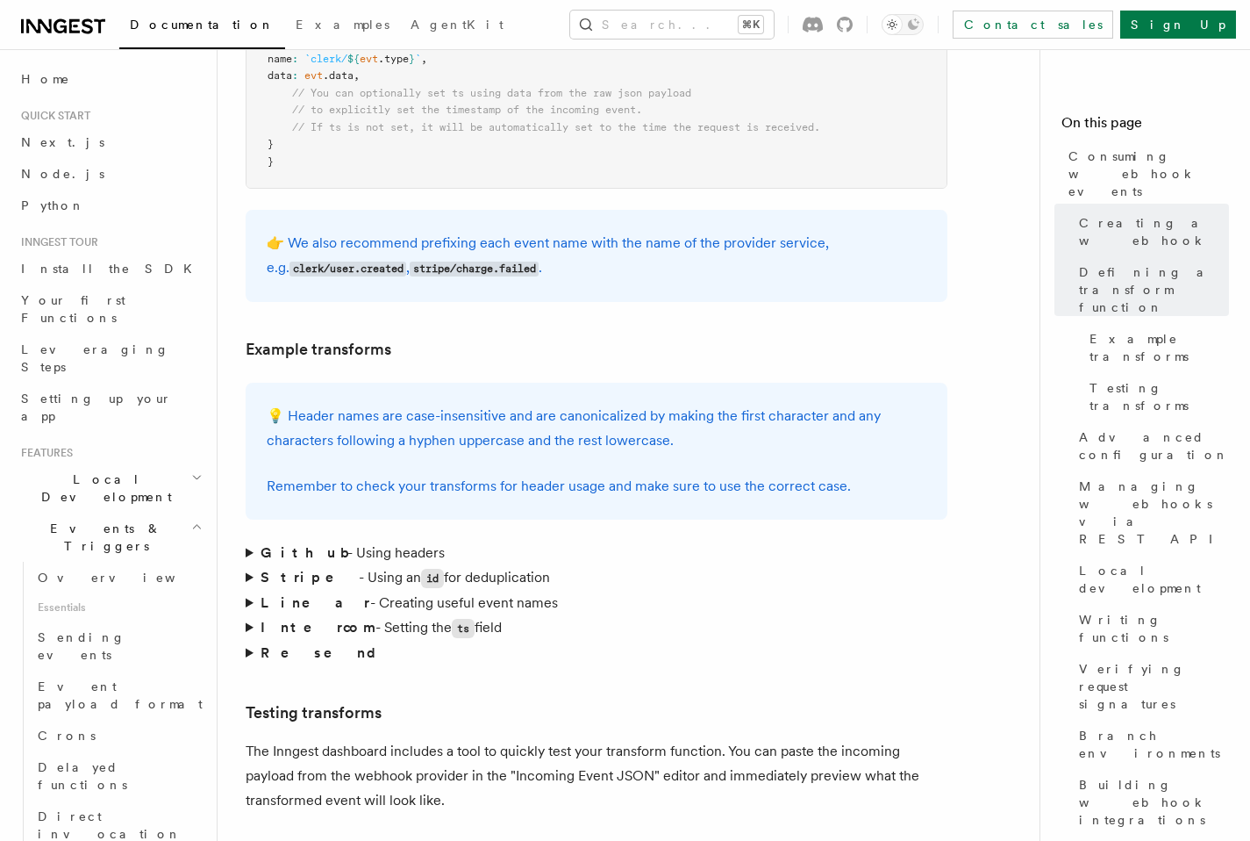
click at [246, 541] on summary "Github - Using headers" at bounding box center [597, 553] width 702 height 25
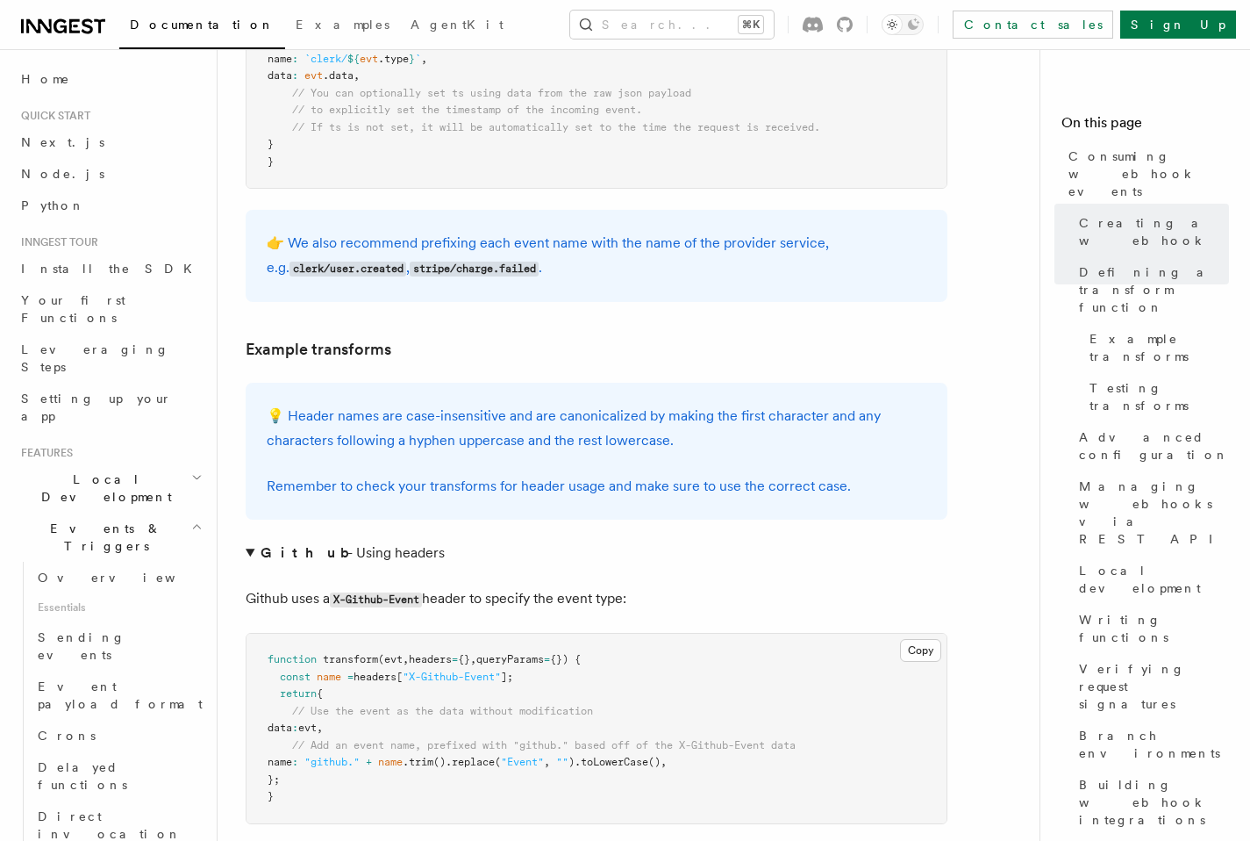
click at [249, 541] on summary "Github - Using headers" at bounding box center [597, 553] width 702 height 25
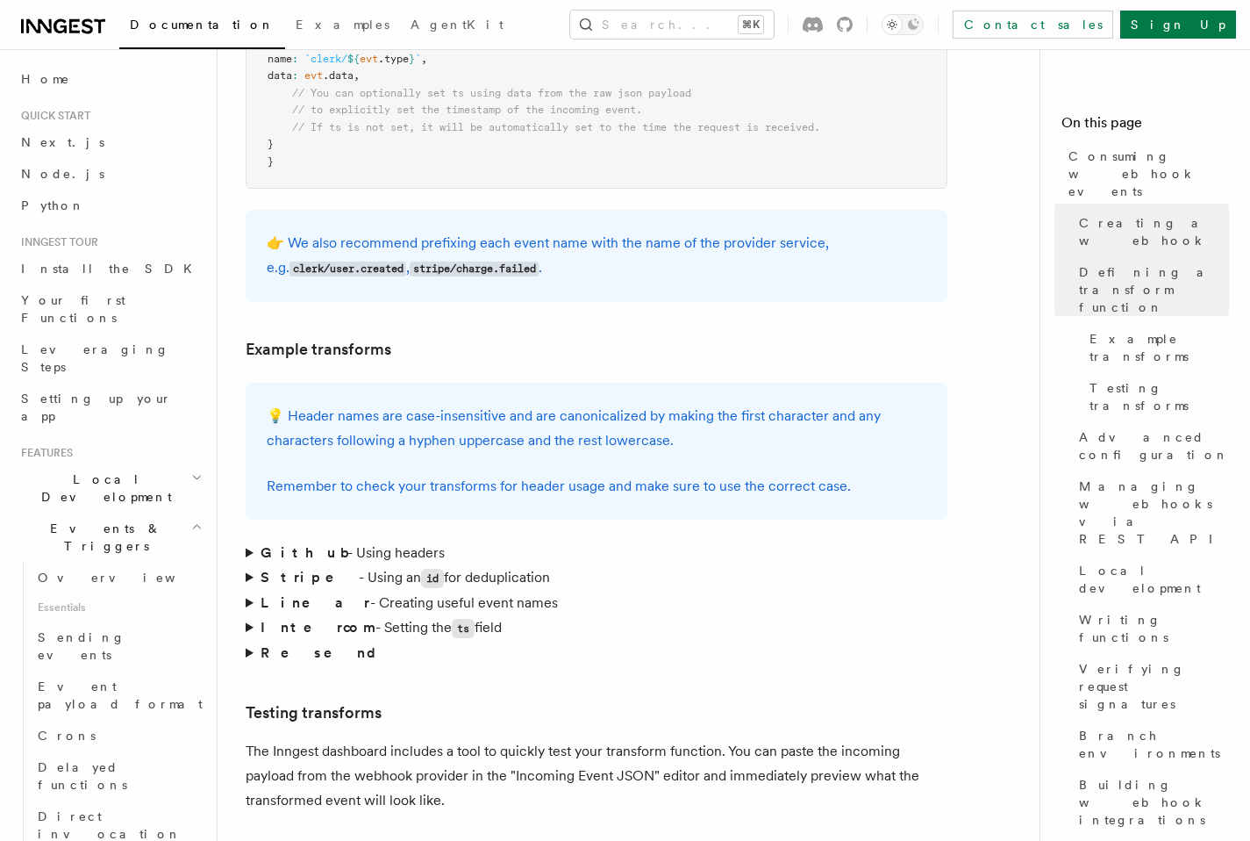
click at [252, 565] on summary "Stripe - Using an id for deduplication" at bounding box center [597, 577] width 702 height 25
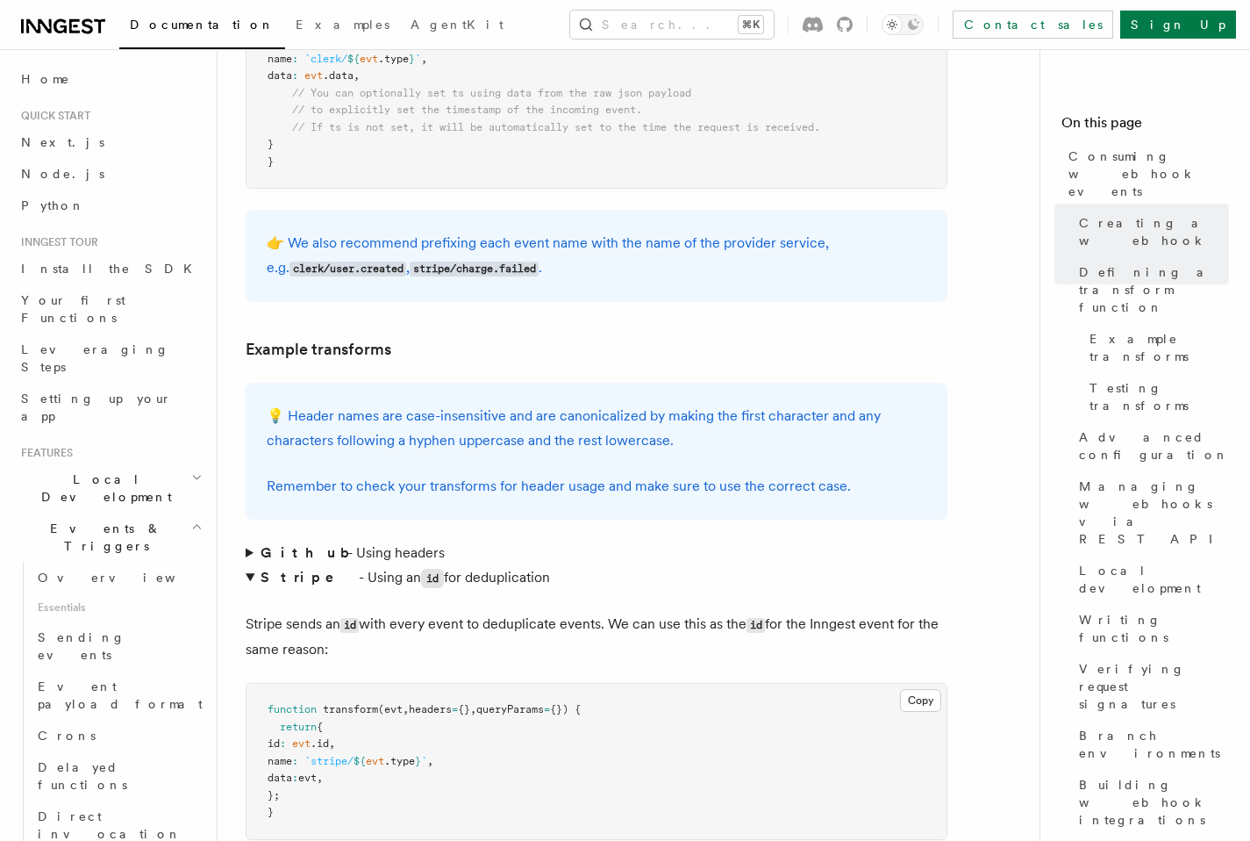
click at [248, 565] on summary "Stripe - Using an id for deduplication" at bounding box center [597, 577] width 702 height 25
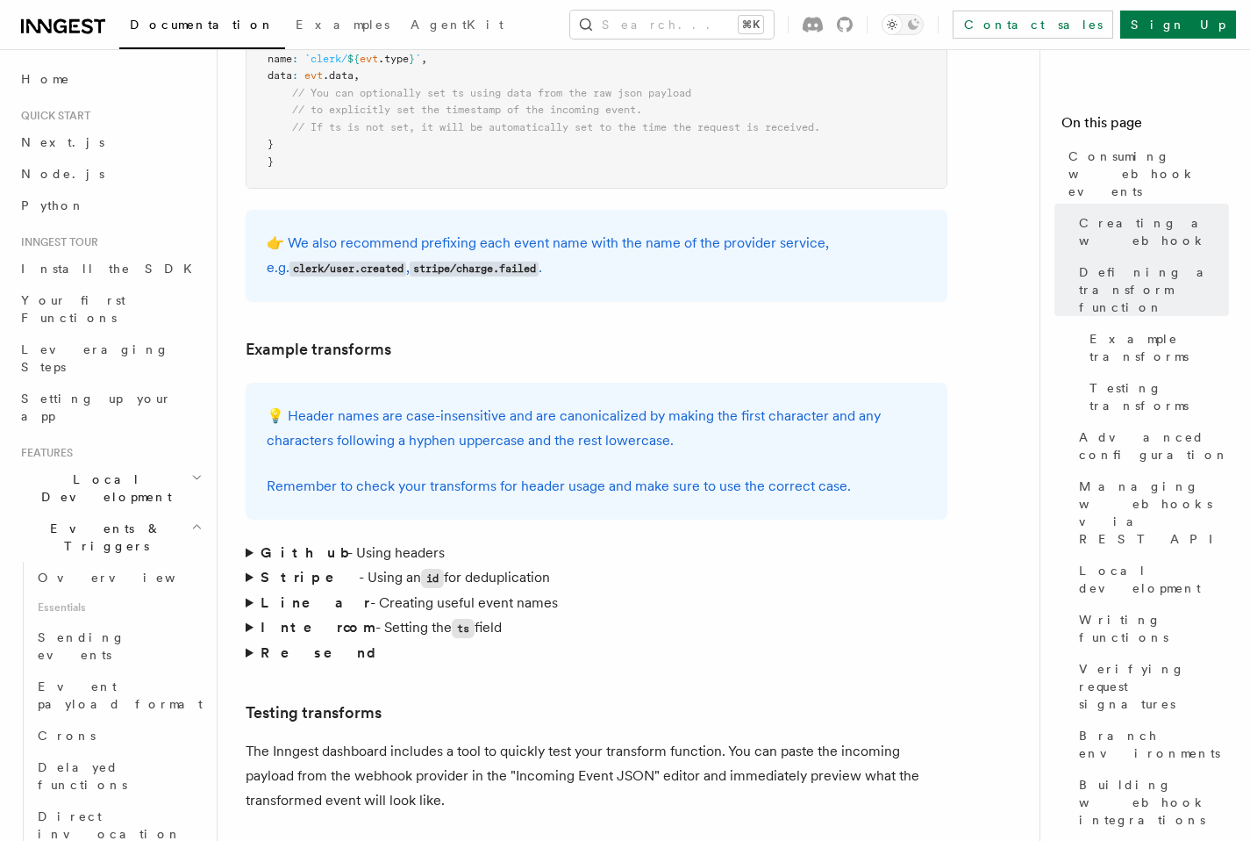
click at [248, 565] on summary "Stripe - Using an id for deduplication" at bounding box center [597, 577] width 702 height 25
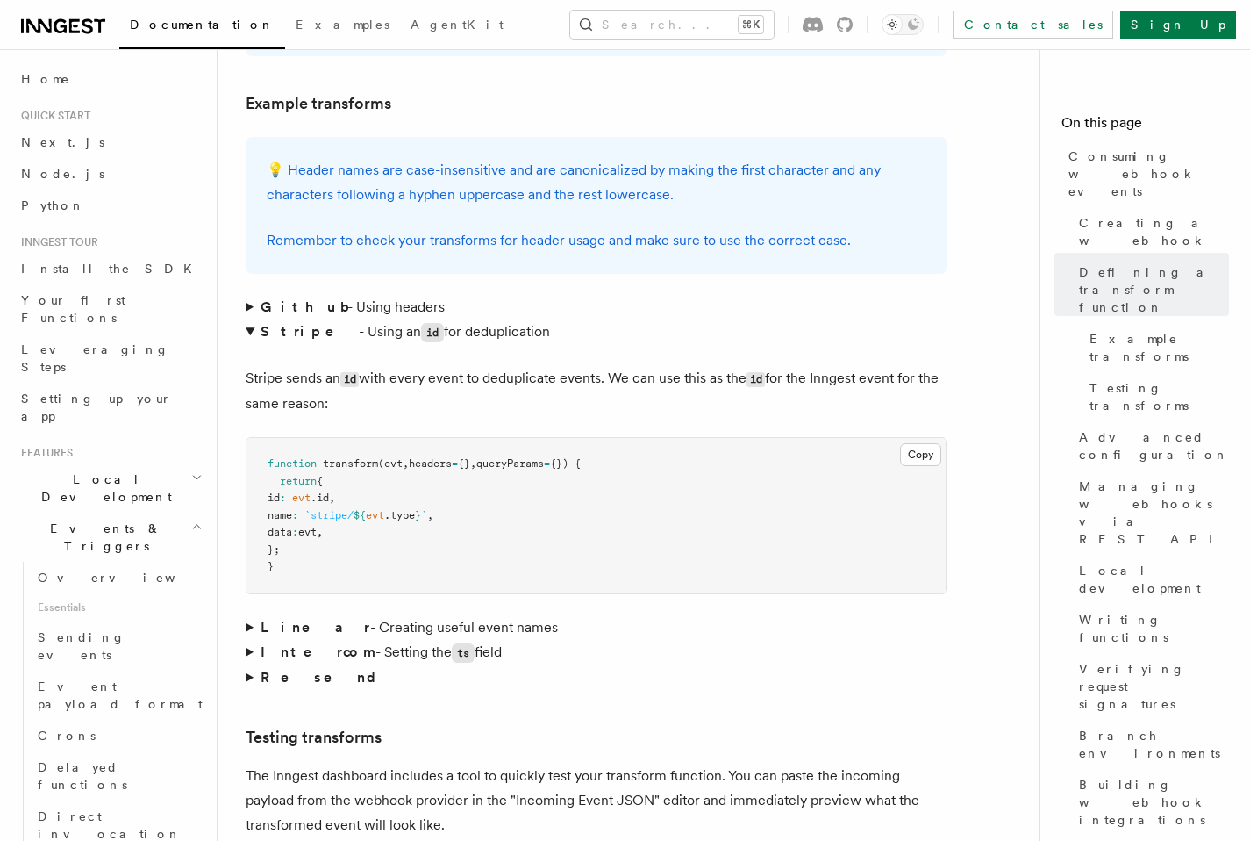
scroll to position [2690, 0]
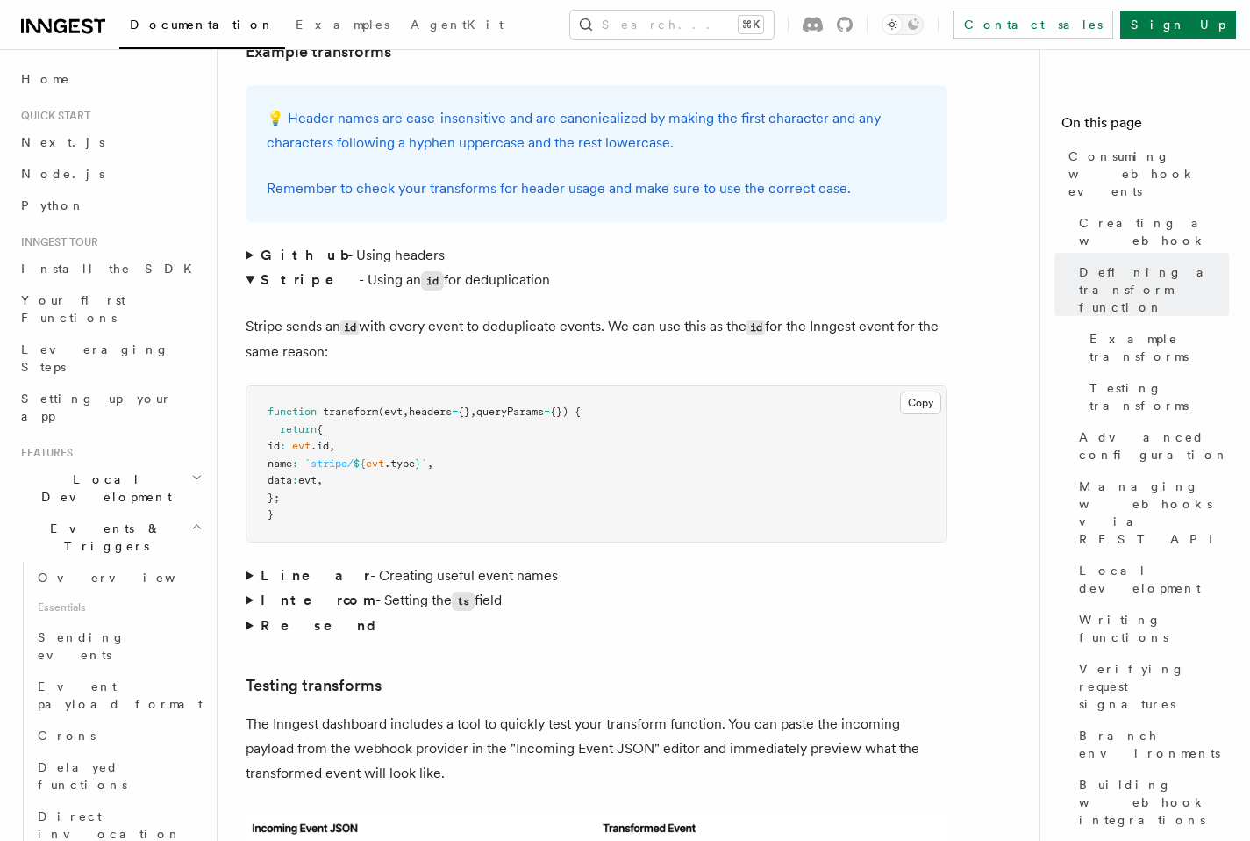
click at [249, 563] on summary "Linear - Creating useful event names" at bounding box center [597, 575] width 702 height 25
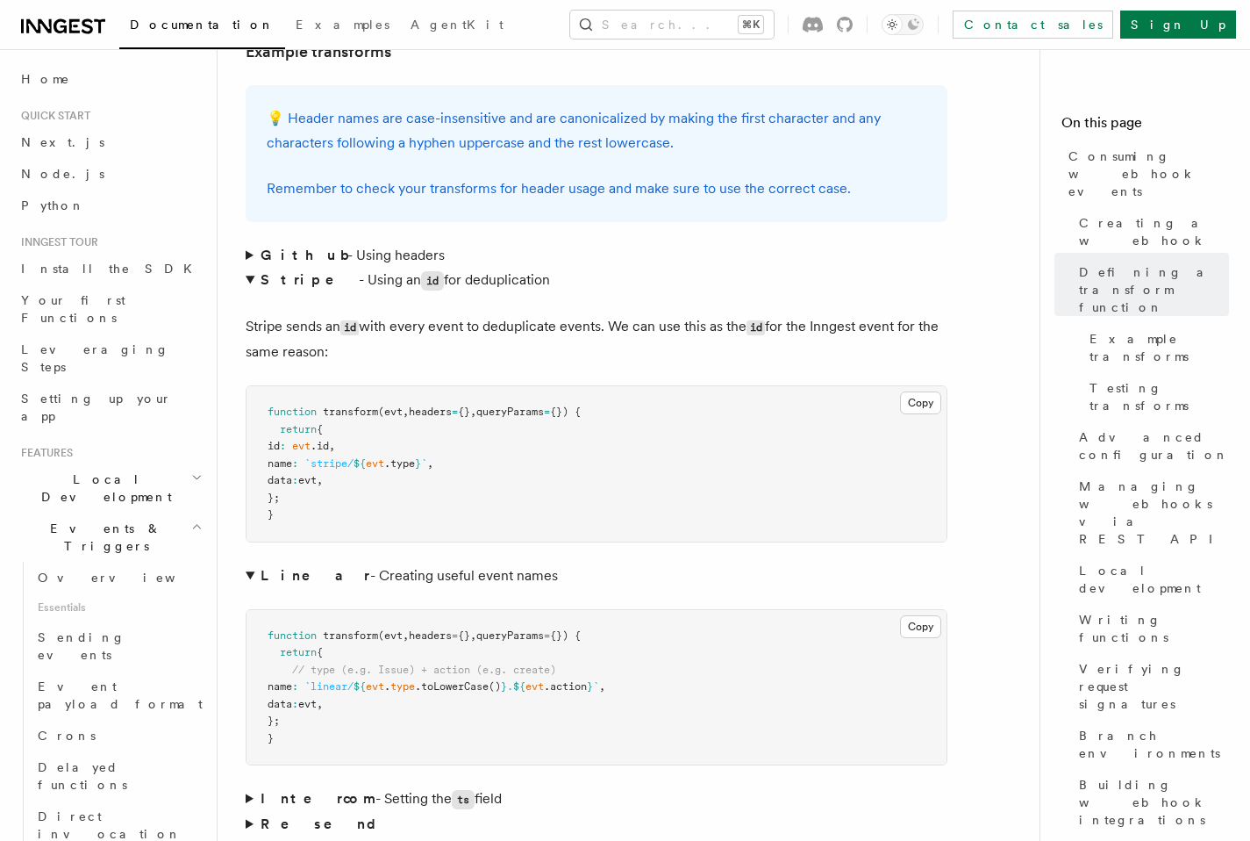
click at [249, 563] on summary "Linear - Creating useful event names" at bounding box center [597, 575] width 702 height 25
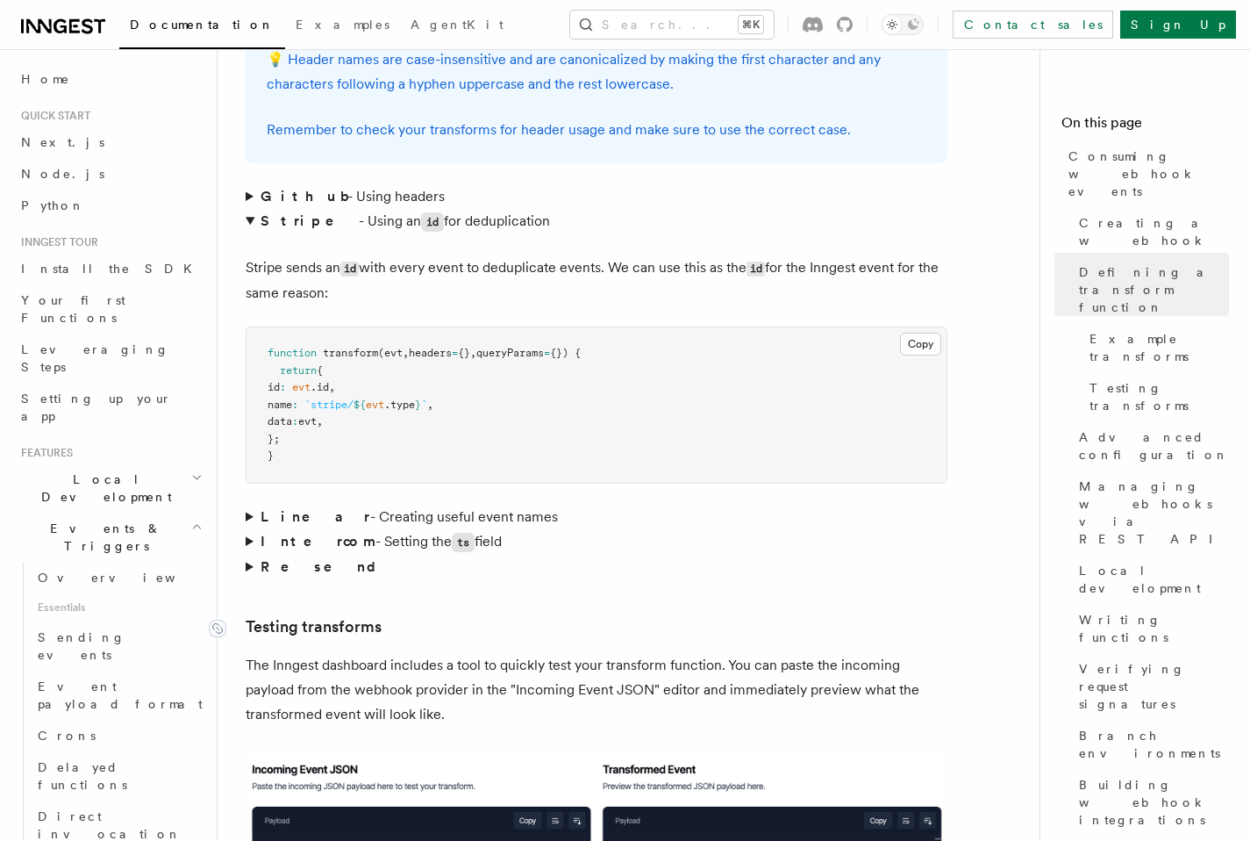
scroll to position [2754, 0]
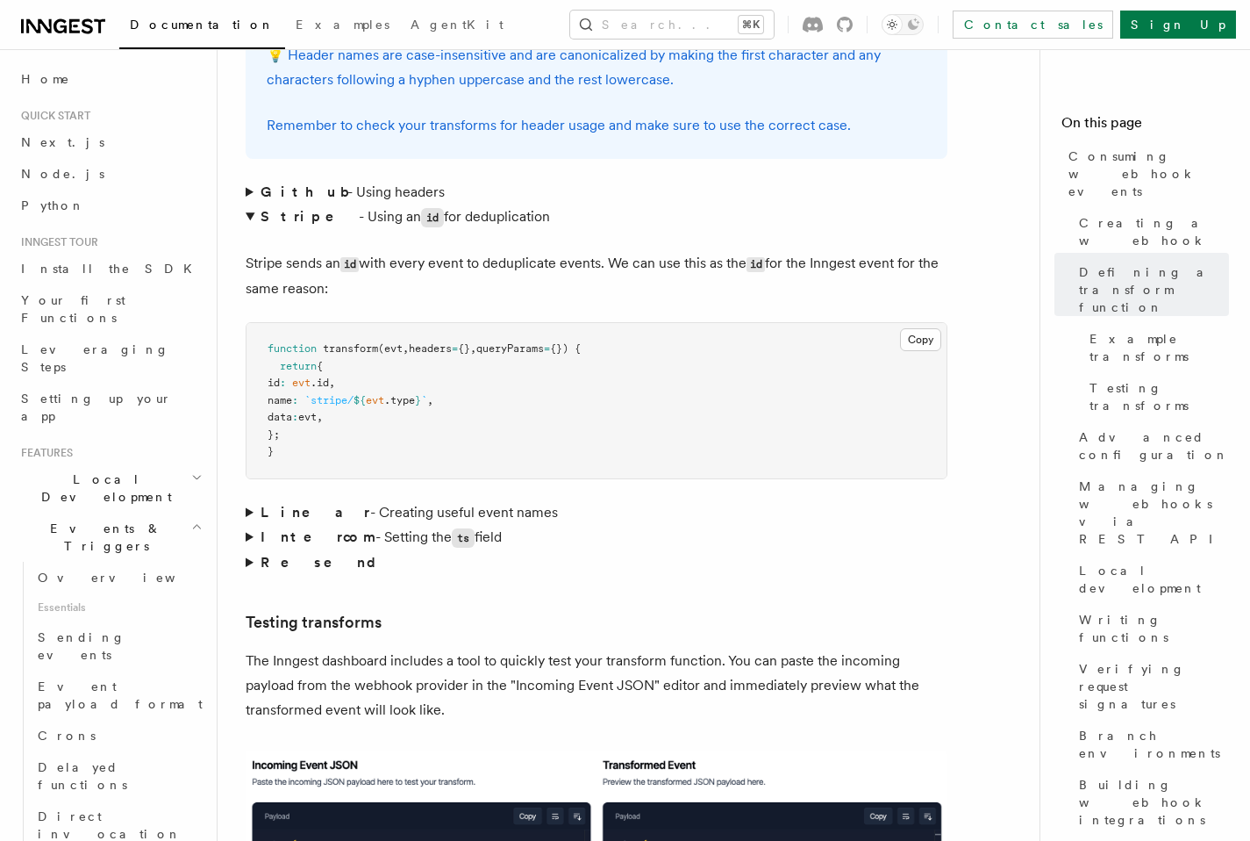
click at [251, 550] on summary "Resend" at bounding box center [597, 562] width 702 height 25
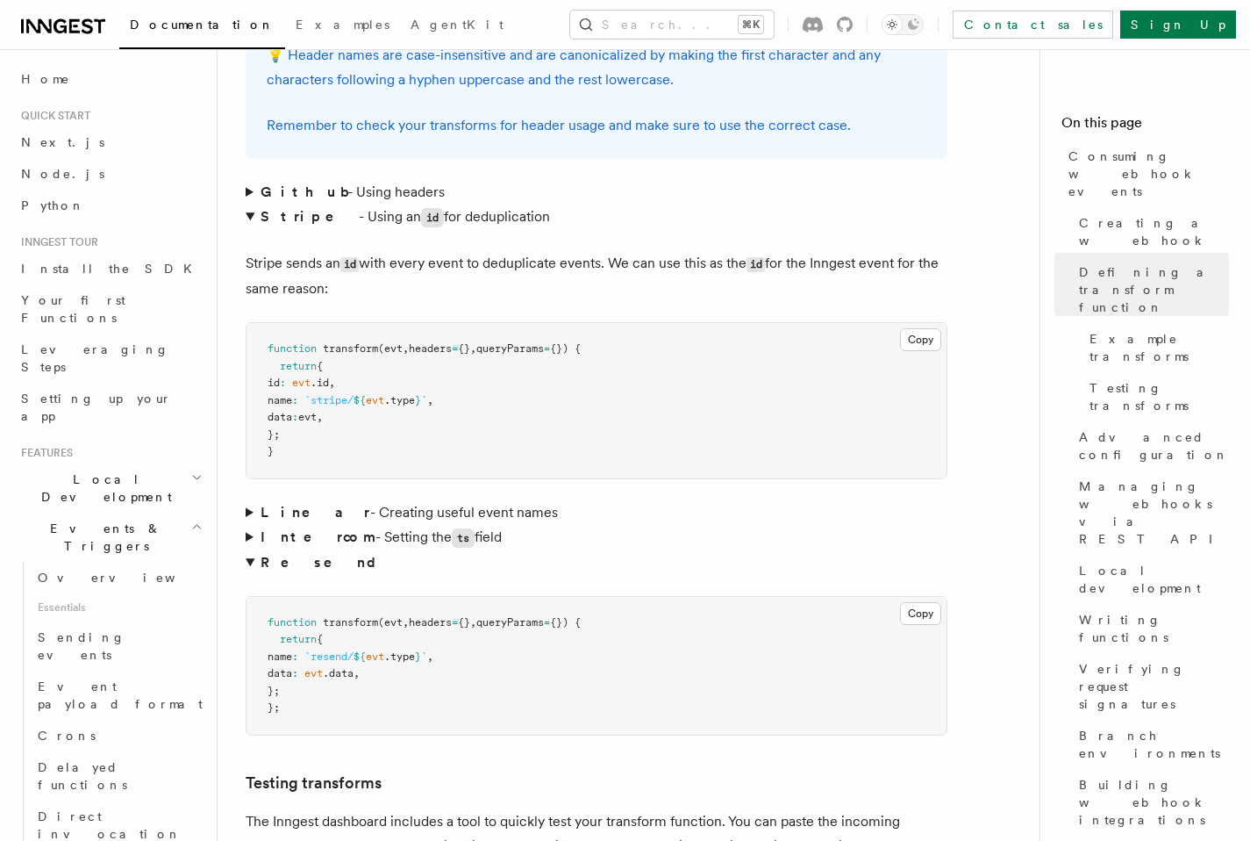
click at [247, 550] on summary "Resend" at bounding box center [597, 562] width 702 height 25
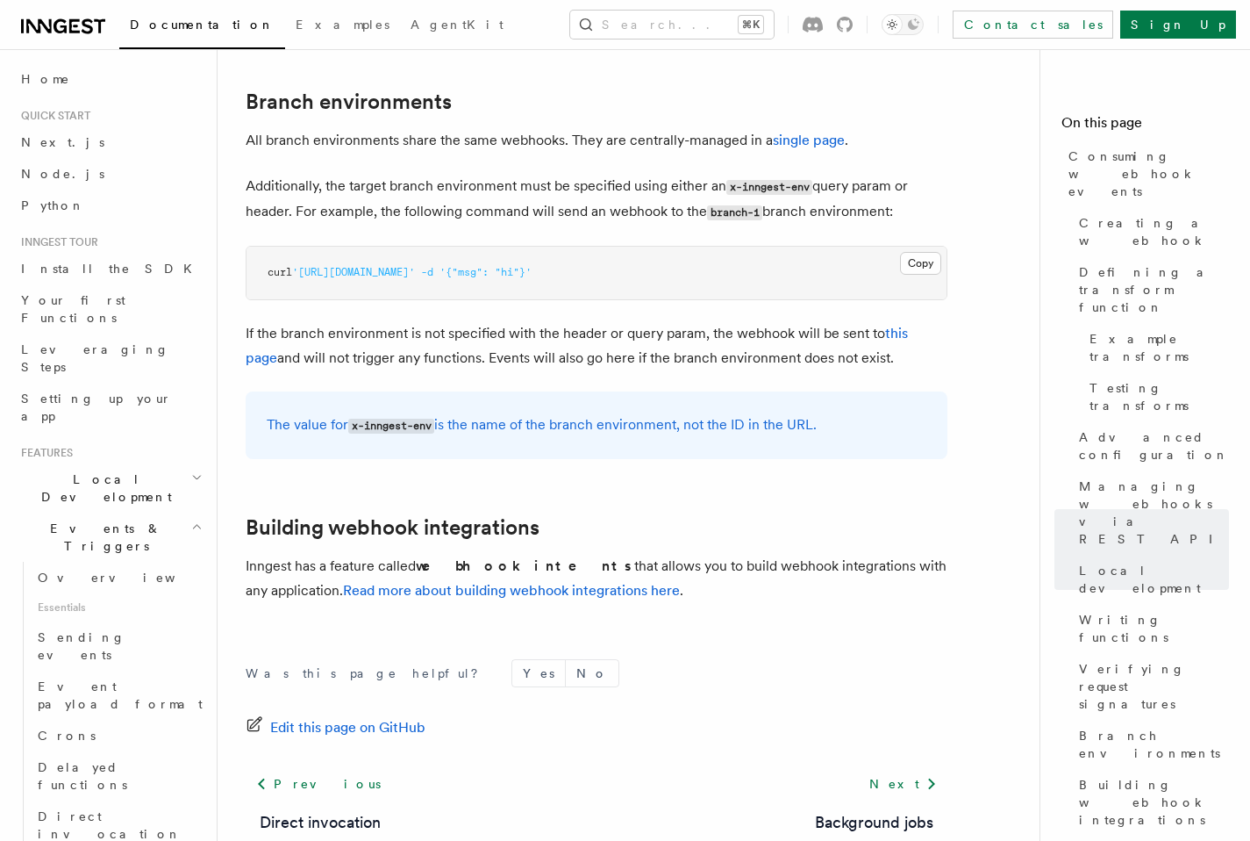
scroll to position [6165, 0]
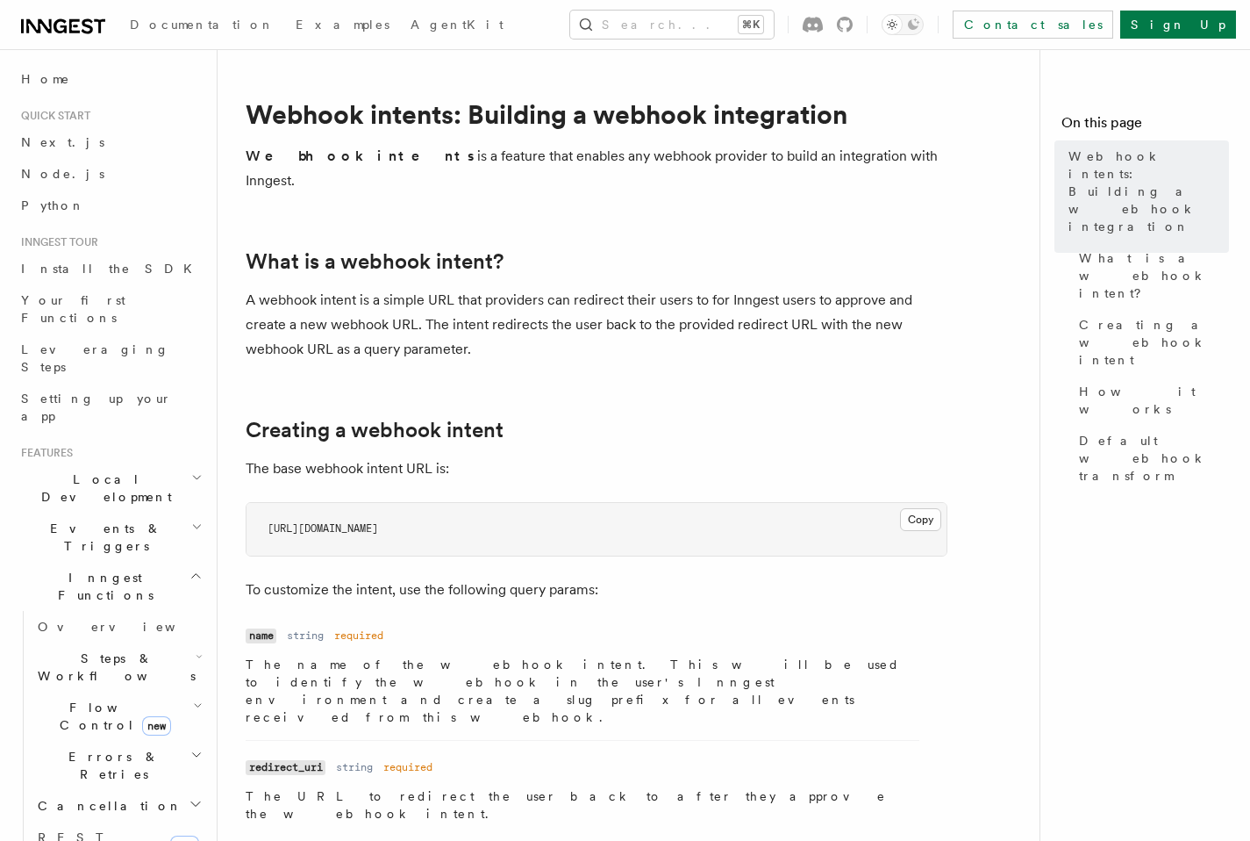
click at [36, 569] on span "Inngest Functions" at bounding box center [102, 586] width 176 height 35
click at [54, 649] on span "Middleware" at bounding box center [97, 658] width 167 height 18
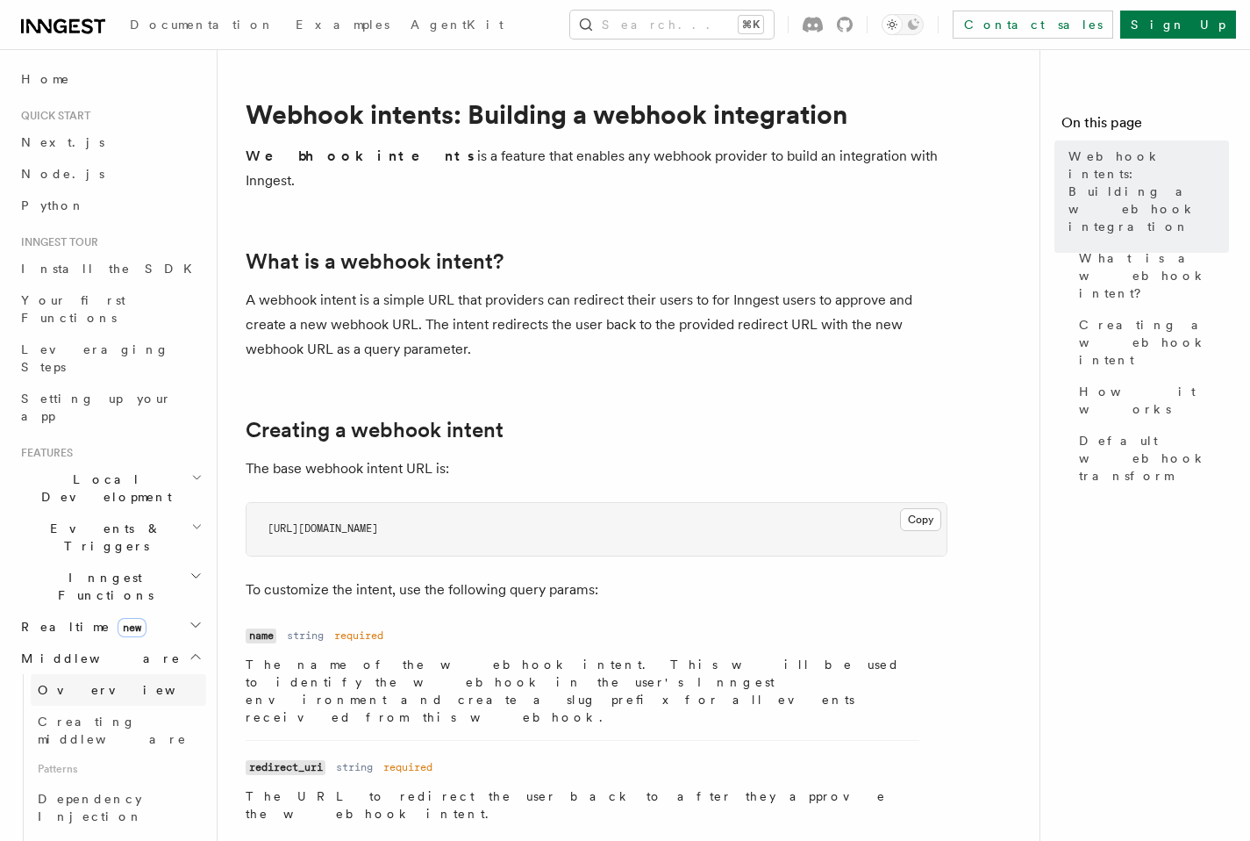
click at [67, 683] on span "Overview" at bounding box center [128, 690] width 181 height 14
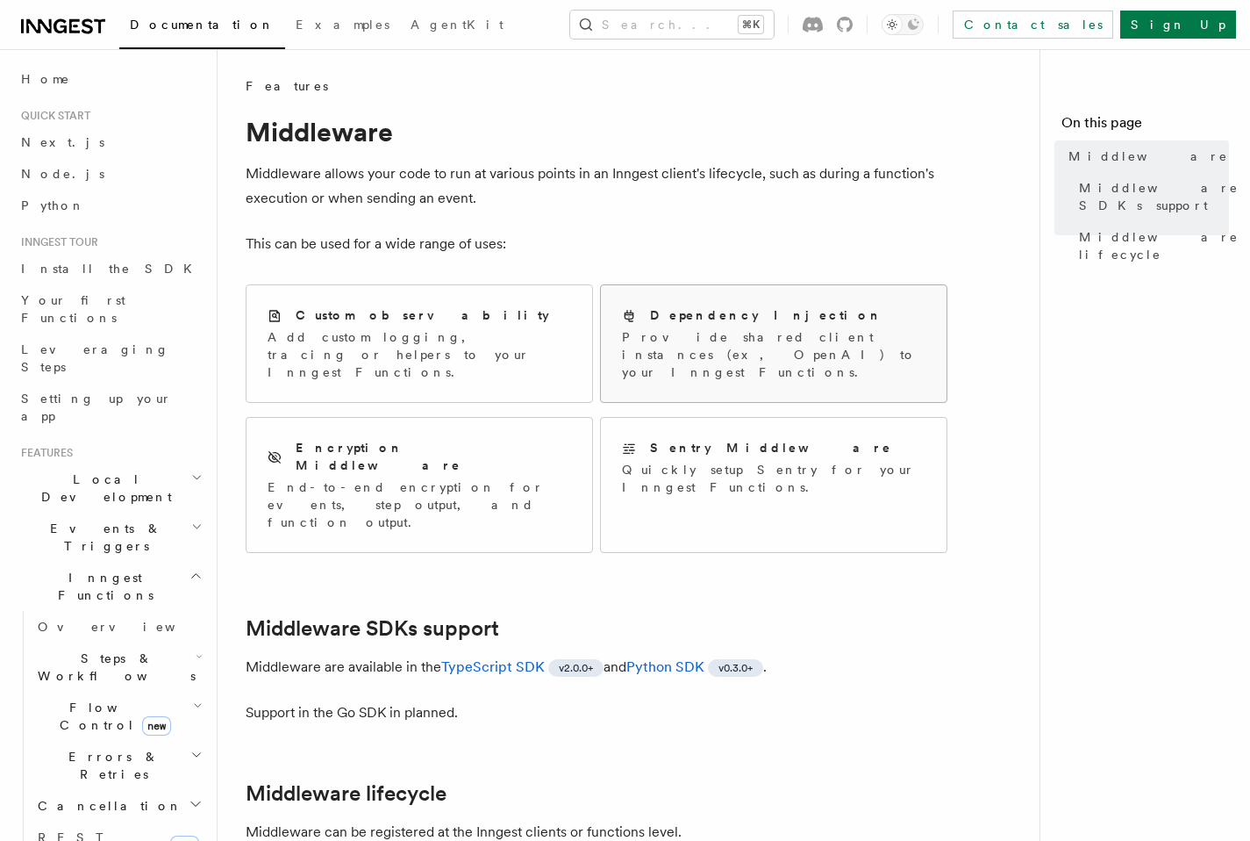
click at [654, 364] on div "Dependency Injection Provide shared client instances (ex, OpenAI) to your Innge…" at bounding box center [774, 343] width 346 height 117
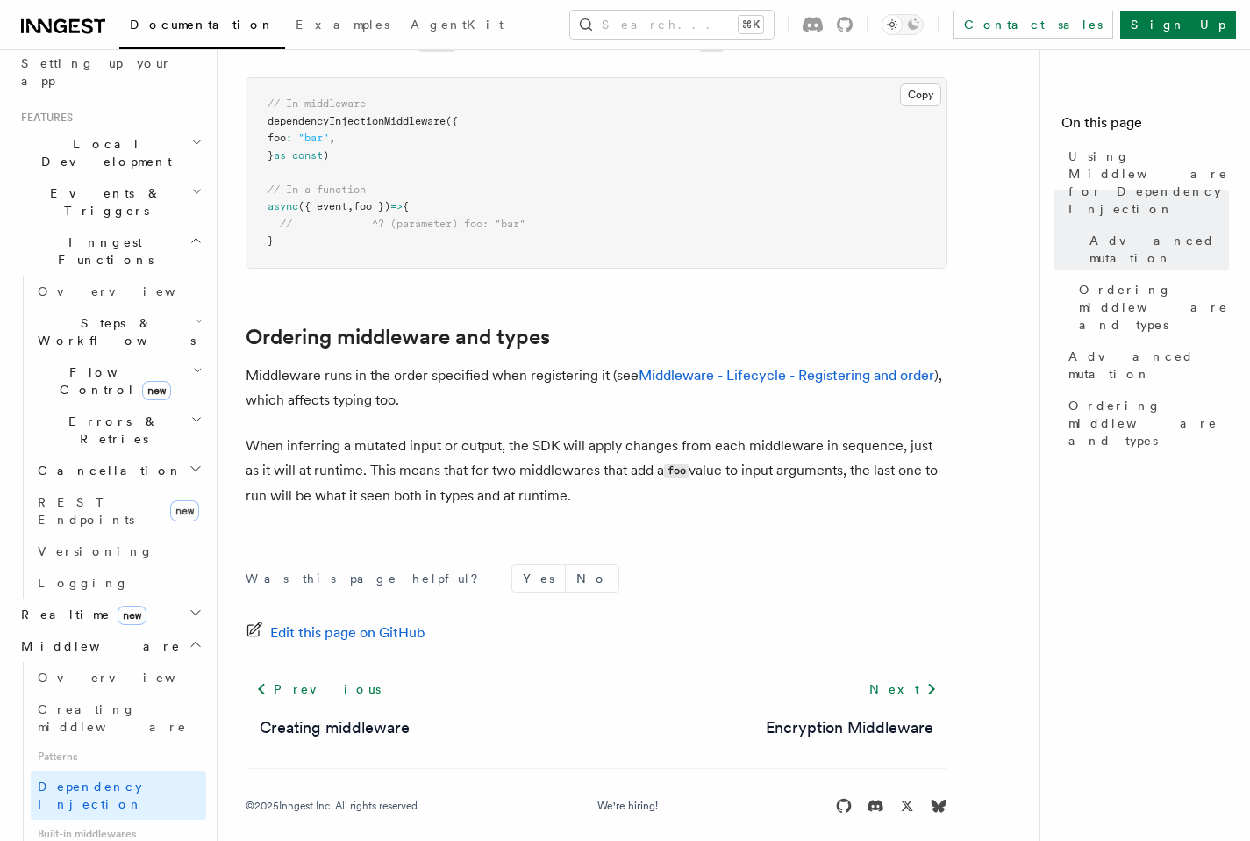
scroll to position [389, 0]
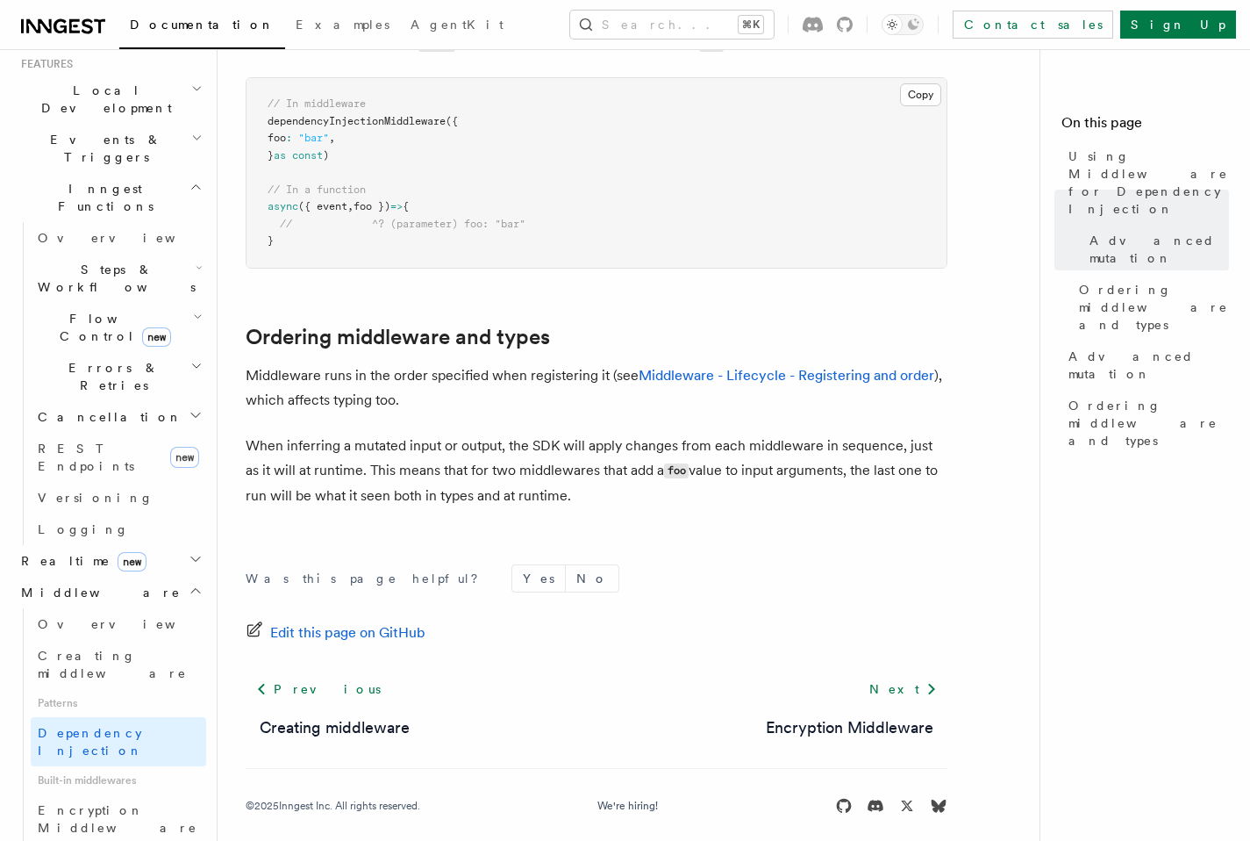
click at [189, 584] on icon "button" at bounding box center [196, 591] width 14 height 14
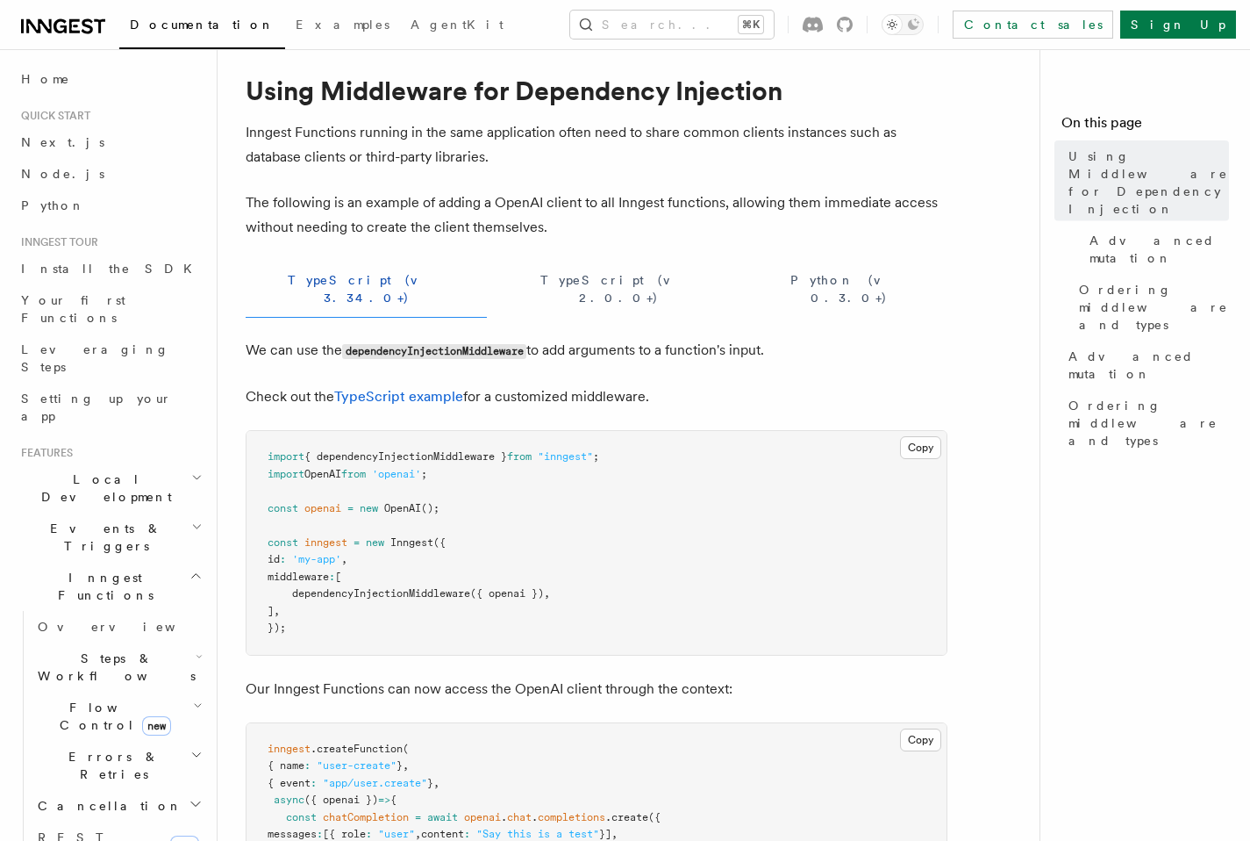
scroll to position [0, 0]
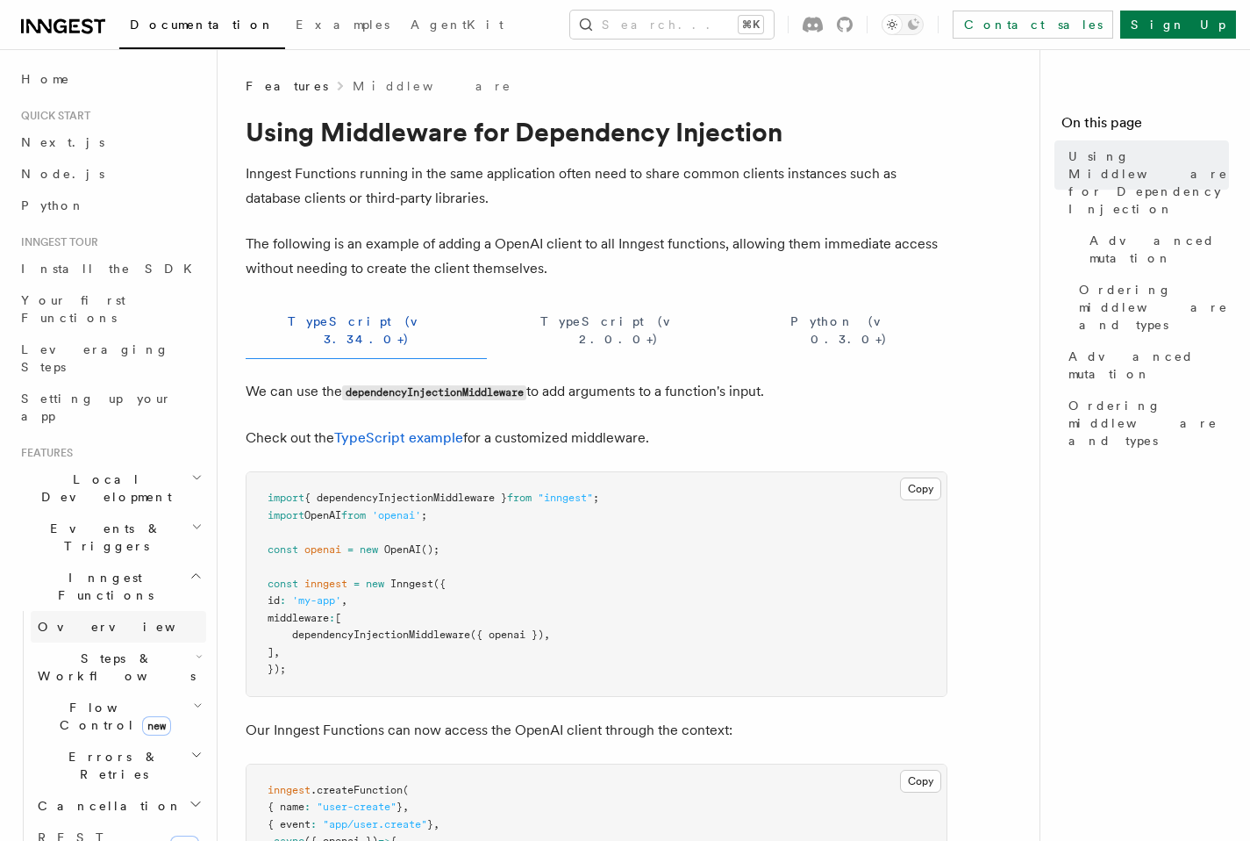
click at [75, 620] on span "Overview" at bounding box center [128, 627] width 181 height 14
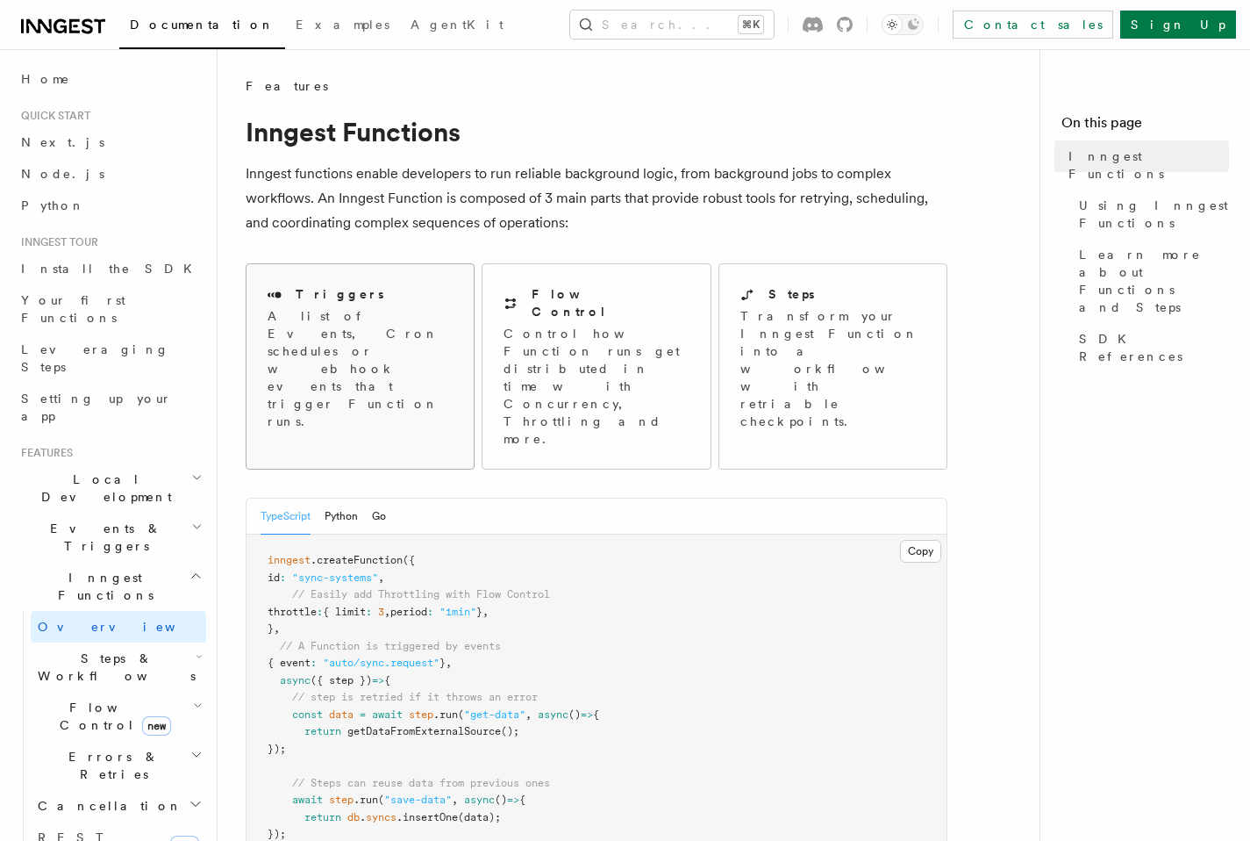
click at [361, 338] on p "A list of Events, Cron schedules or webhook events that trigger Function runs." at bounding box center [360, 368] width 185 height 123
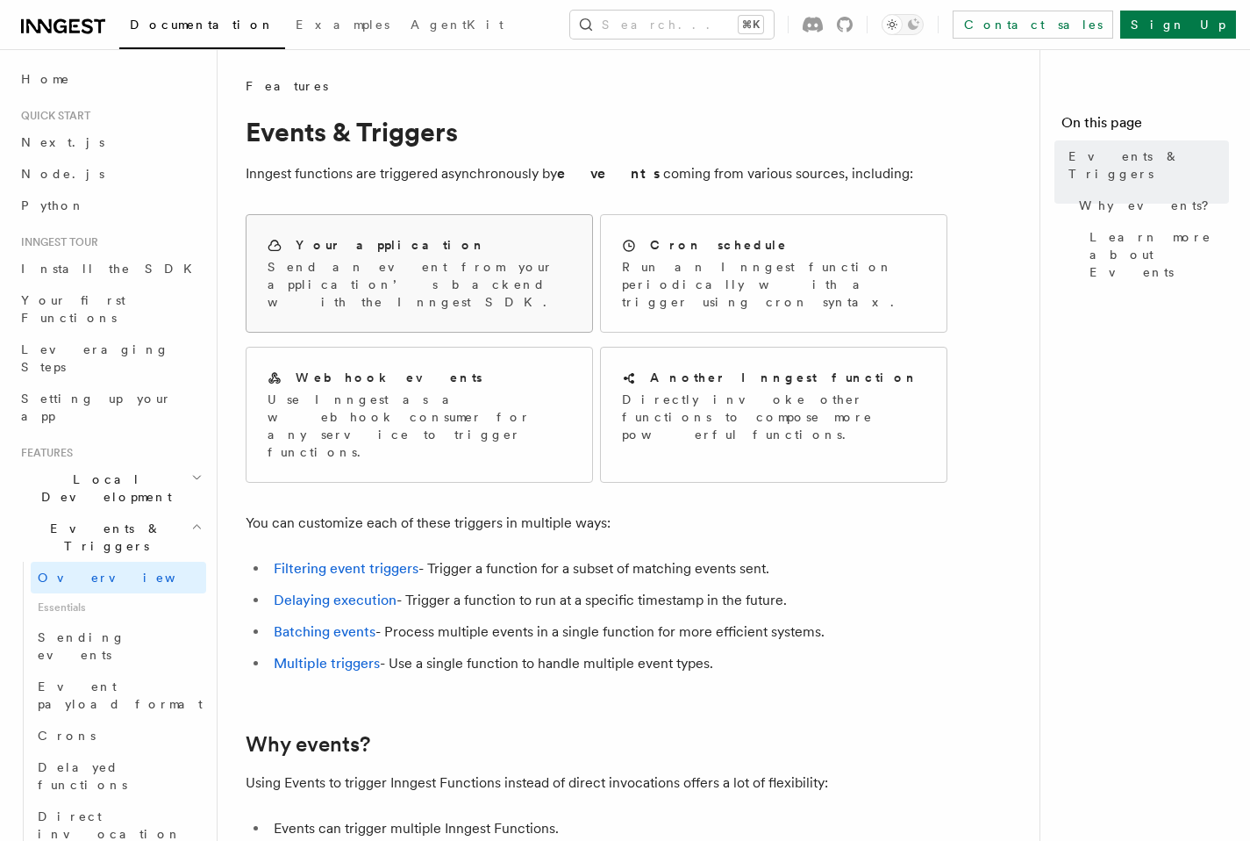
click at [448, 294] on div "Your application Send an event from your application’s backend with the Inngest…" at bounding box center [420, 273] width 346 height 117
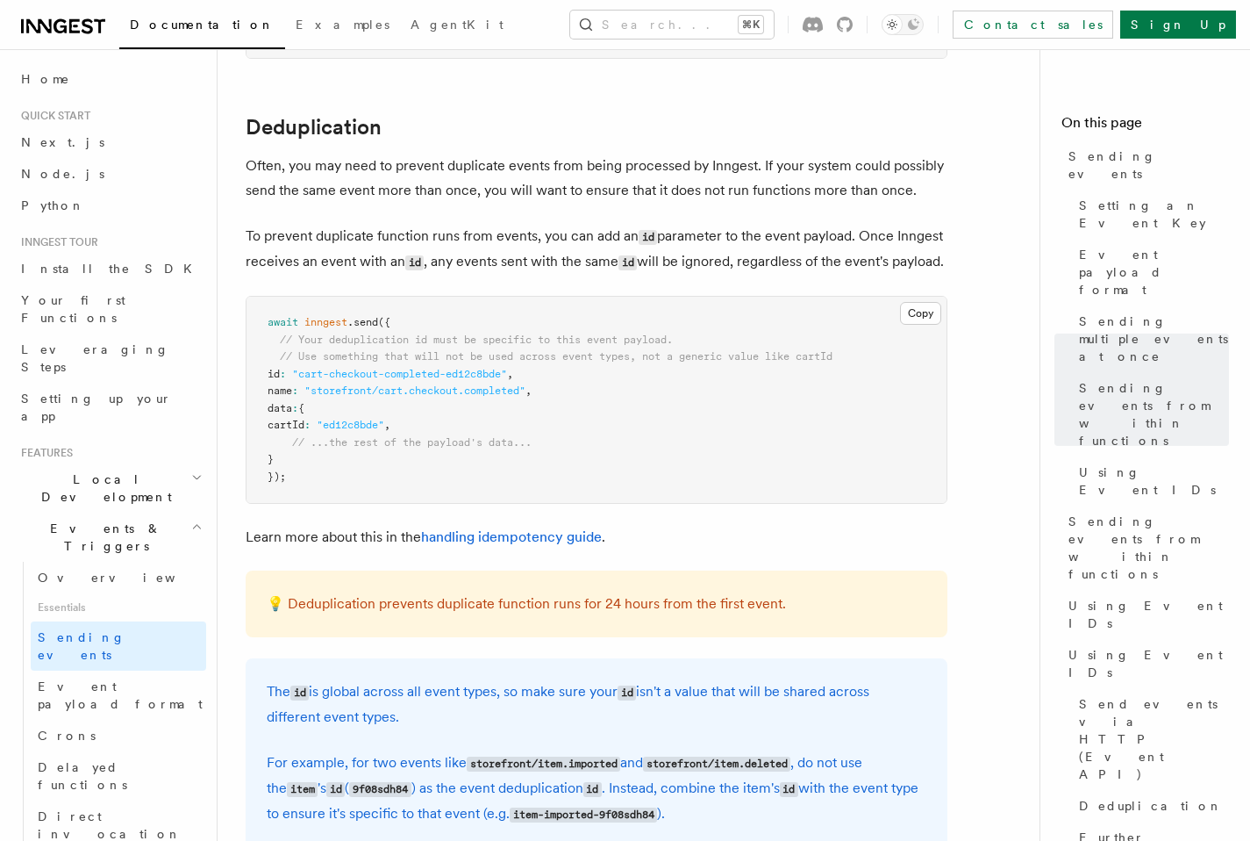
scroll to position [4983, 0]
